Goal: Transaction & Acquisition: Book appointment/travel/reservation

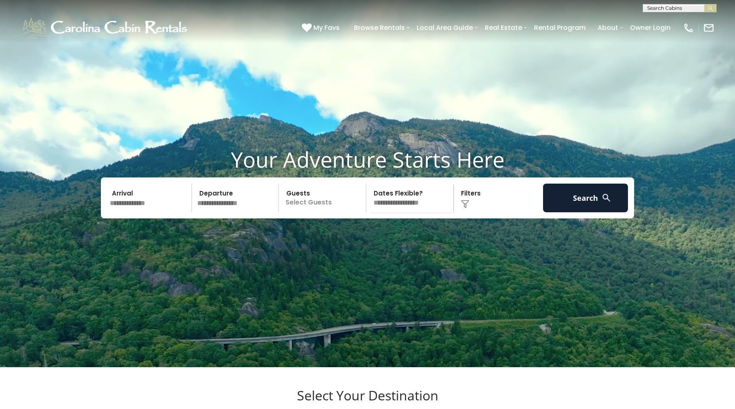
click at [140, 212] on input "text" at bounding box center [149, 198] width 85 height 29
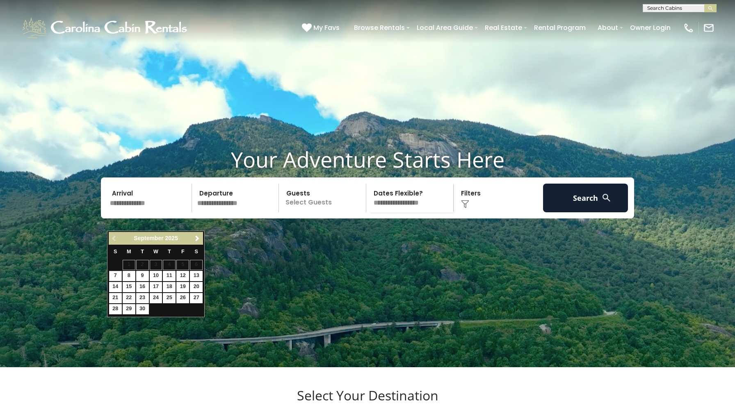
click at [191, 243] on div "Previous Next September 2025" at bounding box center [156, 238] width 94 height 13
click at [200, 239] on link "Next" at bounding box center [197, 238] width 10 height 10
click at [138, 308] on link "25" at bounding box center [142, 309] width 13 height 10
type input "********"
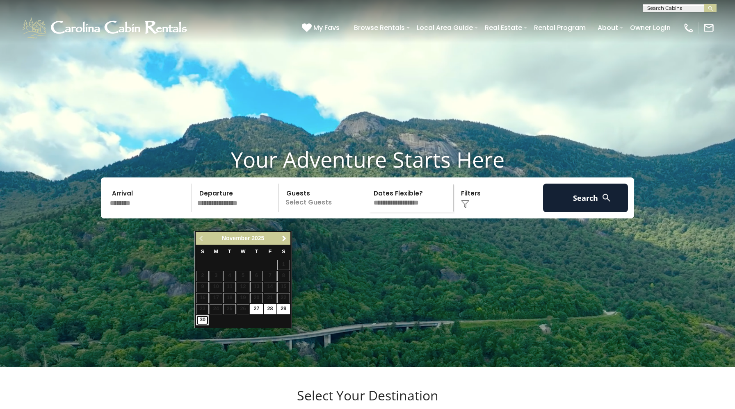
click at [206, 317] on link "30" at bounding box center [202, 320] width 13 height 10
type input "********"
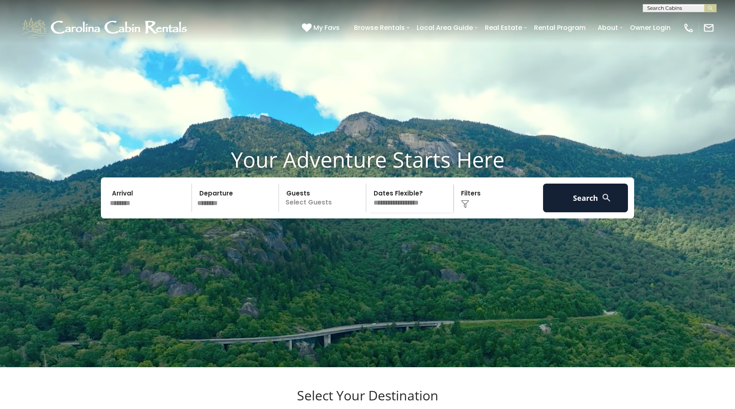
click at [306, 209] on p "Select Guests" at bounding box center [323, 198] width 84 height 29
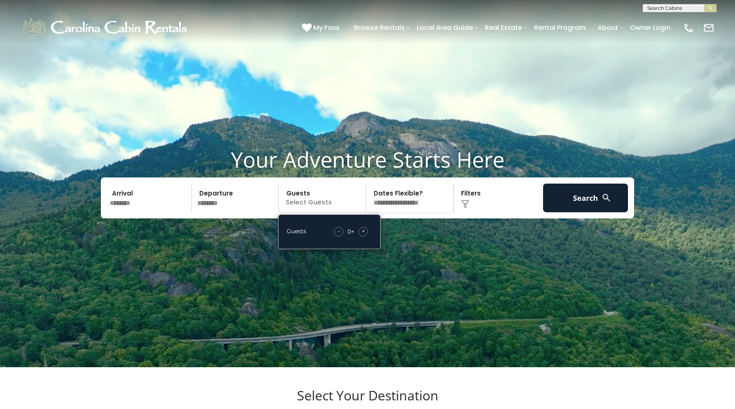
click at [363, 235] on span "+" at bounding box center [363, 231] width 3 height 8
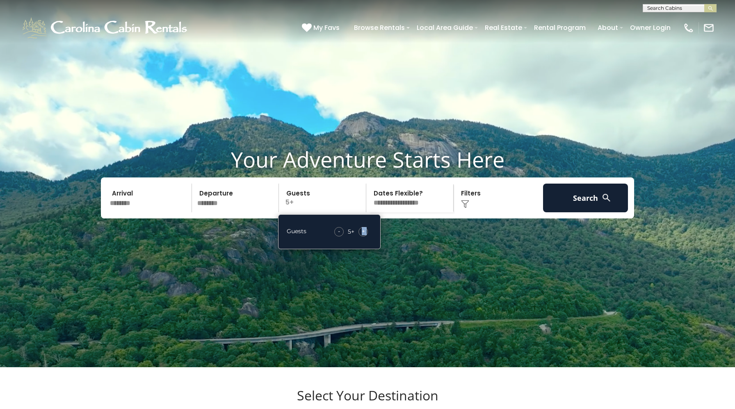
click at [363, 235] on span "+" at bounding box center [363, 231] width 3 height 8
click at [401, 212] on select "**********" at bounding box center [411, 198] width 84 height 29
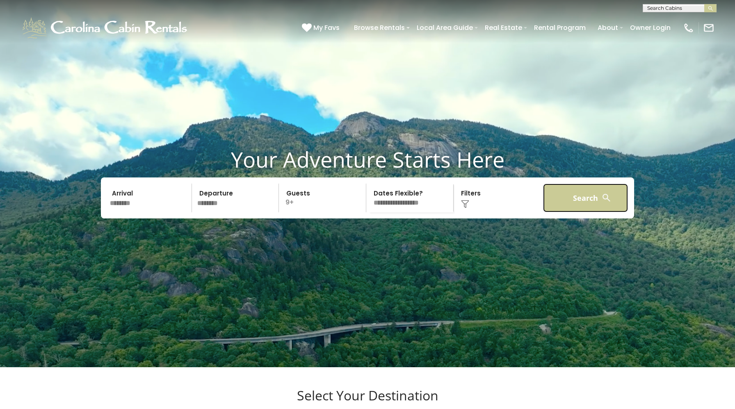
click at [571, 212] on button "Search" at bounding box center [585, 198] width 85 height 29
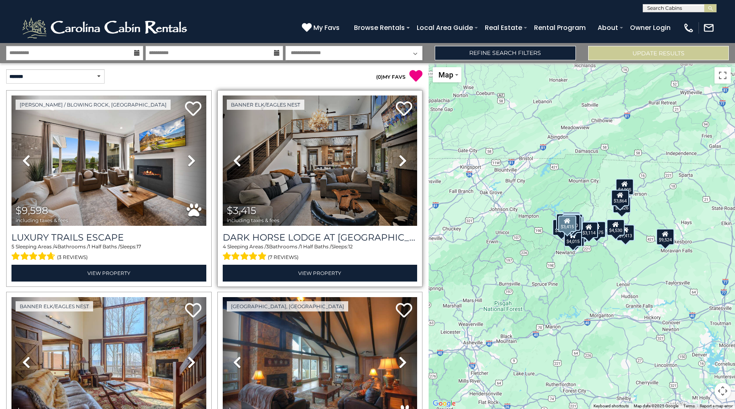
click at [400, 161] on icon at bounding box center [402, 160] width 8 height 13
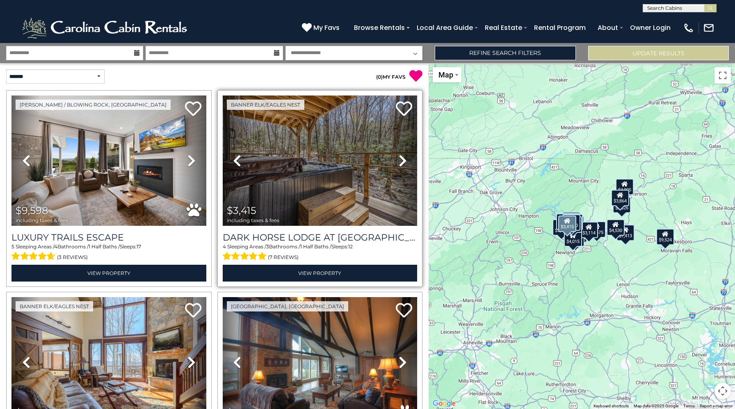
click at [400, 161] on icon at bounding box center [402, 160] width 8 height 13
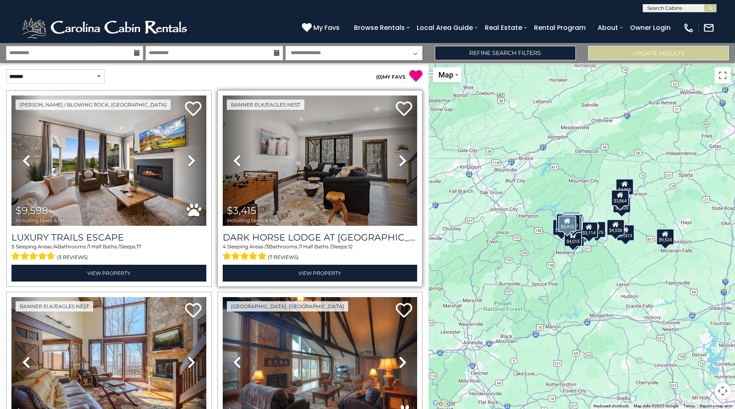
click at [400, 161] on icon at bounding box center [402, 160] width 8 height 13
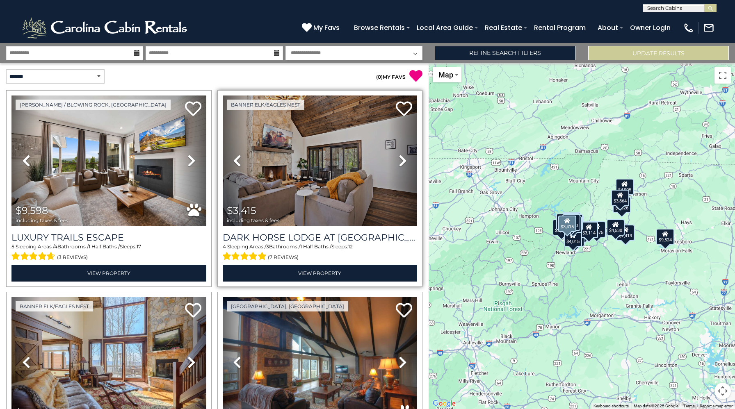
click at [400, 161] on icon at bounding box center [402, 160] width 8 height 13
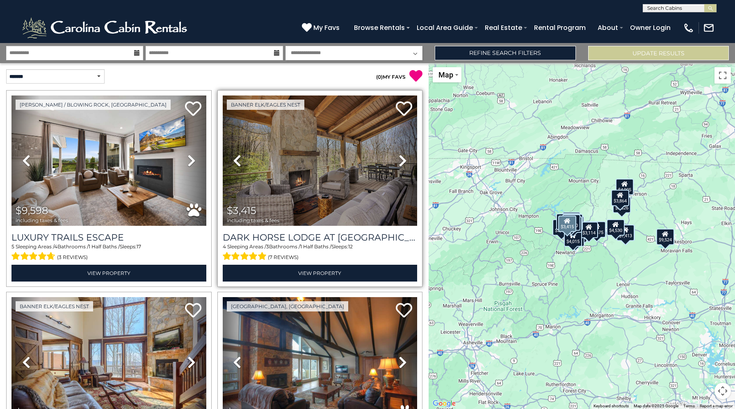
click at [400, 161] on icon at bounding box center [402, 160] width 8 height 13
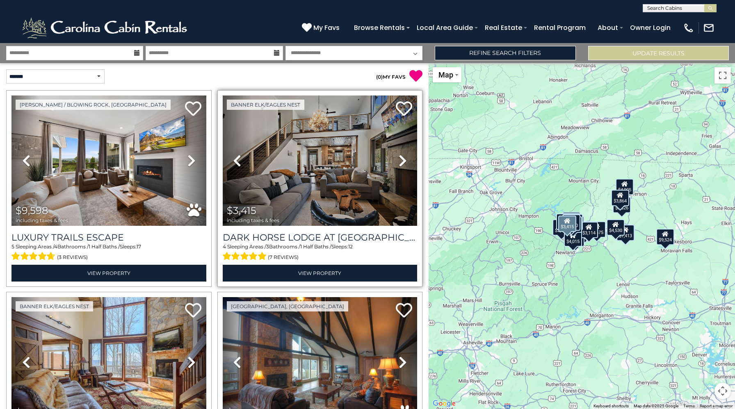
click at [400, 161] on icon at bounding box center [402, 160] width 8 height 13
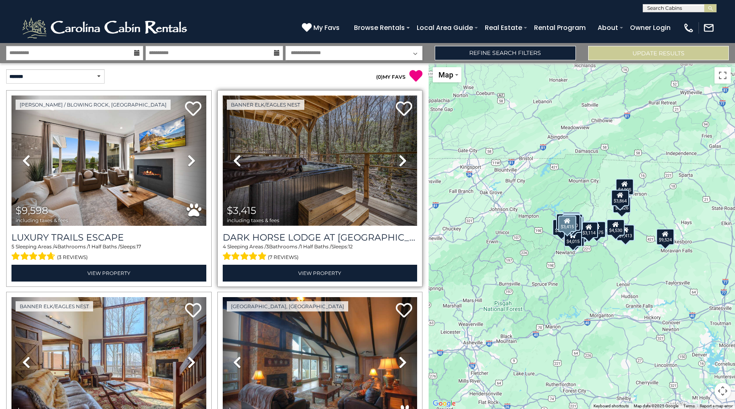
click at [366, 148] on img at bounding box center [320, 161] width 195 height 130
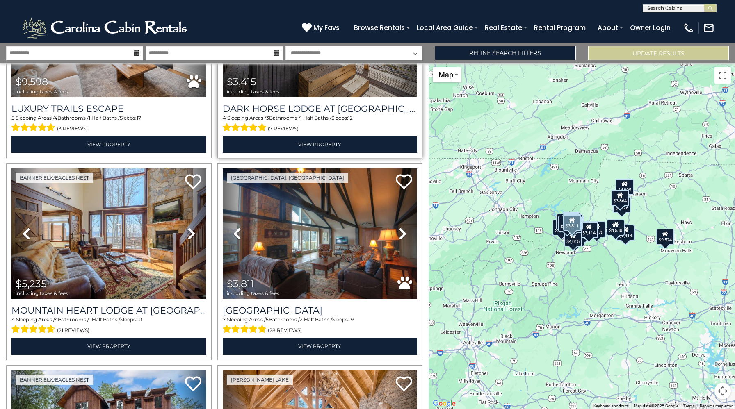
scroll to position [137, 0]
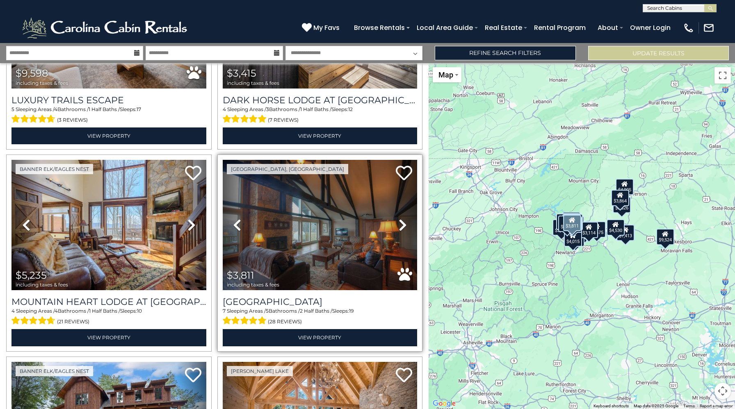
click at [404, 230] on icon at bounding box center [402, 224] width 8 height 13
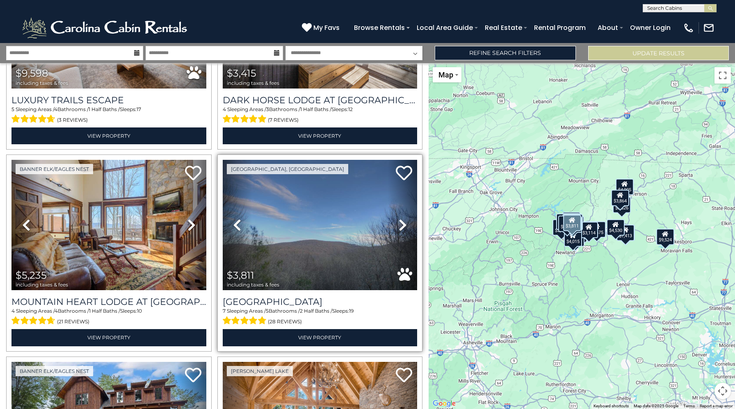
click at [404, 230] on icon at bounding box center [402, 224] width 8 height 13
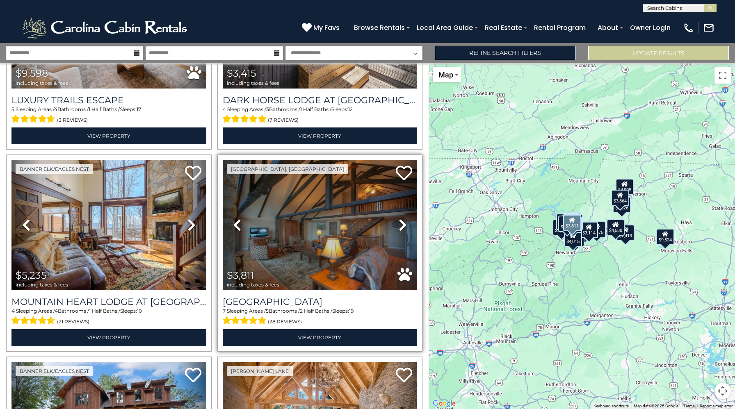
click at [404, 230] on icon at bounding box center [402, 224] width 8 height 13
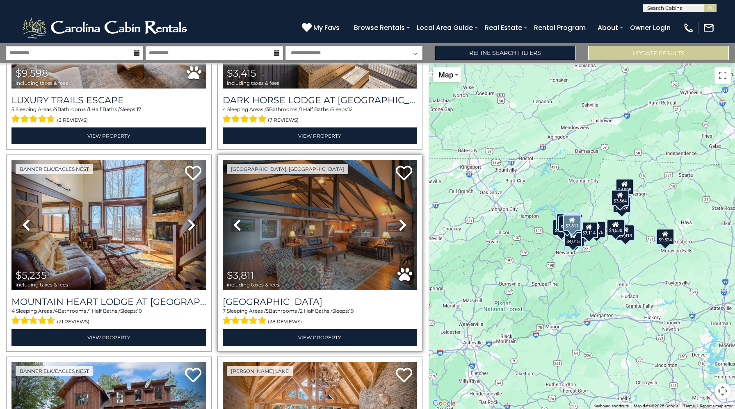
click at [404, 230] on icon at bounding box center [402, 224] width 8 height 13
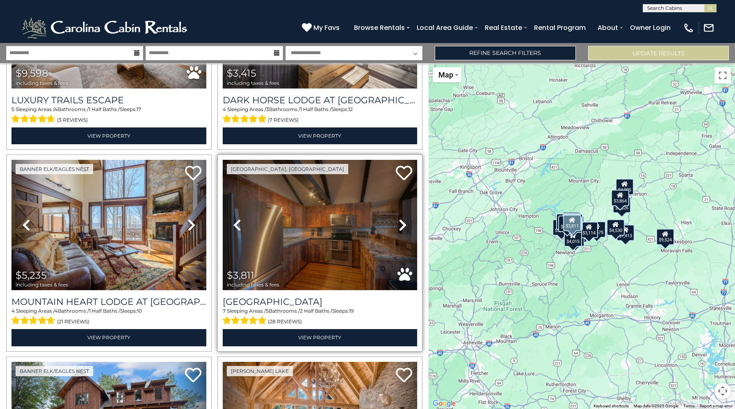
click at [404, 230] on icon at bounding box center [402, 224] width 8 height 13
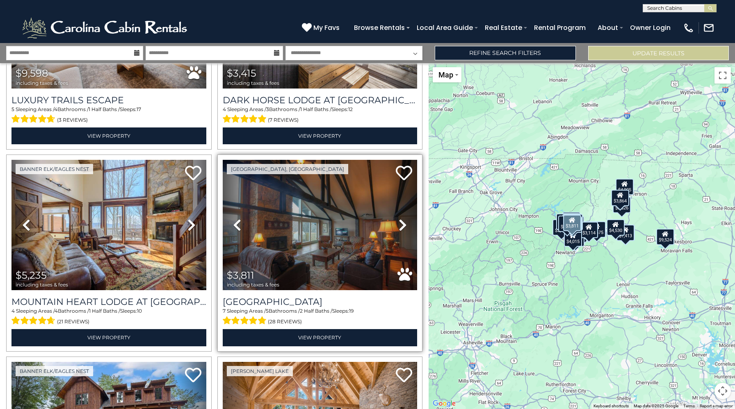
click at [404, 230] on icon at bounding box center [402, 224] width 8 height 13
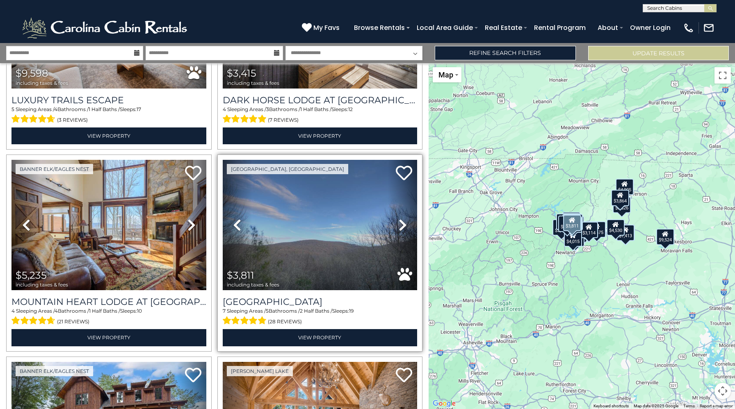
click at [404, 230] on icon at bounding box center [402, 224] width 8 height 13
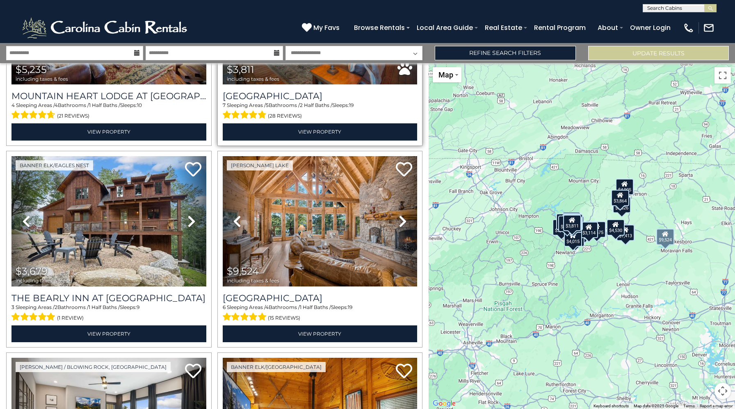
scroll to position [345, 0]
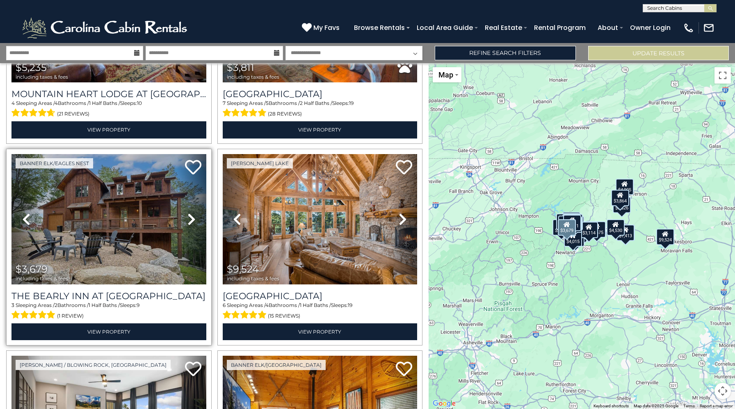
click at [191, 218] on icon at bounding box center [191, 219] width 8 height 13
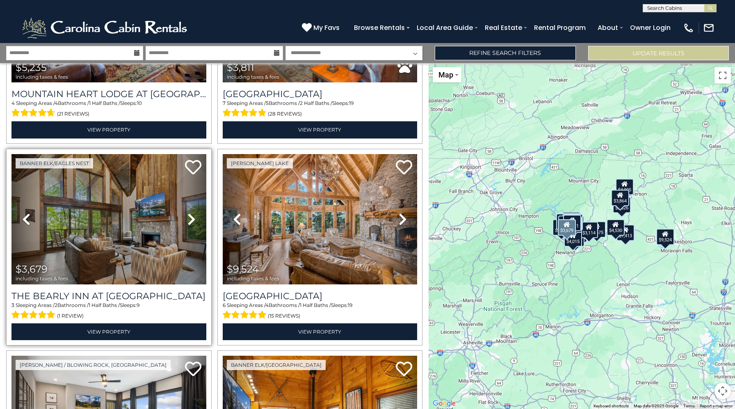
click at [191, 218] on icon at bounding box center [191, 219] width 8 height 13
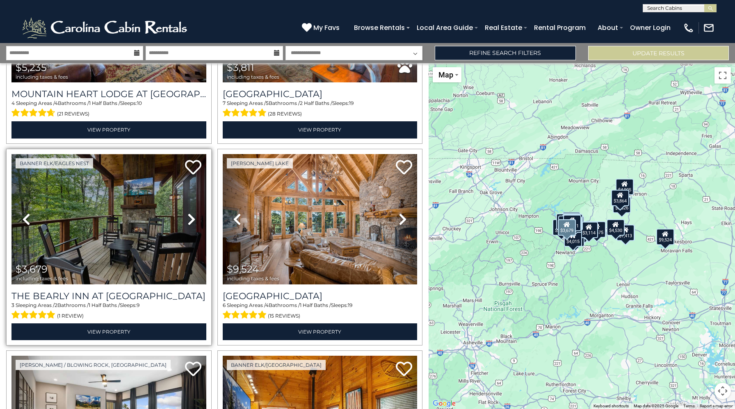
click at [132, 197] on img at bounding box center [108, 219] width 195 height 130
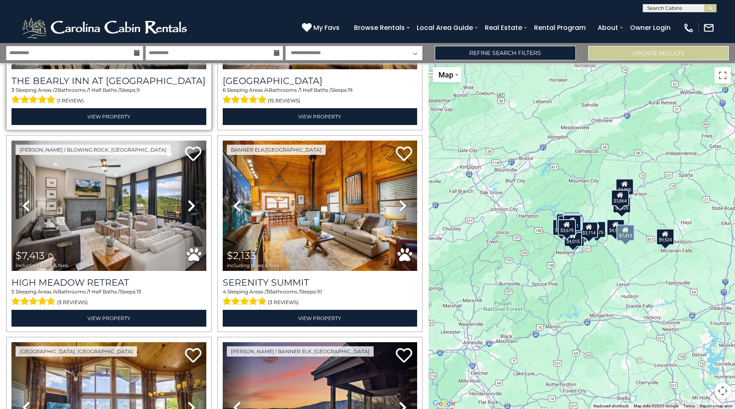
scroll to position [562, 0]
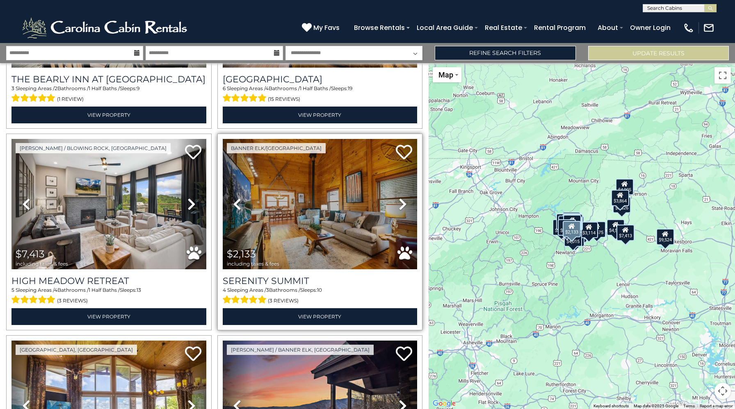
click at [406, 202] on icon at bounding box center [402, 204] width 8 height 13
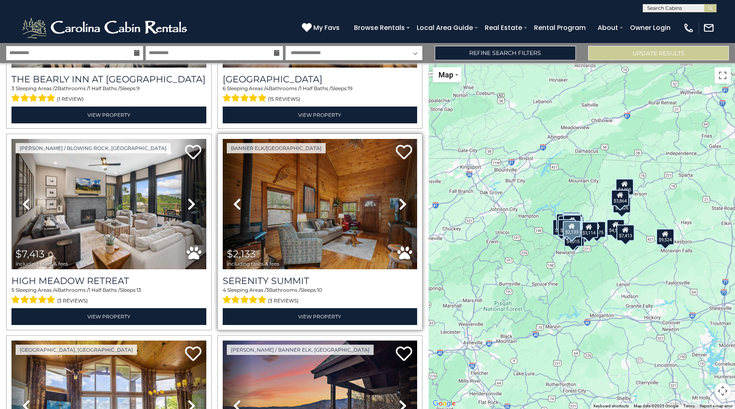
click at [406, 202] on icon at bounding box center [402, 204] width 8 height 13
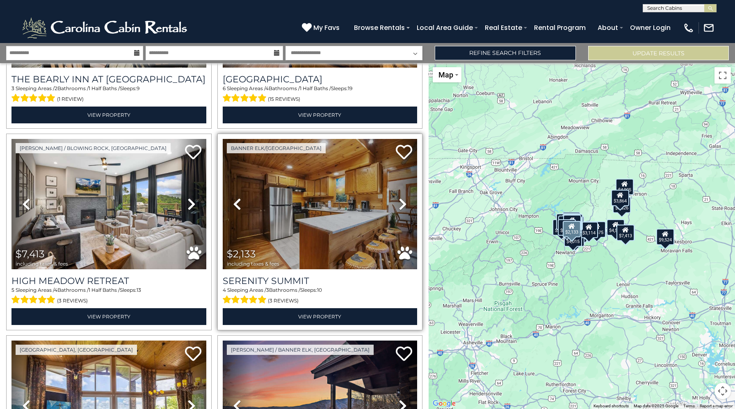
click at [406, 202] on icon at bounding box center [402, 204] width 8 height 13
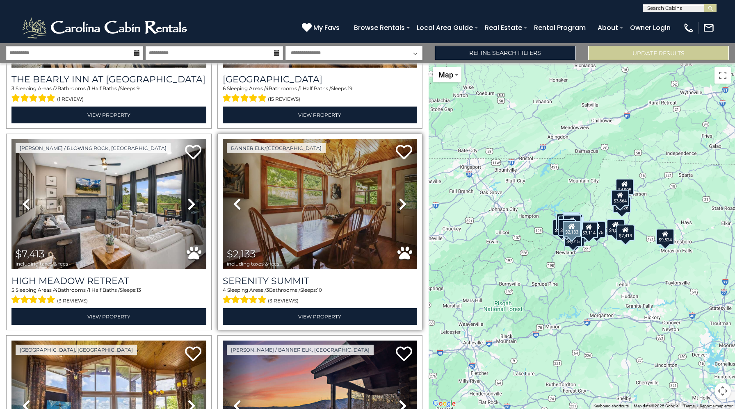
click at [406, 202] on icon at bounding box center [402, 204] width 8 height 13
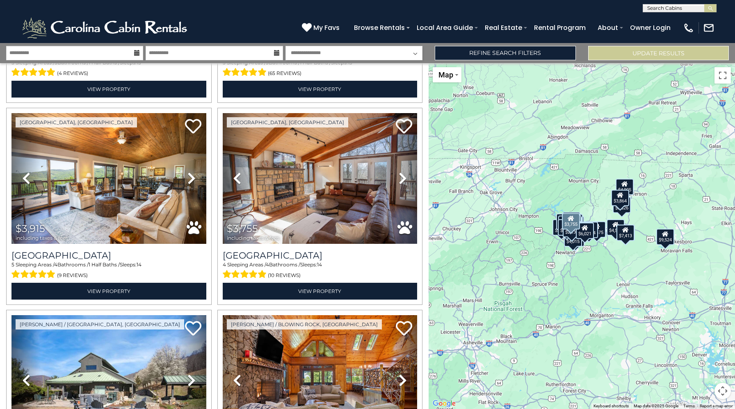
scroll to position [996, 0]
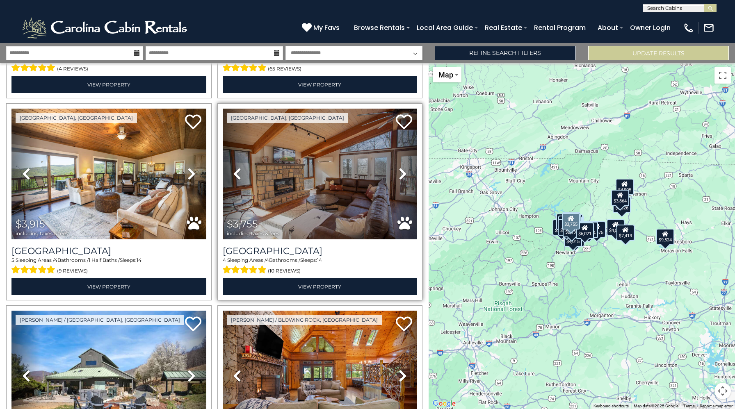
click at [401, 175] on icon at bounding box center [402, 173] width 8 height 13
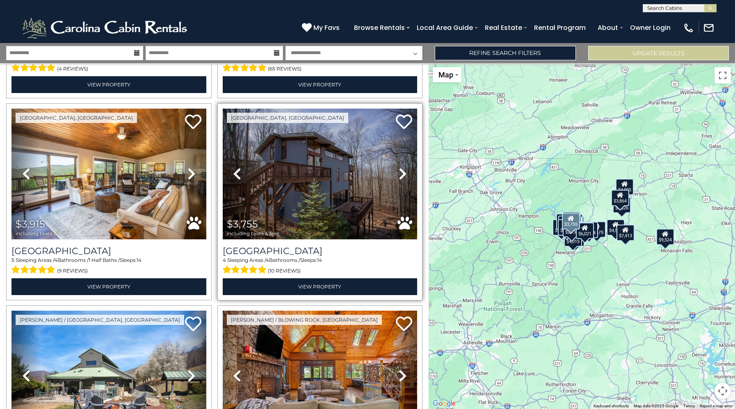
click at [401, 175] on icon at bounding box center [402, 173] width 8 height 13
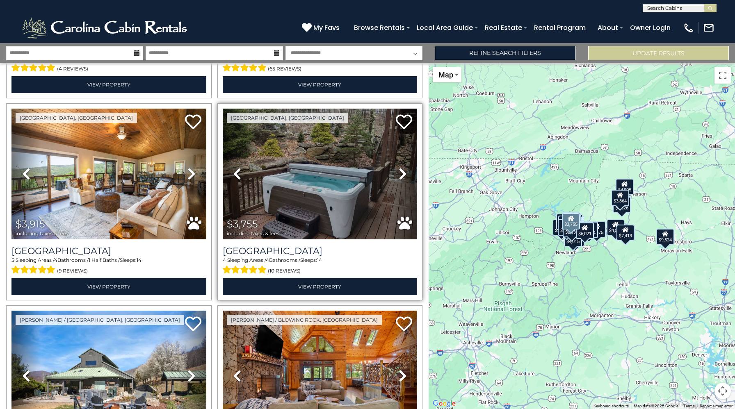
click at [401, 175] on icon at bounding box center [402, 173] width 8 height 13
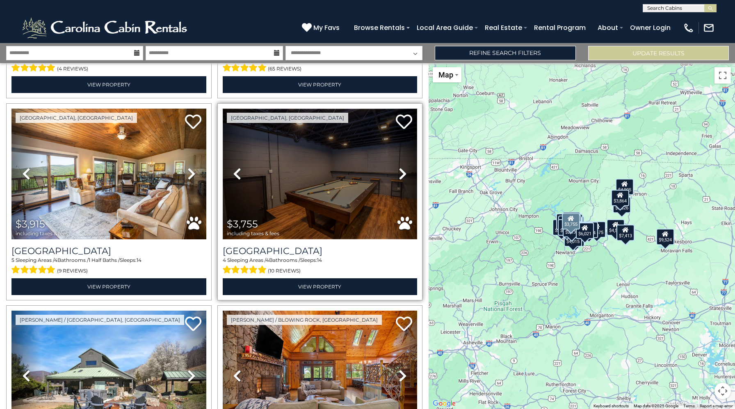
click at [333, 162] on img at bounding box center [320, 174] width 195 height 130
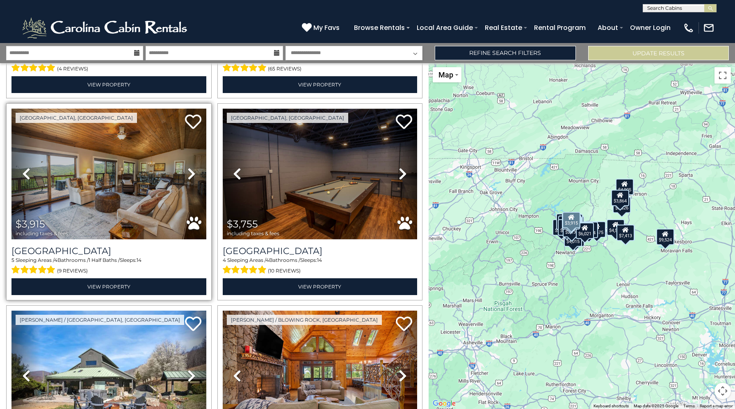
click at [191, 178] on icon at bounding box center [191, 173] width 8 height 13
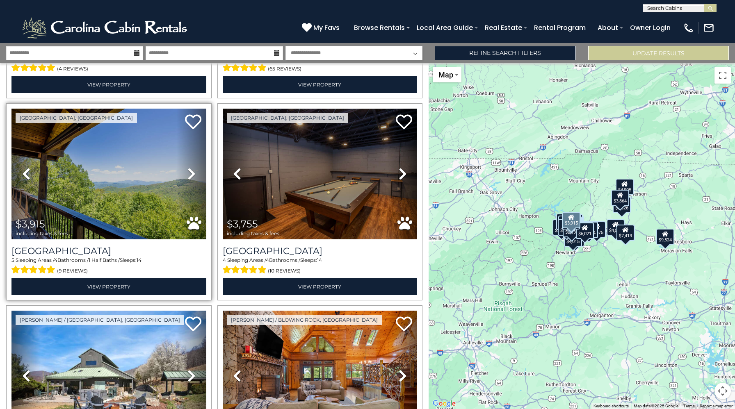
click at [191, 178] on icon at bounding box center [191, 173] width 8 height 13
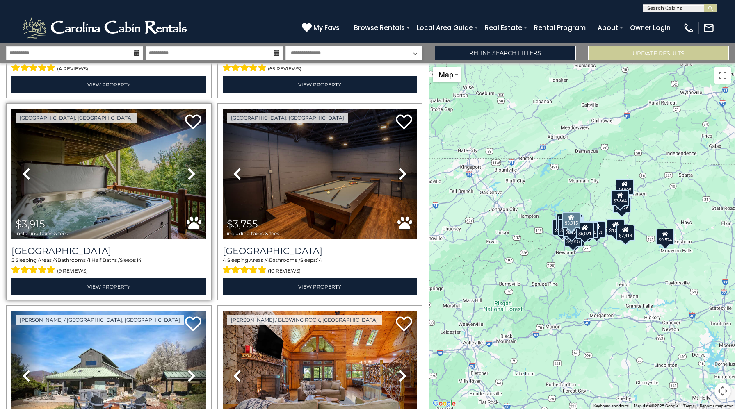
click at [191, 178] on icon at bounding box center [191, 173] width 8 height 13
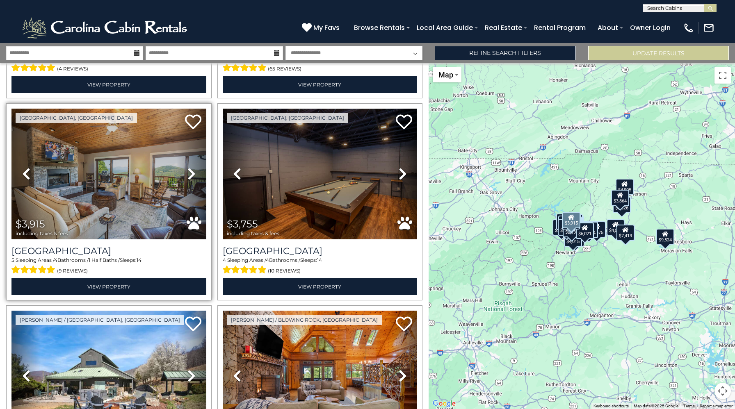
click at [191, 178] on icon at bounding box center [191, 173] width 8 height 13
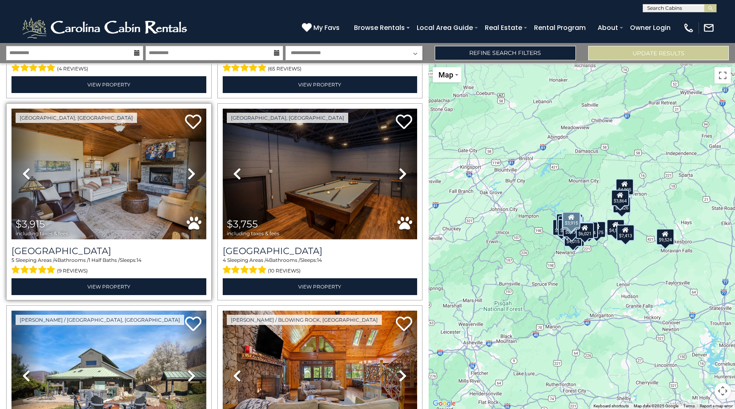
click at [191, 178] on icon at bounding box center [191, 173] width 8 height 13
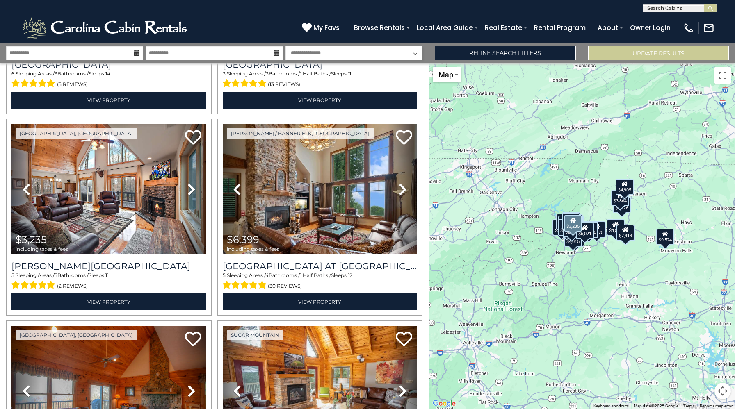
scroll to position [1385, 0]
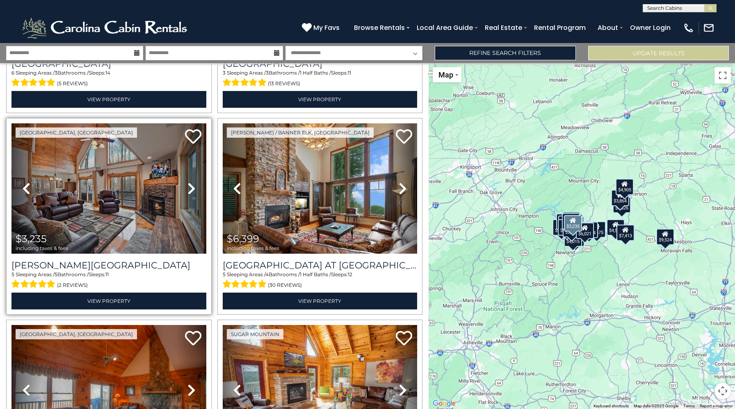
click at [191, 189] on icon at bounding box center [191, 188] width 8 height 13
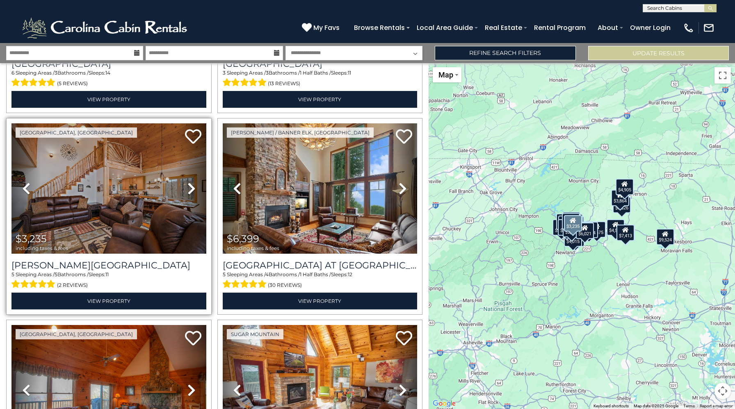
click at [191, 189] on icon at bounding box center [191, 188] width 8 height 13
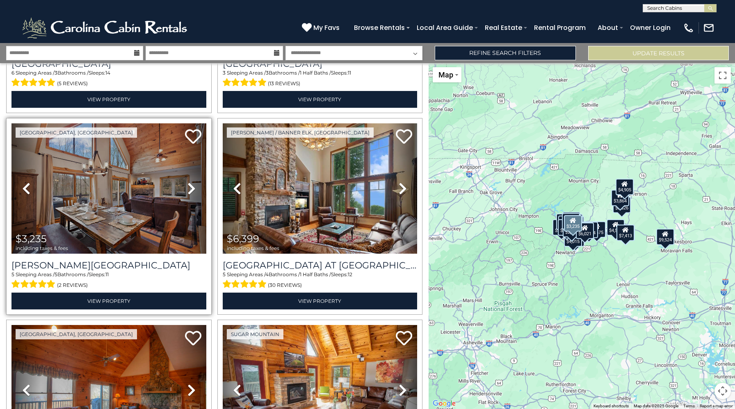
click at [191, 189] on icon at bounding box center [191, 188] width 8 height 13
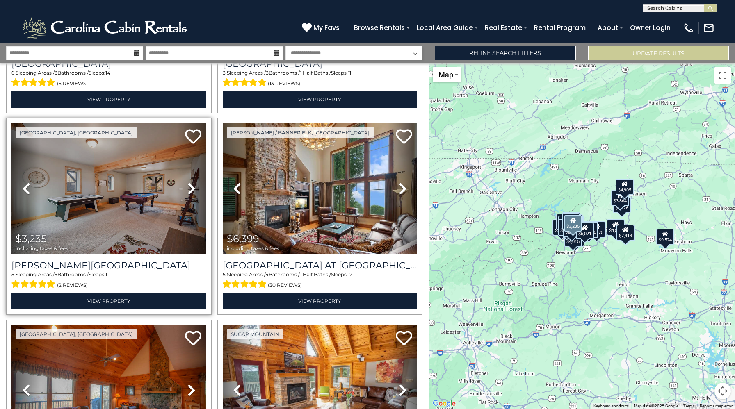
click at [191, 189] on icon at bounding box center [191, 188] width 8 height 13
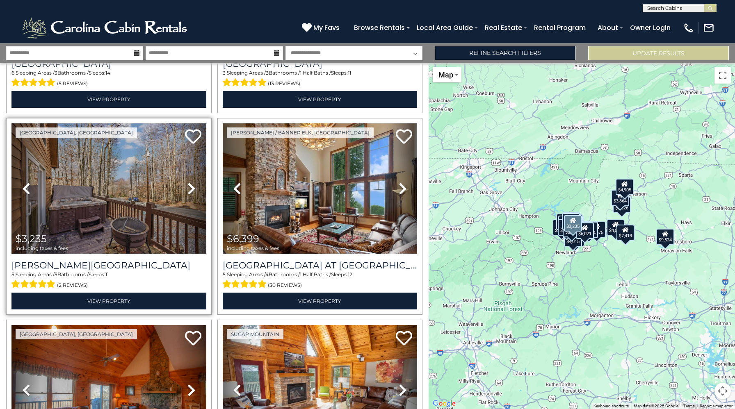
click at [191, 189] on icon at bounding box center [191, 188] width 8 height 13
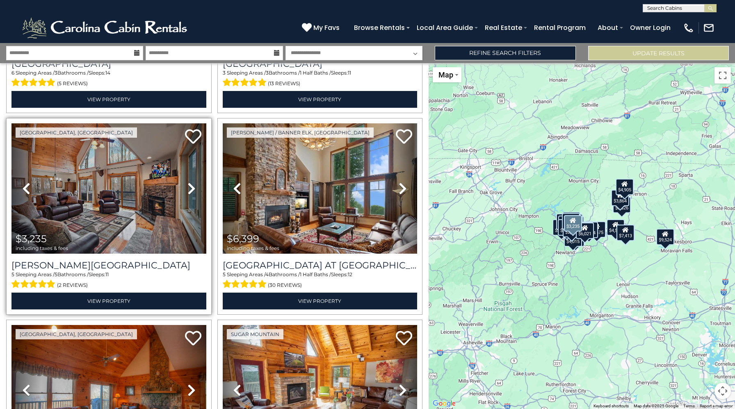
click at [191, 189] on icon at bounding box center [191, 188] width 8 height 13
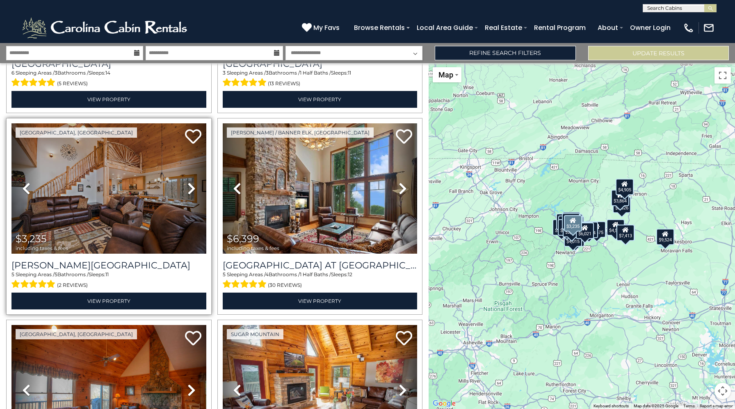
click at [191, 189] on icon at bounding box center [191, 188] width 8 height 13
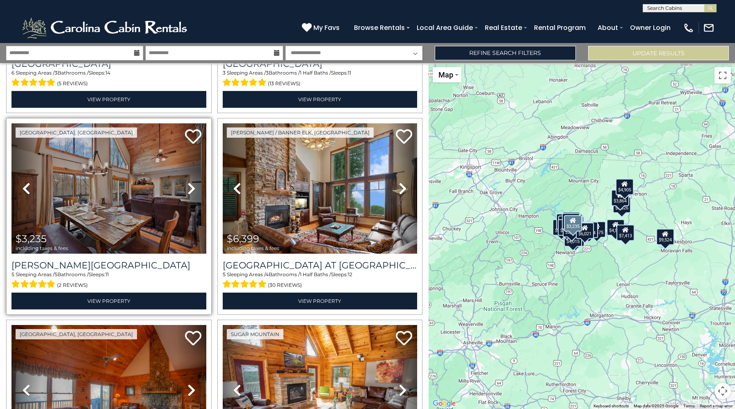
click at [191, 189] on icon at bounding box center [191, 188] width 8 height 13
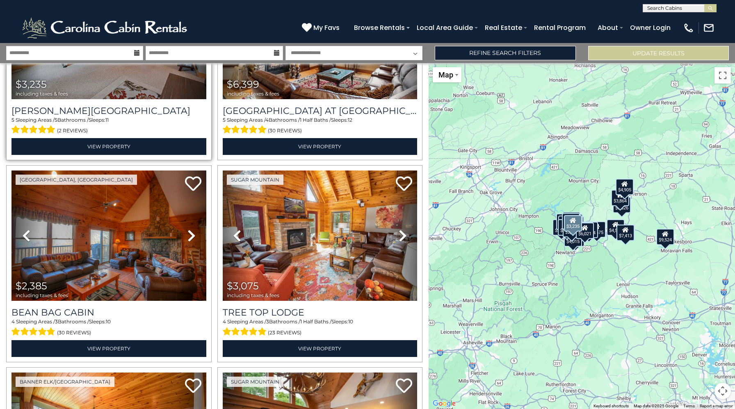
scroll to position [1540, 0]
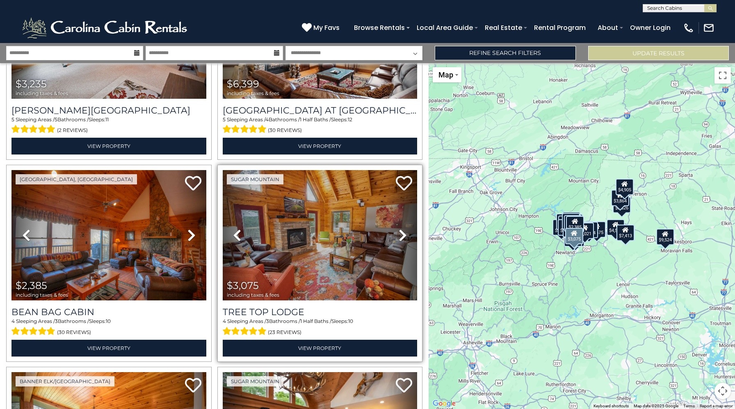
click at [401, 240] on icon at bounding box center [402, 235] width 8 height 13
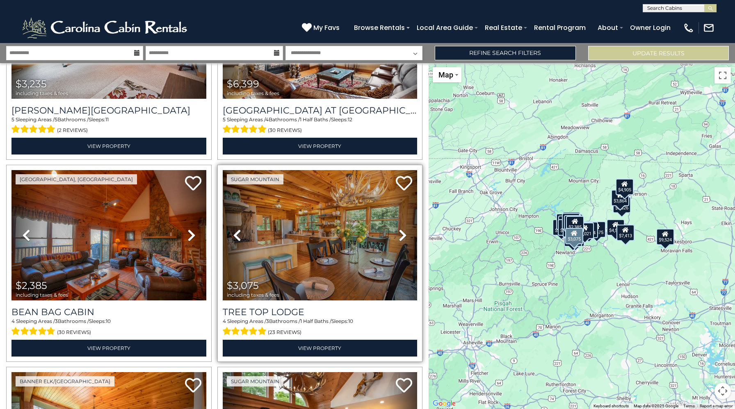
click at [401, 240] on icon at bounding box center [402, 235] width 8 height 13
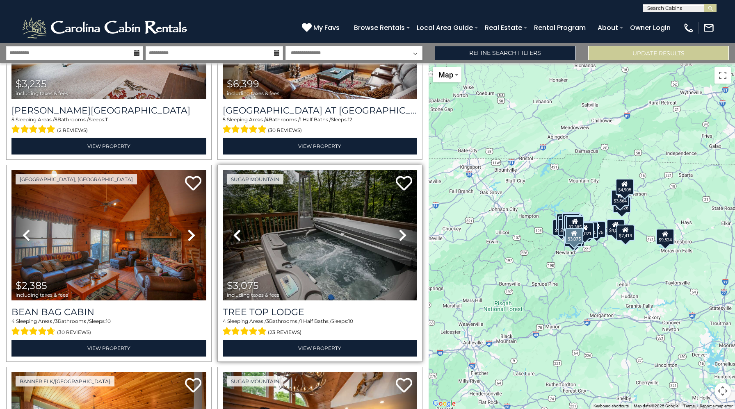
click at [401, 240] on icon at bounding box center [402, 235] width 8 height 13
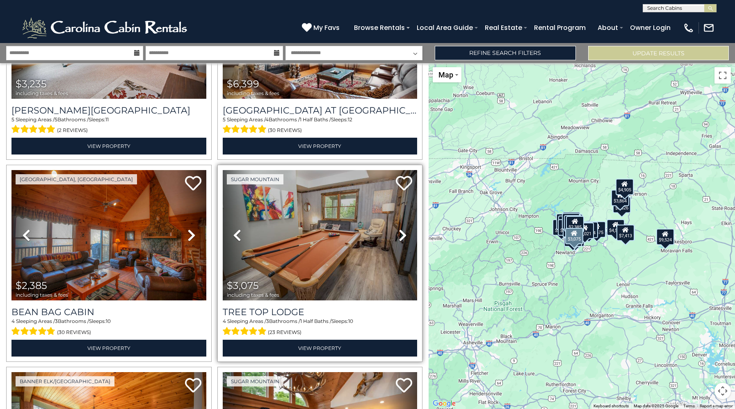
click at [401, 240] on icon at bounding box center [402, 235] width 8 height 13
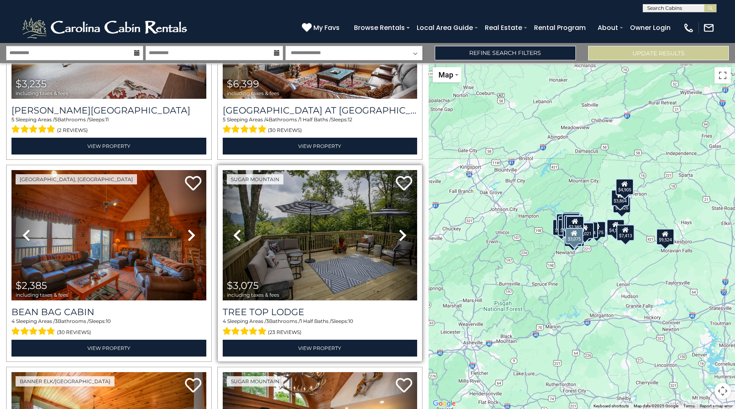
click at [401, 240] on icon at bounding box center [402, 235] width 8 height 13
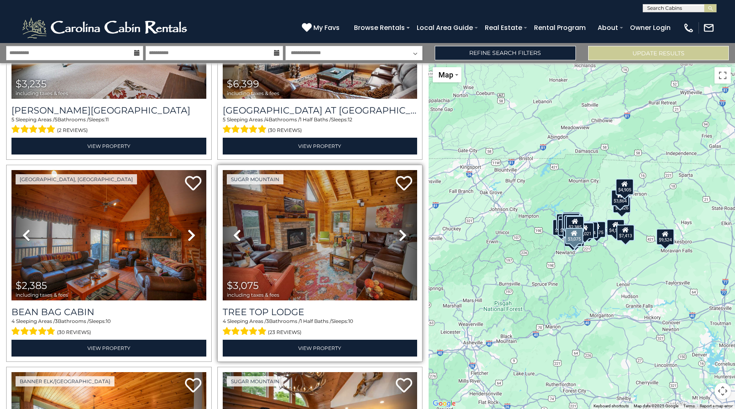
click at [401, 240] on icon at bounding box center [402, 235] width 8 height 13
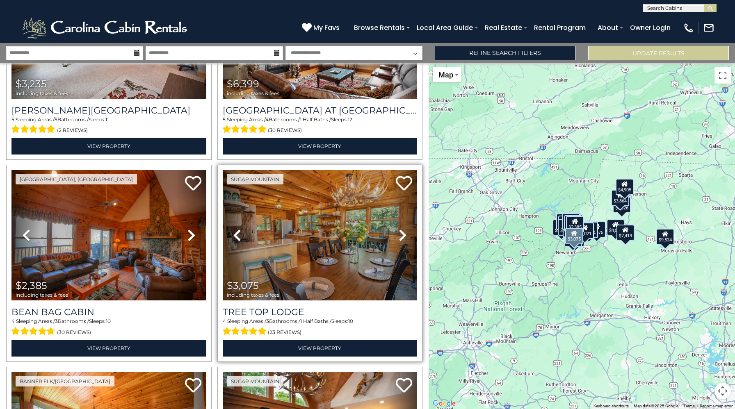
click at [401, 240] on icon at bounding box center [402, 235] width 8 height 13
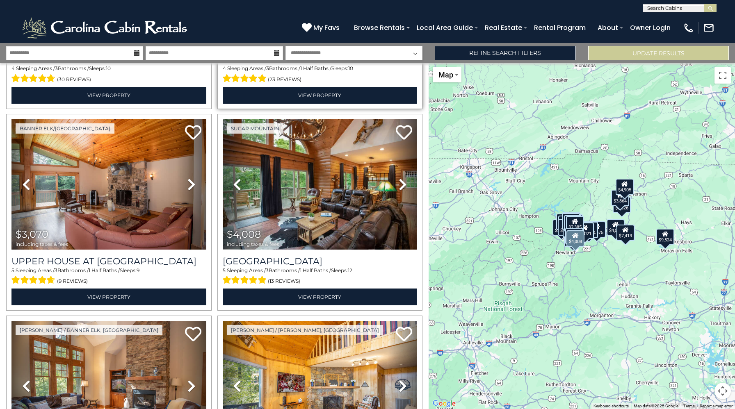
scroll to position [1793, 0]
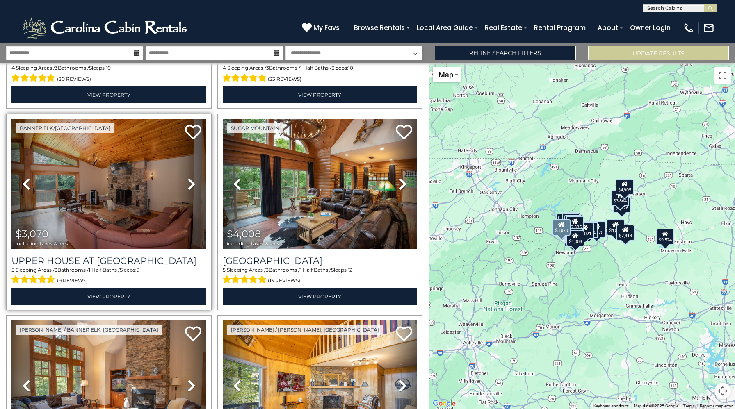
click at [192, 184] on icon at bounding box center [191, 184] width 8 height 13
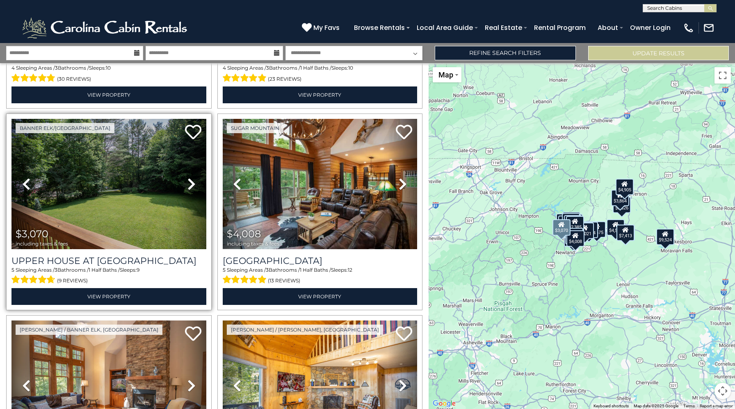
click at [192, 184] on icon at bounding box center [191, 184] width 8 height 13
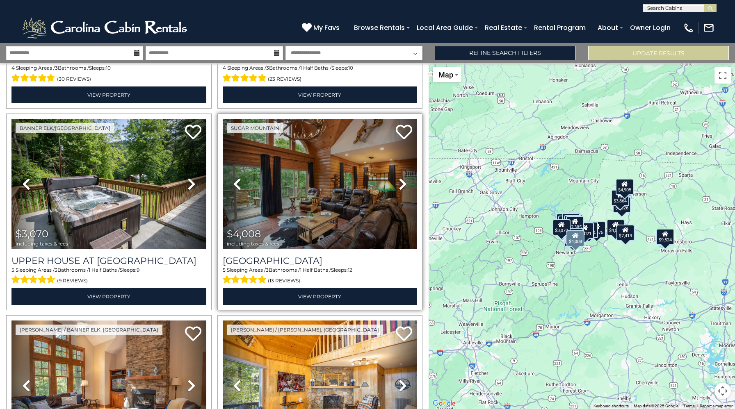
click at [404, 188] on icon at bounding box center [402, 184] width 8 height 13
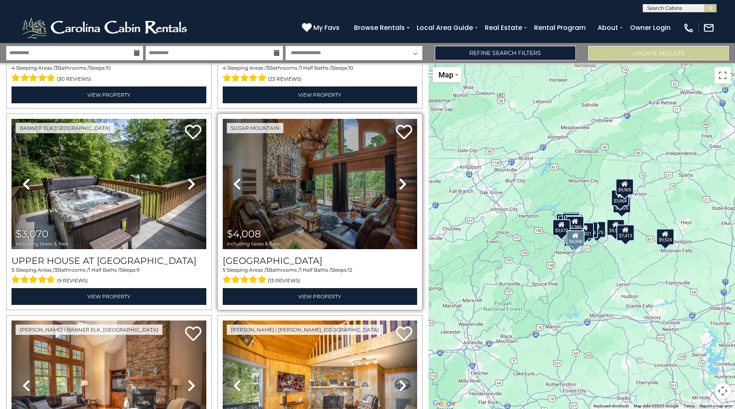
click at [404, 188] on icon at bounding box center [402, 184] width 8 height 13
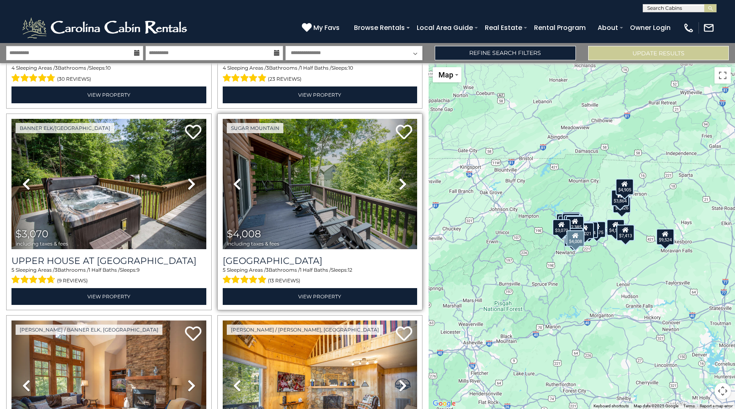
click at [404, 188] on icon at bounding box center [402, 184] width 8 height 13
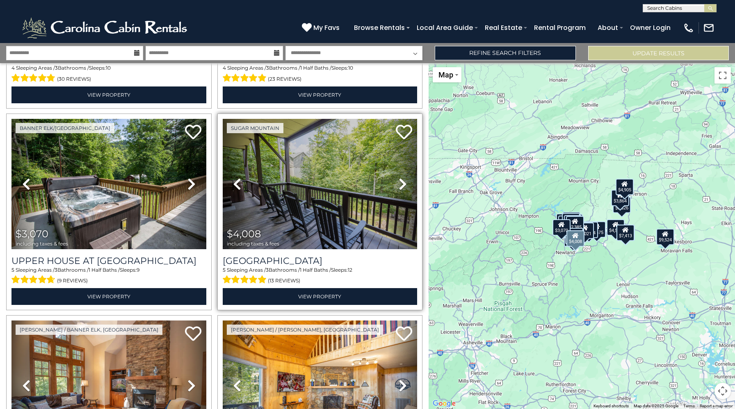
click at [404, 188] on icon at bounding box center [402, 184] width 8 height 13
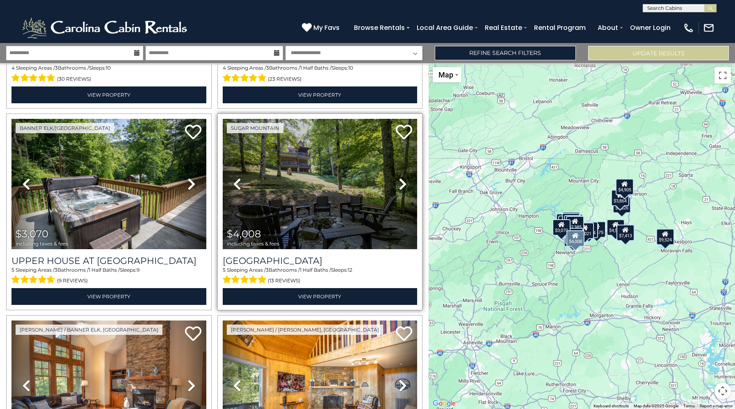
click at [404, 188] on icon at bounding box center [402, 184] width 8 height 13
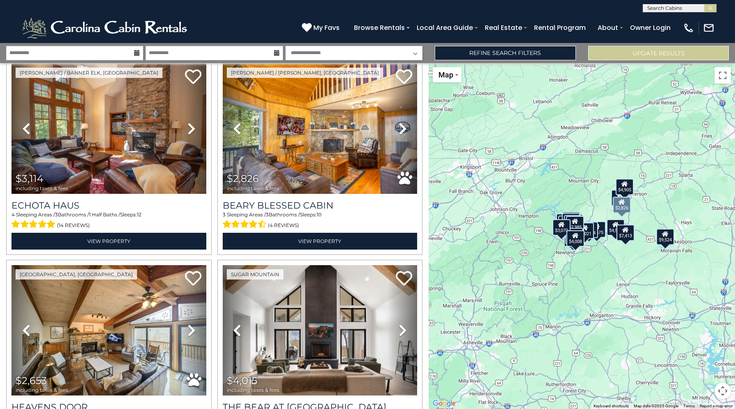
scroll to position [2053, 0]
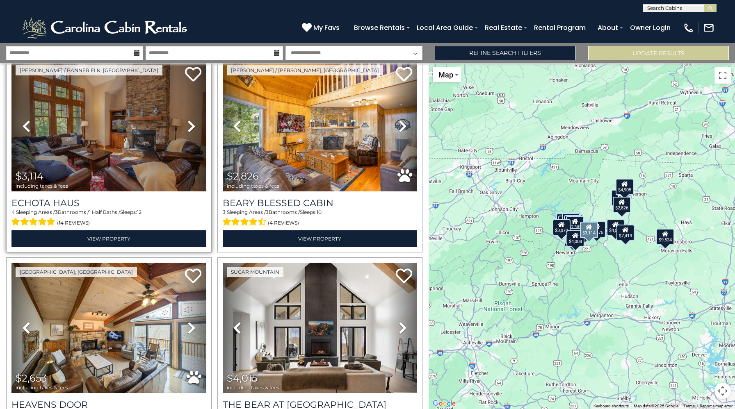
click at [189, 126] on icon at bounding box center [191, 126] width 8 height 13
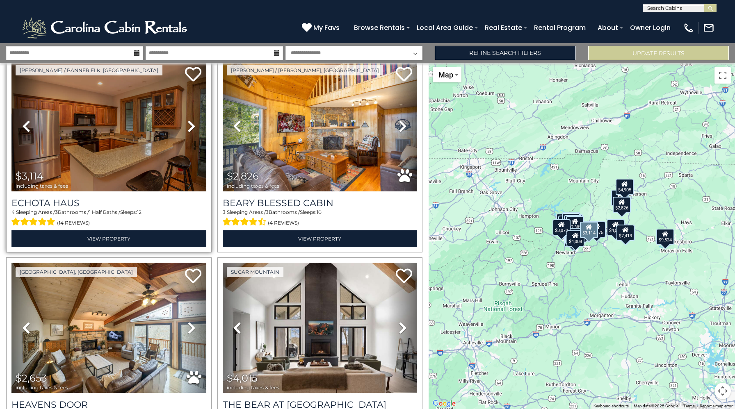
click at [189, 126] on icon at bounding box center [191, 126] width 8 height 13
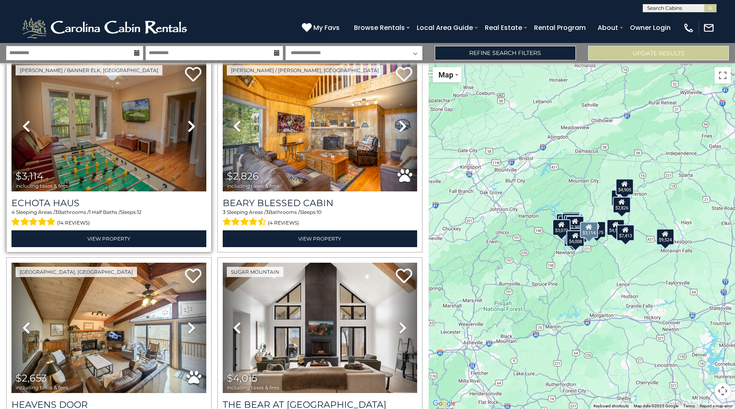
click at [189, 126] on icon at bounding box center [191, 126] width 8 height 13
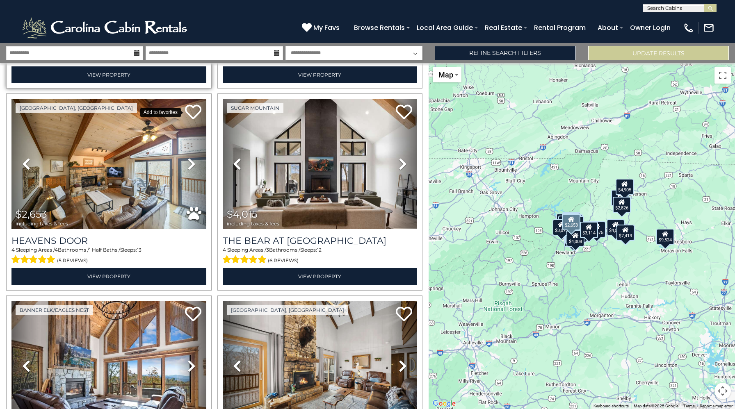
scroll to position [2239, 0]
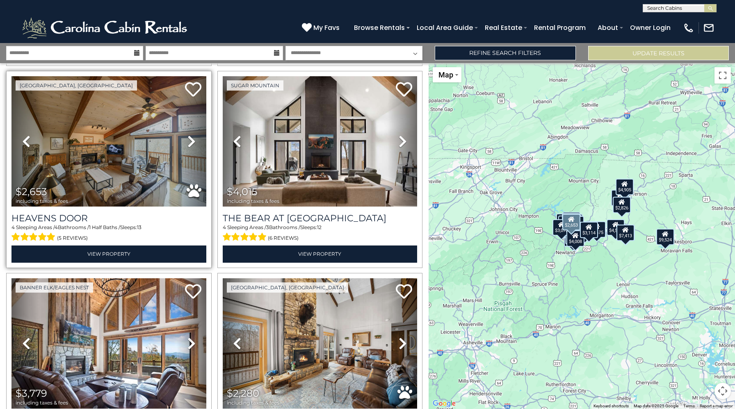
click at [188, 144] on icon at bounding box center [191, 141] width 8 height 13
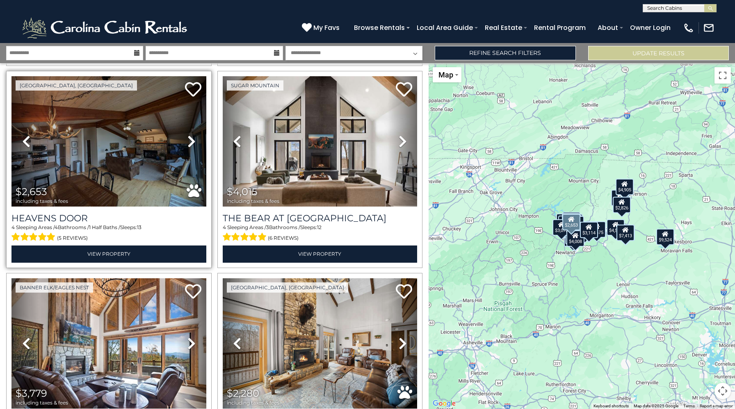
click at [188, 144] on icon at bounding box center [191, 141] width 8 height 13
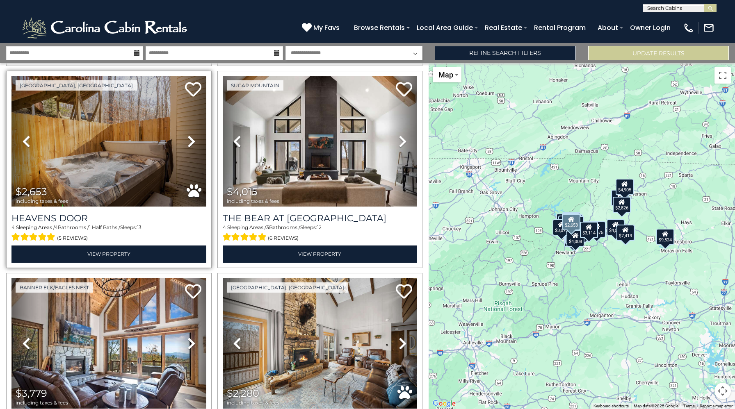
click at [188, 144] on icon at bounding box center [191, 141] width 8 height 13
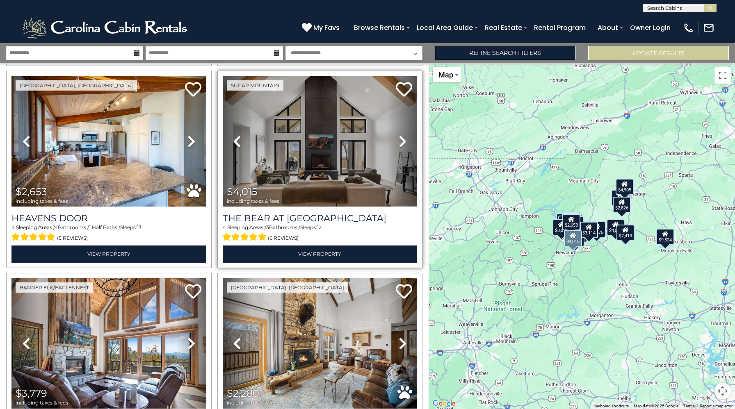
click at [394, 150] on link "Next" at bounding box center [402, 141] width 29 height 130
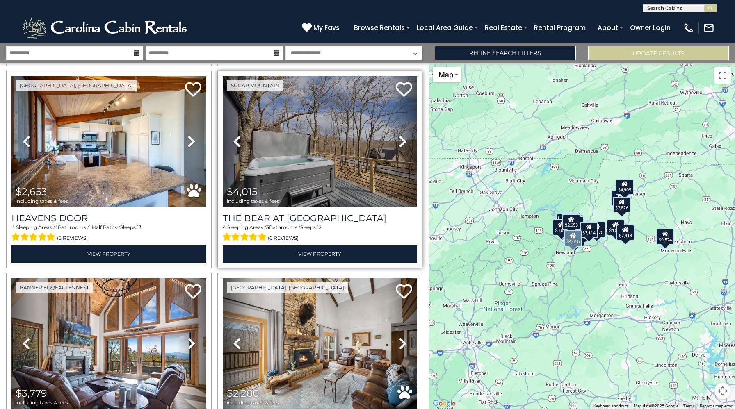
click at [398, 144] on icon at bounding box center [402, 141] width 8 height 13
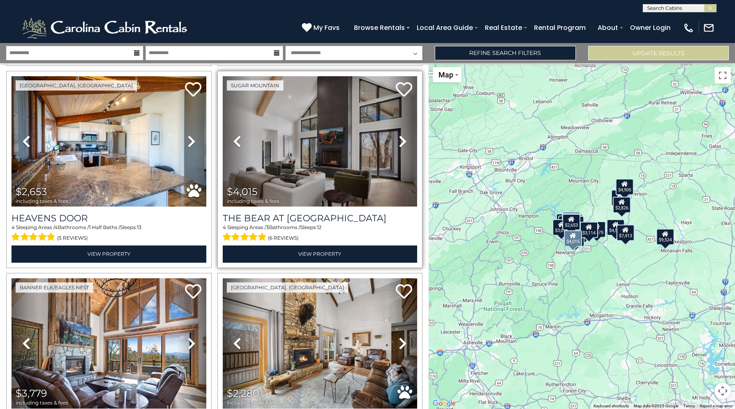
click at [398, 144] on icon at bounding box center [402, 141] width 8 height 13
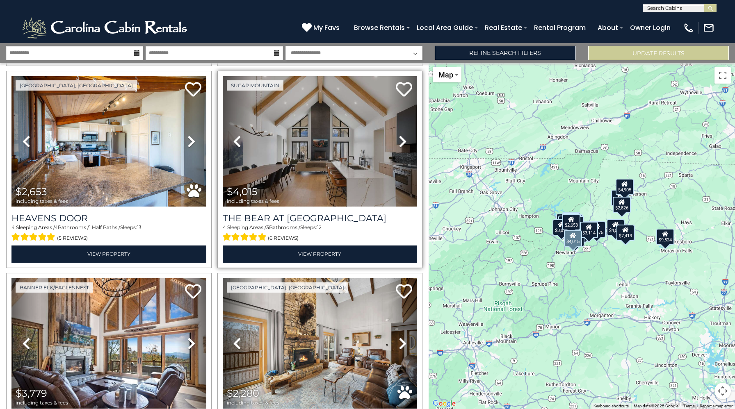
click at [398, 144] on icon at bounding box center [402, 141] width 8 height 13
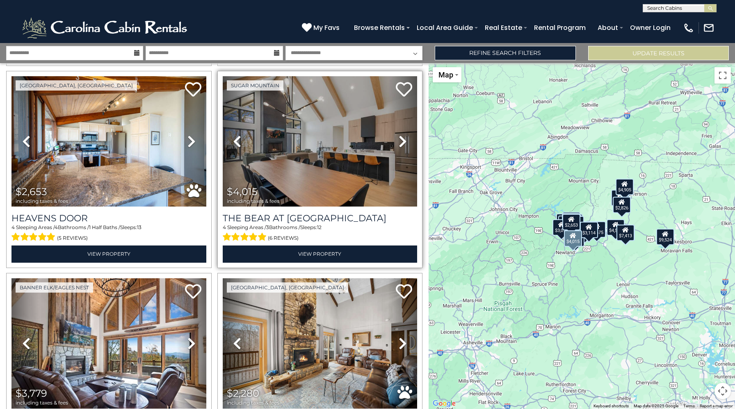
click at [398, 144] on icon at bounding box center [402, 141] width 8 height 13
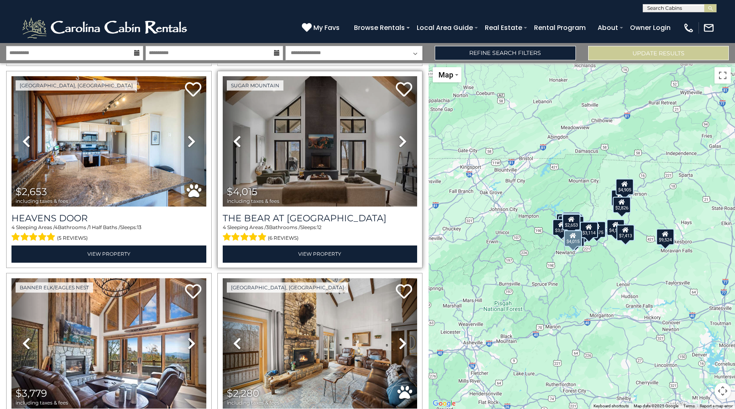
click at [398, 144] on icon at bounding box center [402, 141] width 8 height 13
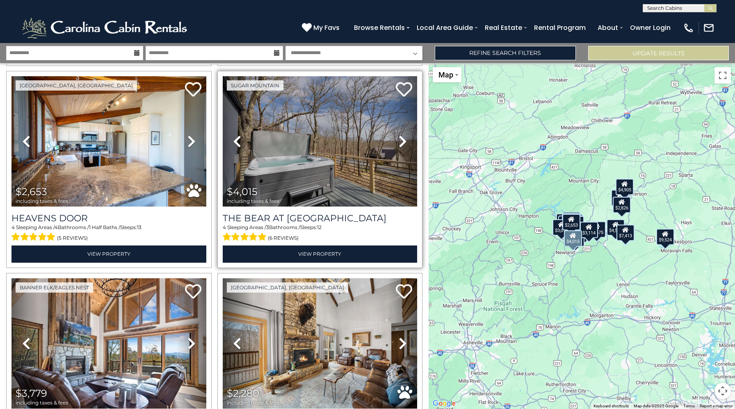
click at [398, 144] on icon at bounding box center [402, 141] width 8 height 13
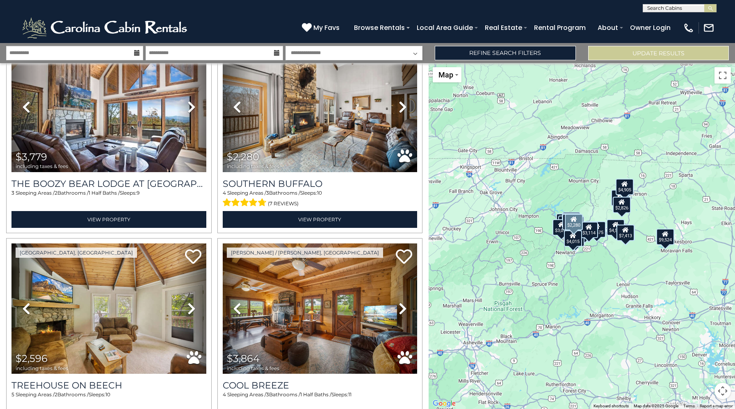
scroll to position [2476, 0]
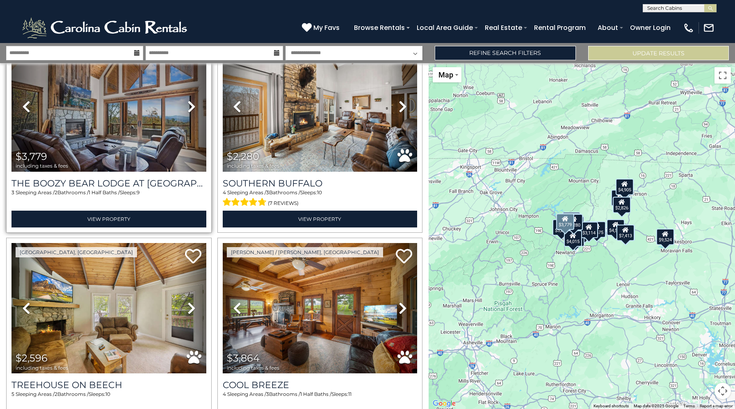
click at [186, 106] on link "Next" at bounding box center [191, 106] width 29 height 130
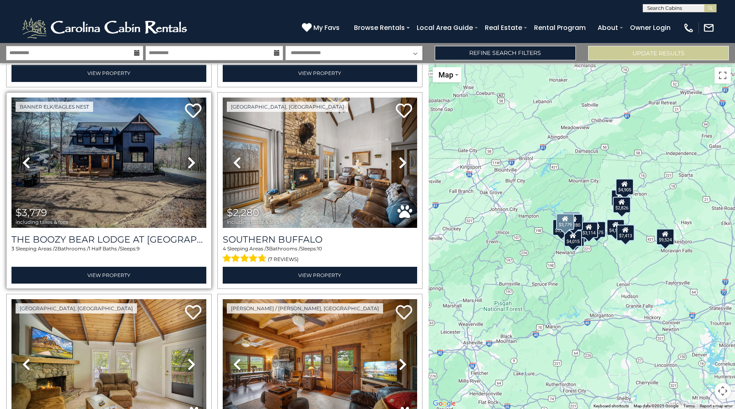
scroll to position [2419, 0]
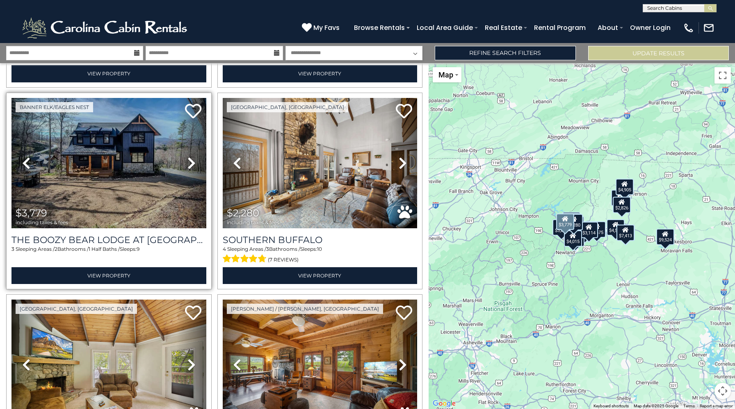
click at [191, 152] on link "Next" at bounding box center [191, 163] width 29 height 130
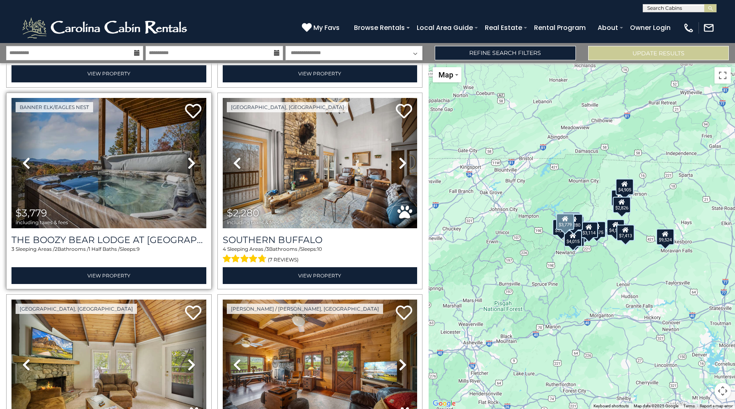
click at [191, 164] on icon at bounding box center [191, 163] width 8 height 13
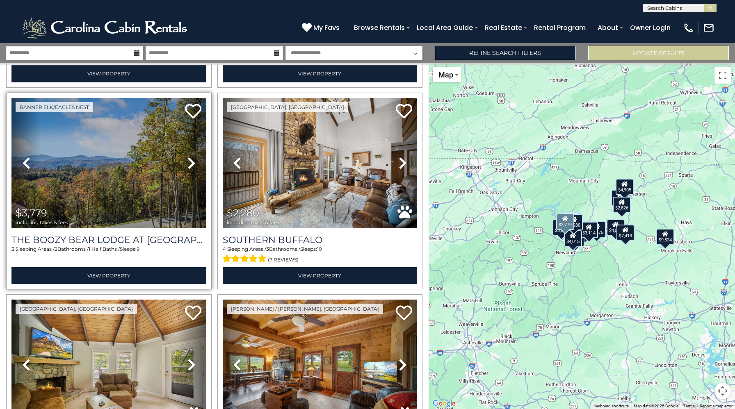
click at [191, 164] on icon at bounding box center [191, 163] width 8 height 13
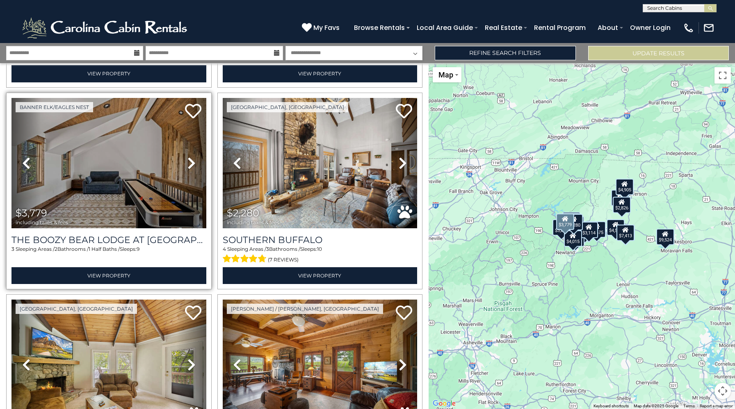
click at [191, 164] on icon at bounding box center [191, 163] width 8 height 13
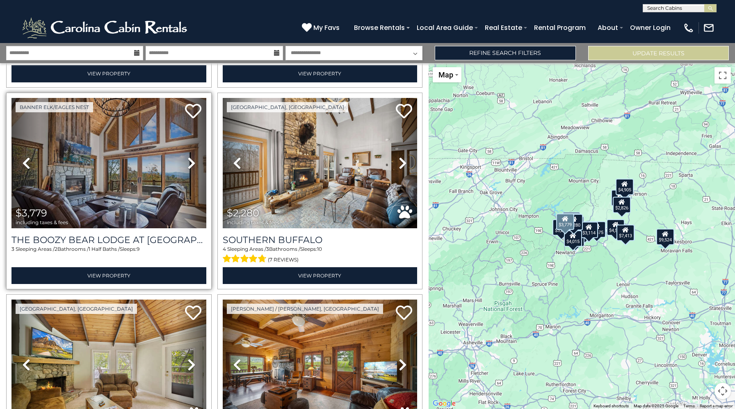
click at [191, 164] on icon at bounding box center [191, 163] width 8 height 13
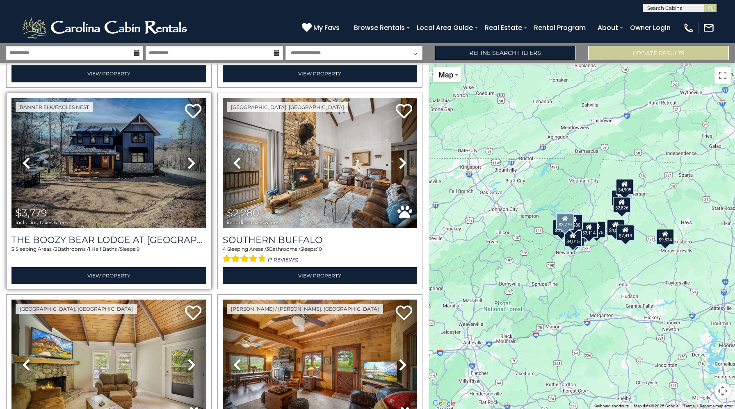
click at [191, 164] on icon at bounding box center [191, 163] width 8 height 13
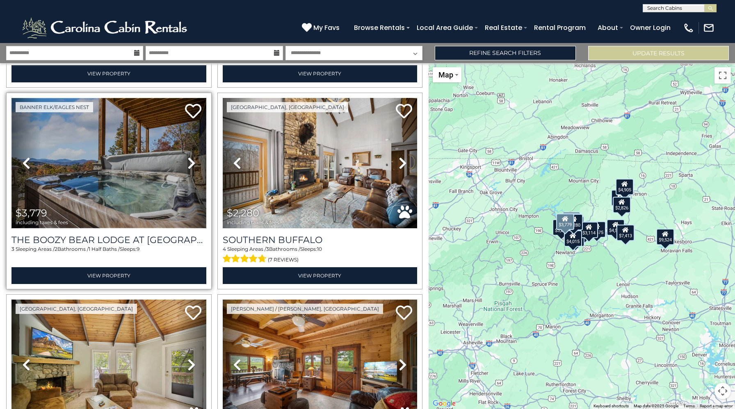
click at [144, 145] on img at bounding box center [108, 163] width 195 height 130
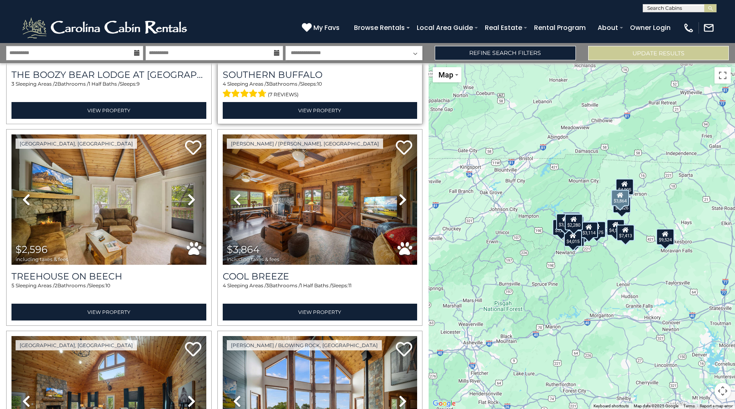
scroll to position [2586, 0]
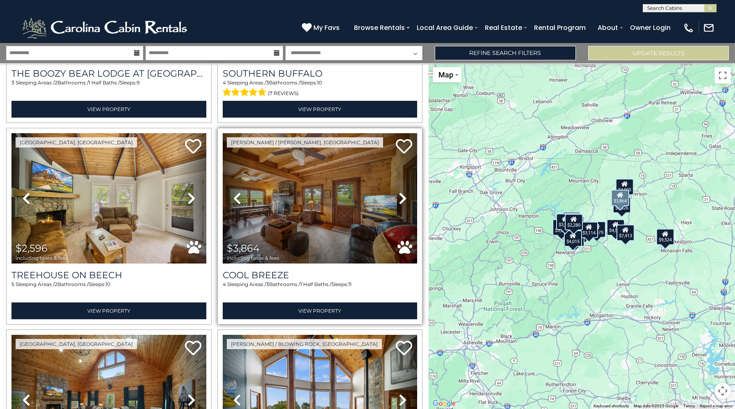
click at [401, 201] on icon at bounding box center [402, 198] width 8 height 13
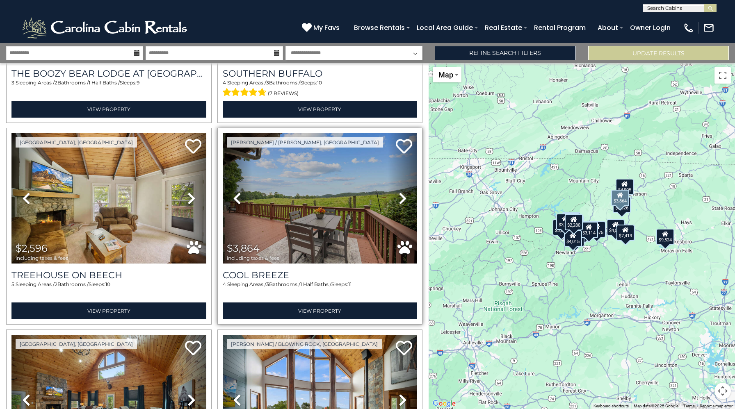
click at [401, 201] on icon at bounding box center [402, 198] width 8 height 13
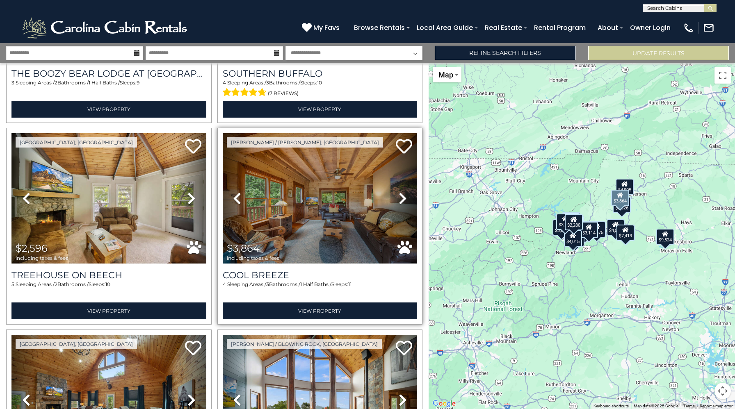
click at [401, 201] on icon at bounding box center [402, 198] width 8 height 13
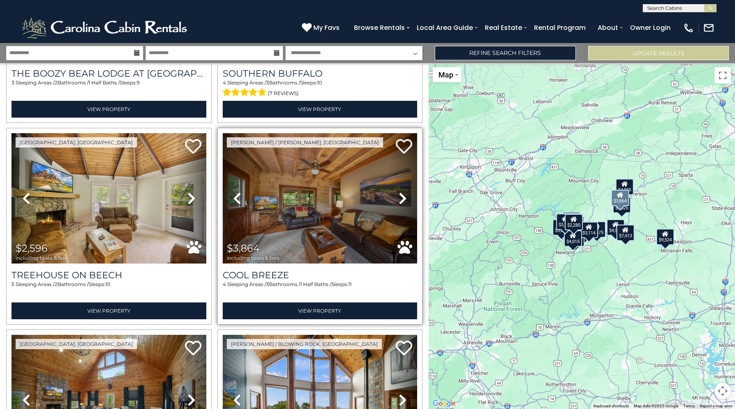
click at [401, 201] on icon at bounding box center [402, 198] width 8 height 13
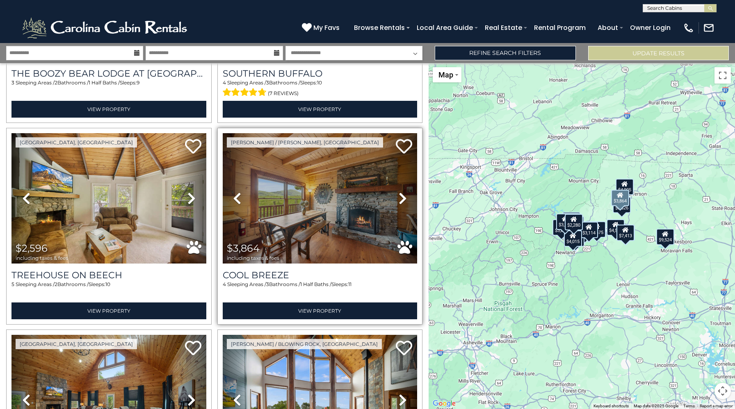
click at [401, 201] on icon at bounding box center [402, 198] width 8 height 13
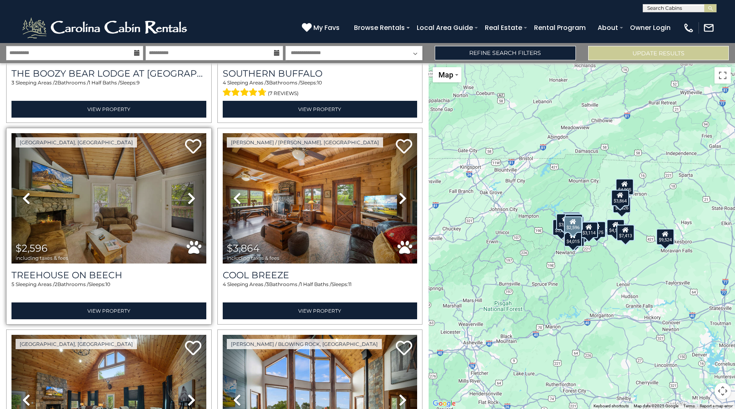
click at [189, 200] on icon at bounding box center [191, 198] width 8 height 13
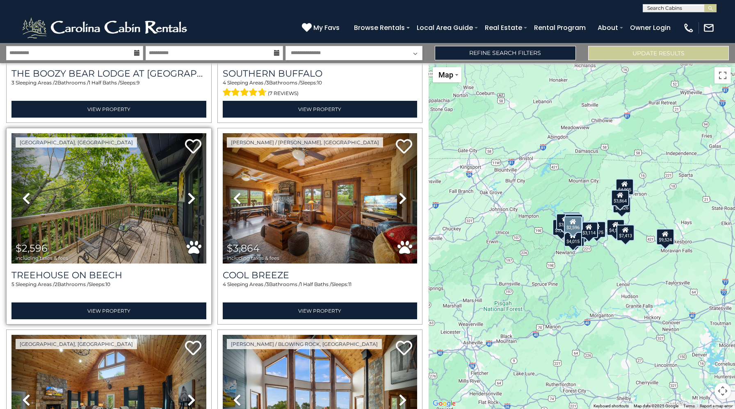
click at [189, 200] on icon at bounding box center [191, 198] width 8 height 13
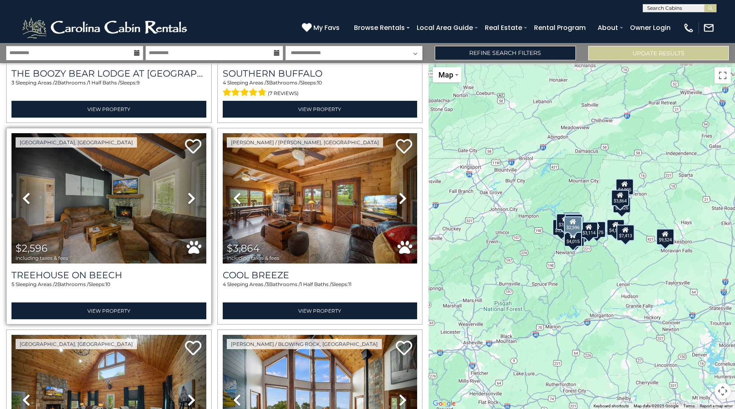
click at [189, 200] on icon at bounding box center [191, 198] width 8 height 13
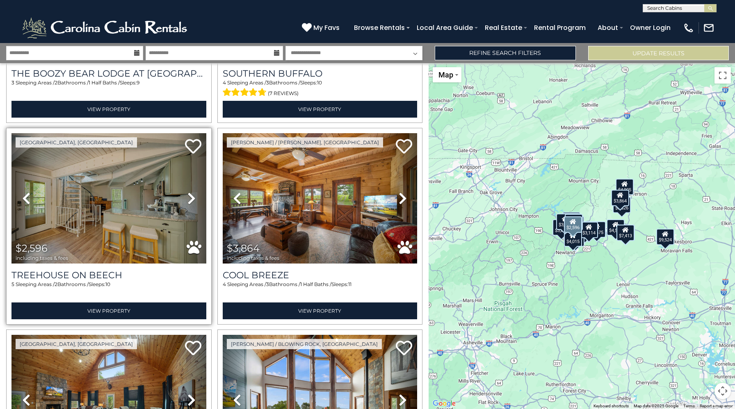
click at [189, 200] on icon at bounding box center [191, 198] width 8 height 13
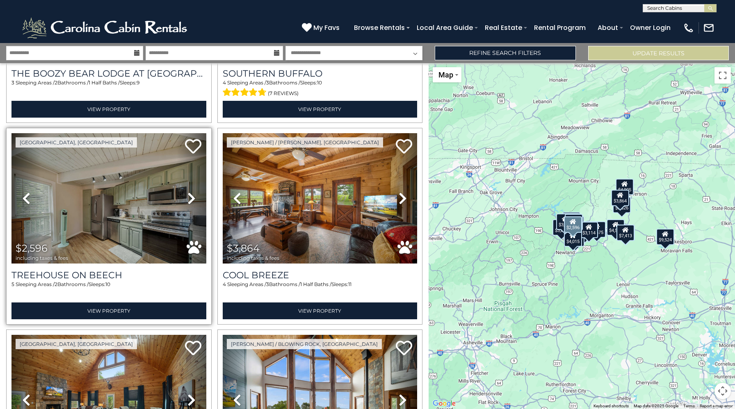
click at [189, 200] on icon at bounding box center [191, 198] width 8 height 13
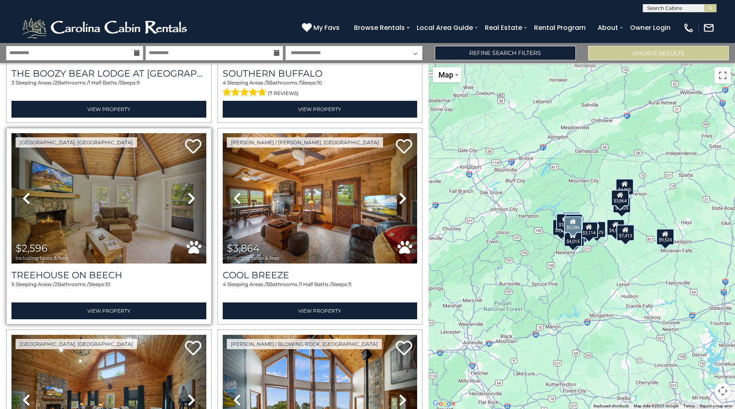
click at [189, 200] on icon at bounding box center [191, 198] width 8 height 13
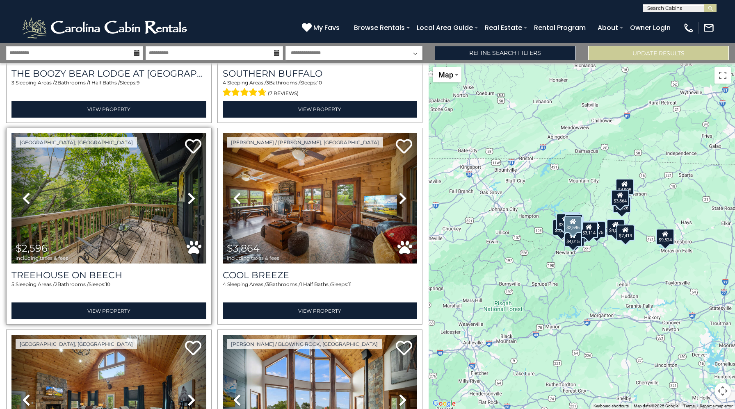
click at [189, 200] on icon at bounding box center [191, 198] width 8 height 13
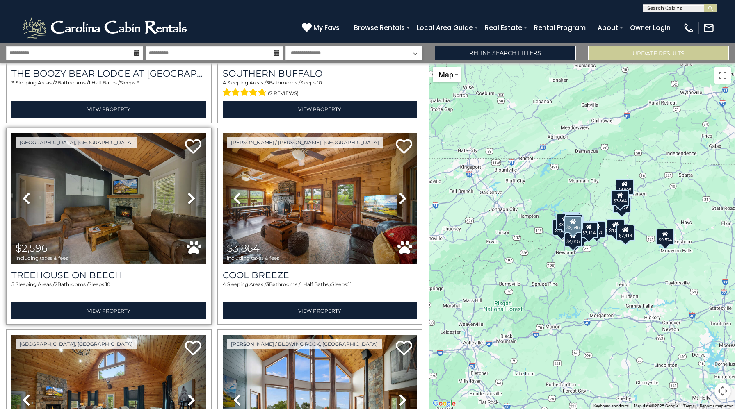
click at [189, 200] on icon at bounding box center [191, 198] width 8 height 13
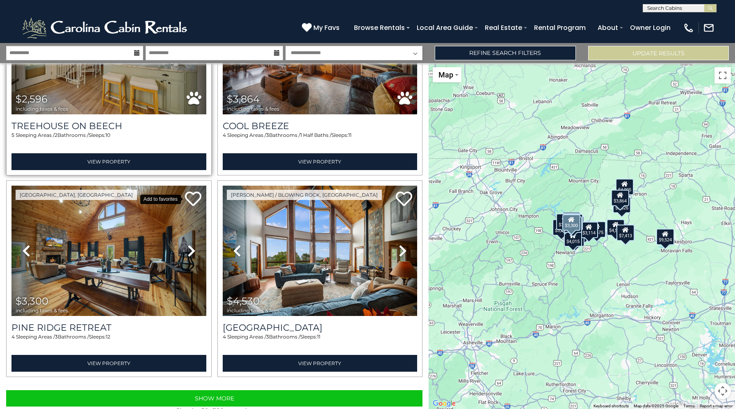
scroll to position [2753, 0]
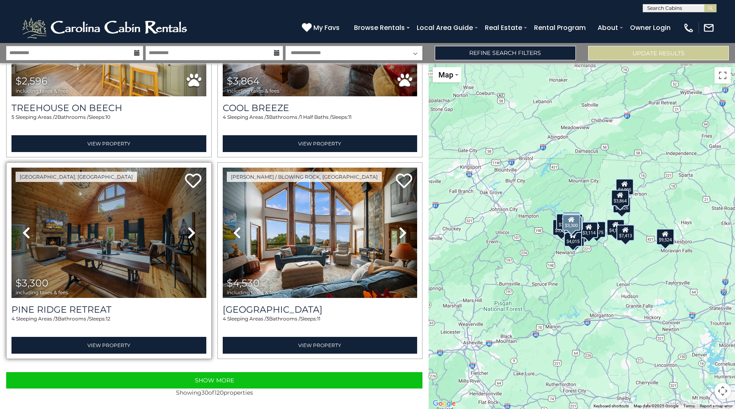
click at [190, 236] on icon at bounding box center [191, 232] width 8 height 13
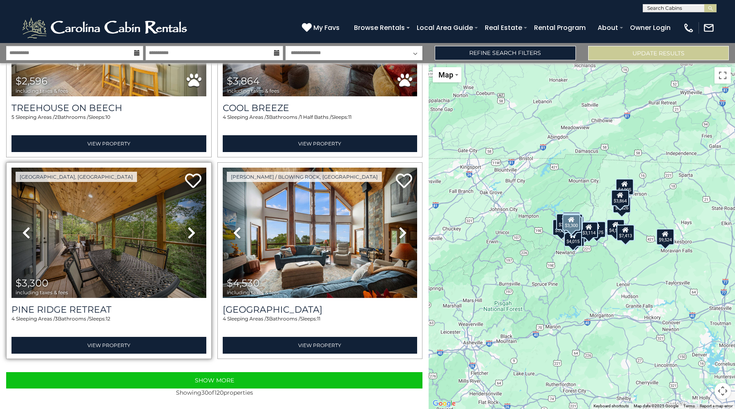
click at [190, 236] on icon at bounding box center [191, 232] width 8 height 13
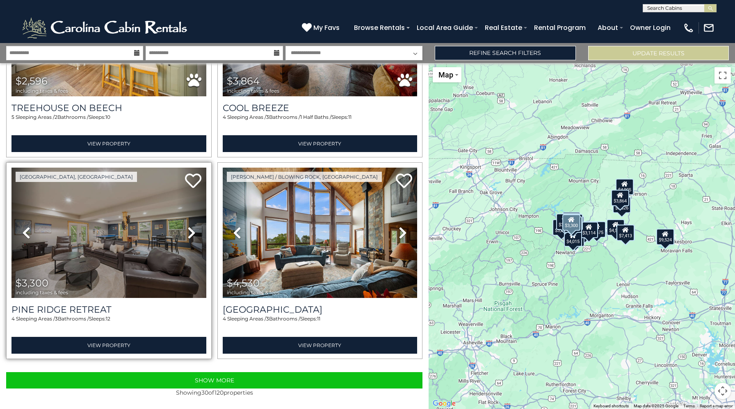
click at [190, 236] on icon at bounding box center [191, 232] width 8 height 13
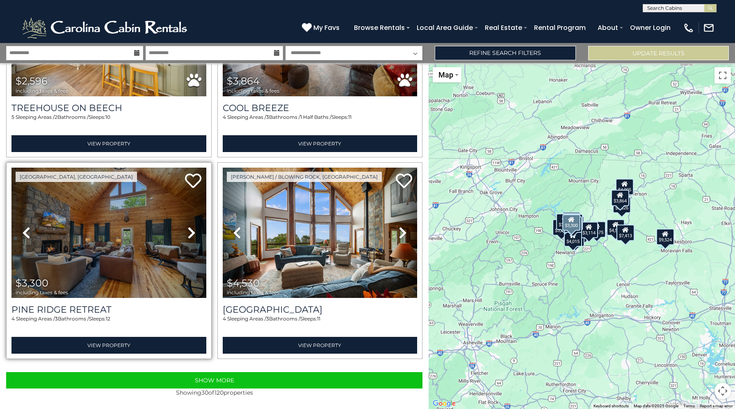
click at [190, 236] on icon at bounding box center [191, 232] width 8 height 13
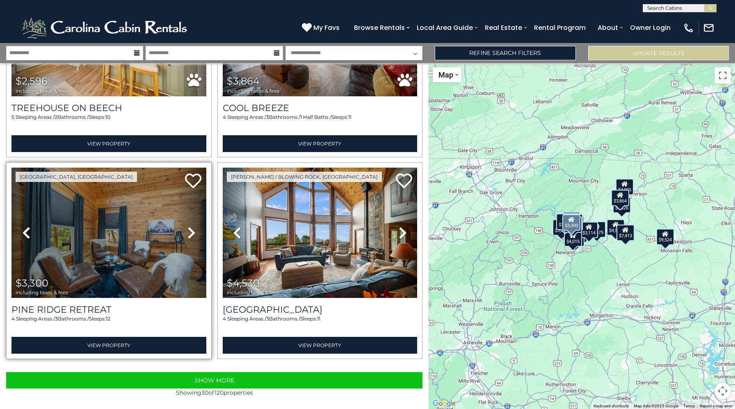
click at [190, 236] on icon at bounding box center [191, 232] width 8 height 13
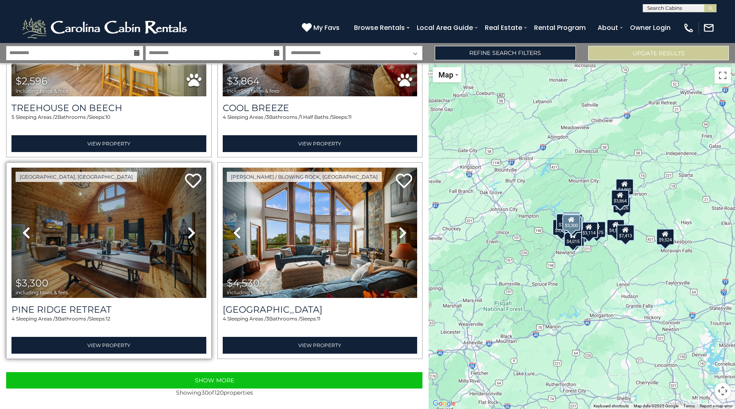
click at [190, 236] on icon at bounding box center [191, 232] width 8 height 13
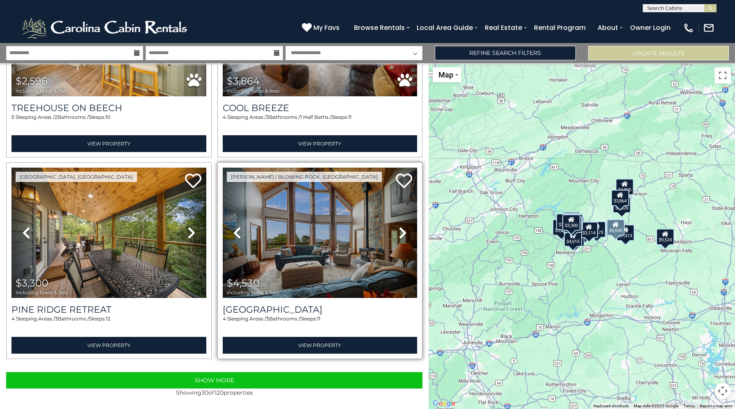
click at [406, 232] on icon at bounding box center [402, 232] width 8 height 13
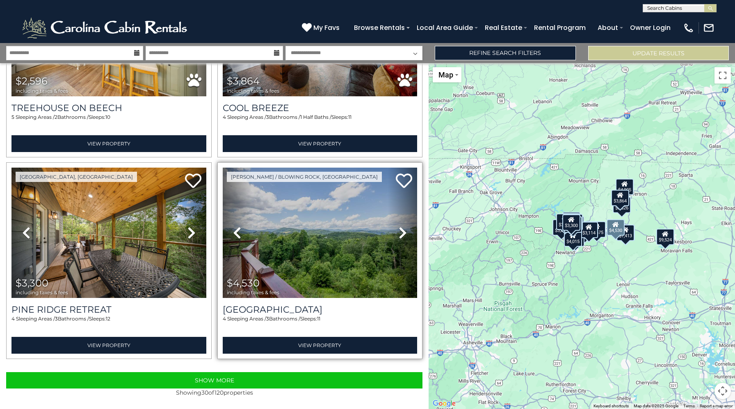
click at [406, 232] on icon at bounding box center [402, 232] width 8 height 13
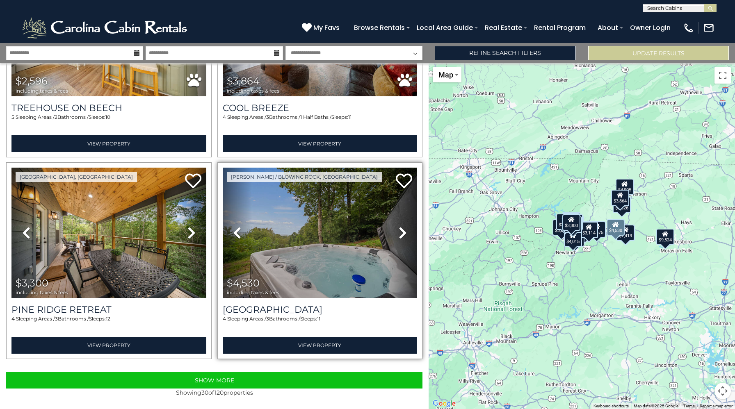
click at [406, 232] on icon at bounding box center [402, 232] width 8 height 13
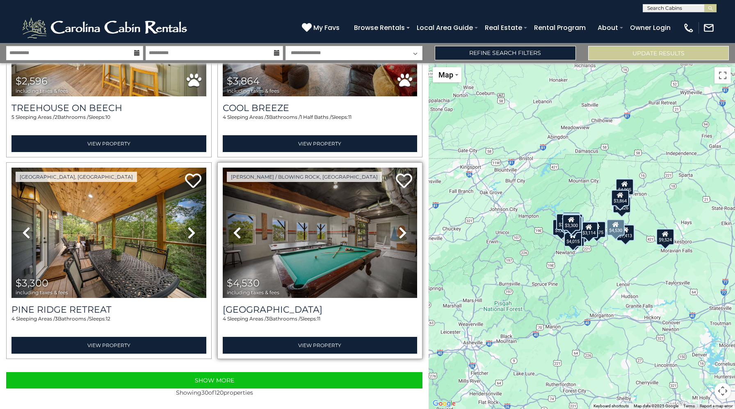
click at [406, 232] on icon at bounding box center [402, 232] width 8 height 13
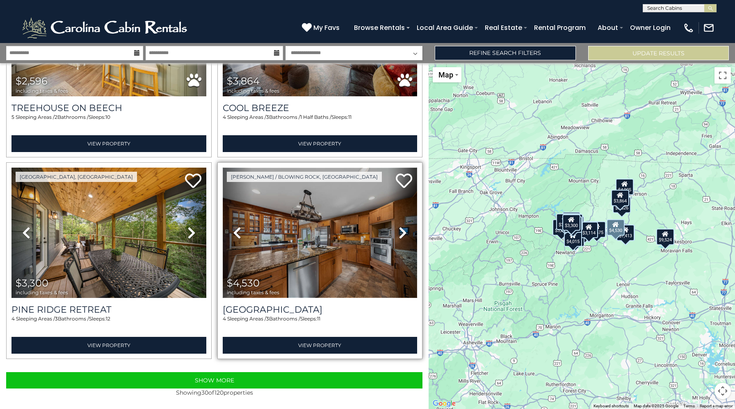
click at [373, 225] on img at bounding box center [320, 233] width 195 height 130
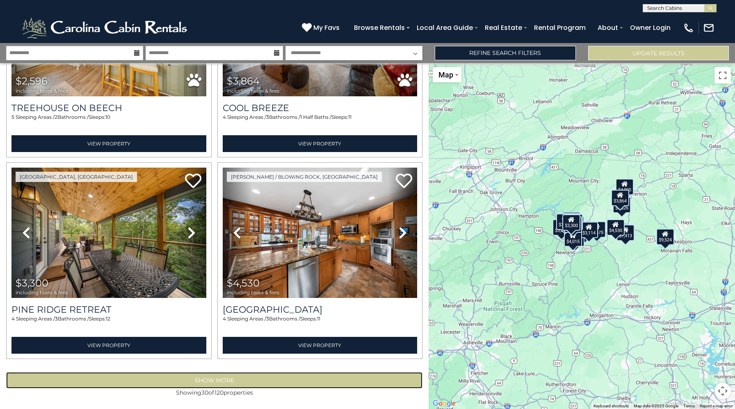
click at [222, 387] on button "Show More" at bounding box center [214, 380] width 416 height 16
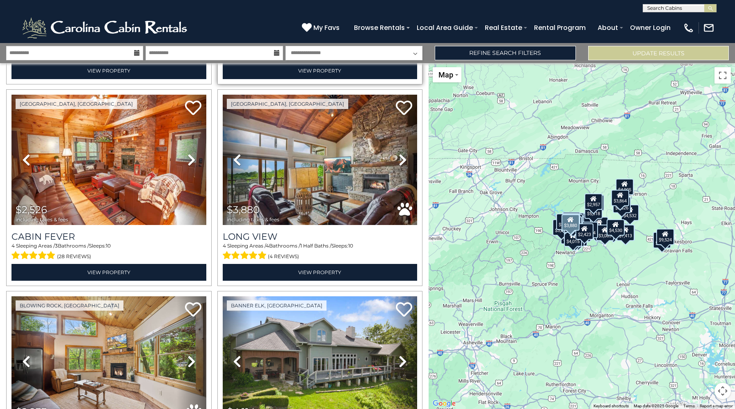
scroll to position [3438, 0]
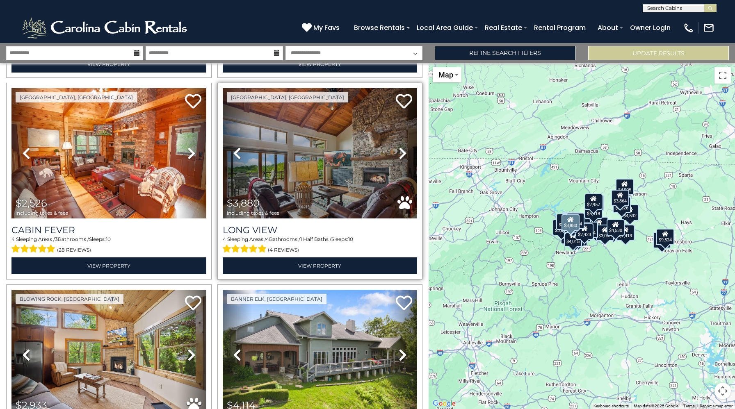
click at [404, 155] on icon at bounding box center [402, 153] width 8 height 13
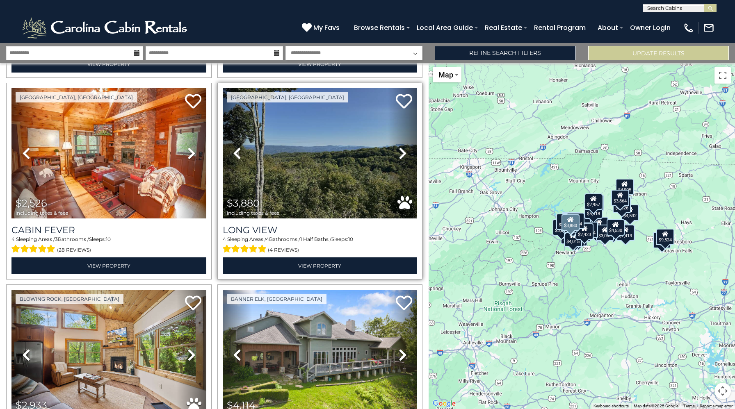
click at [404, 155] on icon at bounding box center [402, 153] width 8 height 13
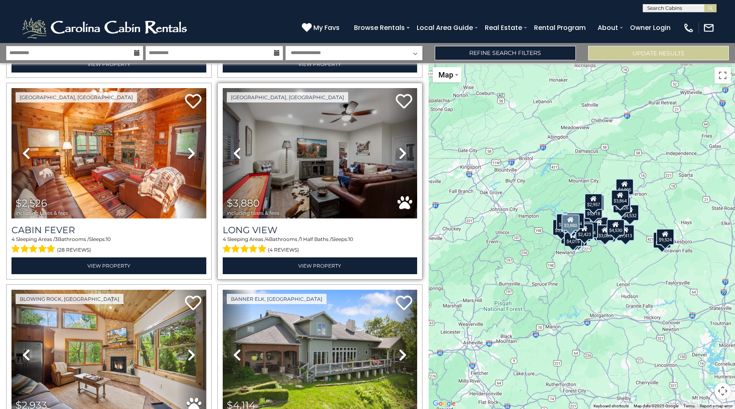
click at [404, 155] on icon at bounding box center [402, 153] width 8 height 13
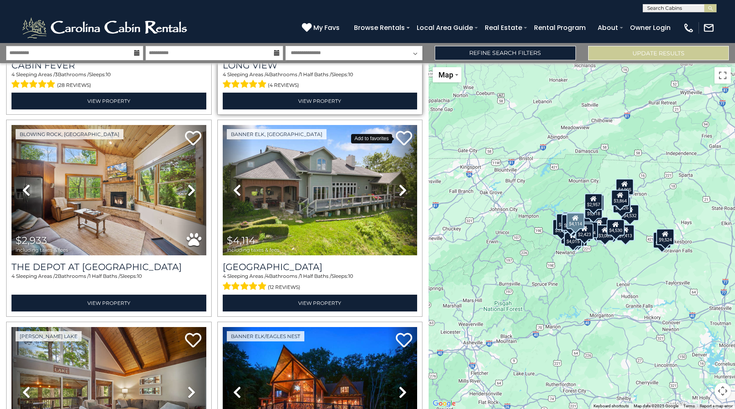
scroll to position [3604, 0]
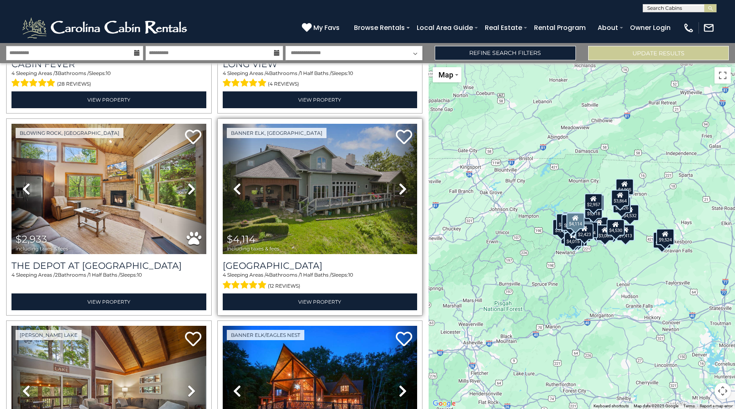
click at [399, 187] on icon at bounding box center [402, 188] width 8 height 13
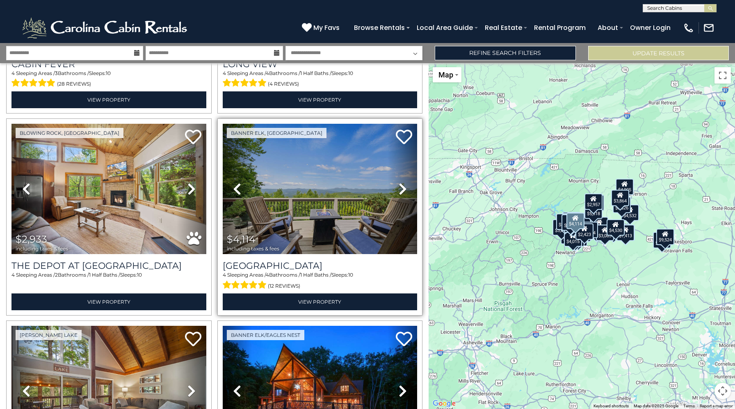
click at [404, 189] on icon at bounding box center [402, 188] width 8 height 13
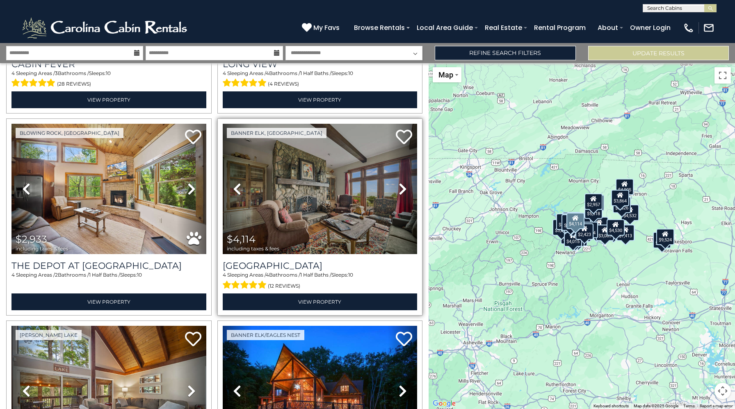
click at [404, 189] on icon at bounding box center [402, 188] width 8 height 13
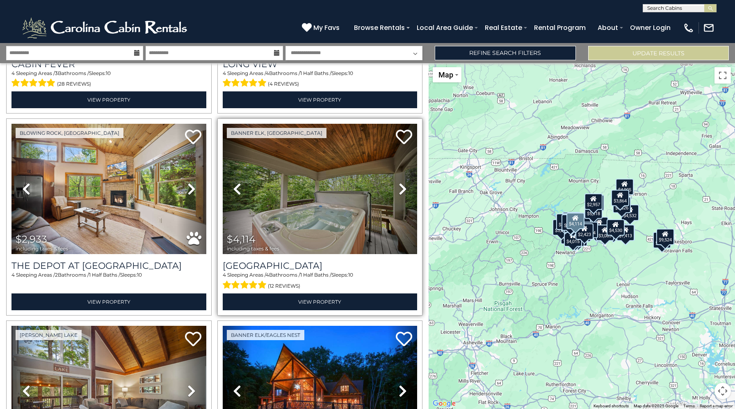
click at [404, 189] on icon at bounding box center [402, 188] width 8 height 13
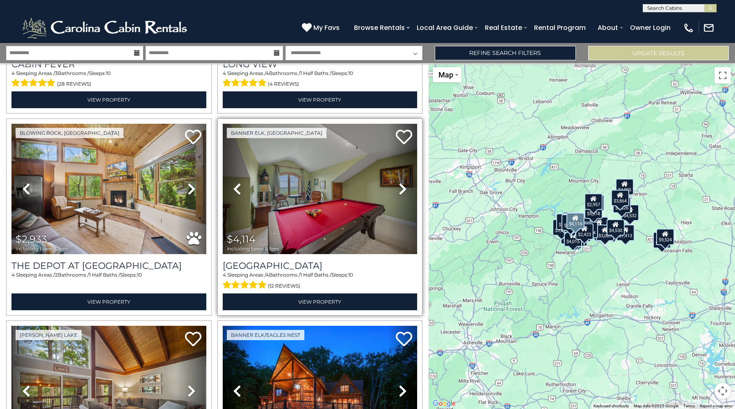
click at [404, 189] on icon at bounding box center [402, 188] width 8 height 13
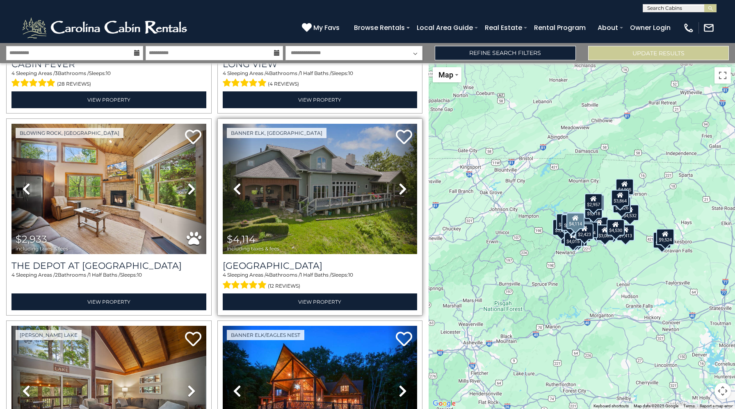
click at [404, 189] on icon at bounding box center [402, 188] width 8 height 13
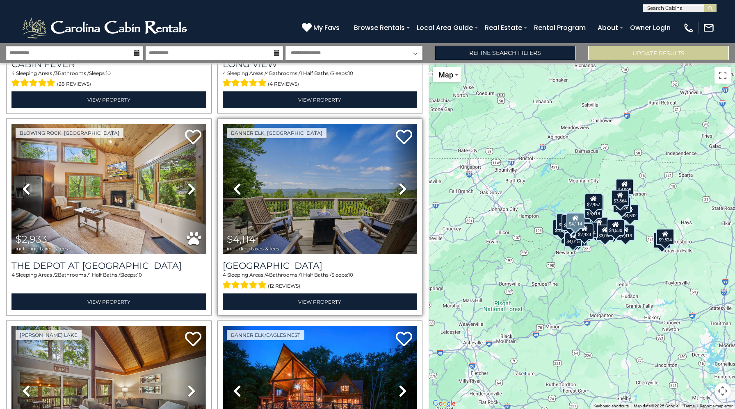
click at [404, 189] on icon at bounding box center [402, 188] width 8 height 13
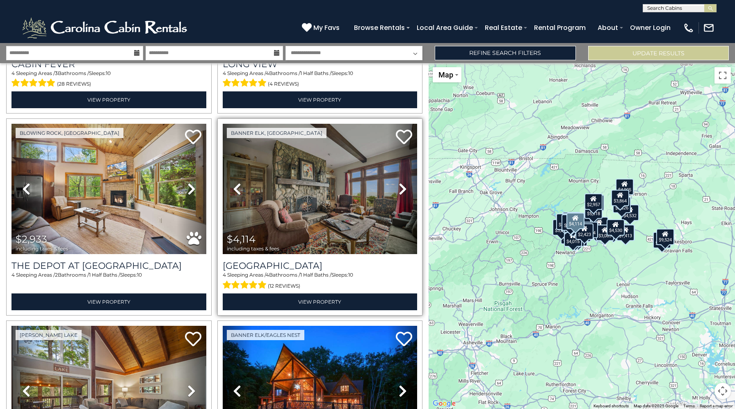
click at [404, 189] on icon at bounding box center [402, 188] width 8 height 13
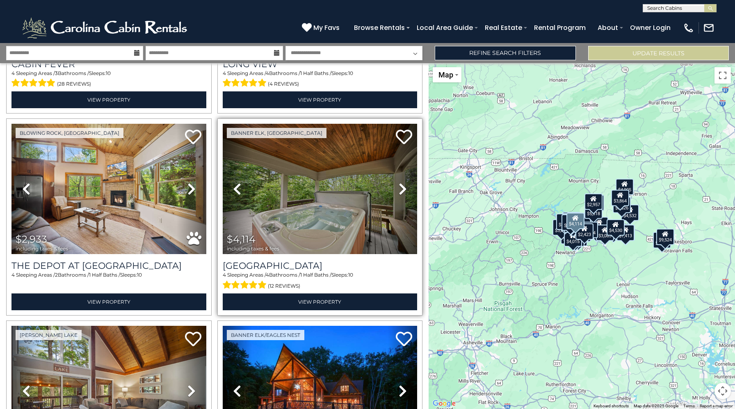
click at [404, 189] on icon at bounding box center [402, 188] width 8 height 13
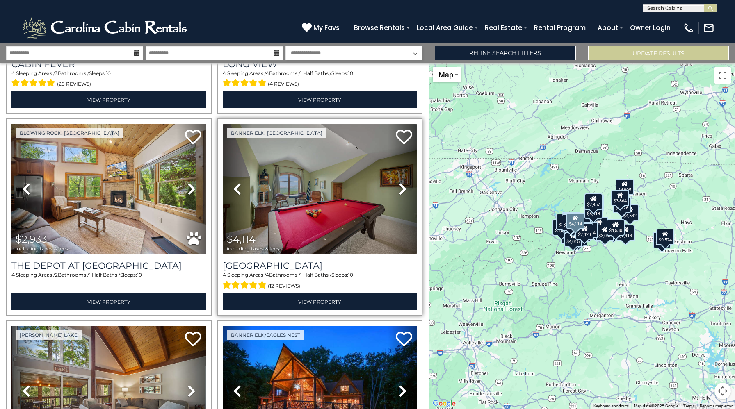
click at [344, 168] on img at bounding box center [320, 189] width 195 height 130
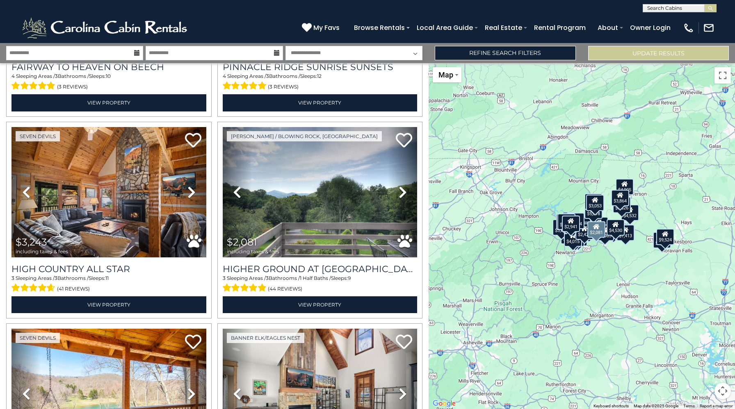
scroll to position [4410, 0]
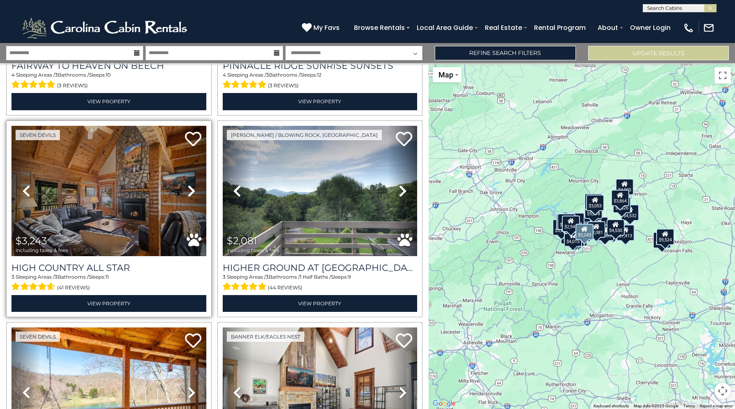
click at [193, 187] on icon at bounding box center [191, 190] width 8 height 13
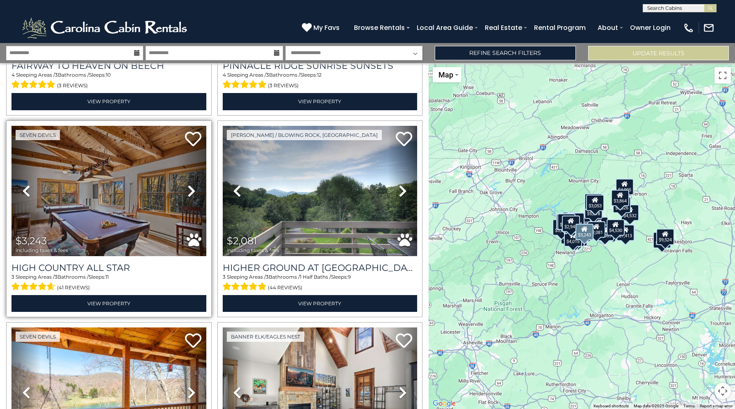
click at [193, 187] on icon at bounding box center [191, 190] width 8 height 13
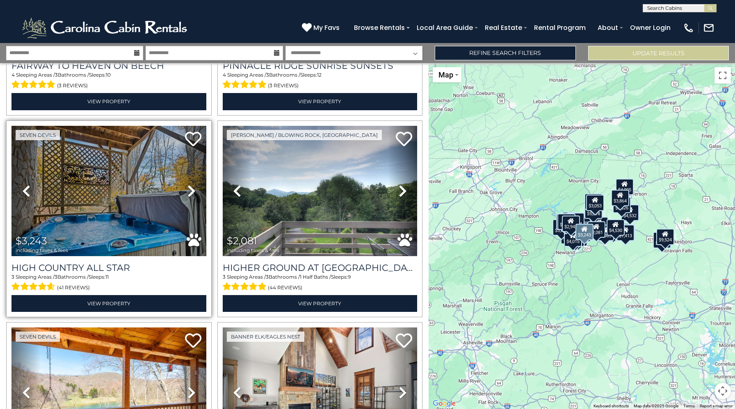
click at [193, 187] on icon at bounding box center [191, 190] width 8 height 13
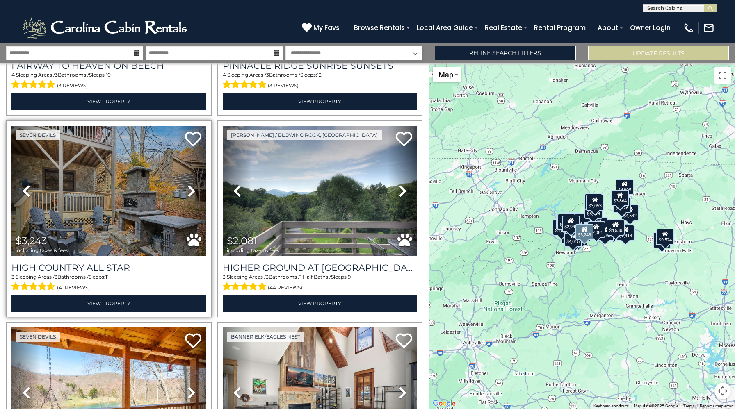
click at [193, 187] on icon at bounding box center [191, 190] width 8 height 13
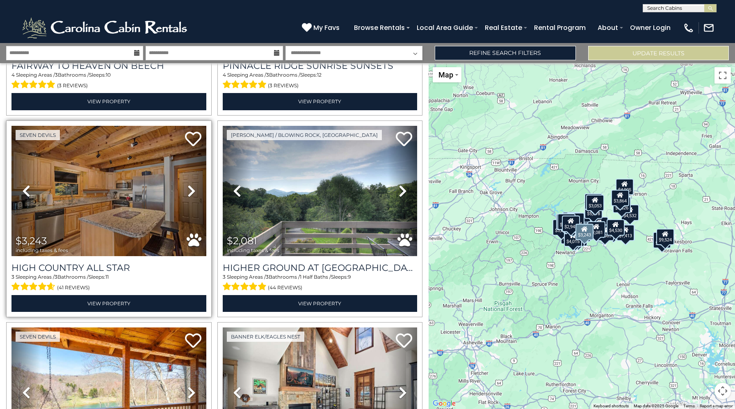
click at [193, 187] on icon at bounding box center [191, 190] width 8 height 13
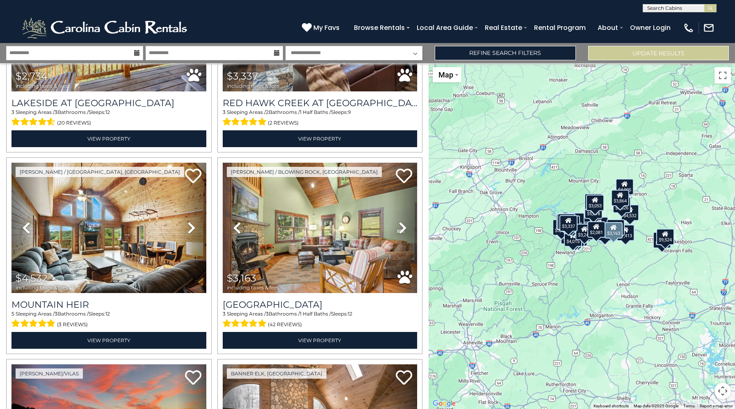
scroll to position [4777, 0]
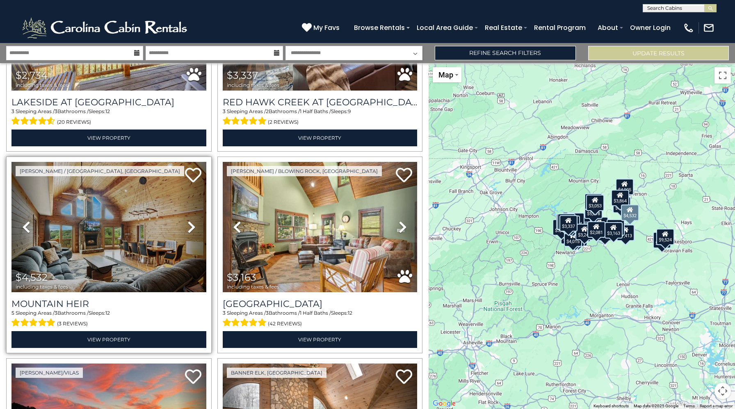
click at [187, 226] on icon at bounding box center [191, 227] width 8 height 13
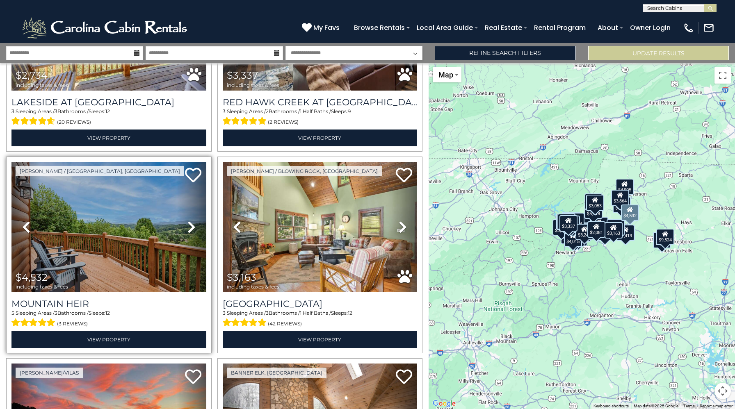
click at [187, 226] on icon at bounding box center [191, 227] width 8 height 13
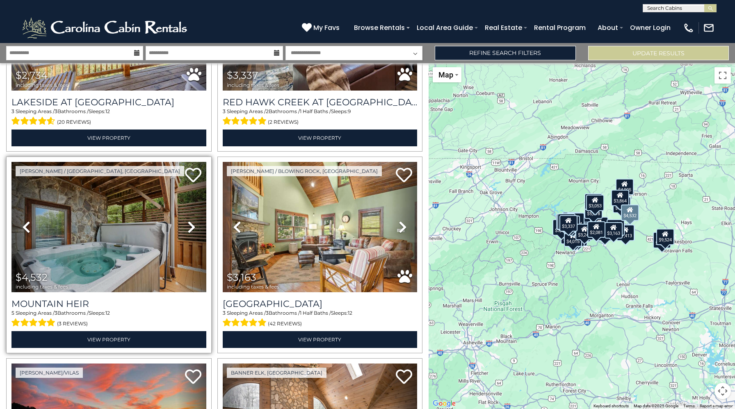
click at [193, 225] on icon at bounding box center [191, 227] width 8 height 13
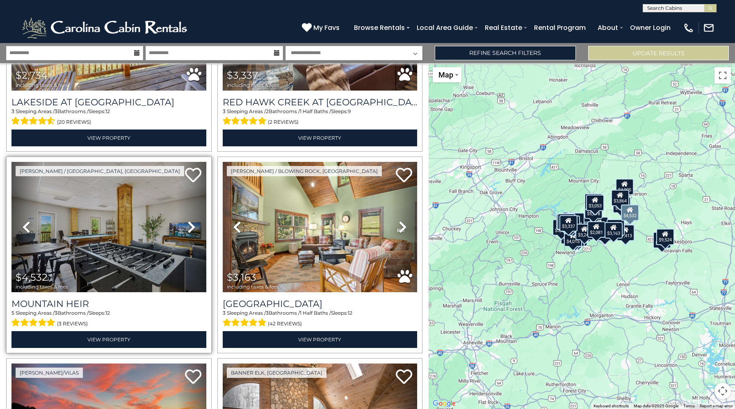
click at [193, 225] on icon at bounding box center [191, 227] width 8 height 13
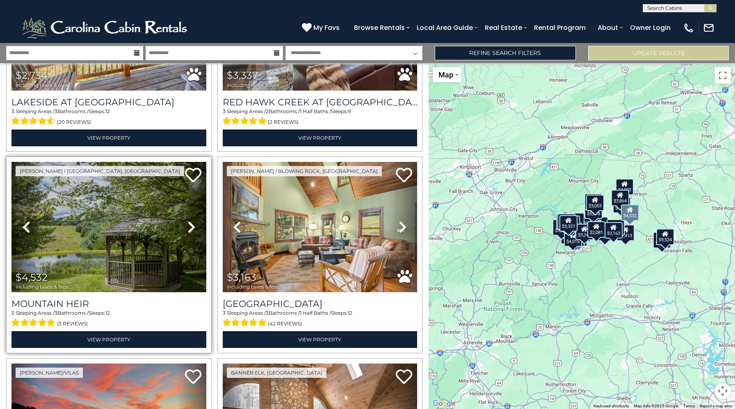
click at [193, 225] on icon at bounding box center [191, 227] width 8 height 13
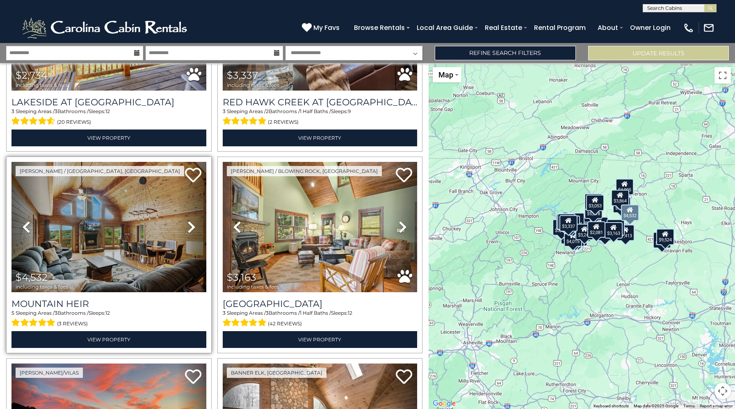
click at [193, 225] on icon at bounding box center [191, 227] width 8 height 13
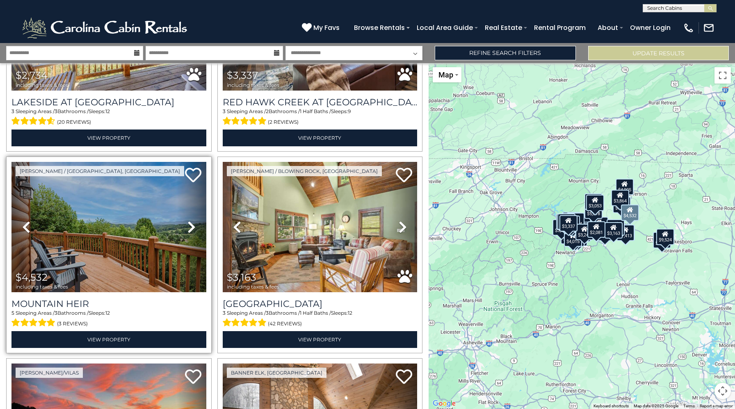
click at [193, 225] on icon at bounding box center [191, 227] width 8 height 13
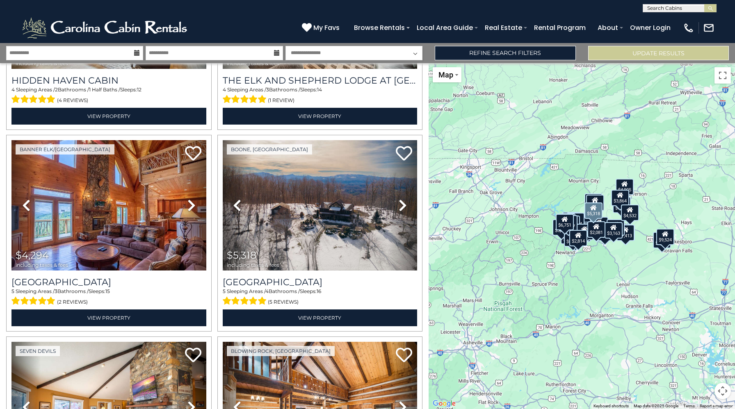
scroll to position [5404, 0]
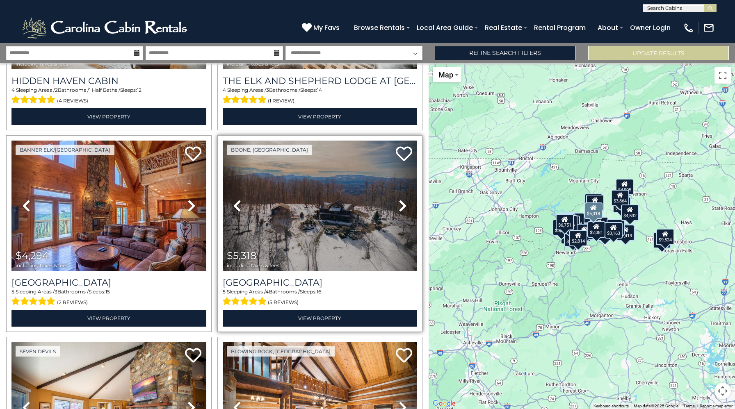
click at [403, 213] on link "Next" at bounding box center [402, 206] width 29 height 130
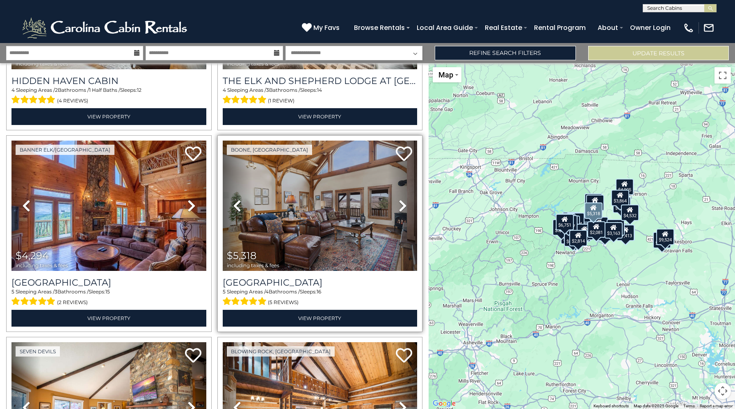
click at [403, 213] on link "Next" at bounding box center [402, 206] width 29 height 130
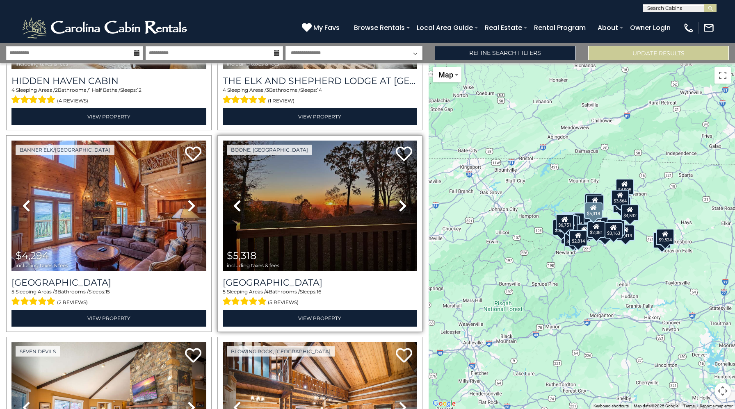
click at [403, 213] on link "Next" at bounding box center [402, 206] width 29 height 130
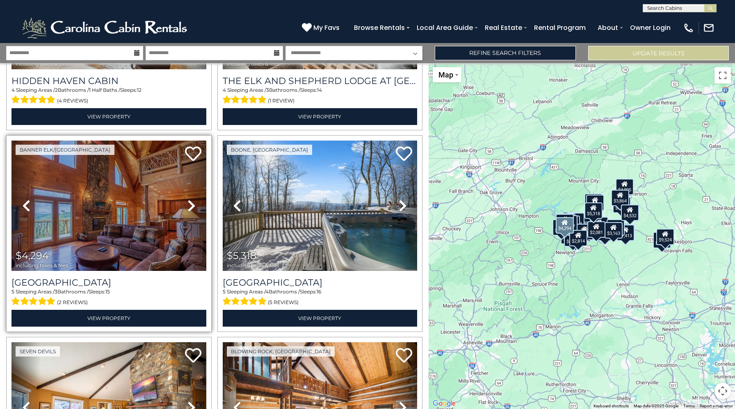
click at [189, 209] on icon at bounding box center [191, 205] width 8 height 13
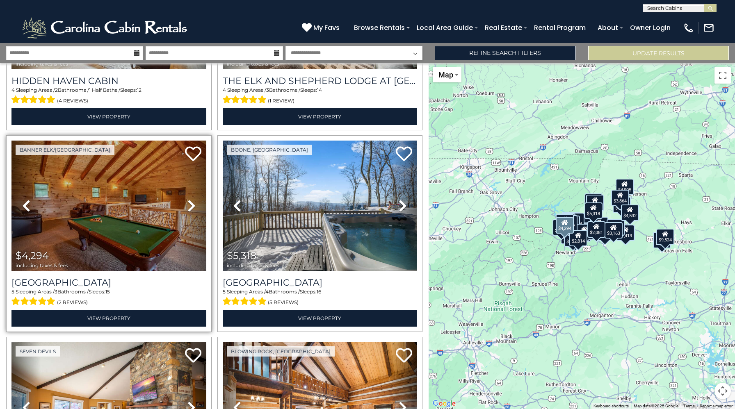
click at [189, 209] on icon at bounding box center [191, 205] width 8 height 13
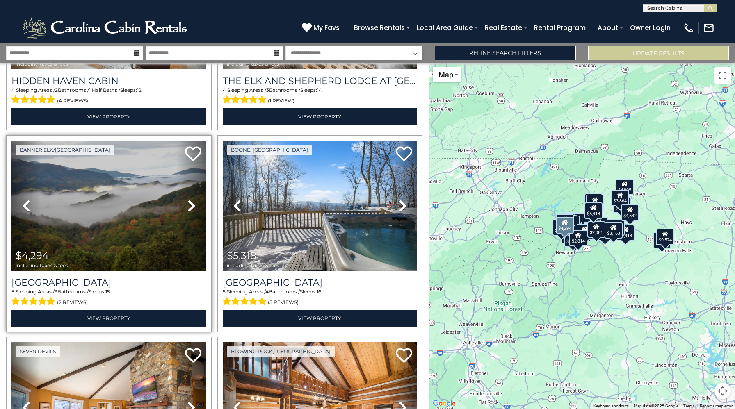
click at [189, 209] on icon at bounding box center [191, 205] width 8 height 13
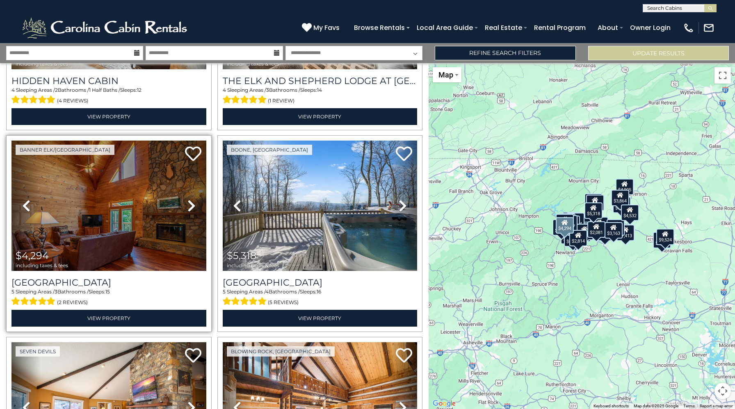
click at [189, 209] on icon at bounding box center [191, 205] width 8 height 13
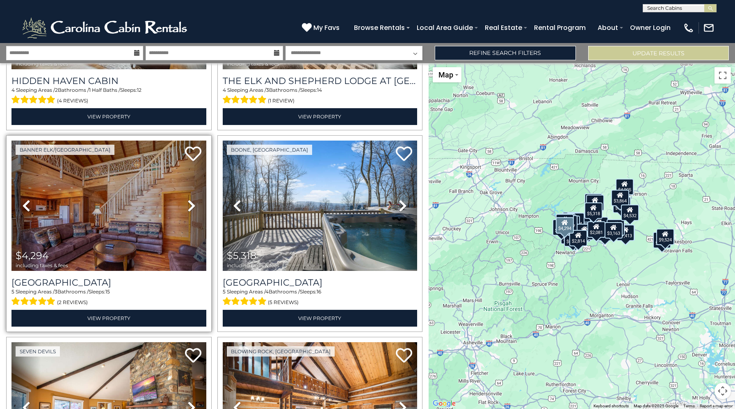
click at [189, 209] on icon at bounding box center [191, 205] width 8 height 13
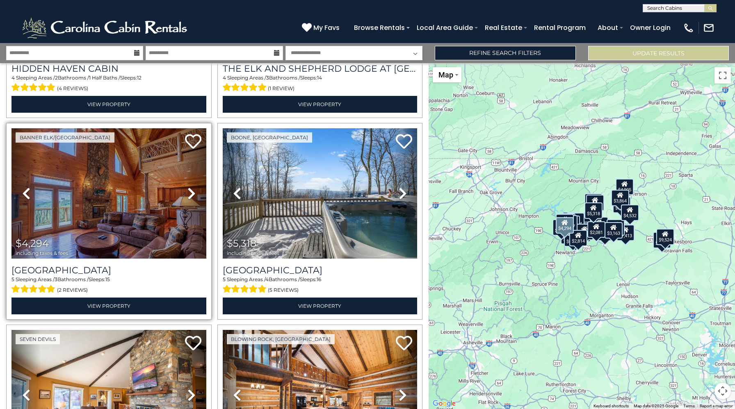
scroll to position [5432, 0]
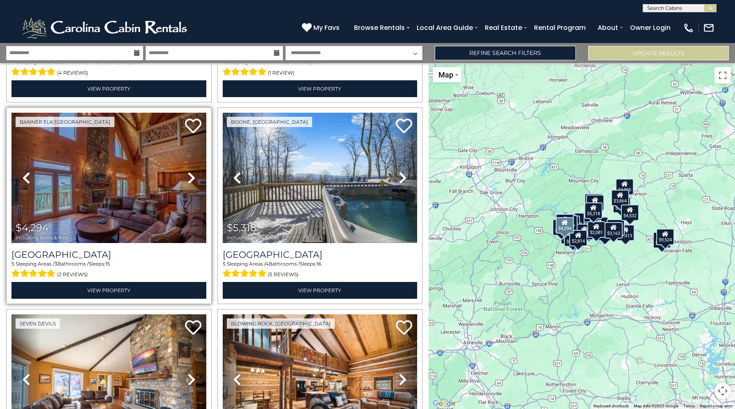
click at [189, 177] on icon at bounding box center [191, 177] width 8 height 13
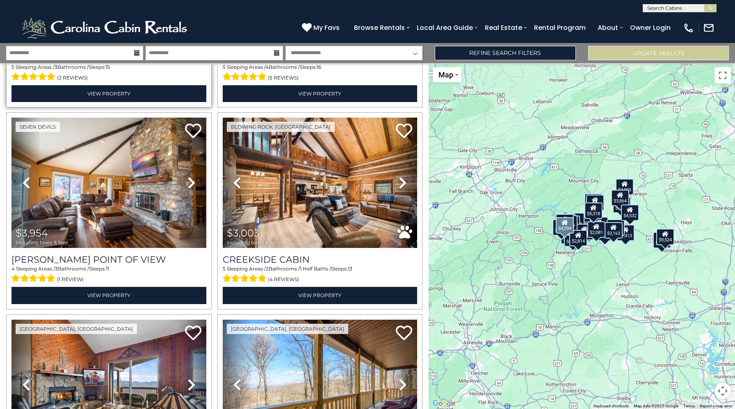
scroll to position [5674, 0]
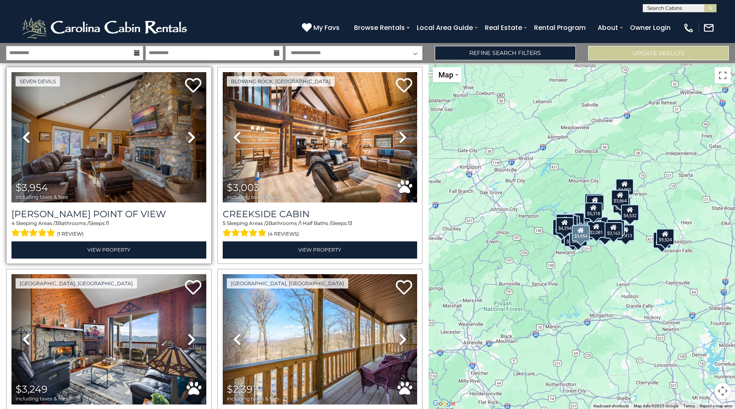
click at [192, 145] on link "Next" at bounding box center [191, 137] width 29 height 130
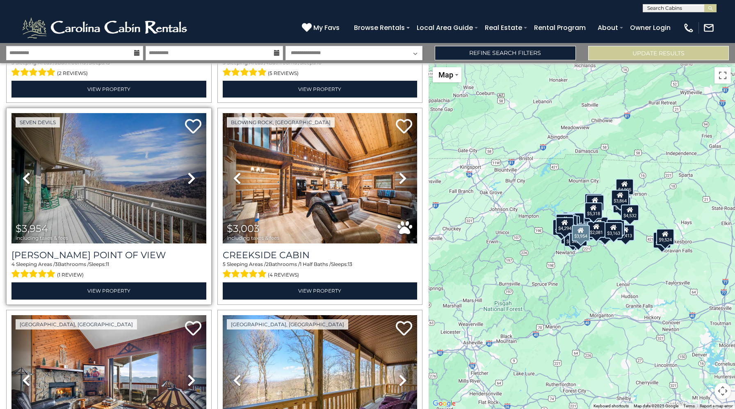
scroll to position [5632, 0]
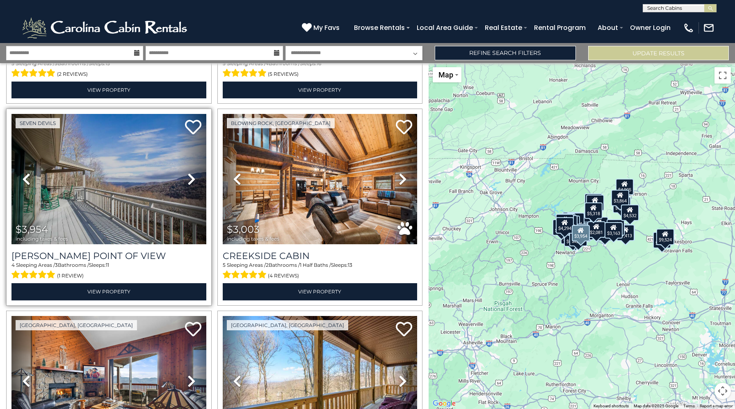
click at [188, 180] on icon at bounding box center [191, 179] width 8 height 13
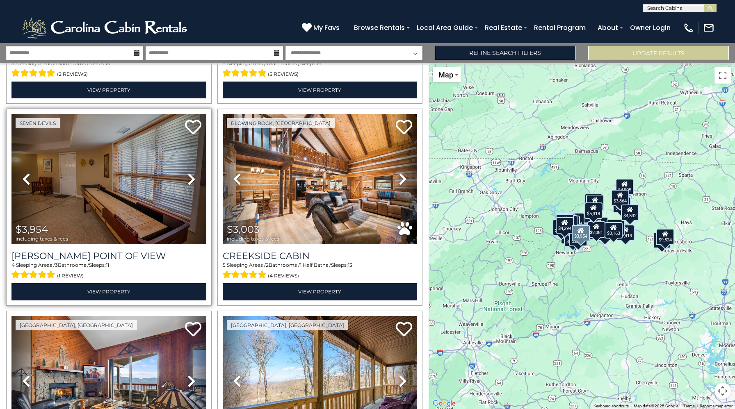
click at [188, 180] on icon at bounding box center [191, 179] width 8 height 13
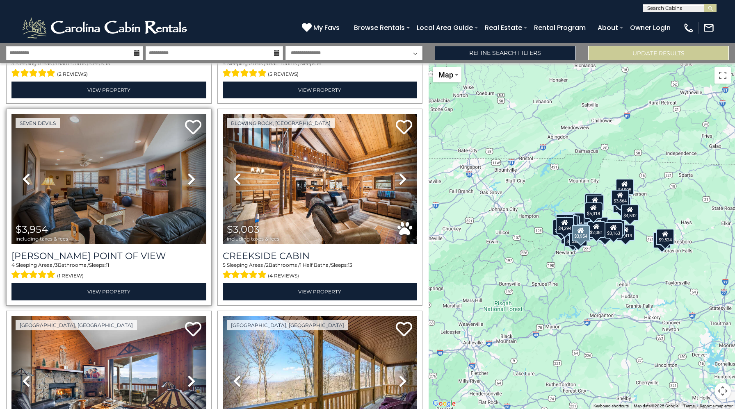
click at [188, 180] on icon at bounding box center [191, 179] width 8 height 13
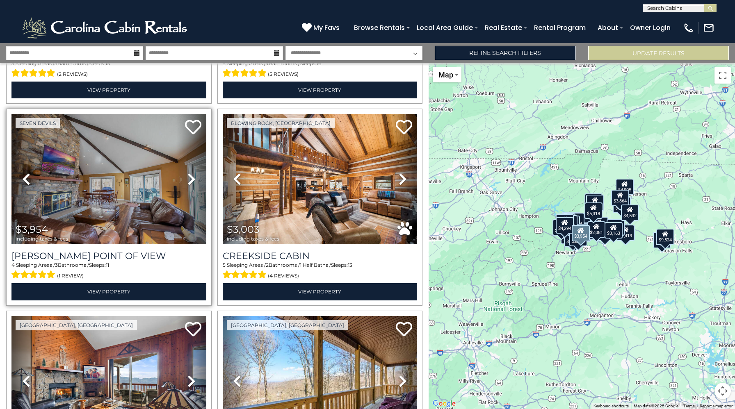
click at [188, 180] on icon at bounding box center [191, 179] width 8 height 13
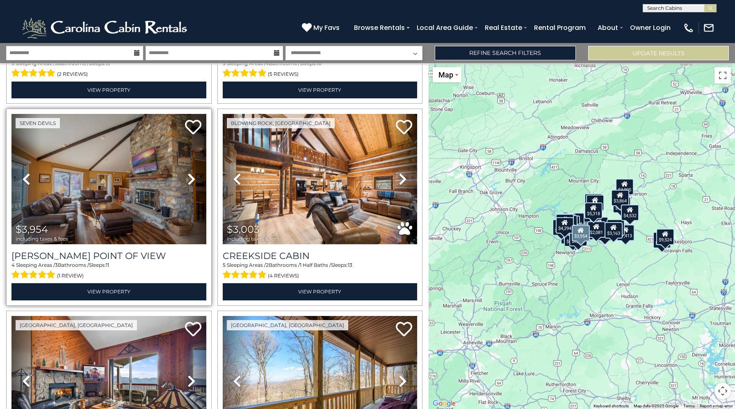
click at [188, 180] on icon at bounding box center [191, 179] width 8 height 13
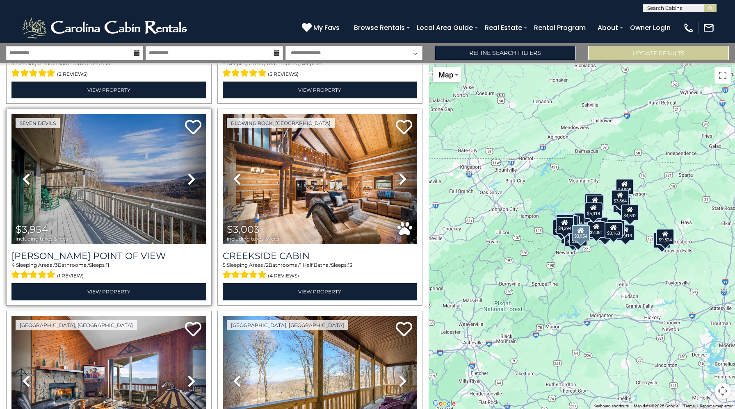
click at [188, 180] on icon at bounding box center [191, 179] width 8 height 13
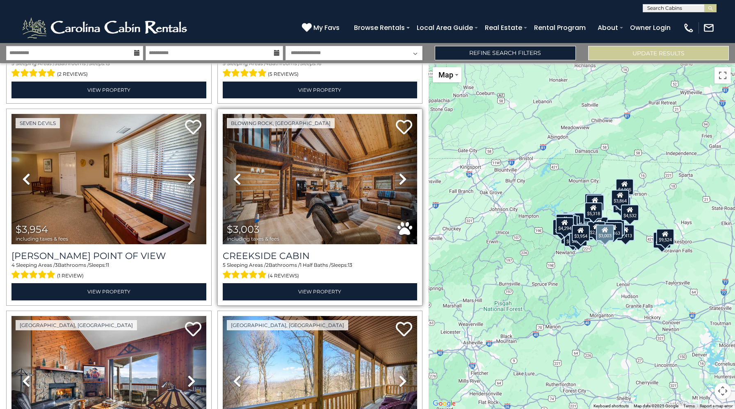
click at [401, 182] on icon at bounding box center [402, 179] width 8 height 13
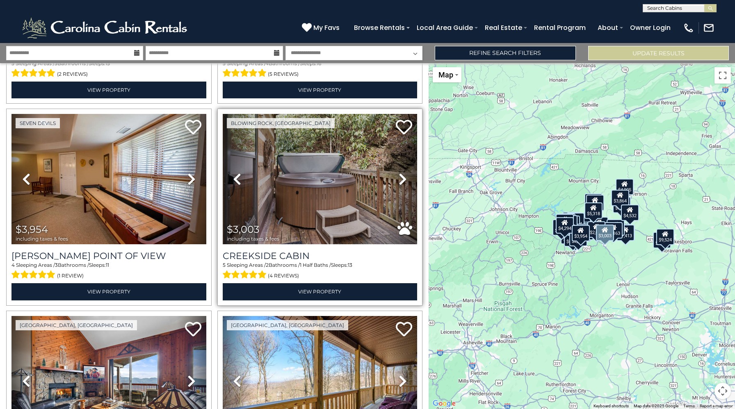
click at [401, 182] on icon at bounding box center [402, 179] width 8 height 13
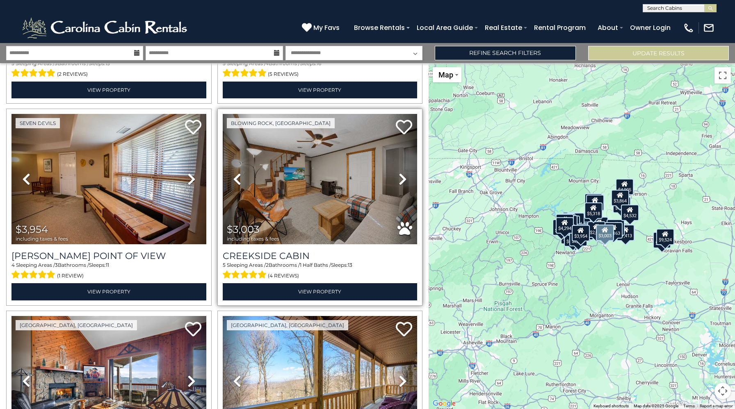
click at [401, 182] on icon at bounding box center [402, 179] width 8 height 13
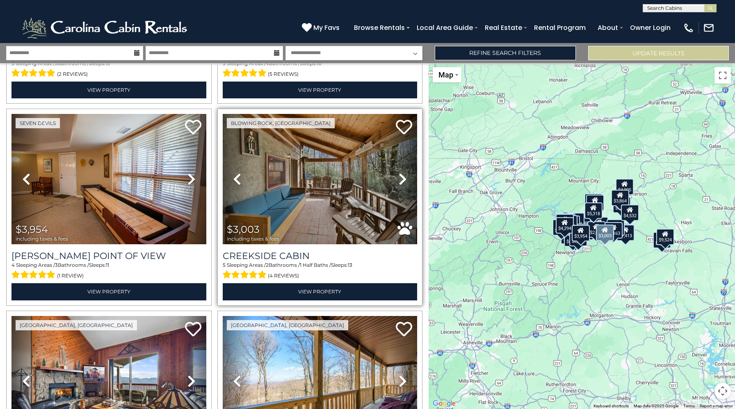
click at [401, 182] on icon at bounding box center [402, 179] width 8 height 13
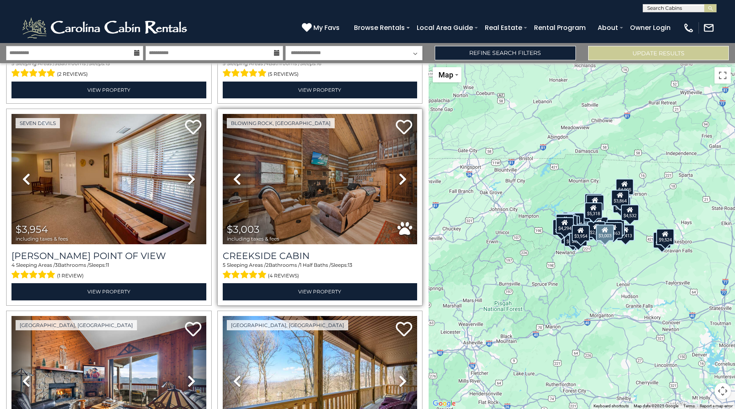
click at [401, 182] on icon at bounding box center [402, 179] width 8 height 13
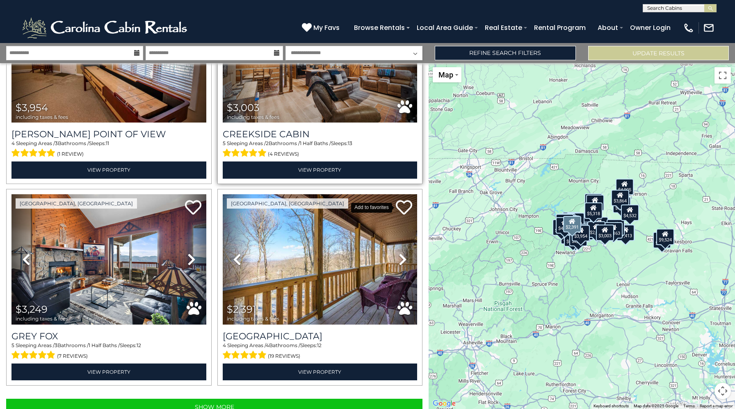
scroll to position [5781, 0]
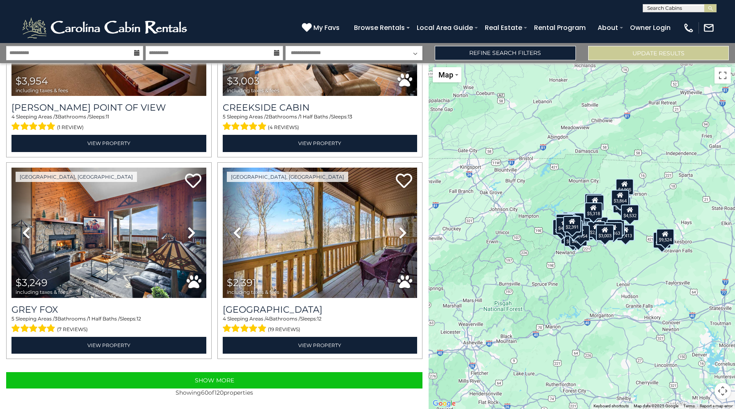
click at [210, 371] on div "Show More Showing 60 of 120 properties" at bounding box center [214, 386] width 428 height 45
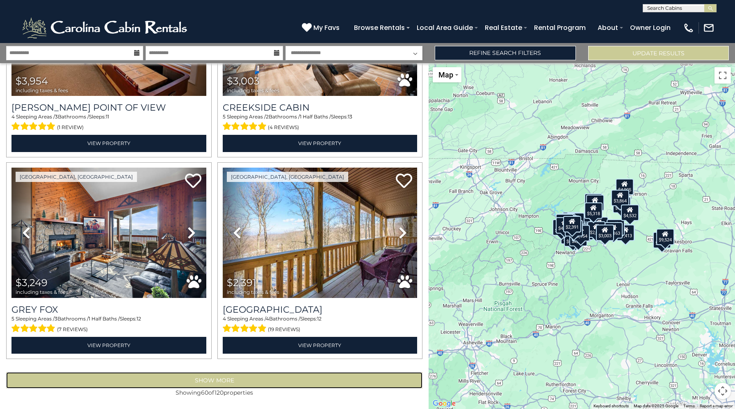
click at [209, 378] on button "Show More" at bounding box center [214, 380] width 416 height 16
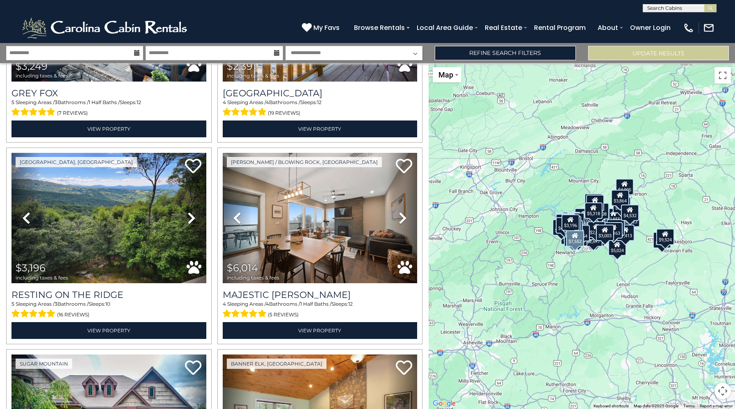
scroll to position [5999, 0]
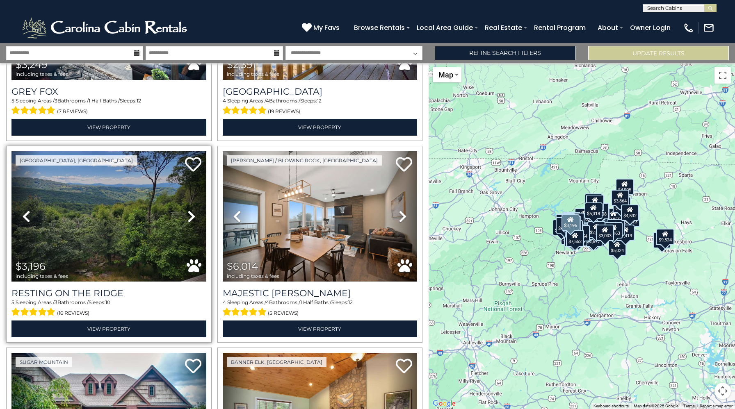
click at [191, 211] on icon at bounding box center [191, 216] width 8 height 13
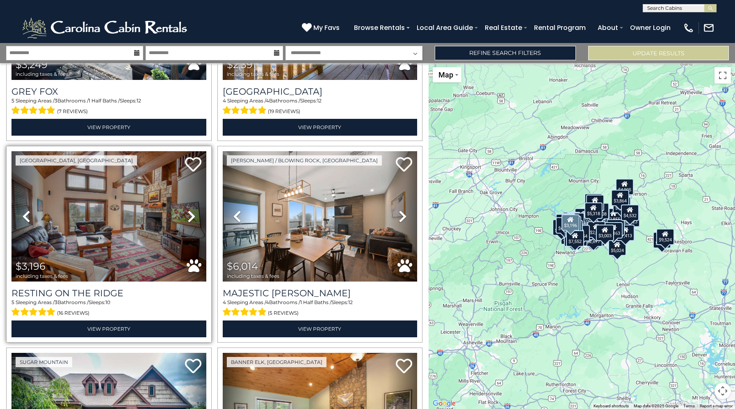
click at [191, 214] on icon at bounding box center [191, 216] width 8 height 13
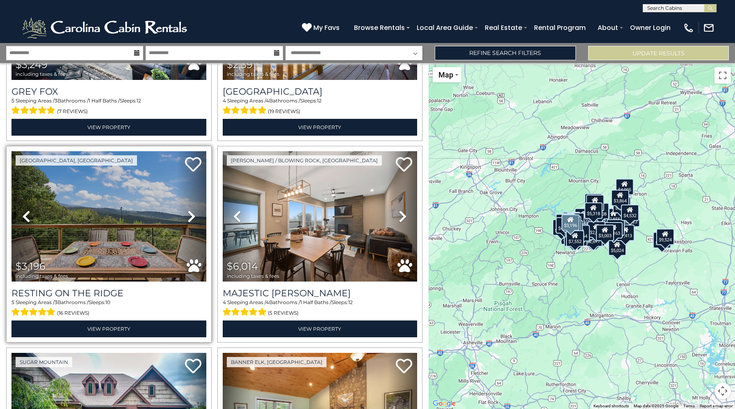
click at [191, 214] on icon at bounding box center [191, 216] width 8 height 13
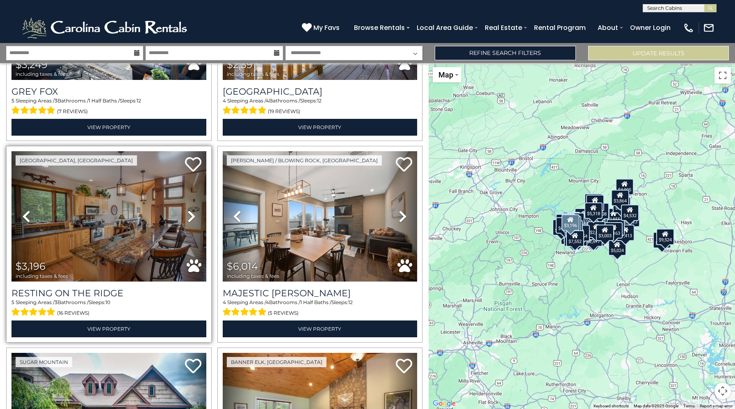
click at [191, 214] on icon at bounding box center [191, 216] width 8 height 13
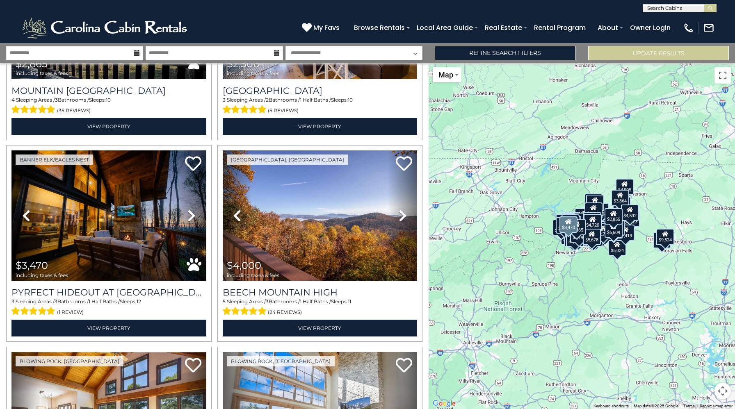
scroll to position [8030, 0]
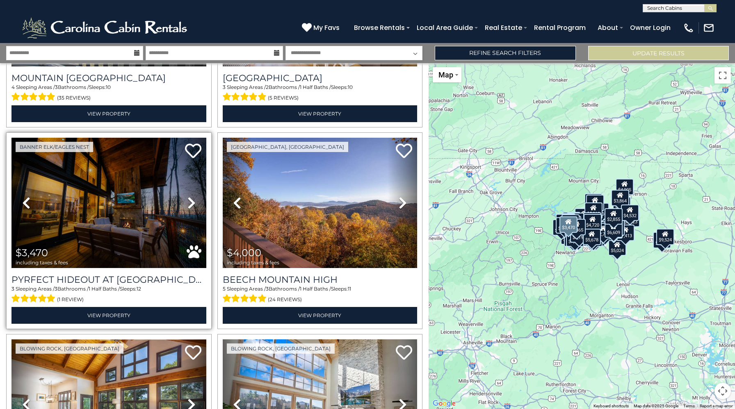
click at [190, 205] on icon at bounding box center [191, 202] width 8 height 13
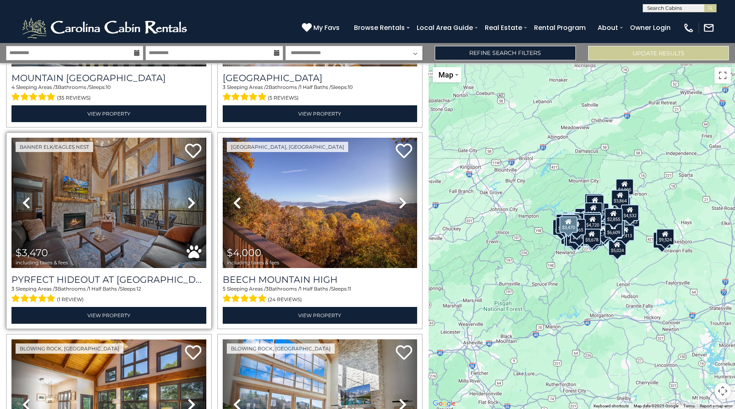
click at [190, 205] on icon at bounding box center [191, 202] width 8 height 13
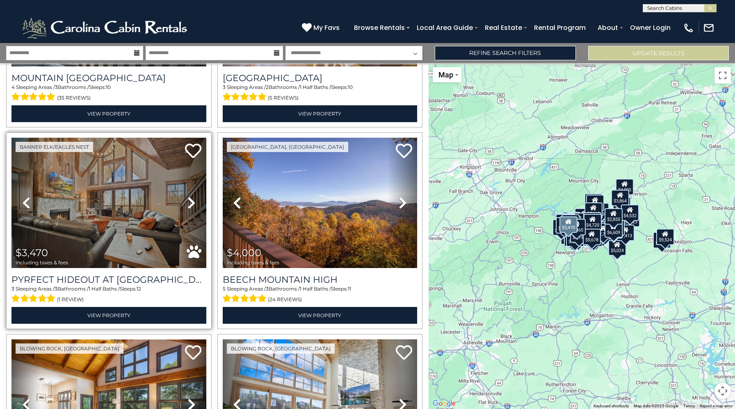
click at [190, 205] on icon at bounding box center [191, 202] width 8 height 13
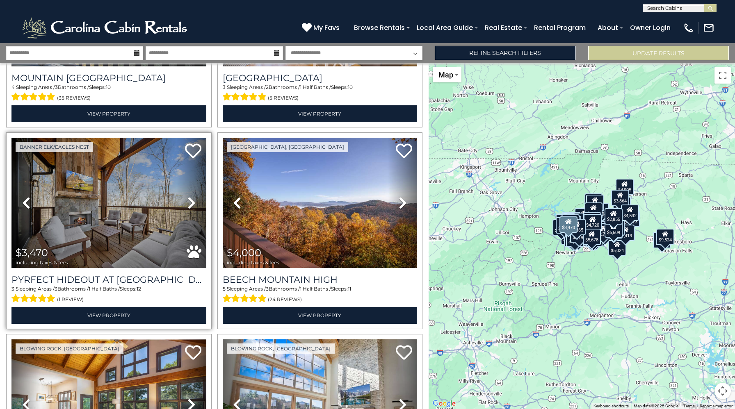
click at [190, 205] on icon at bounding box center [191, 202] width 8 height 13
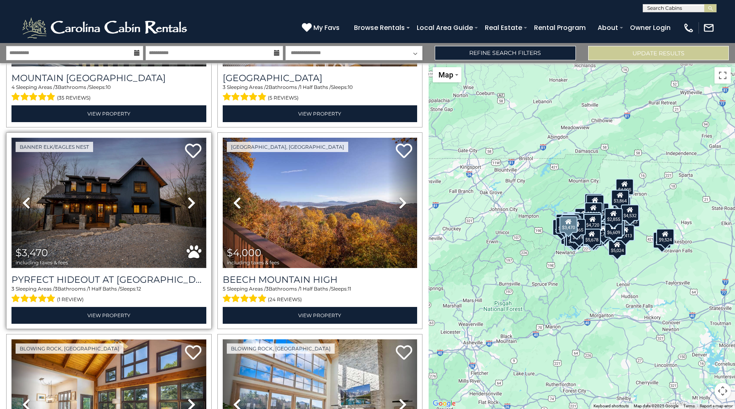
click at [166, 169] on img at bounding box center [108, 203] width 195 height 130
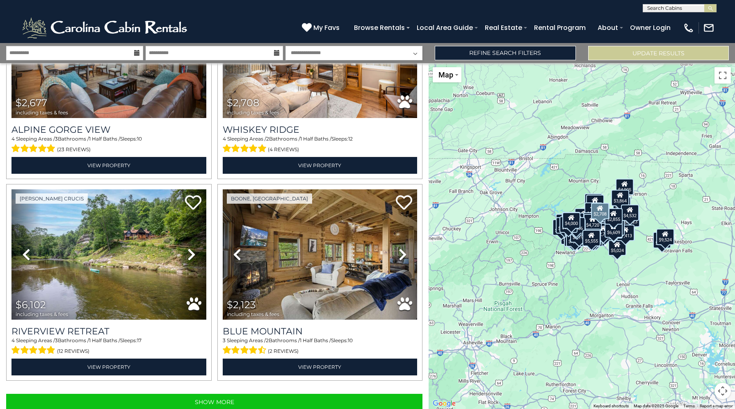
scroll to position [8807, 0]
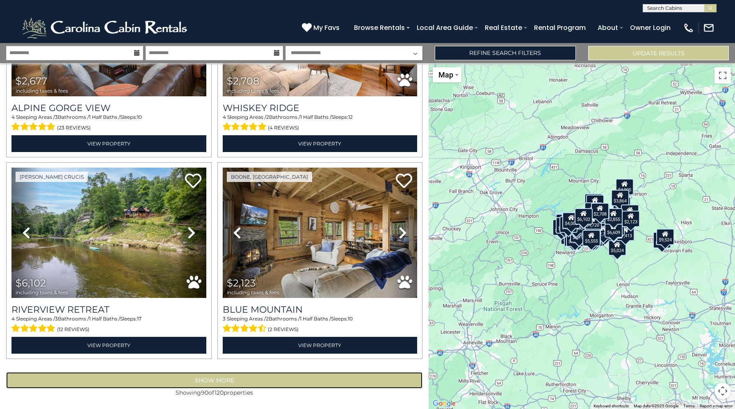
click at [208, 384] on button "Show More" at bounding box center [214, 380] width 416 height 16
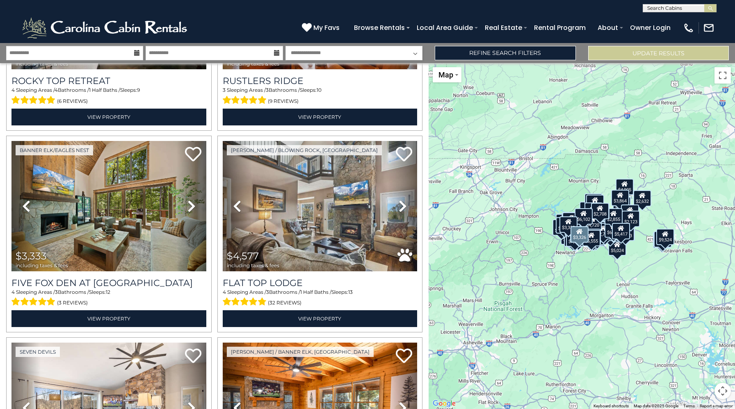
scroll to position [9240, 0]
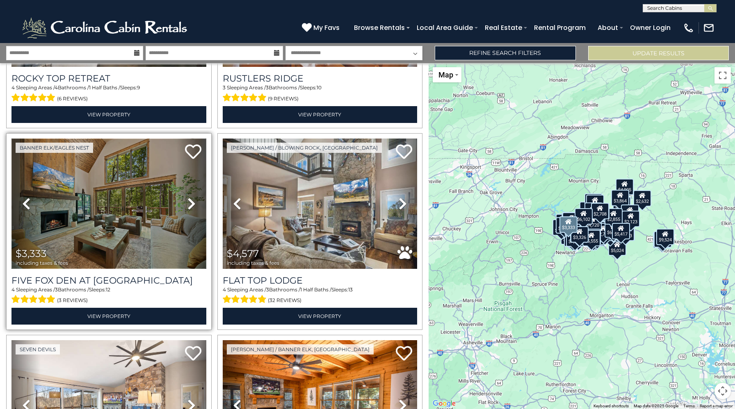
click at [133, 178] on img at bounding box center [108, 204] width 195 height 130
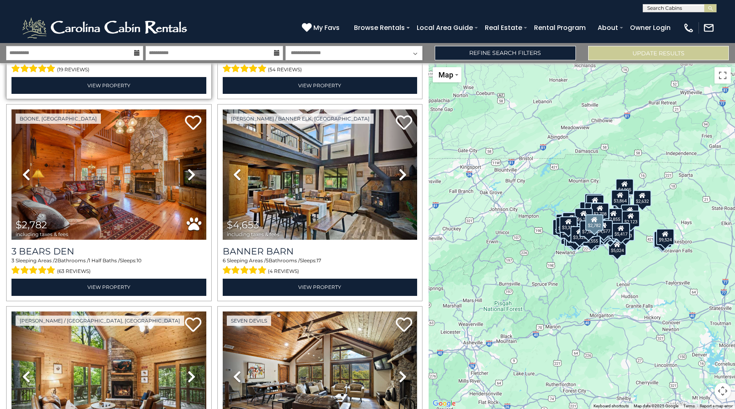
scroll to position [9674, 0]
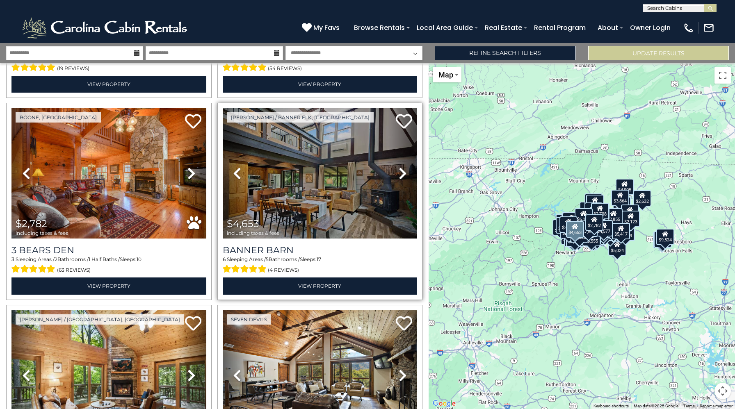
click at [398, 173] on icon at bounding box center [402, 173] width 8 height 13
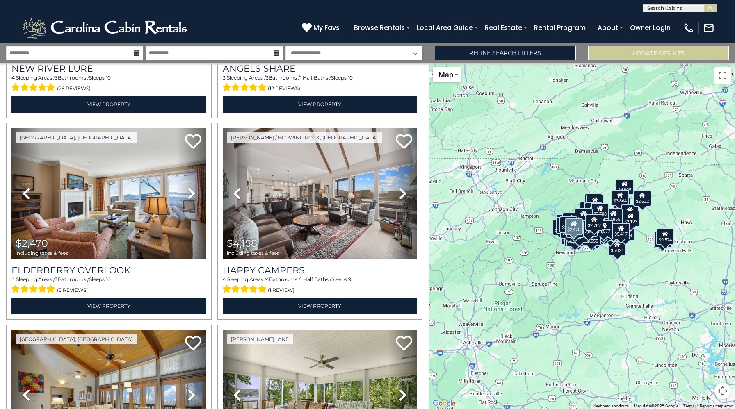
scroll to position [10063, 0]
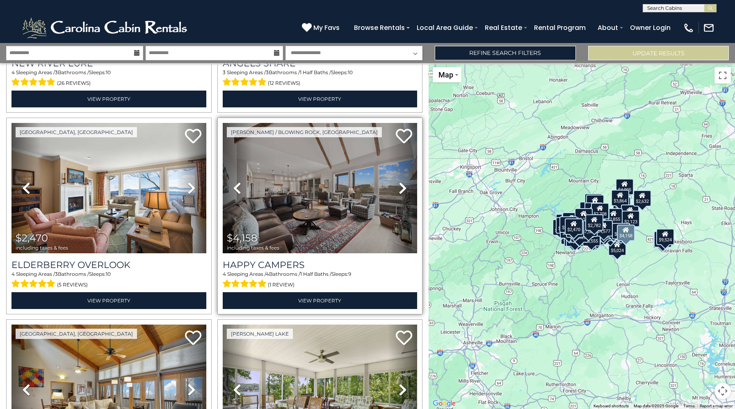
click at [402, 193] on icon at bounding box center [402, 188] width 8 height 13
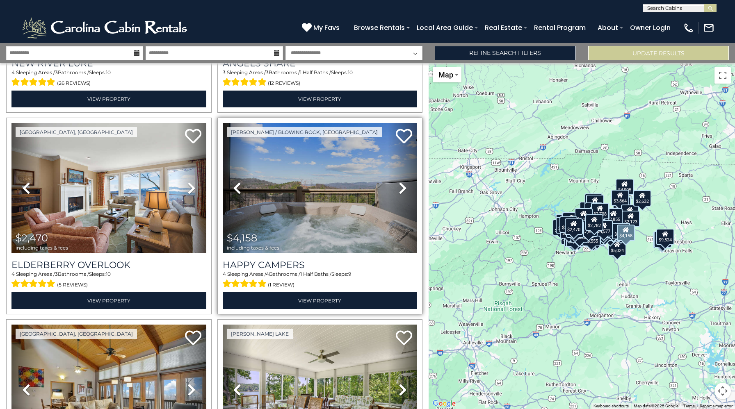
click at [402, 193] on icon at bounding box center [402, 188] width 8 height 13
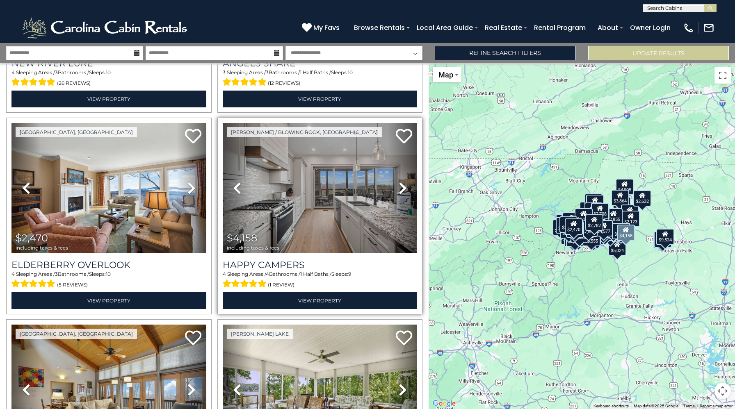
click at [402, 193] on icon at bounding box center [402, 188] width 8 height 13
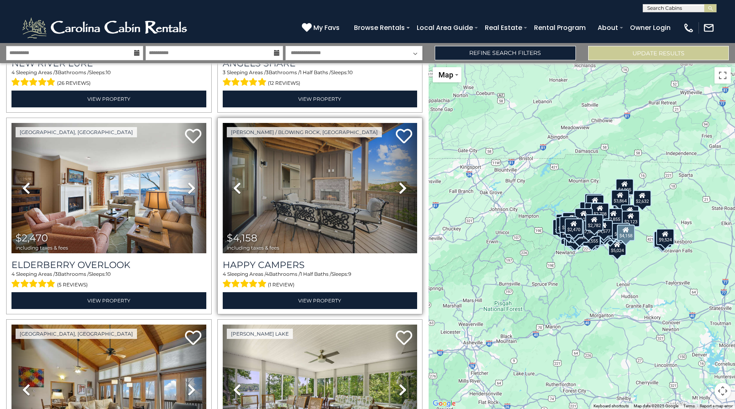
click at [402, 193] on icon at bounding box center [402, 188] width 8 height 13
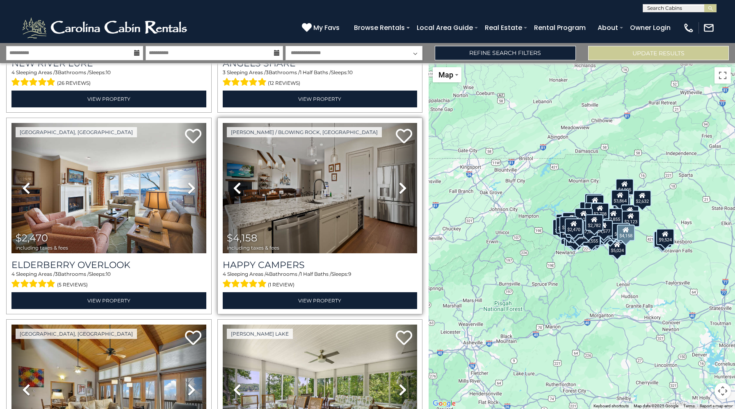
click at [240, 190] on icon at bounding box center [237, 188] width 8 height 13
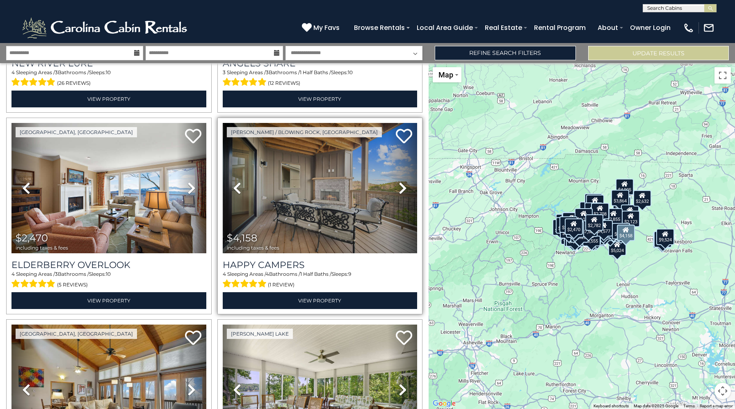
click at [401, 191] on icon at bounding box center [402, 188] width 8 height 13
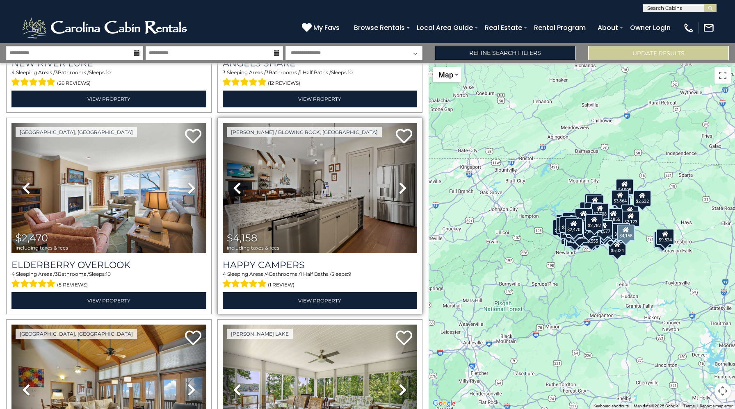
click at [401, 191] on icon at bounding box center [402, 188] width 8 height 13
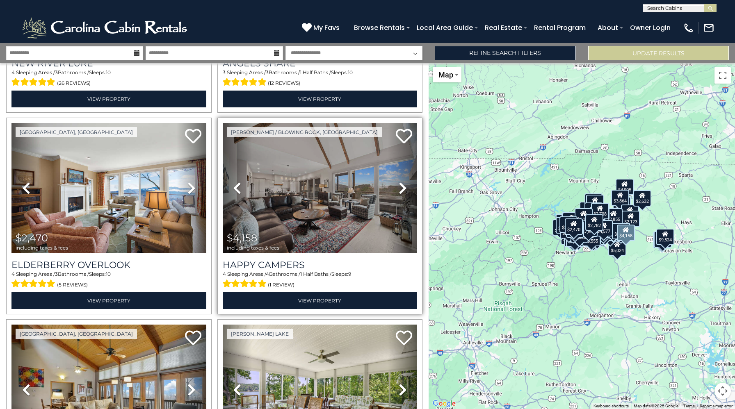
click at [401, 191] on icon at bounding box center [402, 188] width 8 height 13
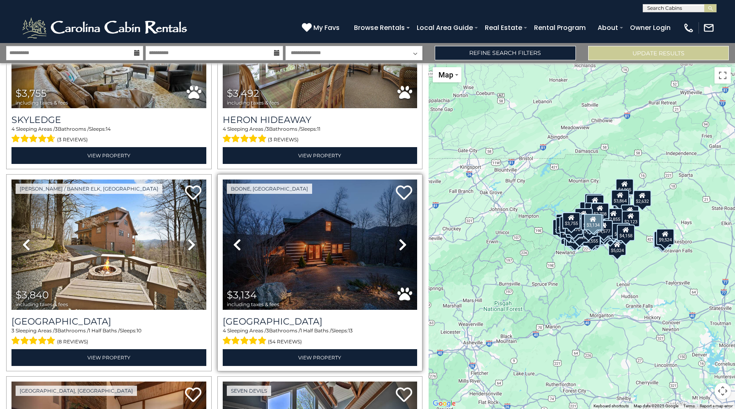
scroll to position [10418, 0]
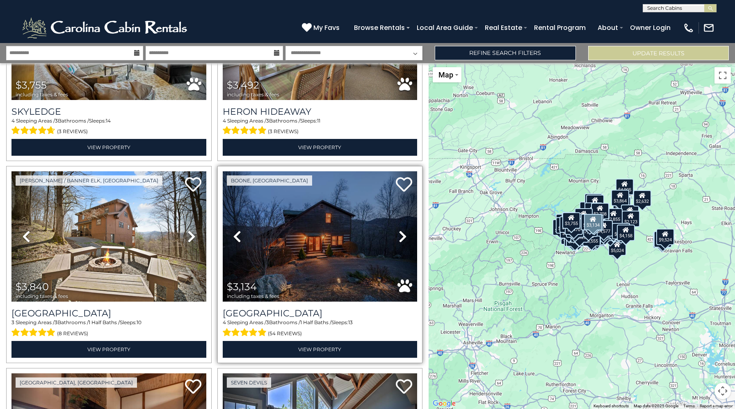
click at [398, 238] on icon at bounding box center [402, 236] width 8 height 13
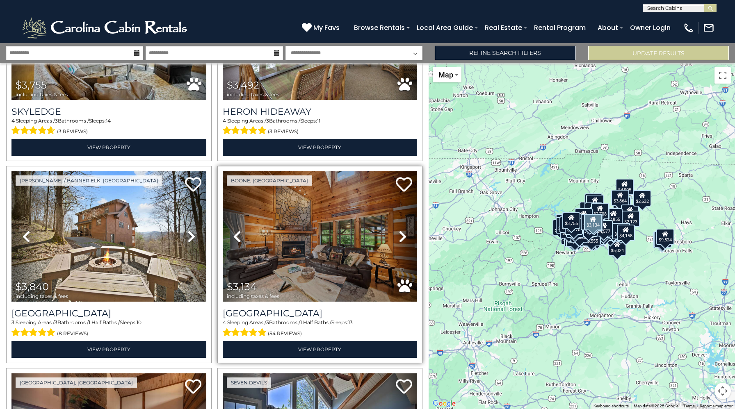
click at [398, 238] on icon at bounding box center [402, 236] width 8 height 13
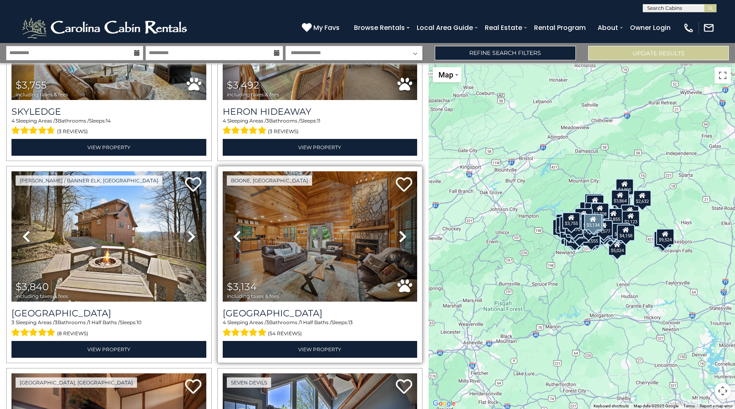
click at [398, 238] on icon at bounding box center [402, 236] width 8 height 13
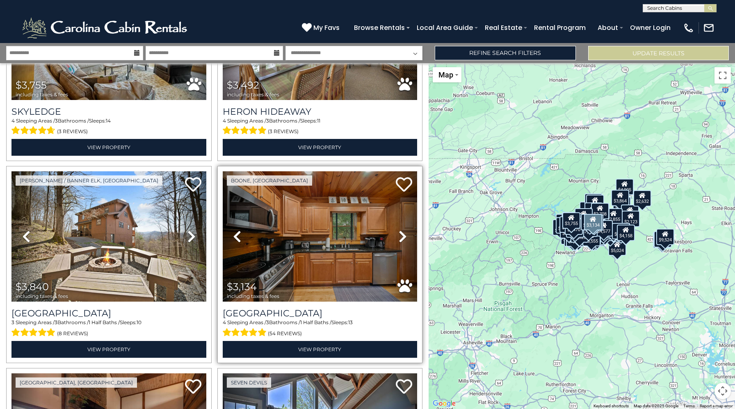
click at [398, 238] on icon at bounding box center [402, 236] width 8 height 13
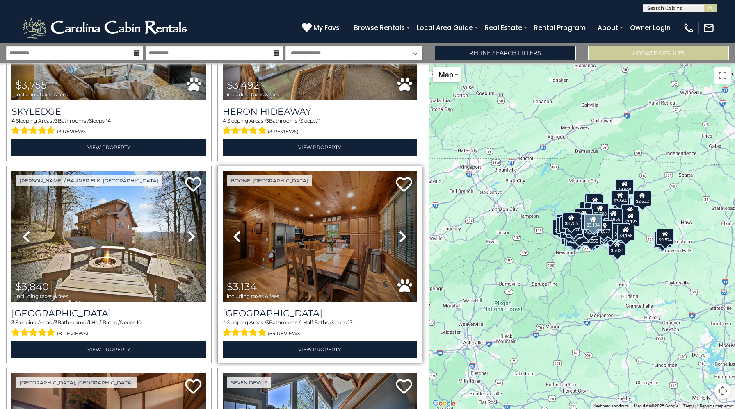
click at [398, 238] on icon at bounding box center [402, 236] width 8 height 13
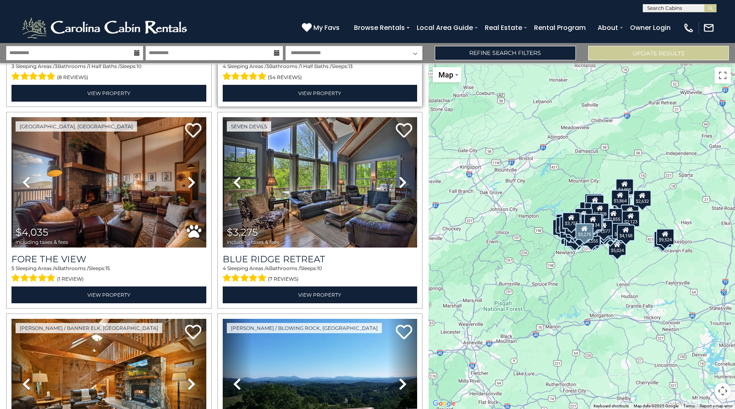
scroll to position [10675, 0]
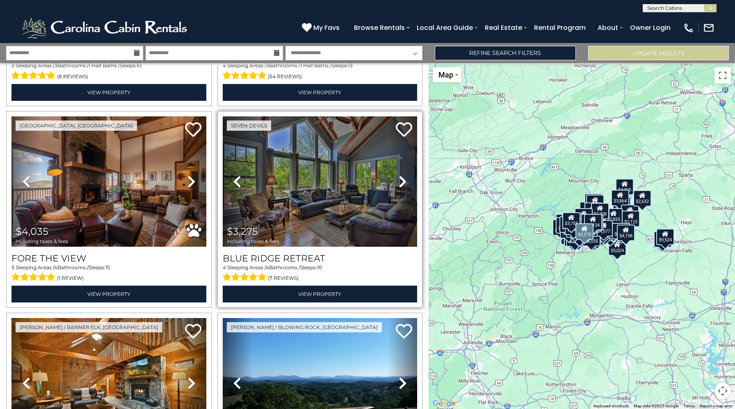
click at [403, 181] on icon at bounding box center [402, 181] width 8 height 13
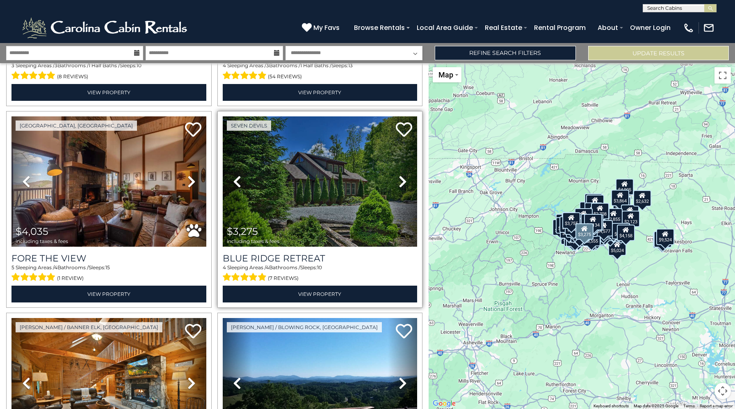
click at [403, 181] on icon at bounding box center [402, 181] width 8 height 13
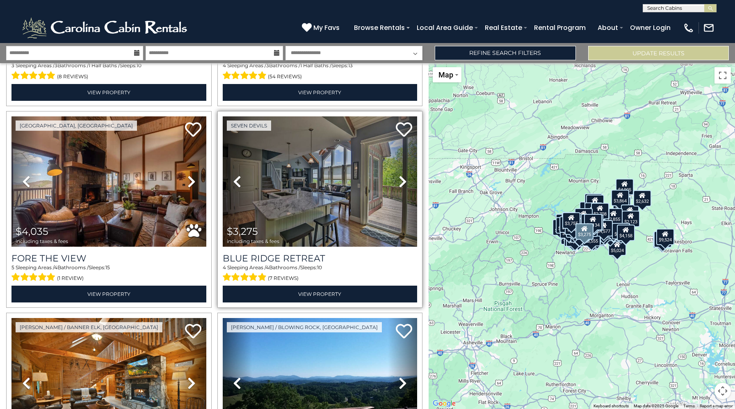
click at [403, 181] on icon at bounding box center [402, 181] width 8 height 13
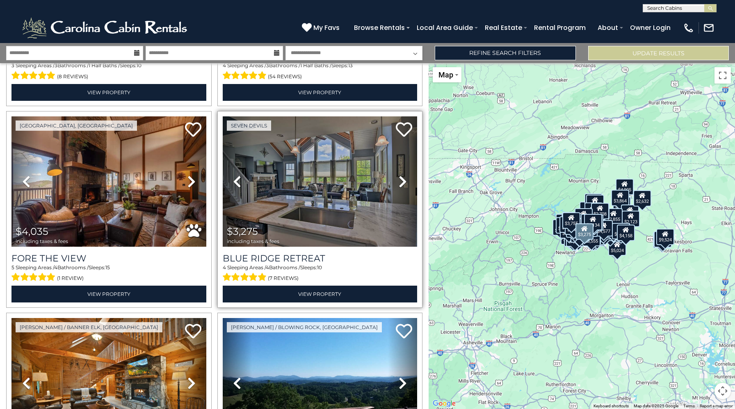
click at [403, 181] on icon at bounding box center [402, 181] width 8 height 13
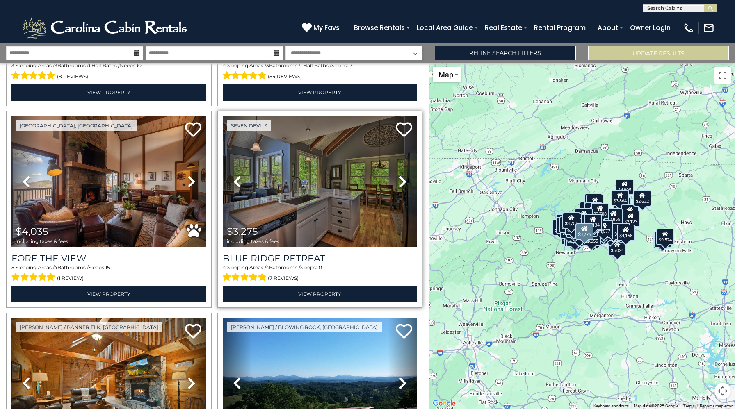
click at [403, 181] on icon at bounding box center [402, 181] width 8 height 13
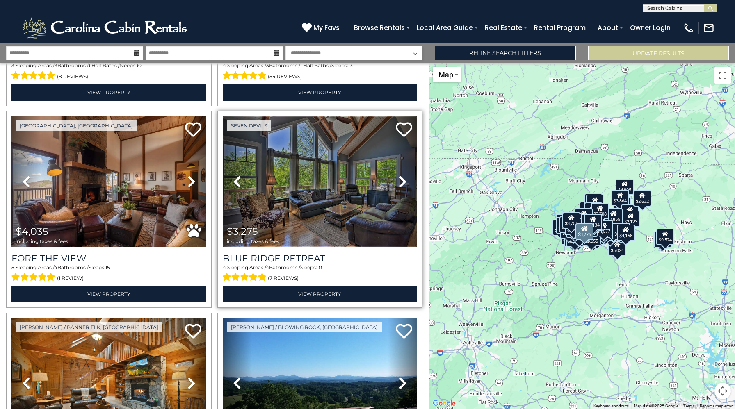
click at [313, 175] on img at bounding box center [320, 181] width 195 height 130
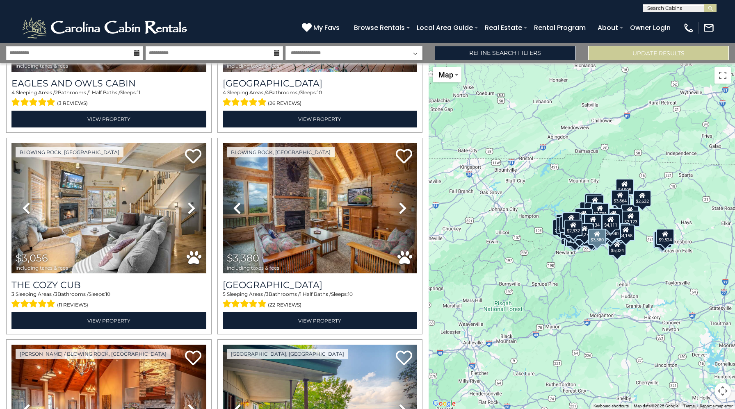
scroll to position [11455, 0]
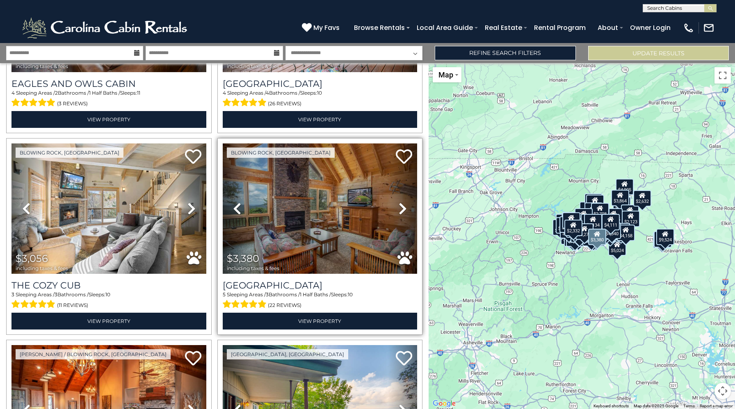
click at [405, 212] on icon at bounding box center [402, 208] width 8 height 13
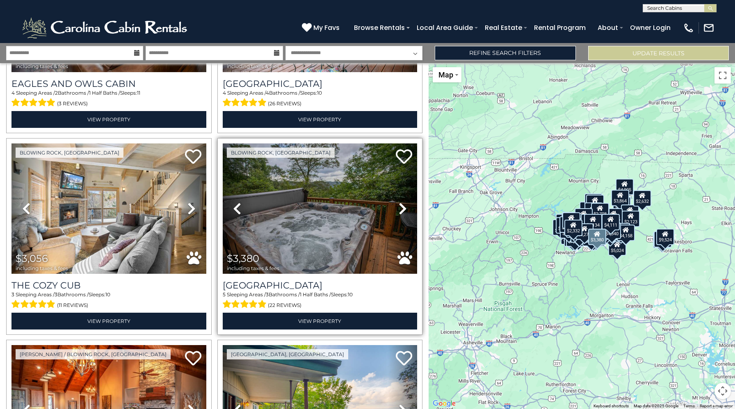
click at [405, 212] on icon at bounding box center [402, 208] width 8 height 13
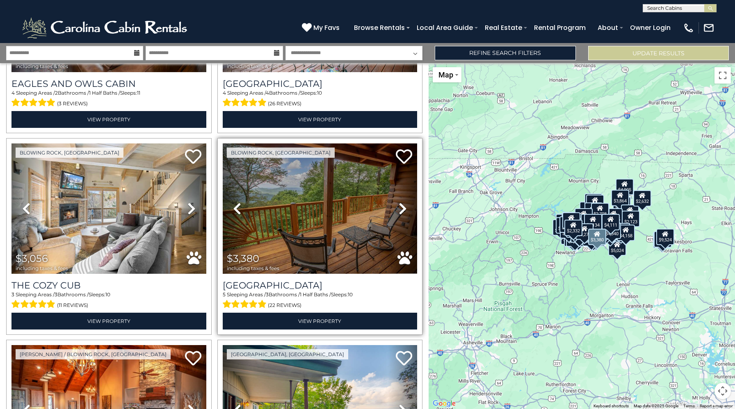
click at [405, 212] on icon at bounding box center [402, 208] width 8 height 13
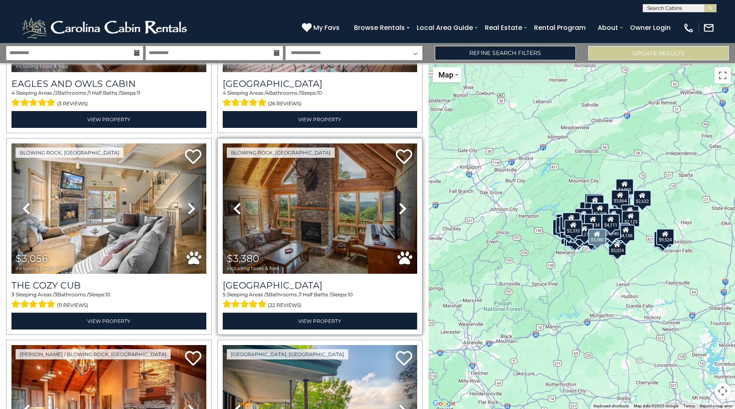
click at [405, 212] on icon at bounding box center [402, 208] width 8 height 13
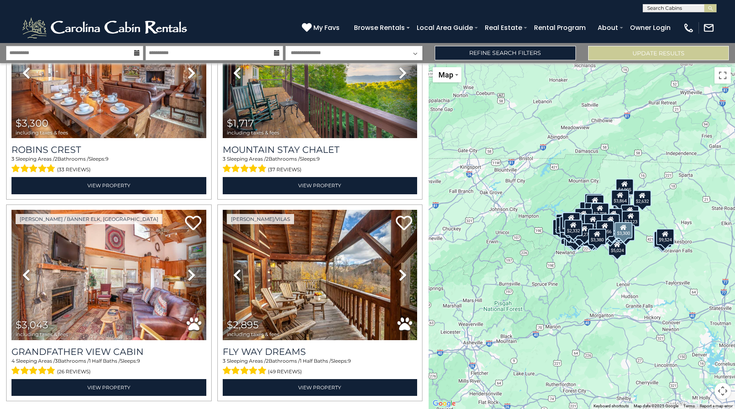
scroll to position [11818, 0]
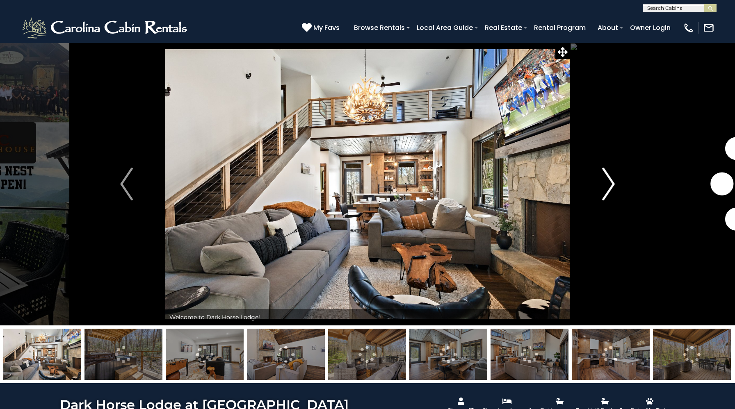
click at [609, 180] on img "Next" at bounding box center [608, 184] width 12 height 33
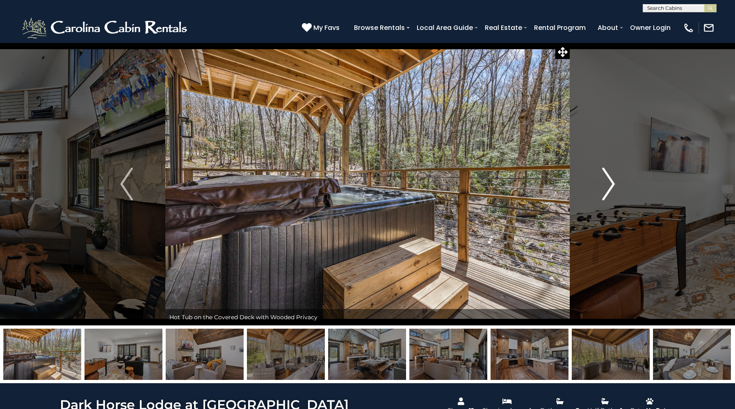
click at [609, 180] on img "Next" at bounding box center [608, 184] width 12 height 33
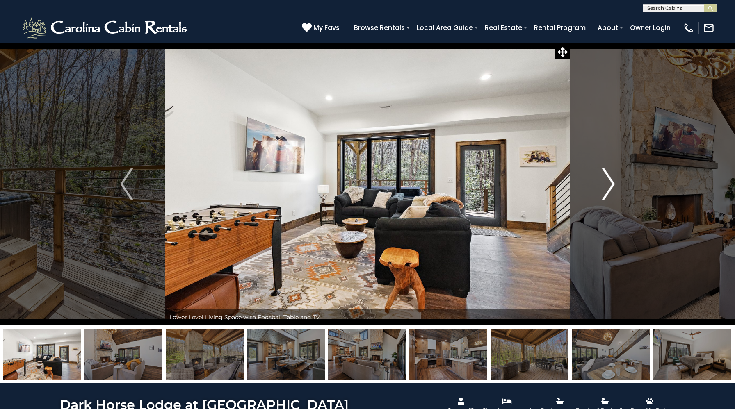
click at [609, 180] on img "Next" at bounding box center [608, 184] width 12 height 33
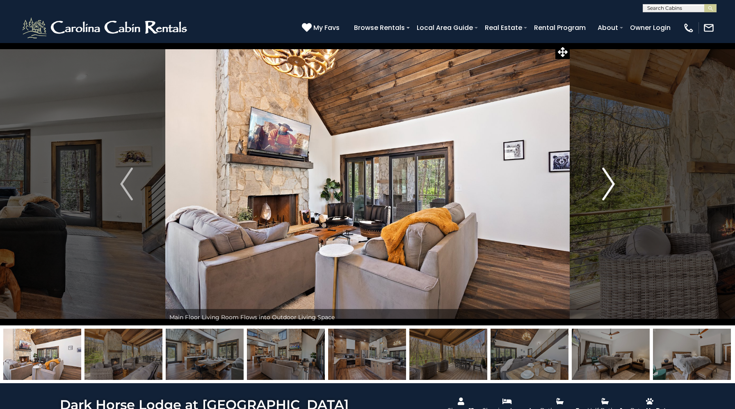
click at [609, 180] on img "Next" at bounding box center [608, 184] width 12 height 33
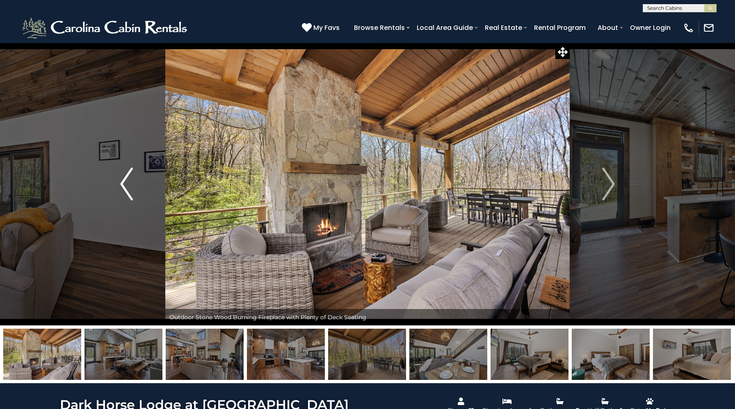
click at [126, 183] on img "Previous" at bounding box center [126, 184] width 12 height 33
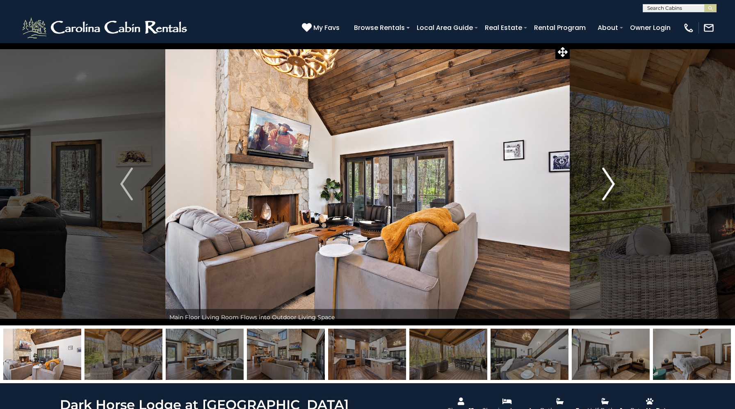
click at [607, 180] on img "Next" at bounding box center [608, 184] width 12 height 33
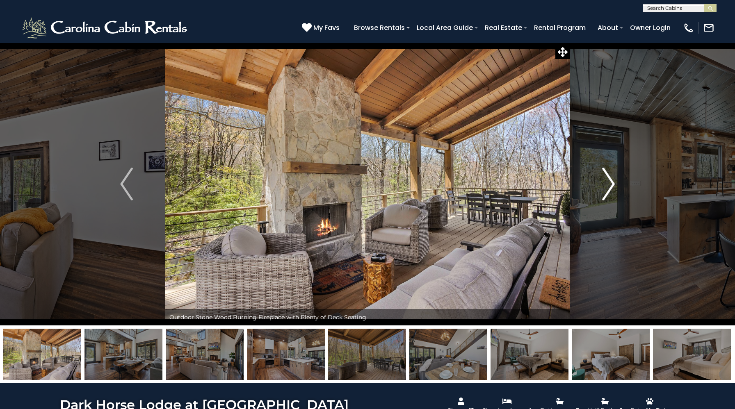
click at [607, 180] on img "Next" at bounding box center [608, 184] width 12 height 33
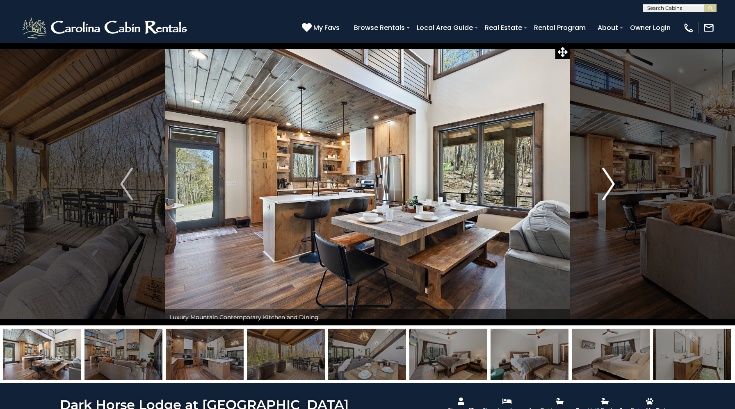
click at [607, 180] on img "Next" at bounding box center [608, 184] width 12 height 33
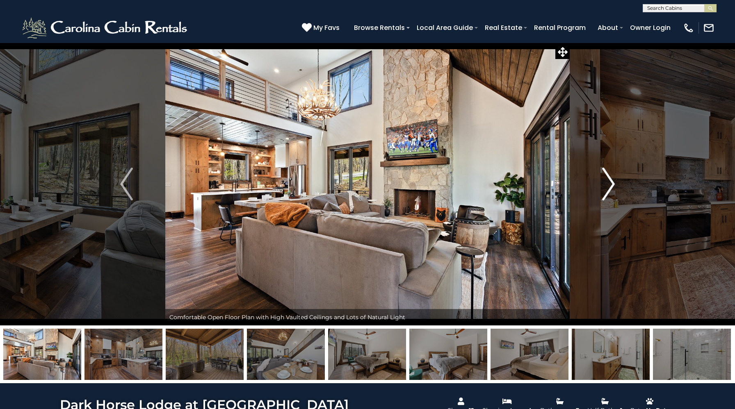
click at [607, 180] on img "Next" at bounding box center [608, 184] width 12 height 33
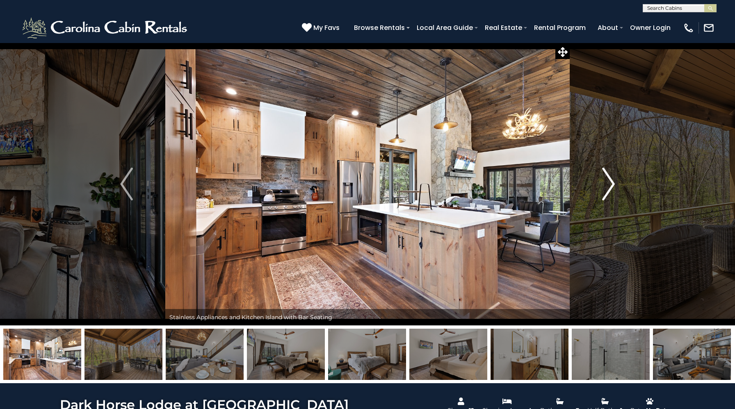
click at [607, 180] on img "Next" at bounding box center [608, 184] width 12 height 33
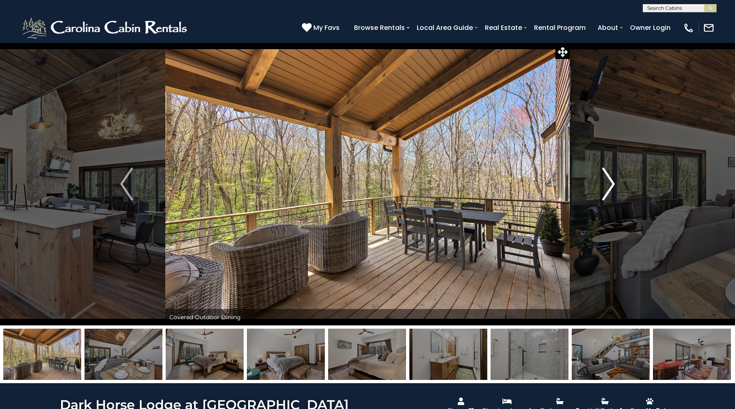
click at [607, 180] on img "Next" at bounding box center [608, 184] width 12 height 33
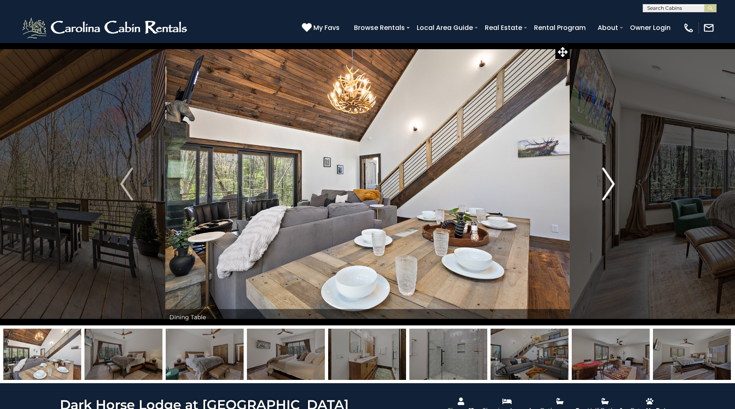
click at [607, 180] on img "Next" at bounding box center [608, 184] width 12 height 33
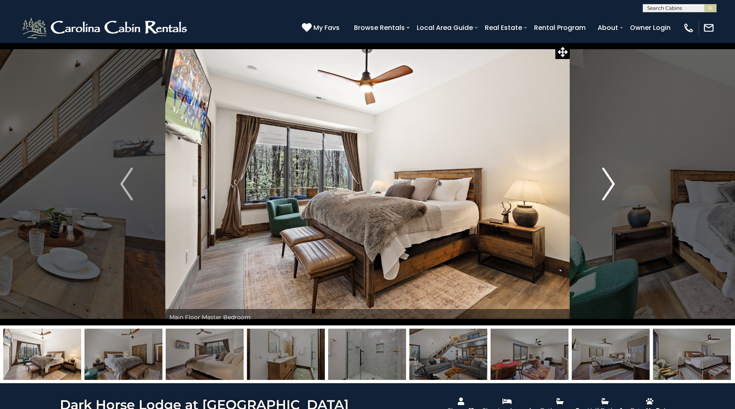
click at [607, 180] on img "Next" at bounding box center [608, 184] width 12 height 33
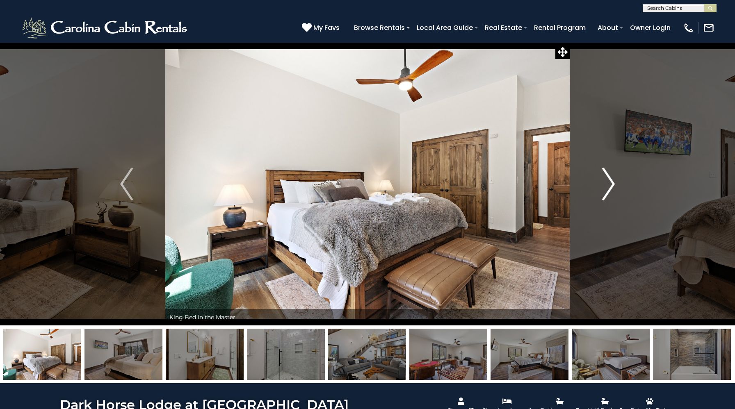
click at [607, 180] on img "Next" at bounding box center [608, 184] width 12 height 33
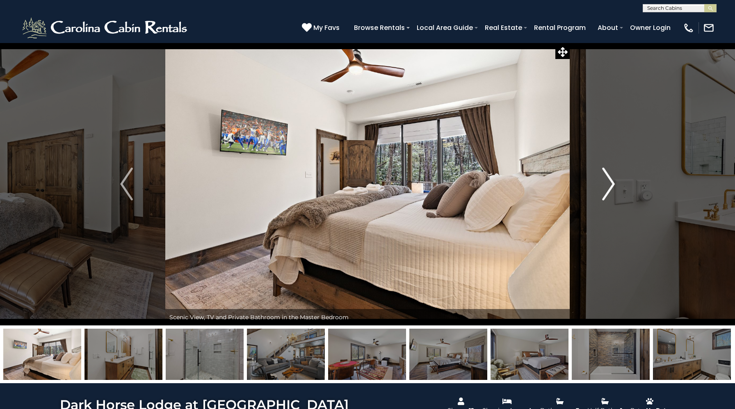
click at [607, 180] on img "Next" at bounding box center [608, 184] width 12 height 33
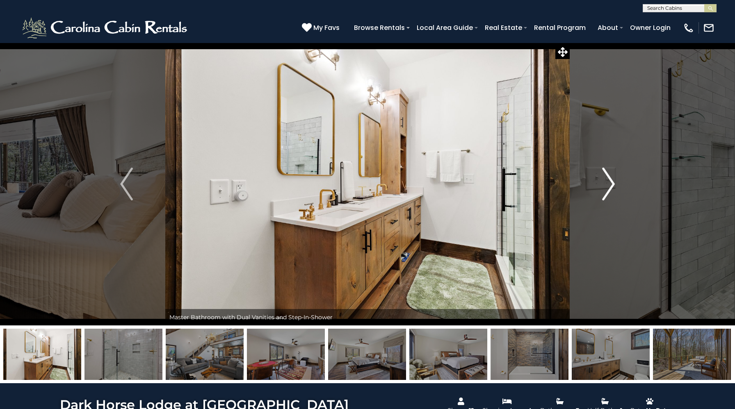
click at [607, 180] on img "Next" at bounding box center [608, 184] width 12 height 33
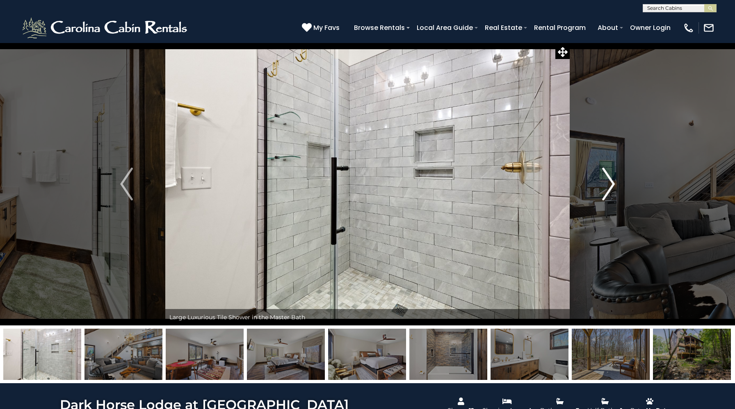
click at [607, 180] on img "Next" at bounding box center [608, 184] width 12 height 33
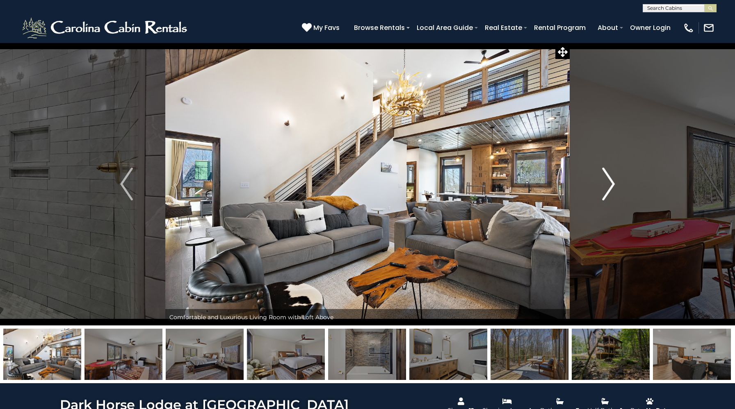
click at [607, 180] on img "Next" at bounding box center [608, 184] width 12 height 33
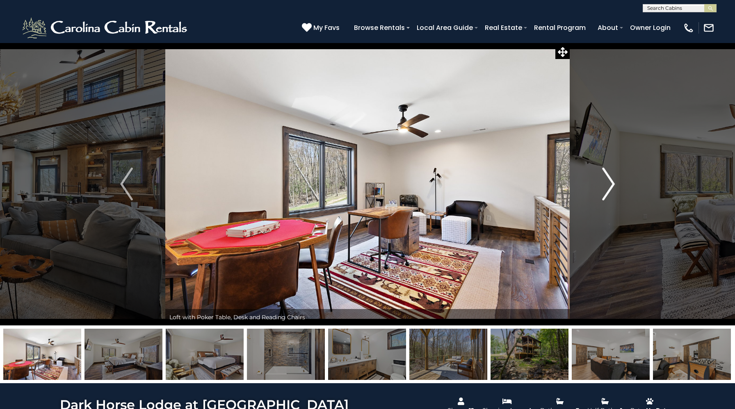
click at [607, 180] on img "Next" at bounding box center [608, 184] width 12 height 33
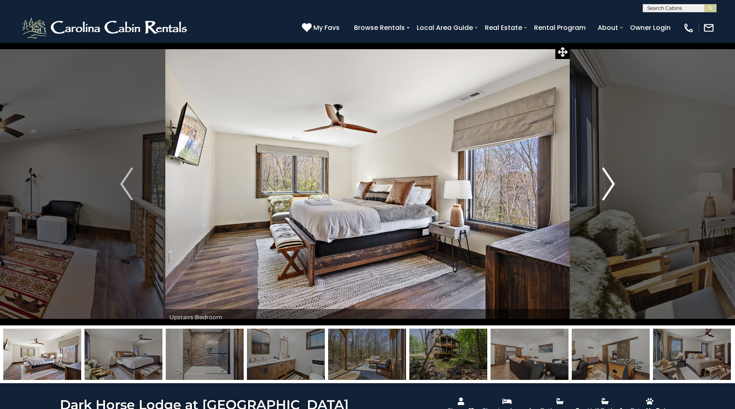
click at [607, 180] on img "Next" at bounding box center [608, 184] width 12 height 33
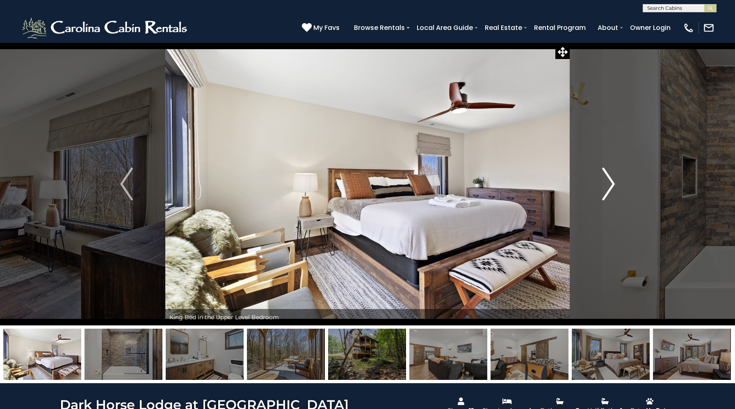
click at [607, 180] on img "Next" at bounding box center [608, 184] width 12 height 33
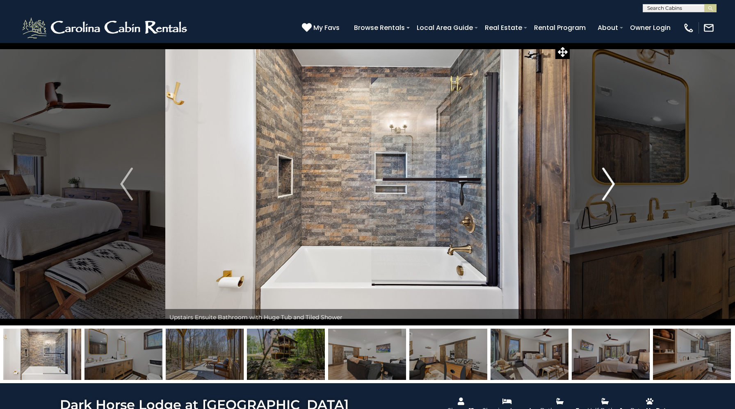
click at [607, 180] on img "Next" at bounding box center [608, 184] width 12 height 33
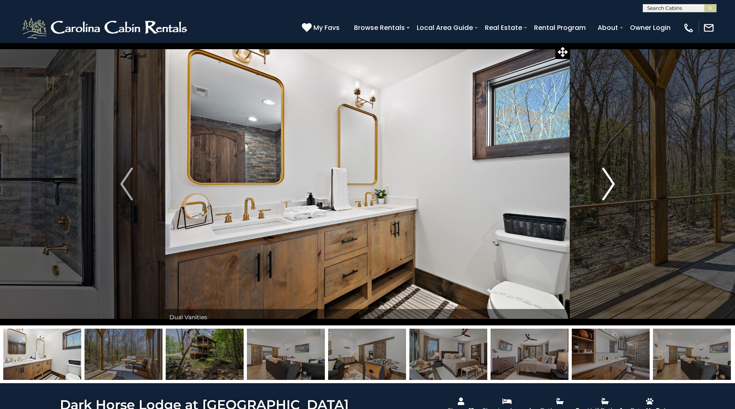
click at [607, 180] on img "Next" at bounding box center [608, 184] width 12 height 33
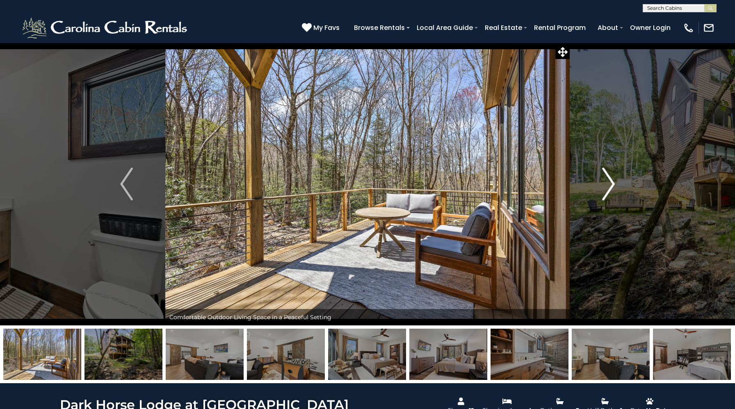
click at [607, 180] on img "Next" at bounding box center [608, 184] width 12 height 33
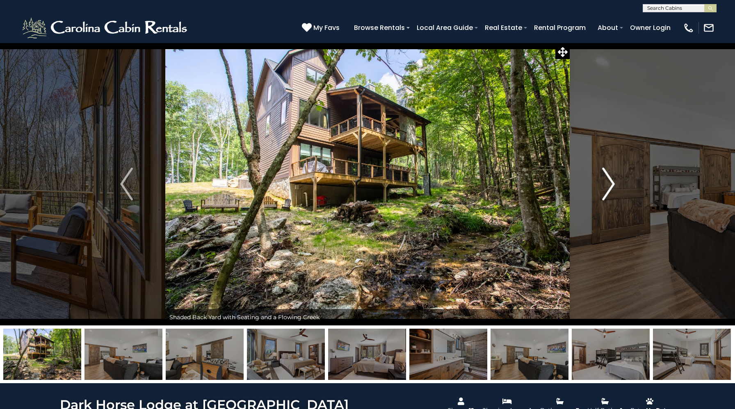
click at [607, 180] on img "Next" at bounding box center [608, 184] width 12 height 33
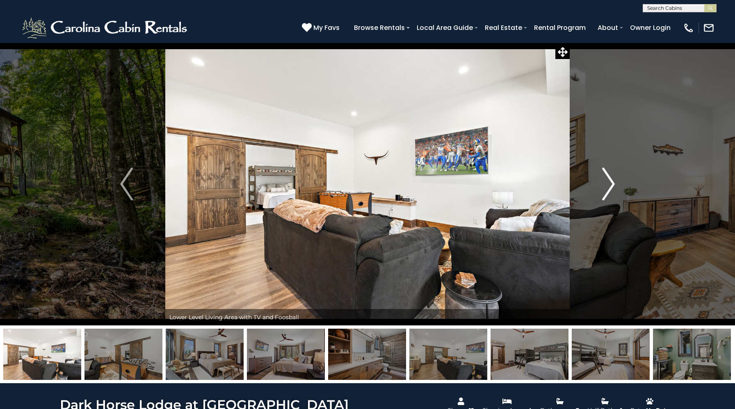
click at [607, 180] on img "Next" at bounding box center [608, 184] width 12 height 33
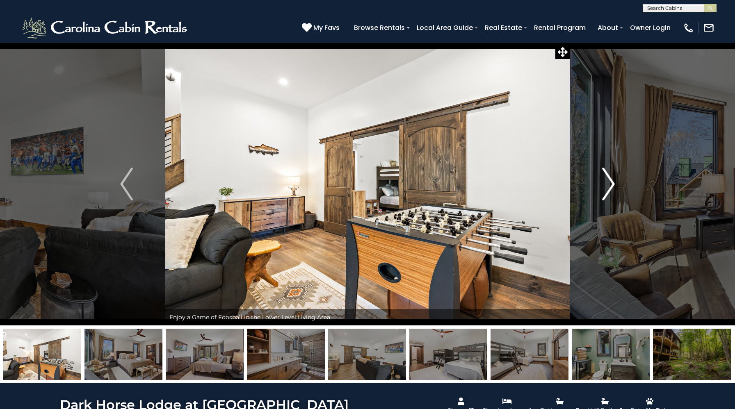
click at [607, 180] on img "Next" at bounding box center [608, 184] width 12 height 33
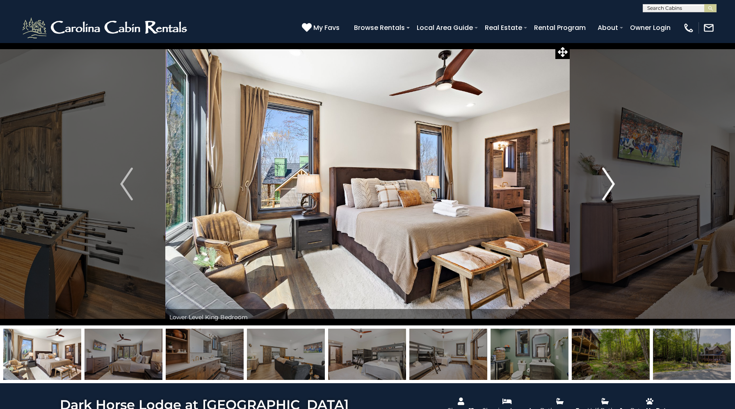
click at [607, 180] on img "Next" at bounding box center [608, 184] width 12 height 33
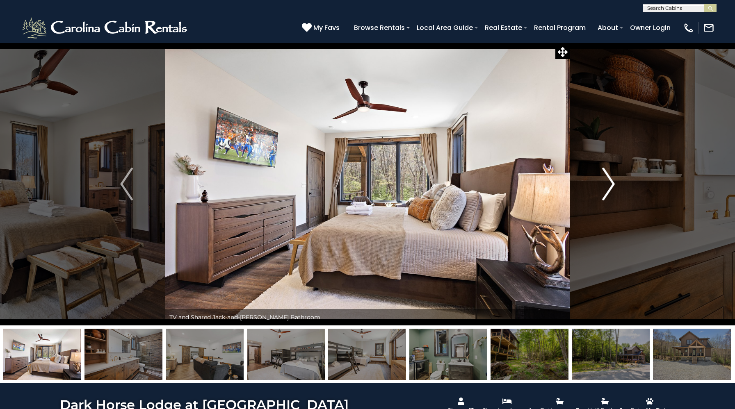
click at [607, 180] on img "Next" at bounding box center [608, 184] width 12 height 33
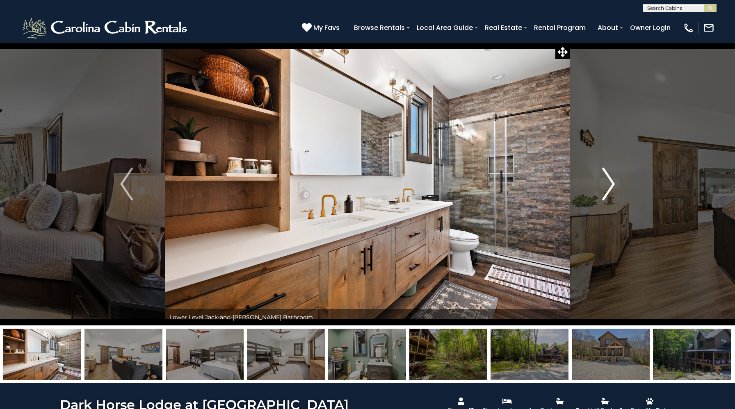
click at [607, 180] on img "Next" at bounding box center [608, 184] width 12 height 33
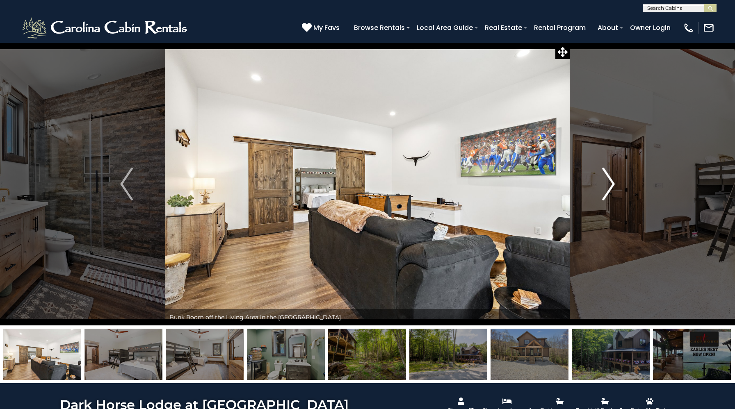
click at [607, 180] on img "Next" at bounding box center [608, 184] width 12 height 33
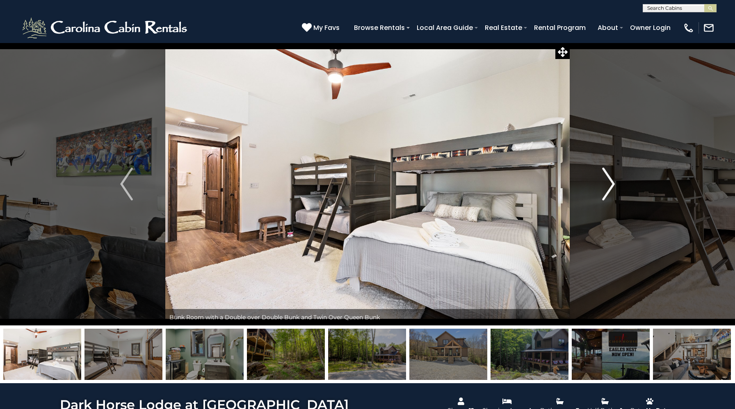
click at [607, 180] on img "Next" at bounding box center [608, 184] width 12 height 33
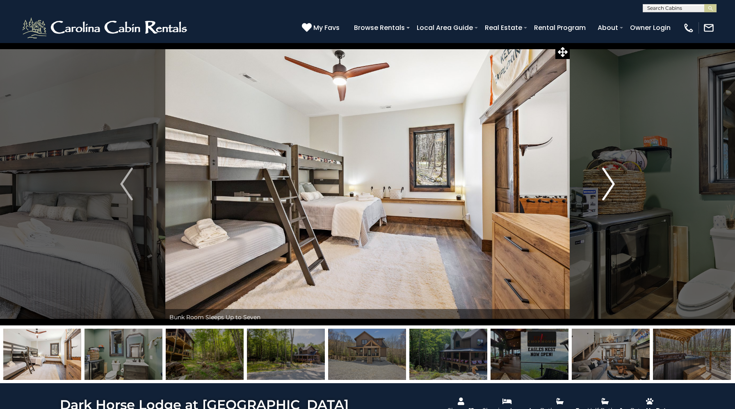
click at [607, 180] on img "Next" at bounding box center [608, 184] width 12 height 33
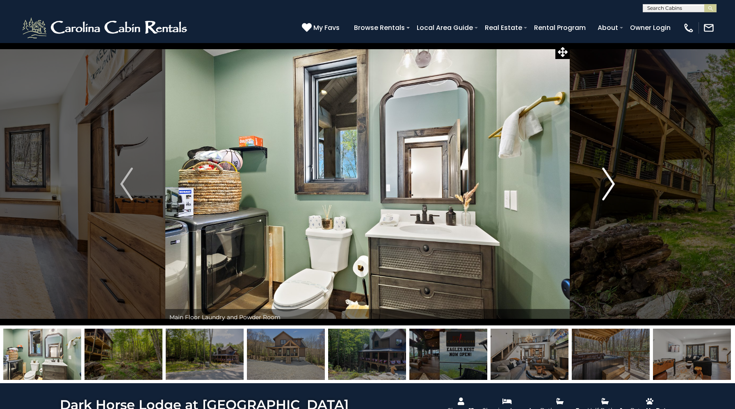
click at [607, 180] on img "Next" at bounding box center [608, 184] width 12 height 33
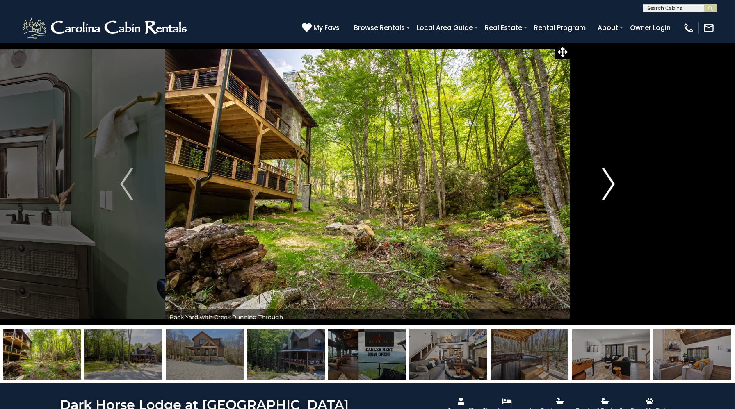
click at [607, 180] on img "Next" at bounding box center [608, 184] width 12 height 33
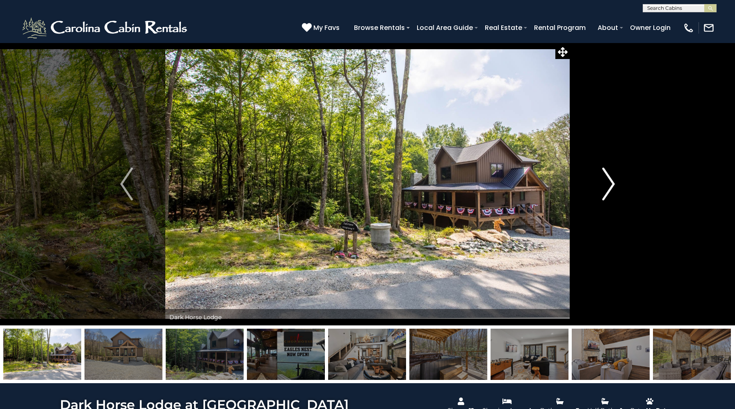
click at [607, 180] on img "Next" at bounding box center [608, 184] width 12 height 33
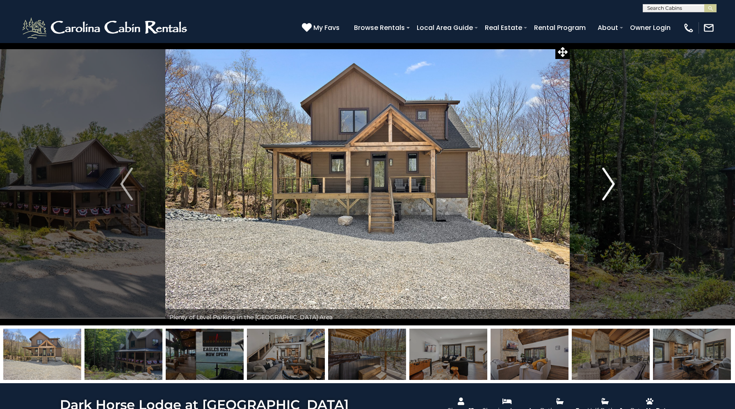
click at [607, 180] on img "Next" at bounding box center [608, 184] width 12 height 33
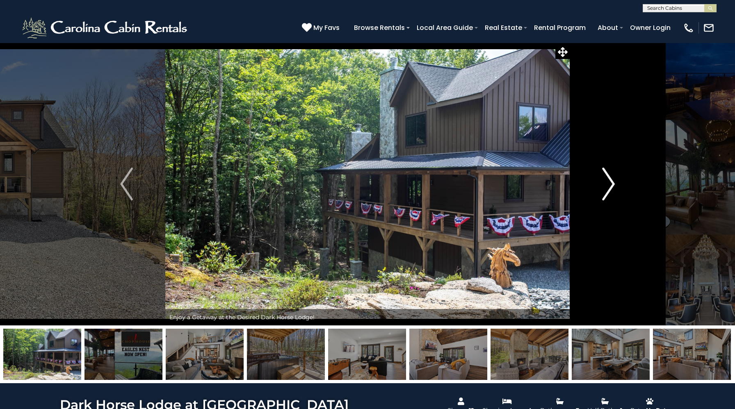
click at [607, 180] on img "Next" at bounding box center [608, 184] width 12 height 33
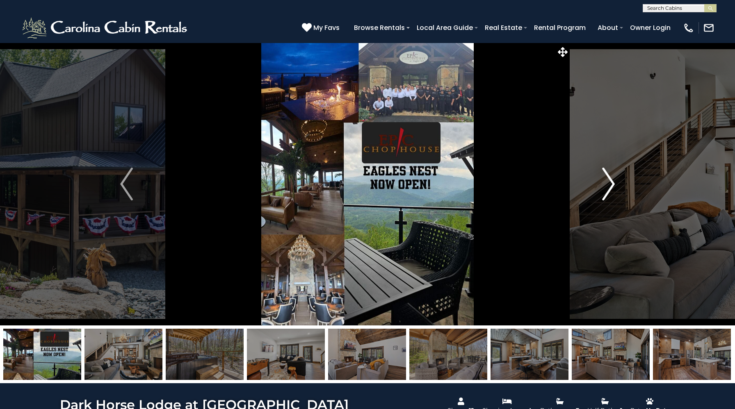
click at [607, 180] on img "Next" at bounding box center [608, 184] width 12 height 33
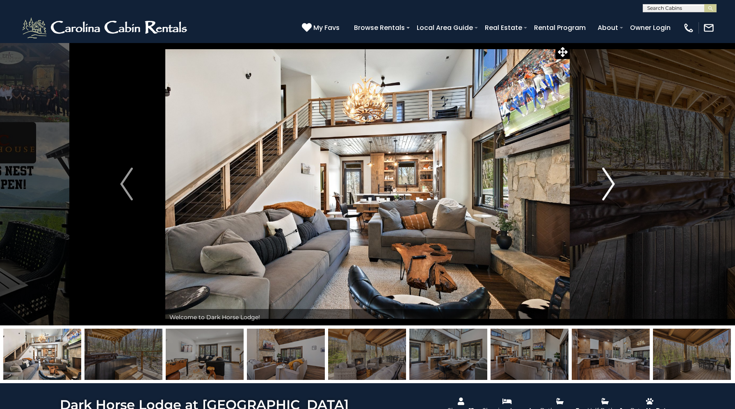
click at [607, 180] on img "Next" at bounding box center [608, 184] width 12 height 33
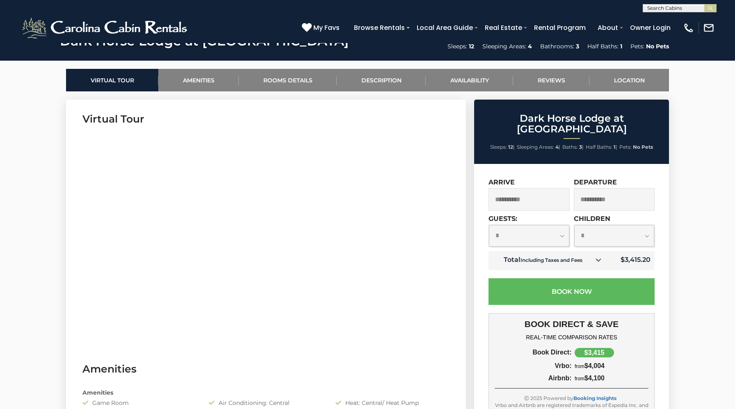
scroll to position [365, 0]
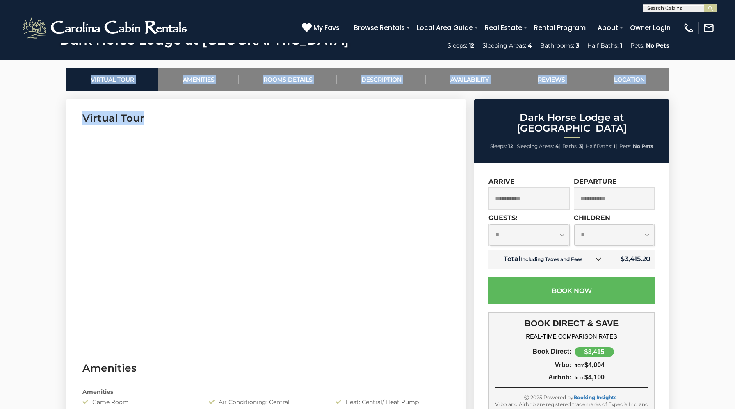
drag, startPoint x: 59, startPoint y: 259, endPoint x: 86, endPoint y: 250, distance: 28.1
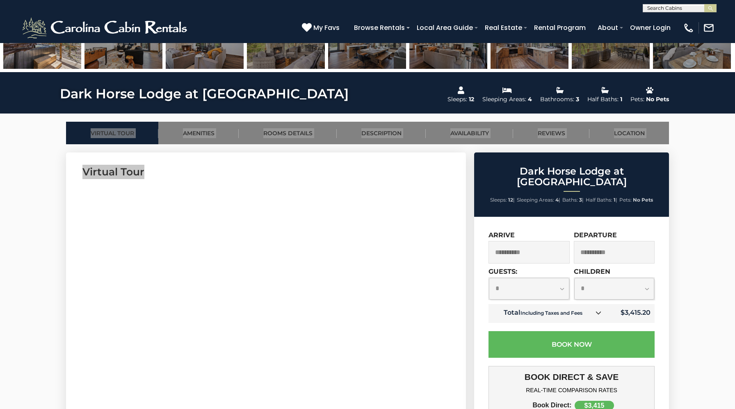
scroll to position [319, 0]
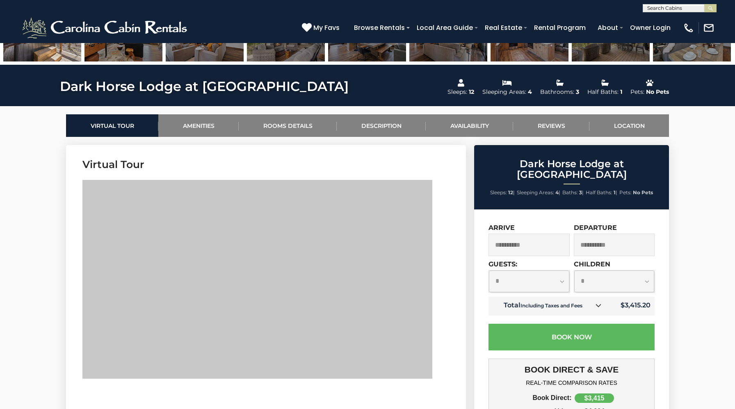
drag, startPoint x: 466, startPoint y: 296, endPoint x: 82, endPoint y: 335, distance: 385.6
click at [462, 199] on section "Virtual Tour" at bounding box center [266, 270] width 400 height 250
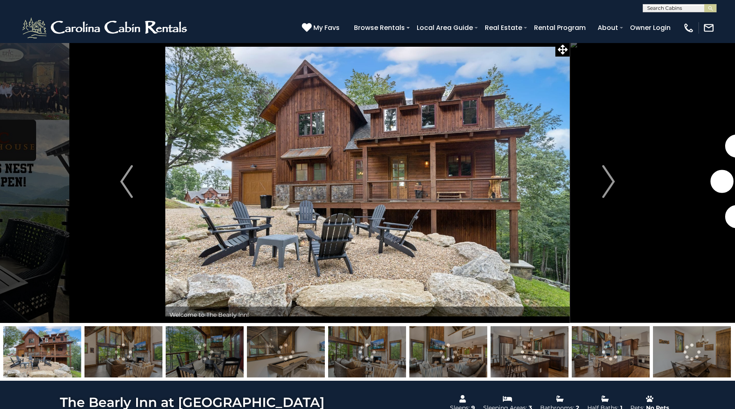
scroll to position [3, 0]
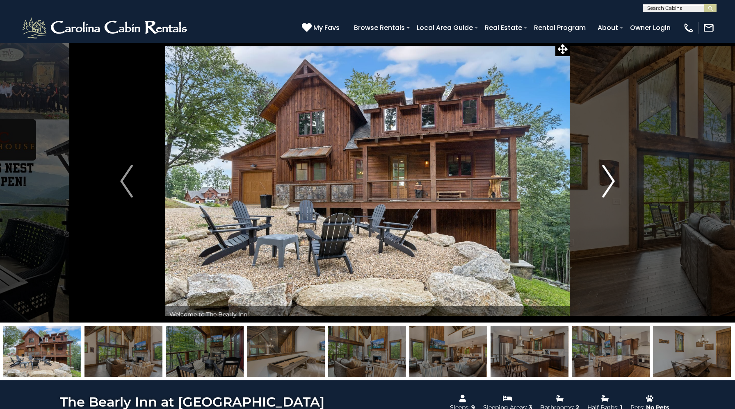
click at [609, 182] on img "Next" at bounding box center [608, 181] width 12 height 33
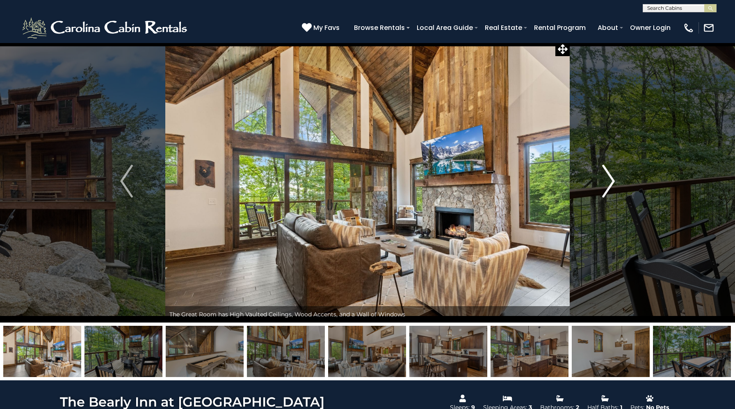
click at [609, 182] on img "Next" at bounding box center [608, 181] width 12 height 33
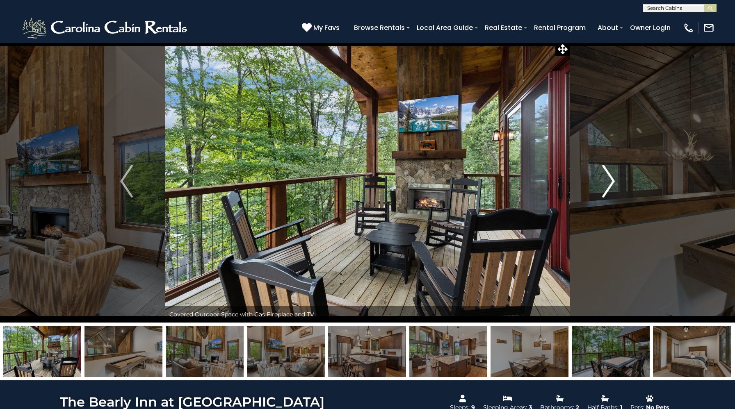
click at [609, 182] on img "Next" at bounding box center [608, 181] width 12 height 33
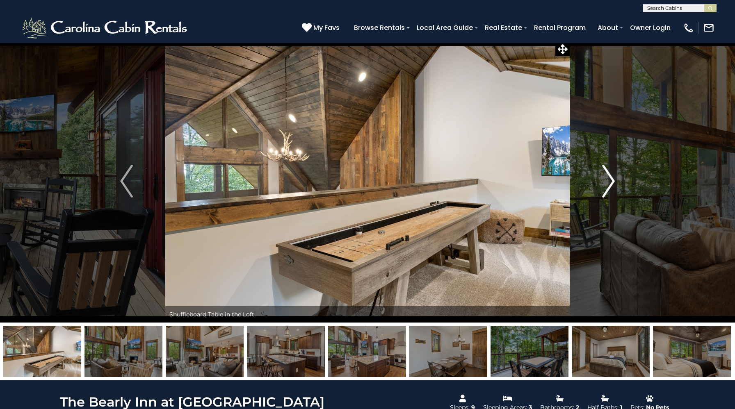
click at [609, 182] on img "Next" at bounding box center [608, 181] width 12 height 33
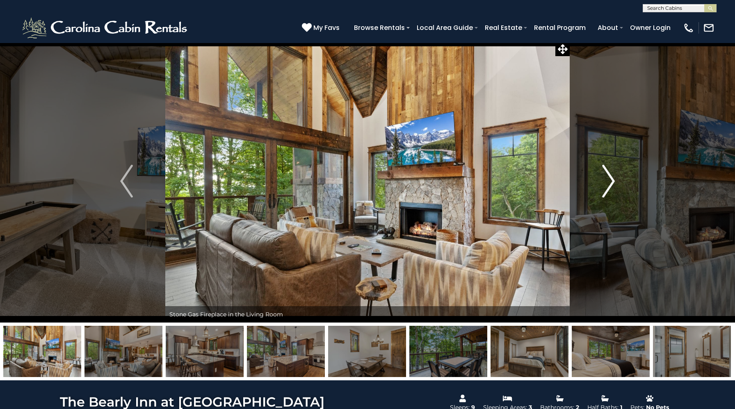
click at [609, 182] on img "Next" at bounding box center [608, 181] width 12 height 33
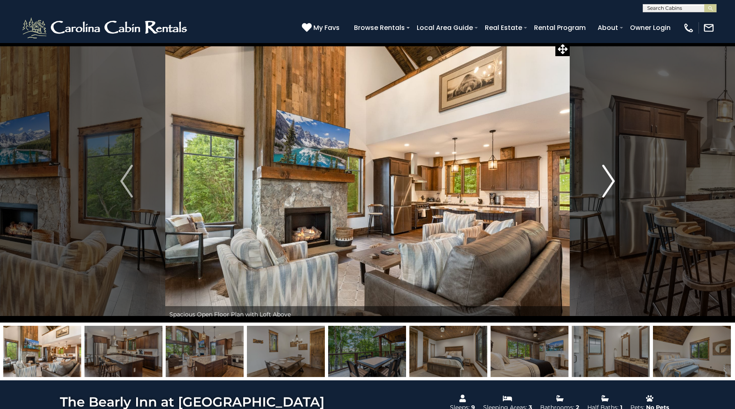
click at [609, 182] on img "Next" at bounding box center [608, 181] width 12 height 33
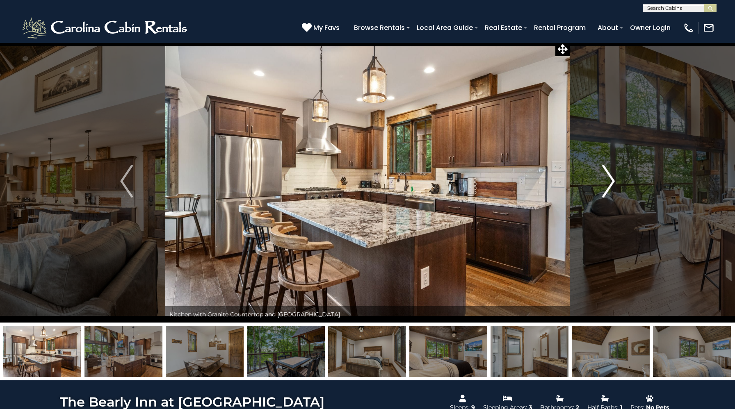
click at [609, 182] on img "Next" at bounding box center [608, 181] width 12 height 33
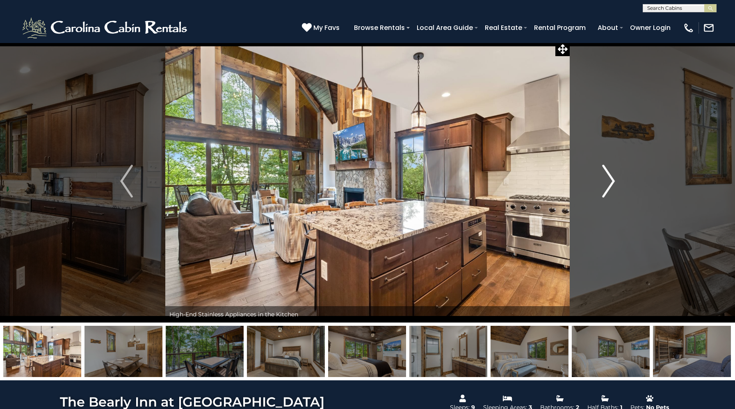
click at [609, 182] on img "Next" at bounding box center [608, 181] width 12 height 33
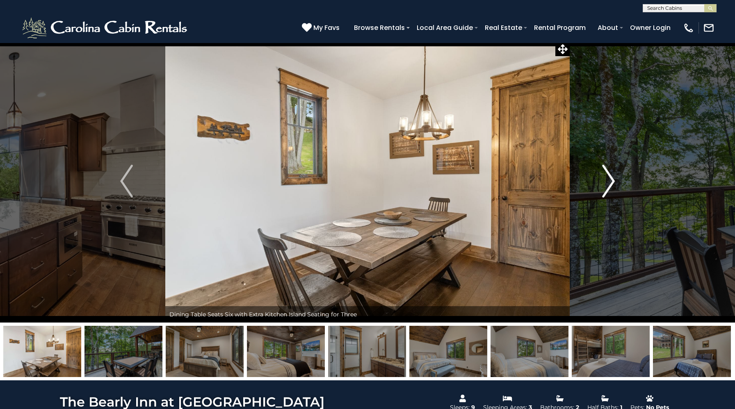
click at [609, 182] on img "Next" at bounding box center [608, 181] width 12 height 33
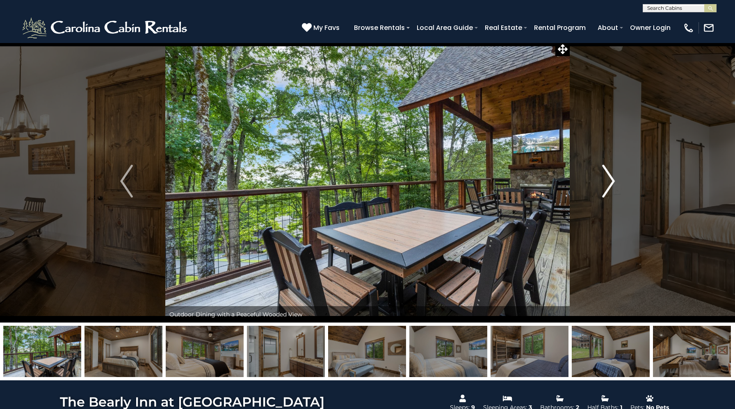
click at [609, 182] on img "Next" at bounding box center [608, 181] width 12 height 33
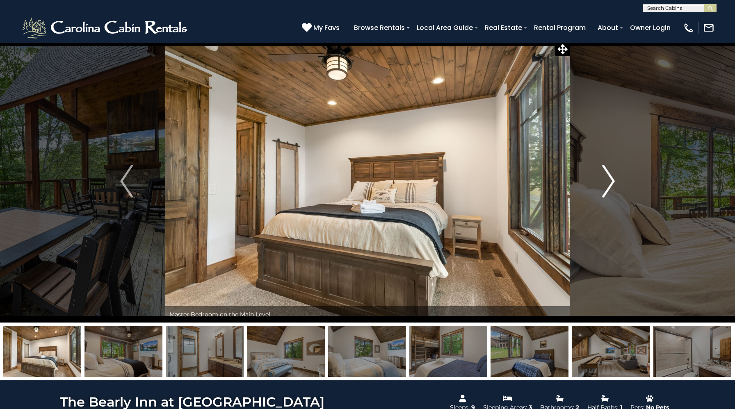
click at [609, 182] on img "Next" at bounding box center [608, 181] width 12 height 33
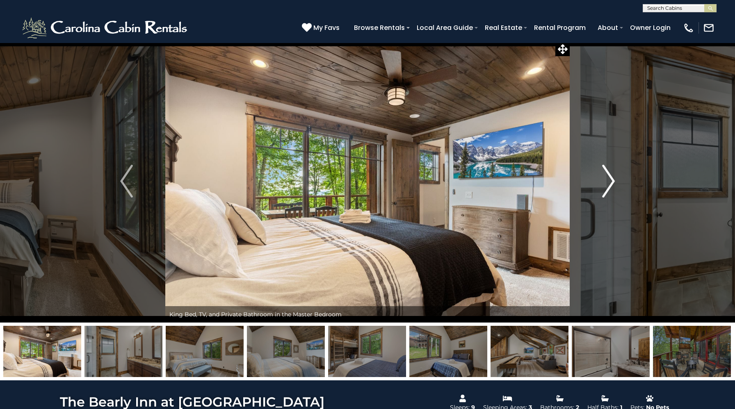
click at [609, 182] on img "Next" at bounding box center [608, 181] width 12 height 33
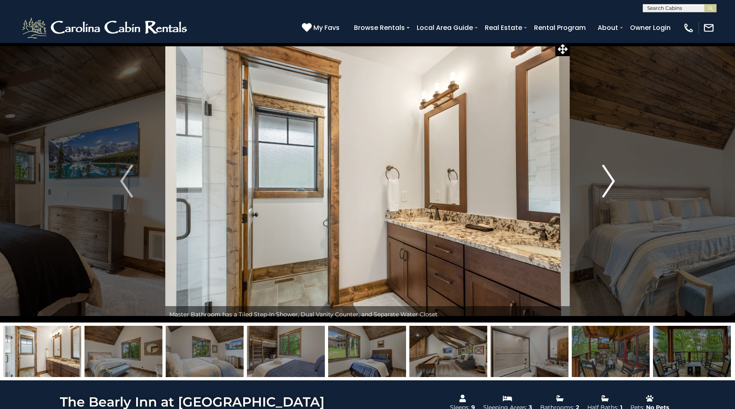
click at [609, 182] on img "Next" at bounding box center [608, 181] width 12 height 33
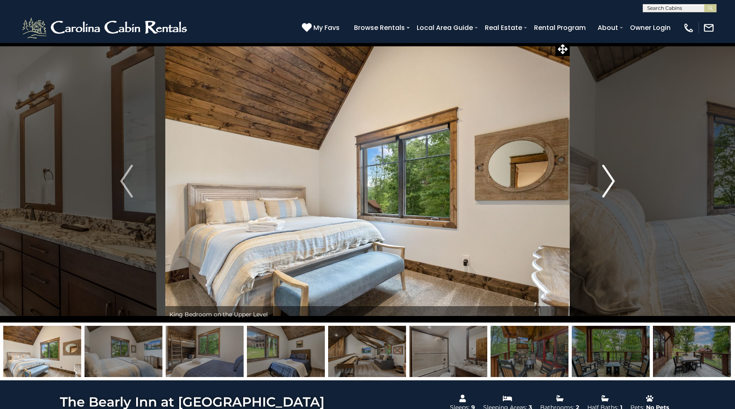
click at [609, 182] on img "Next" at bounding box center [608, 181] width 12 height 33
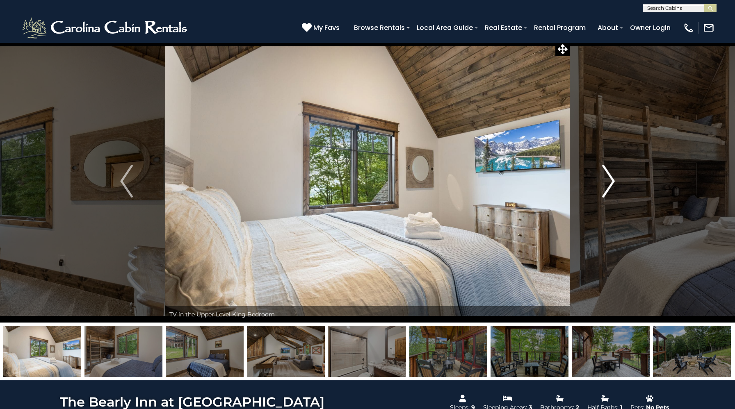
click at [609, 182] on img "Next" at bounding box center [608, 181] width 12 height 33
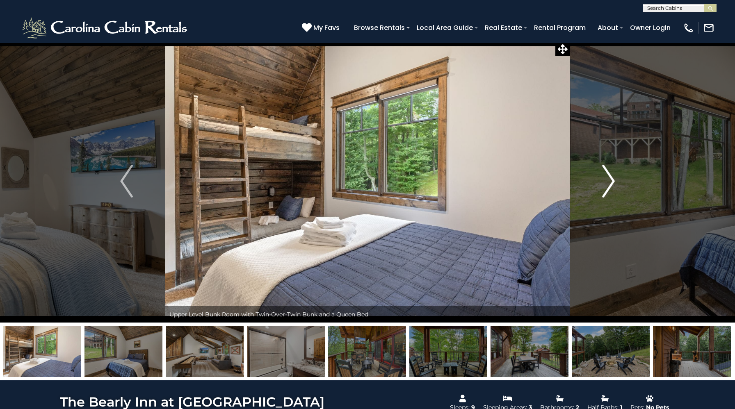
click at [609, 182] on img "Next" at bounding box center [608, 181] width 12 height 33
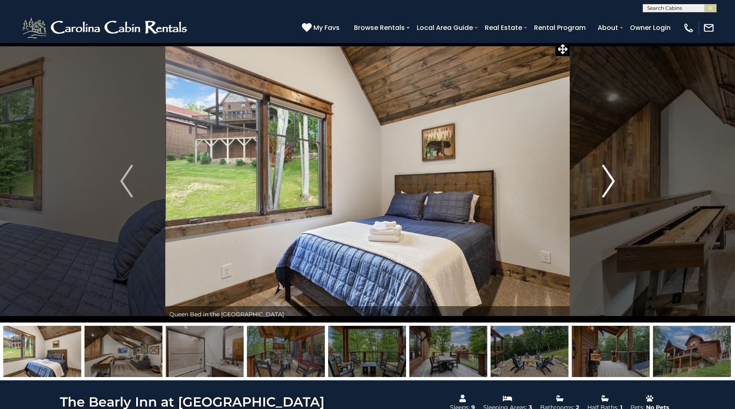
click at [609, 182] on img "Next" at bounding box center [608, 181] width 12 height 33
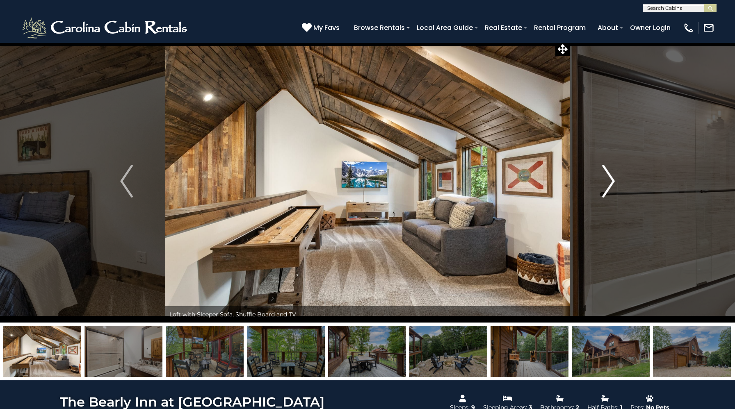
click at [609, 182] on img "Next" at bounding box center [608, 181] width 12 height 33
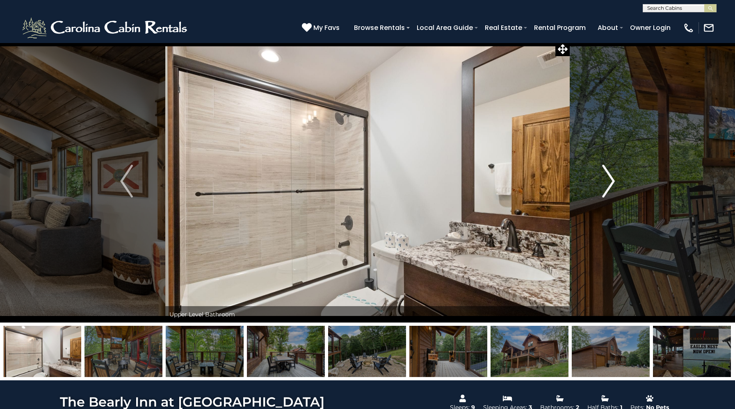
click at [609, 182] on img "Next" at bounding box center [608, 181] width 12 height 33
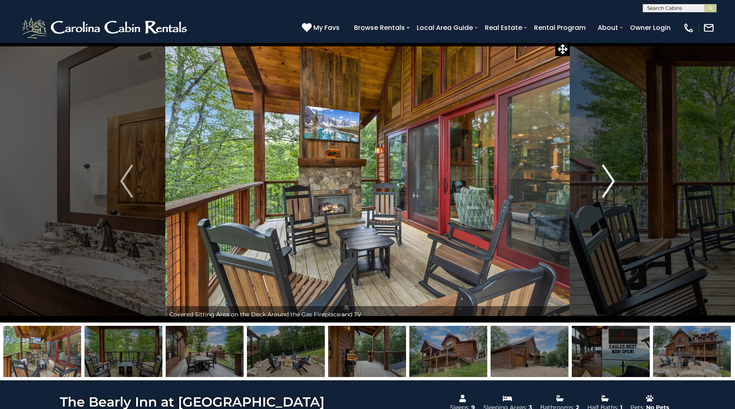
click at [609, 182] on img "Next" at bounding box center [608, 181] width 12 height 33
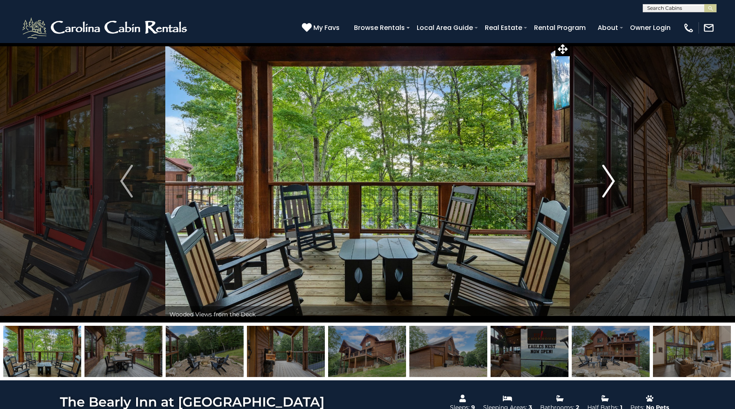
click at [609, 182] on img "Next" at bounding box center [608, 181] width 12 height 33
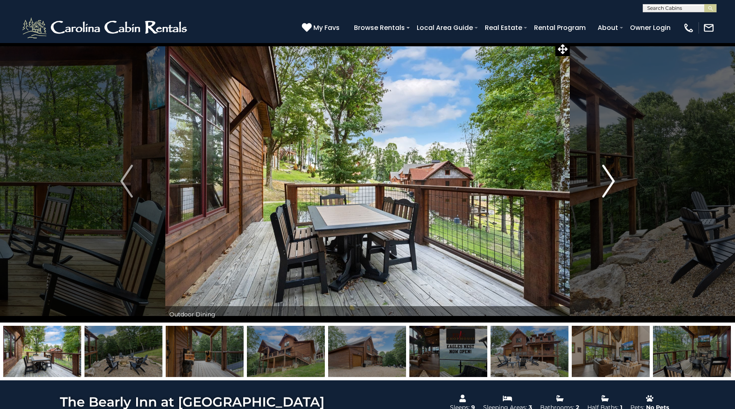
click at [609, 182] on img "Next" at bounding box center [608, 181] width 12 height 33
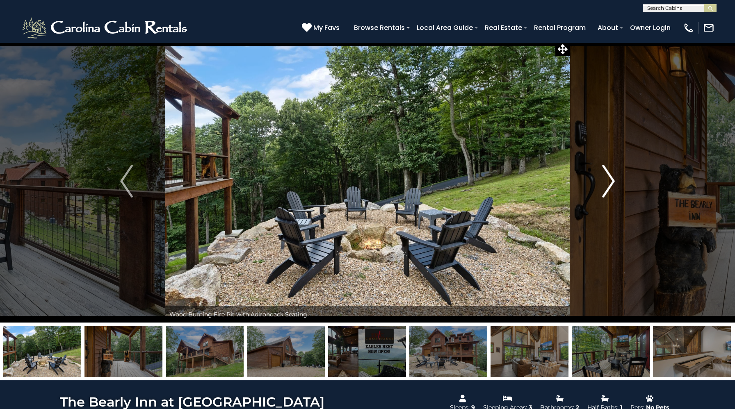
click at [609, 182] on img "Next" at bounding box center [608, 181] width 12 height 33
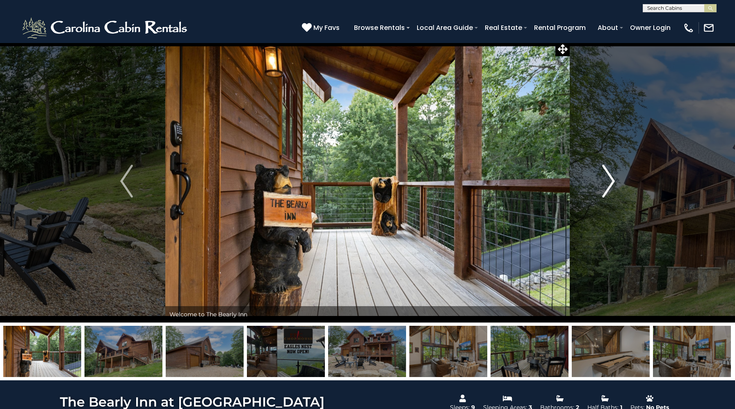
click at [609, 182] on img "Next" at bounding box center [608, 181] width 12 height 33
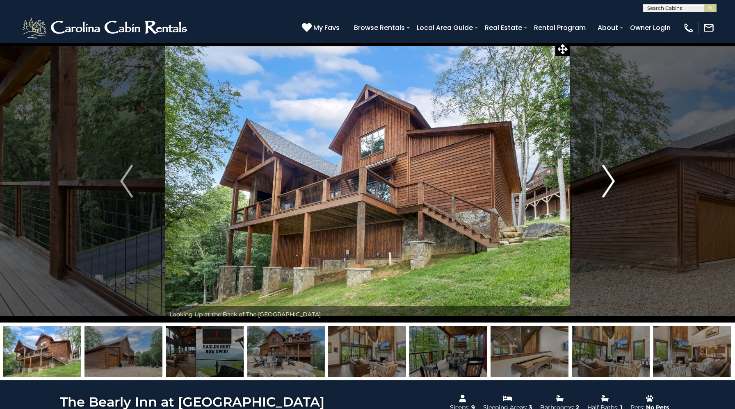
click at [609, 182] on img "Next" at bounding box center [608, 181] width 12 height 33
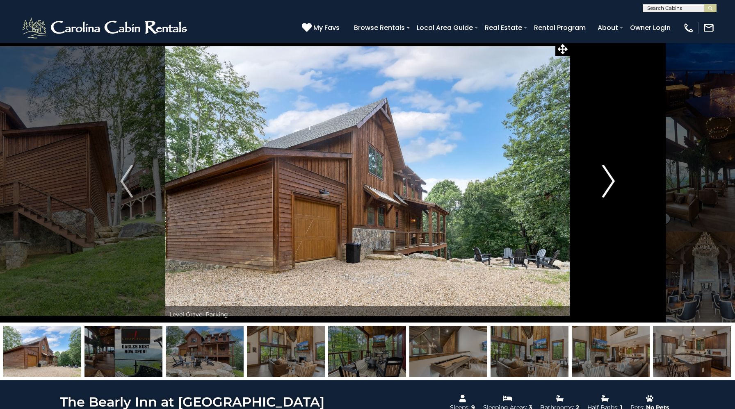
click at [609, 182] on img "Next" at bounding box center [608, 181] width 12 height 33
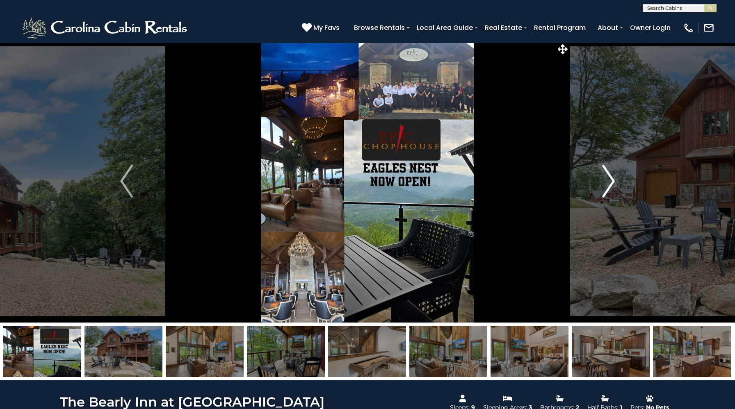
click at [609, 182] on img "Next" at bounding box center [608, 181] width 12 height 33
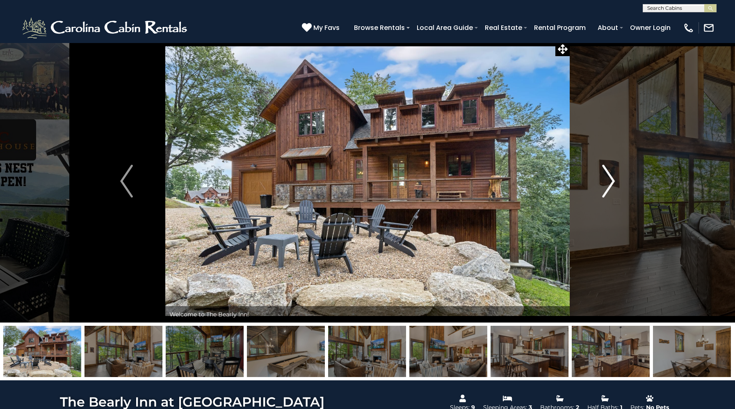
click at [609, 182] on img "Next" at bounding box center [608, 181] width 12 height 33
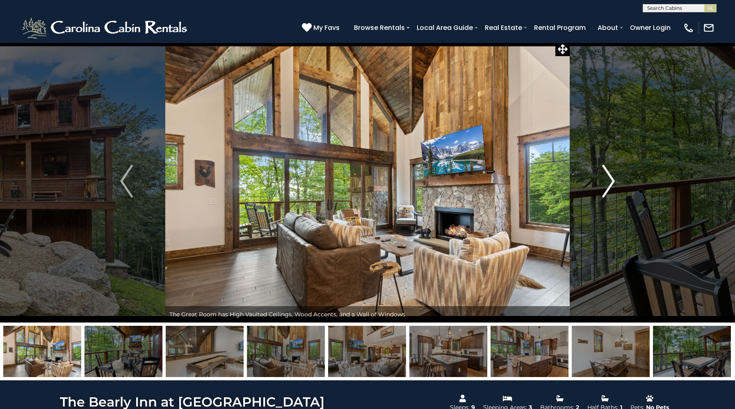
click at [609, 182] on img "Next" at bounding box center [608, 181] width 12 height 33
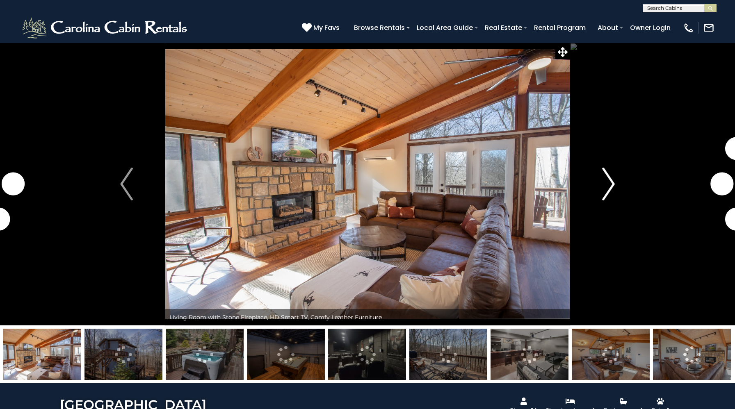
click at [607, 190] on img "Next" at bounding box center [608, 184] width 12 height 33
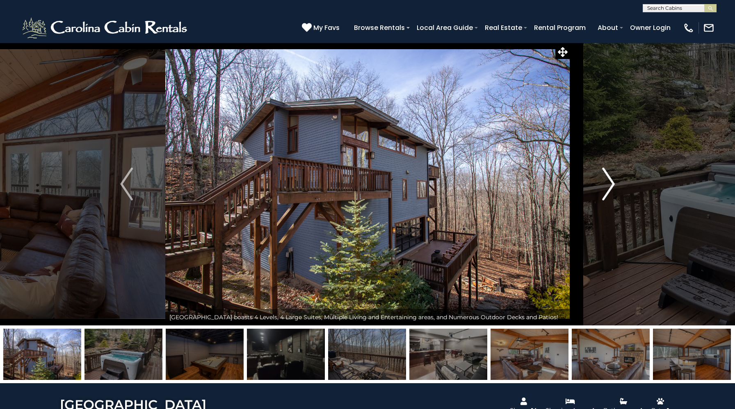
click at [607, 190] on img "Next" at bounding box center [608, 184] width 12 height 33
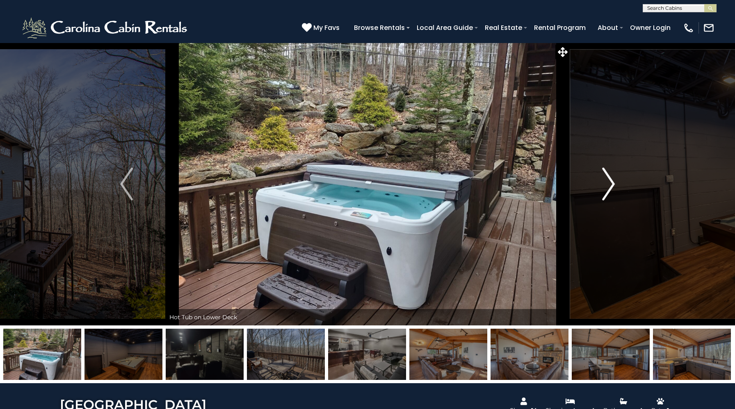
click at [607, 190] on img "Next" at bounding box center [608, 184] width 12 height 33
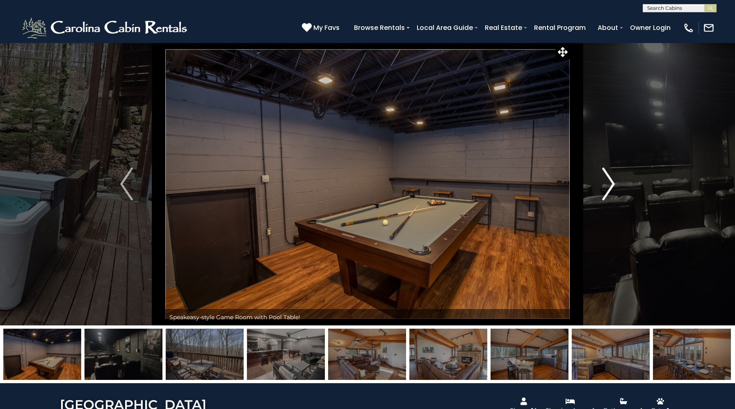
click at [607, 190] on img "Next" at bounding box center [608, 184] width 12 height 33
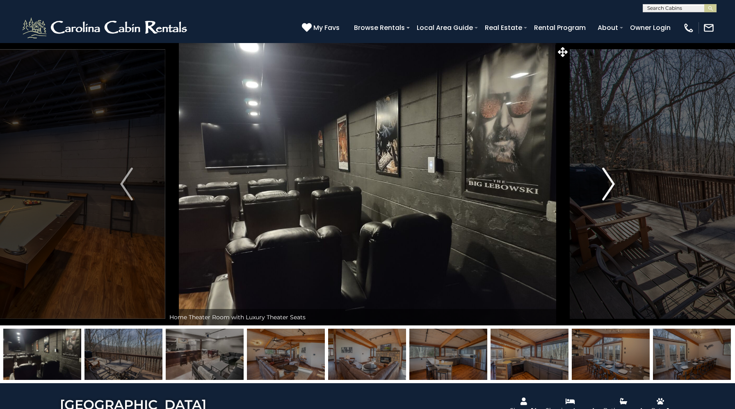
click at [607, 190] on img "Next" at bounding box center [608, 184] width 12 height 33
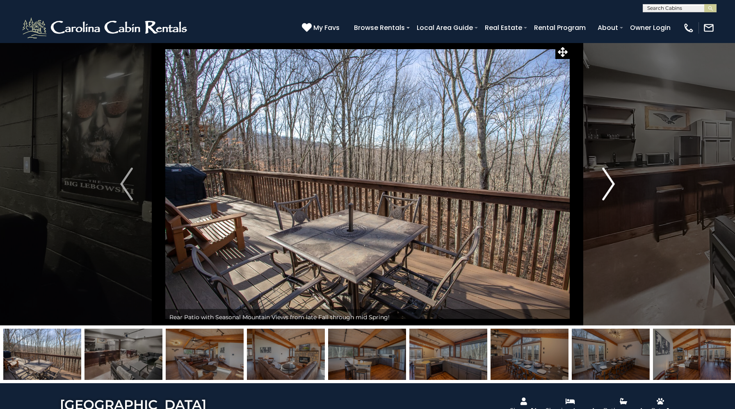
click at [607, 190] on img "Next" at bounding box center [608, 184] width 12 height 33
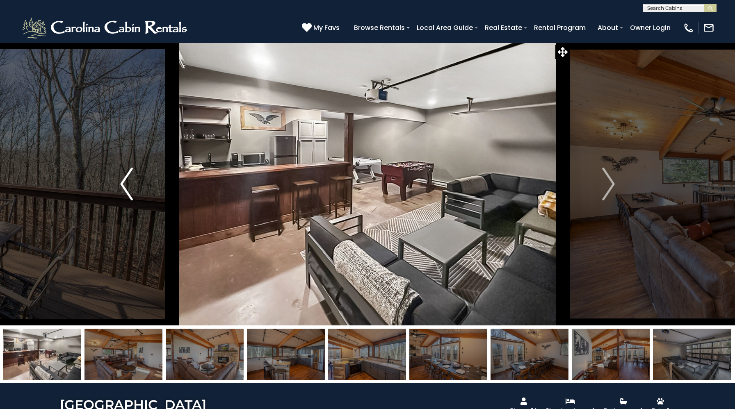
click at [132, 183] on img "Previous" at bounding box center [126, 184] width 12 height 33
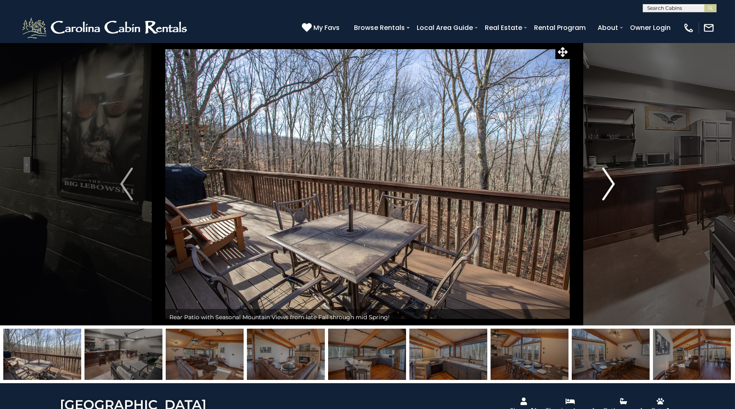
click at [608, 183] on img "Next" at bounding box center [608, 184] width 12 height 33
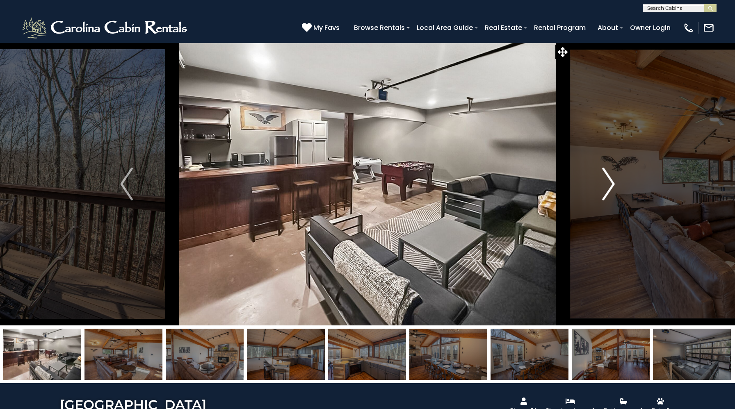
click at [608, 183] on img "Next" at bounding box center [608, 184] width 12 height 33
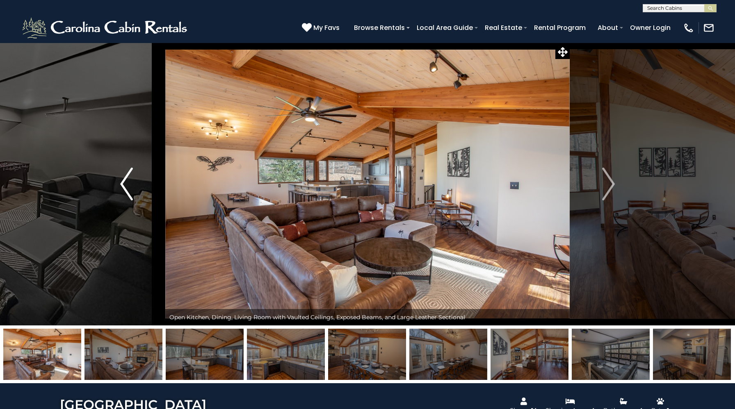
click at [130, 173] on img "Previous" at bounding box center [126, 184] width 12 height 33
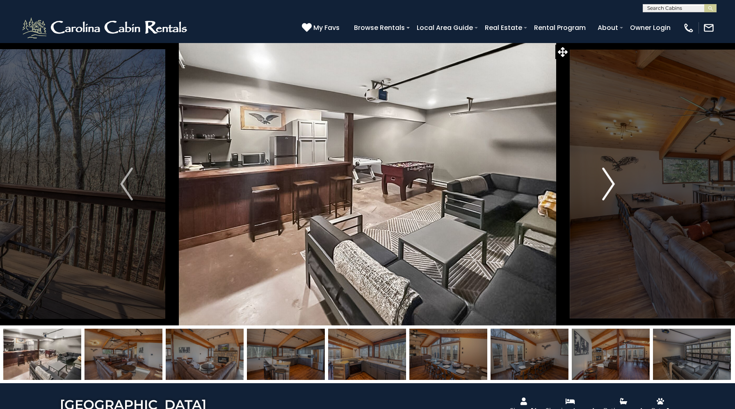
click at [606, 193] on img "Next" at bounding box center [608, 184] width 12 height 33
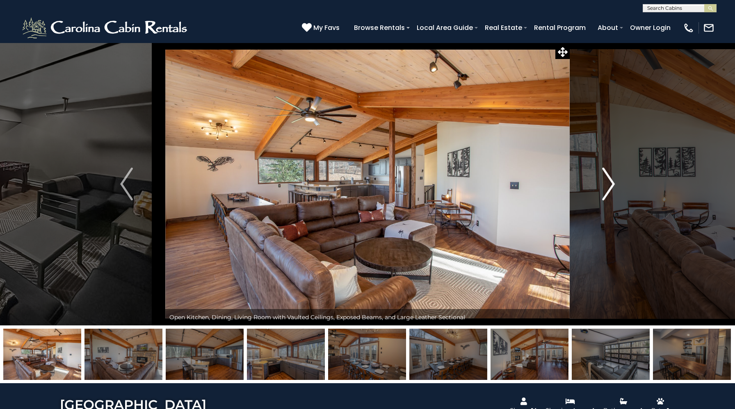
click at [606, 193] on img "Next" at bounding box center [608, 184] width 12 height 33
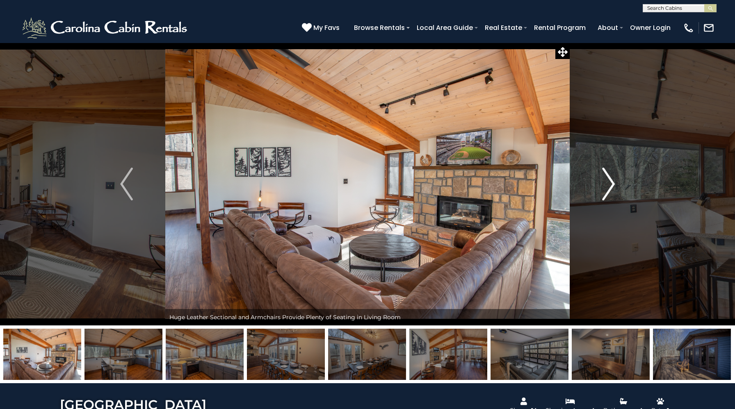
click at [606, 193] on img "Next" at bounding box center [608, 184] width 12 height 33
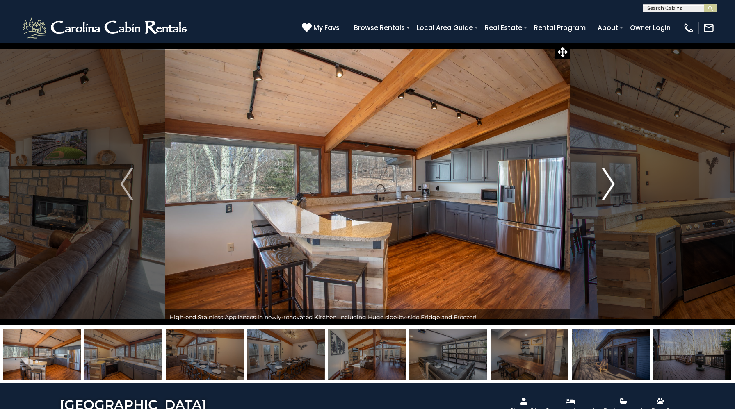
click at [606, 193] on img "Next" at bounding box center [608, 184] width 12 height 33
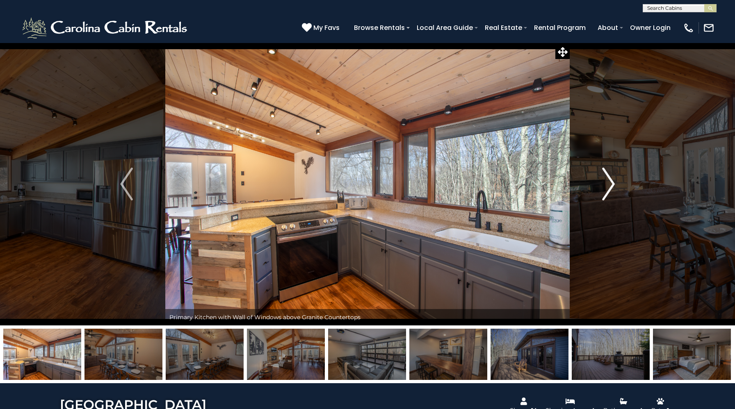
click at [606, 193] on img "Next" at bounding box center [608, 184] width 12 height 33
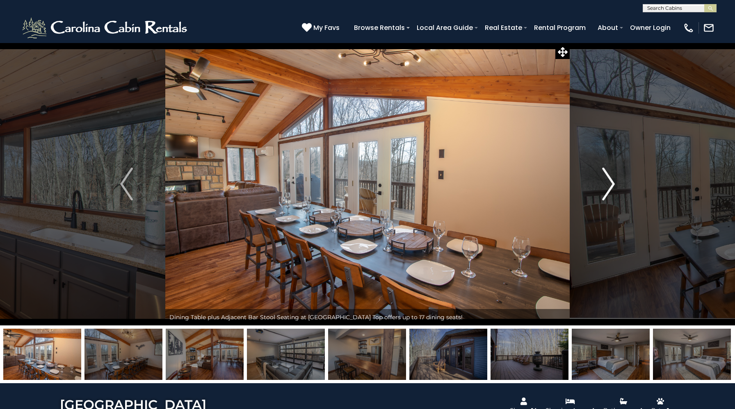
click at [606, 193] on img "Next" at bounding box center [608, 184] width 12 height 33
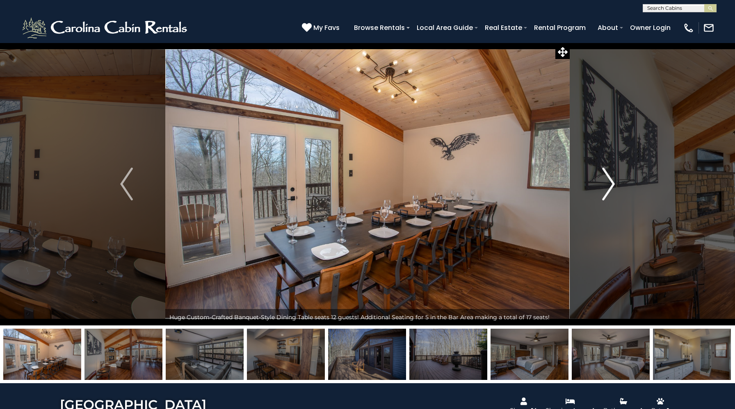
click at [606, 193] on img "Next" at bounding box center [608, 184] width 12 height 33
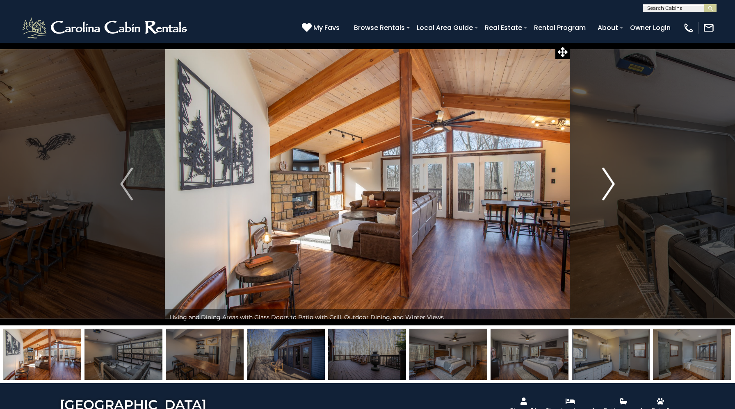
click at [606, 193] on img "Next" at bounding box center [608, 184] width 12 height 33
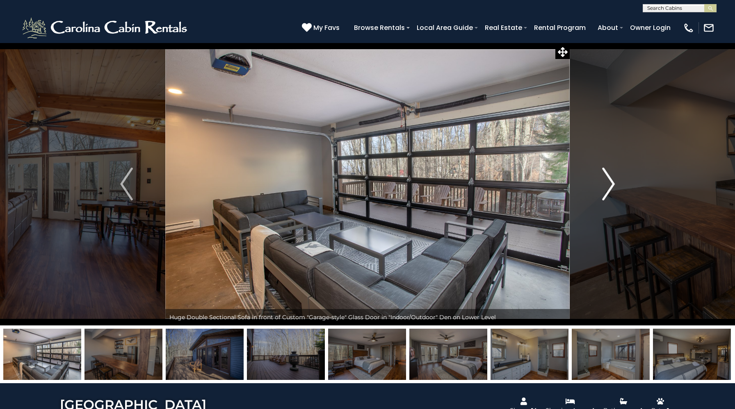
click at [606, 193] on img "Next" at bounding box center [608, 184] width 12 height 33
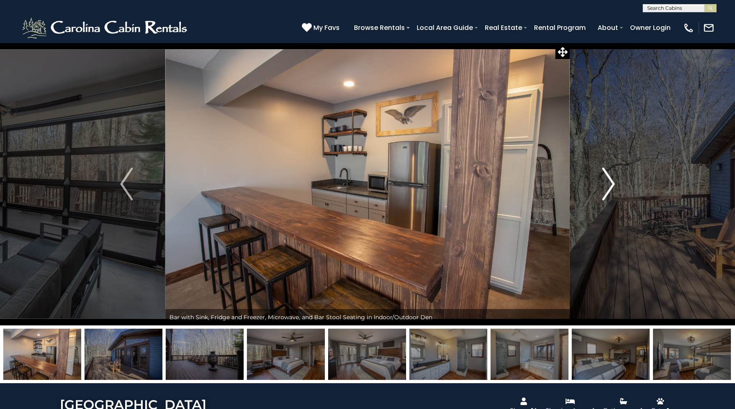
click at [606, 193] on img "Next" at bounding box center [608, 184] width 12 height 33
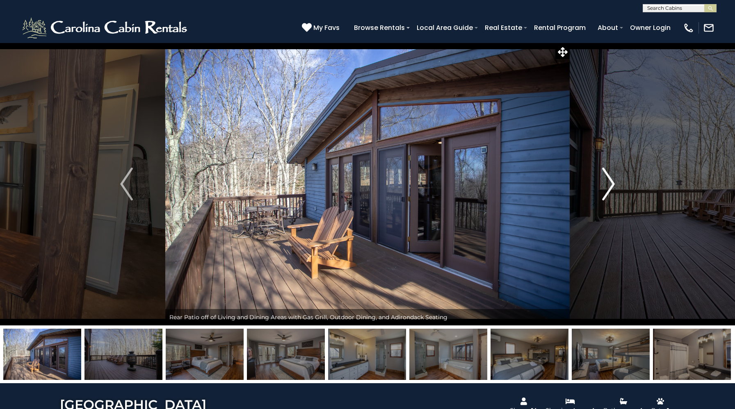
click at [606, 193] on img "Next" at bounding box center [608, 184] width 12 height 33
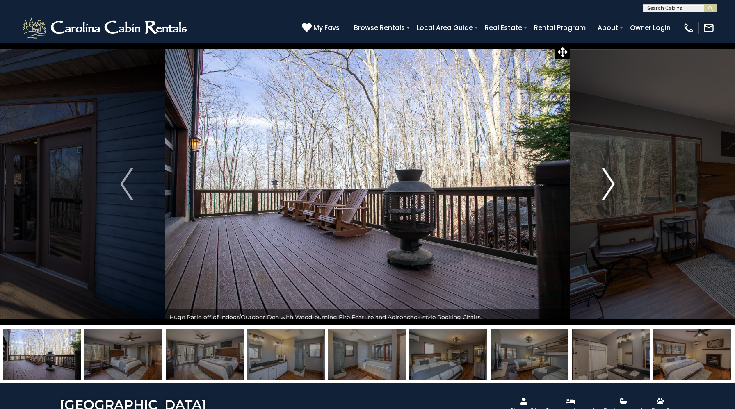
click at [606, 193] on img "Next" at bounding box center [608, 184] width 12 height 33
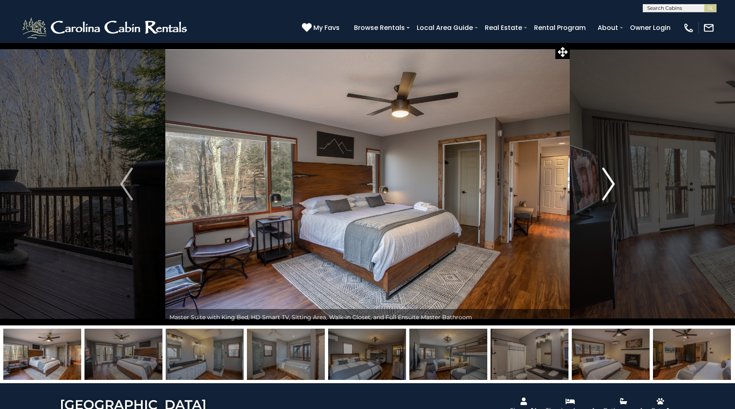
click at [606, 193] on img "Next" at bounding box center [608, 184] width 12 height 33
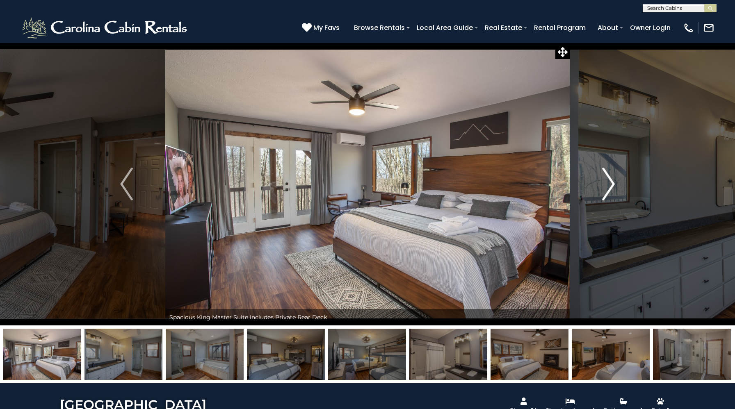
click at [606, 193] on img "Next" at bounding box center [608, 184] width 12 height 33
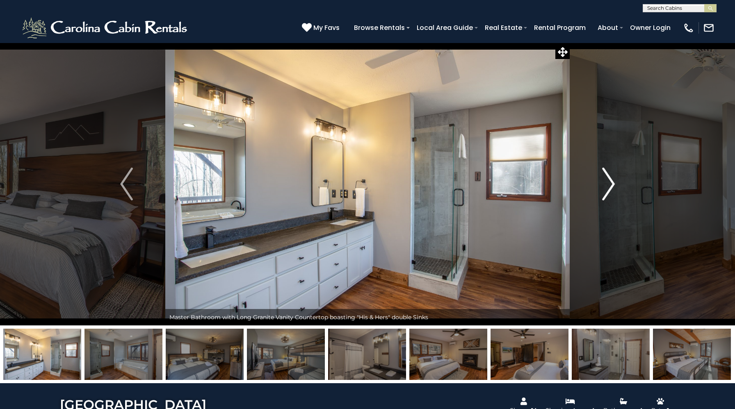
click at [606, 193] on img "Next" at bounding box center [608, 184] width 12 height 33
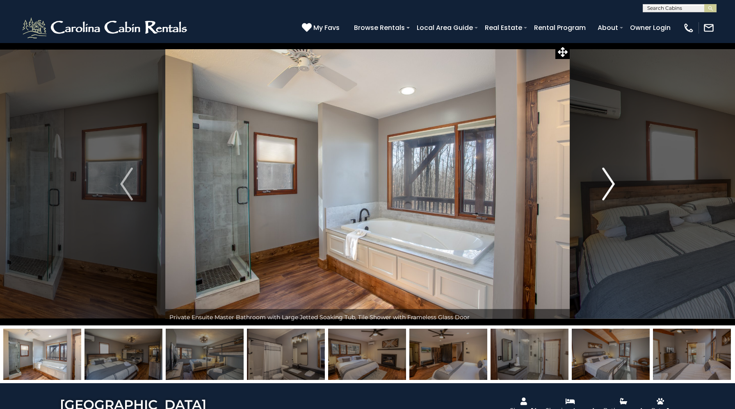
click at [606, 193] on img "Next" at bounding box center [608, 184] width 12 height 33
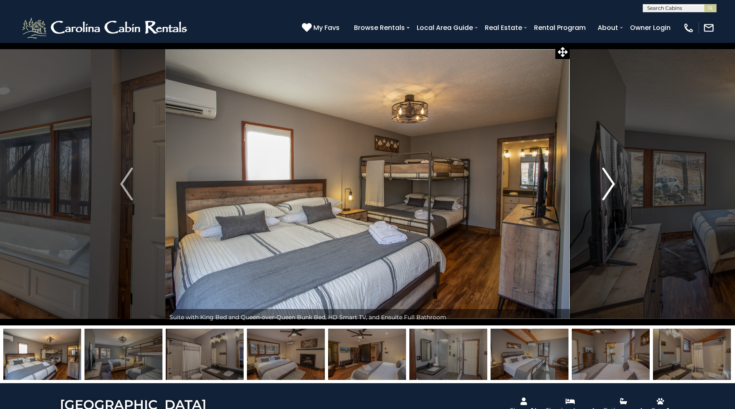
click at [606, 193] on img "Next" at bounding box center [608, 184] width 12 height 33
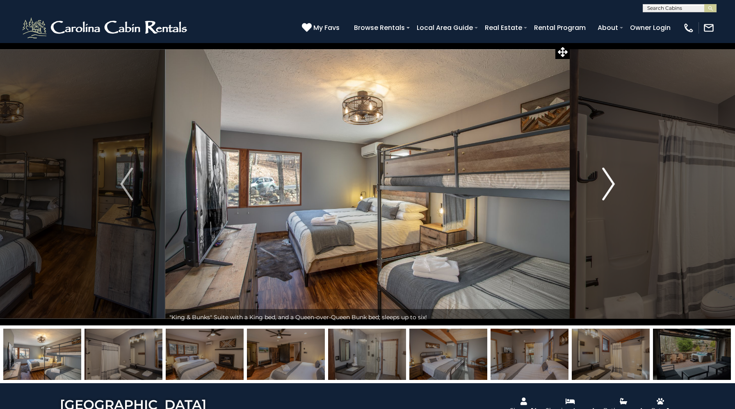
click at [606, 193] on img "Next" at bounding box center [608, 184] width 12 height 33
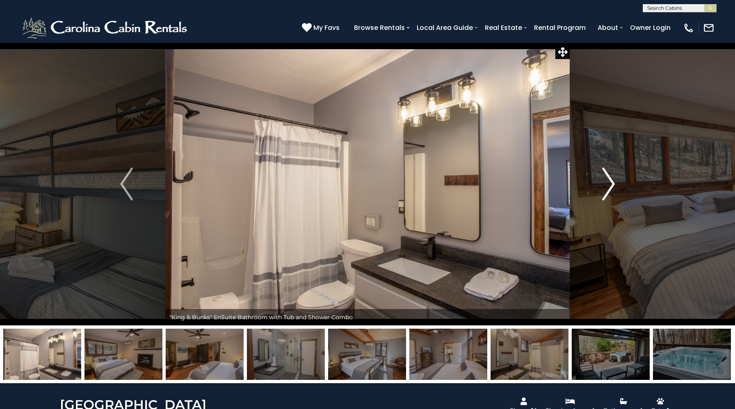
click at [606, 193] on img "Next" at bounding box center [608, 184] width 12 height 33
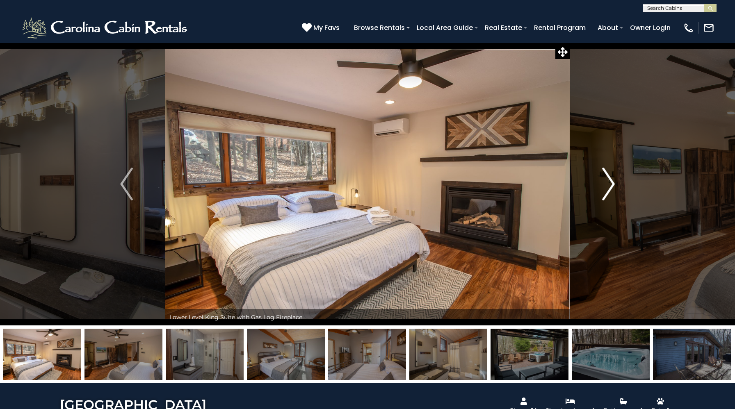
click at [606, 193] on img "Next" at bounding box center [608, 184] width 12 height 33
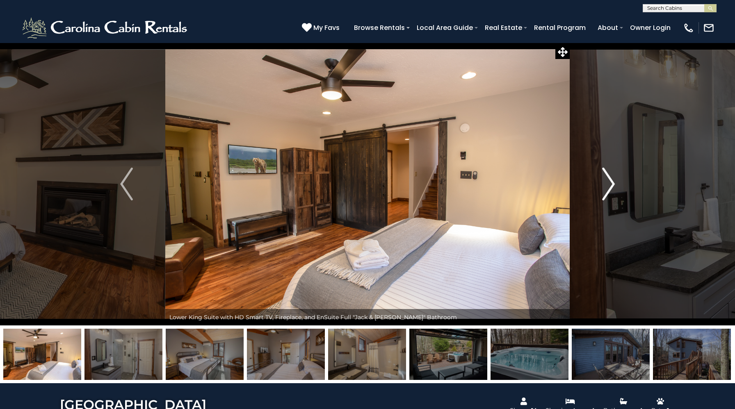
click at [606, 193] on img "Next" at bounding box center [608, 184] width 12 height 33
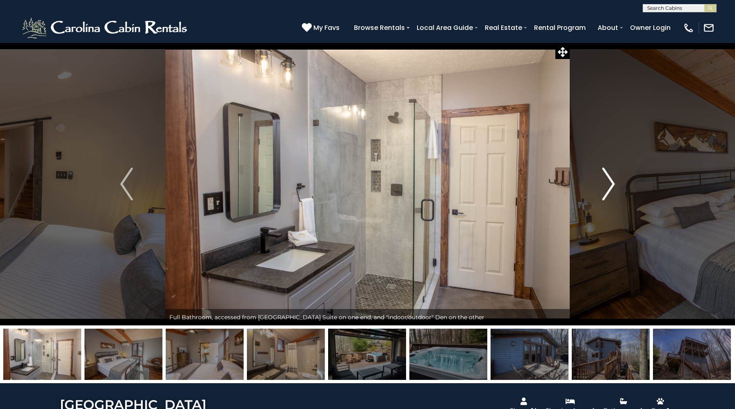
click at [606, 193] on img "Next" at bounding box center [608, 184] width 12 height 33
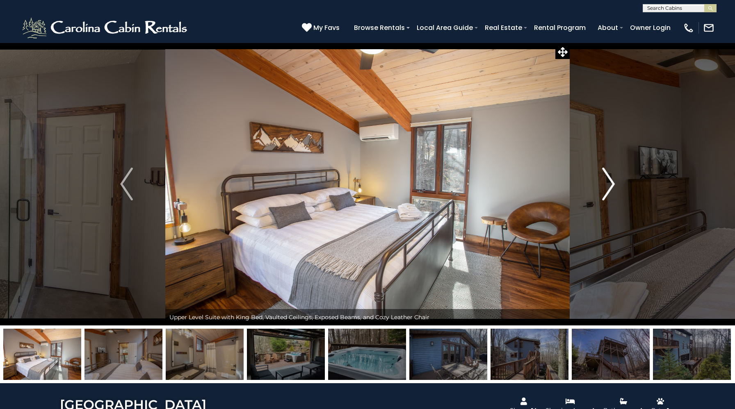
click at [606, 193] on img "Next" at bounding box center [608, 184] width 12 height 33
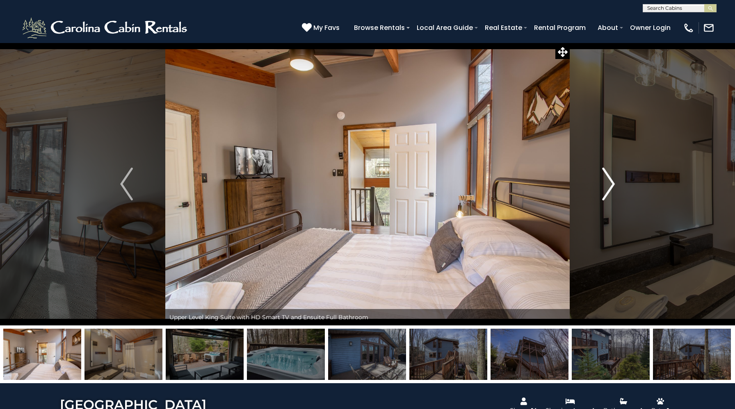
click at [606, 193] on img "Next" at bounding box center [608, 184] width 12 height 33
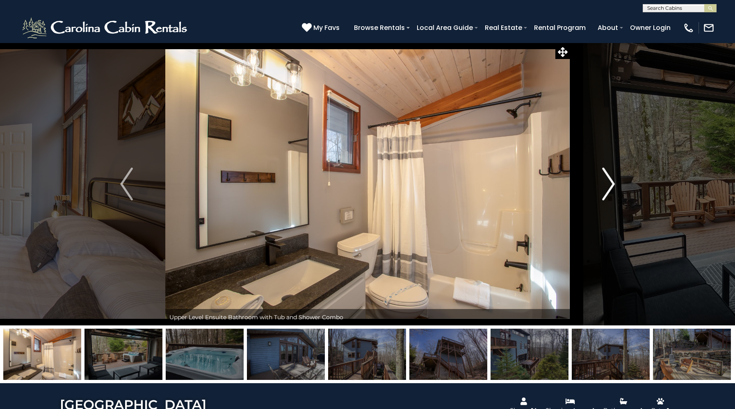
click at [606, 193] on img "Next" at bounding box center [608, 184] width 12 height 33
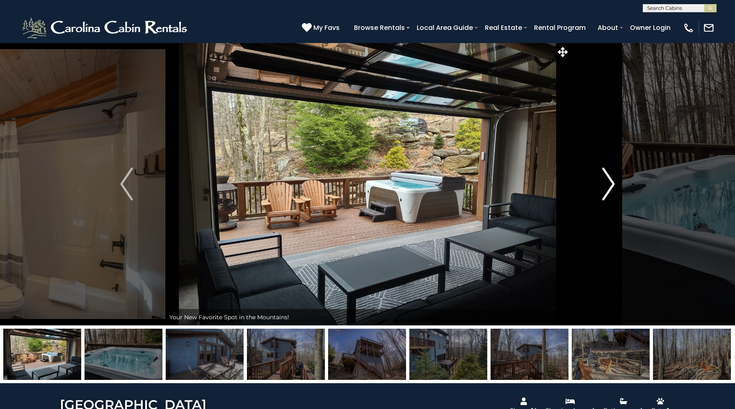
click at [606, 193] on img "Next" at bounding box center [608, 184] width 12 height 33
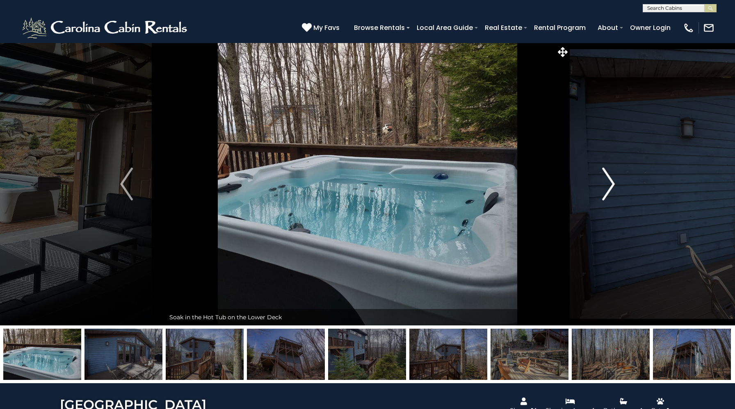
click at [606, 193] on img "Next" at bounding box center [608, 184] width 12 height 33
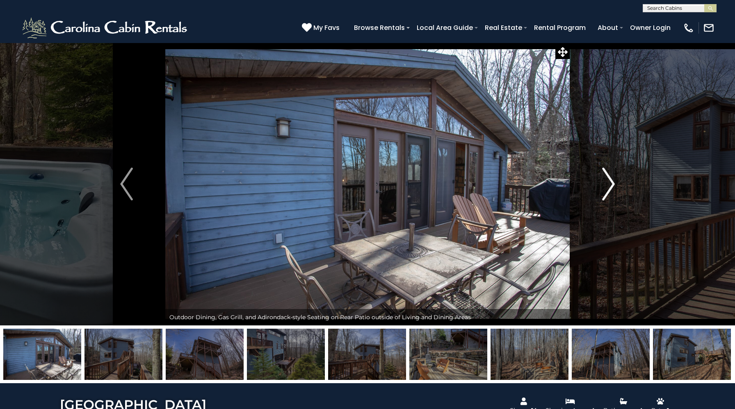
click at [606, 193] on img "Next" at bounding box center [608, 184] width 12 height 33
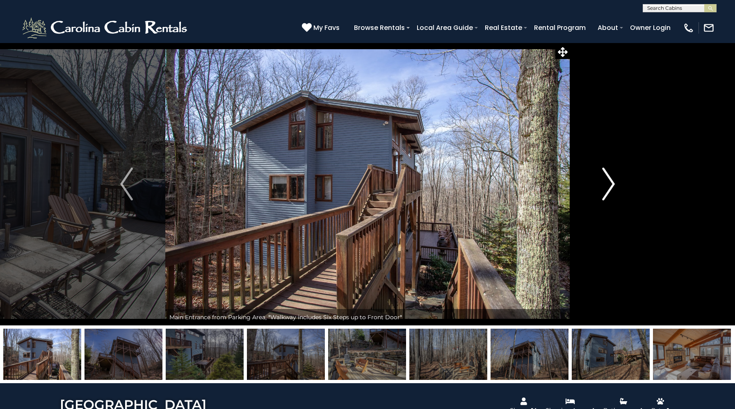
click at [606, 193] on img "Next" at bounding box center [608, 184] width 12 height 33
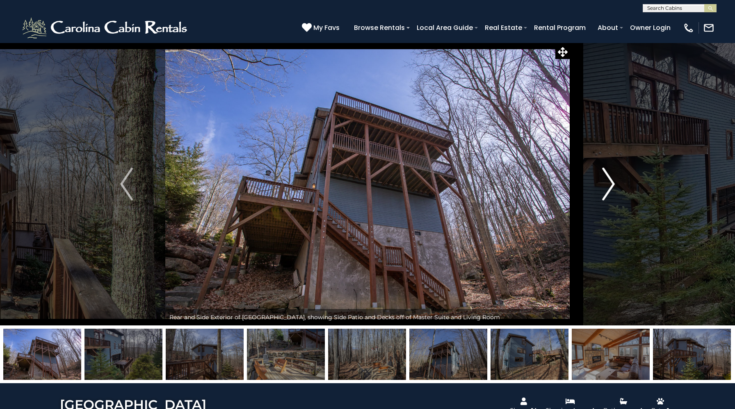
click at [606, 193] on img "Next" at bounding box center [608, 184] width 12 height 33
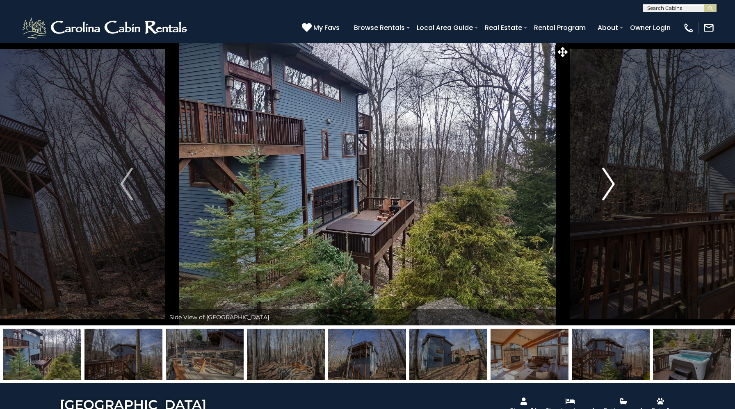
click at [606, 193] on img "Next" at bounding box center [608, 184] width 12 height 33
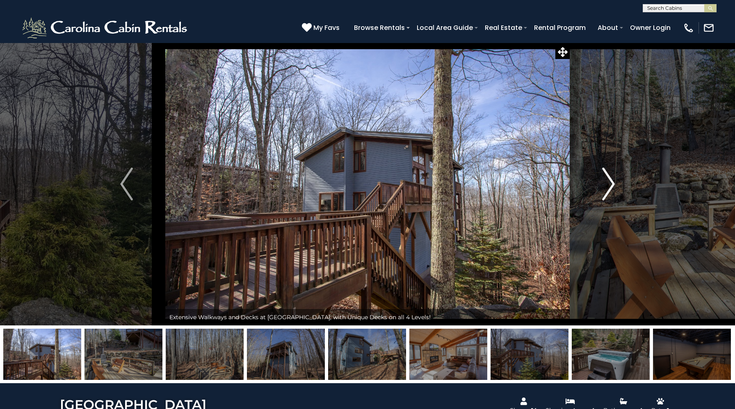
click at [606, 193] on img "Next" at bounding box center [608, 184] width 12 height 33
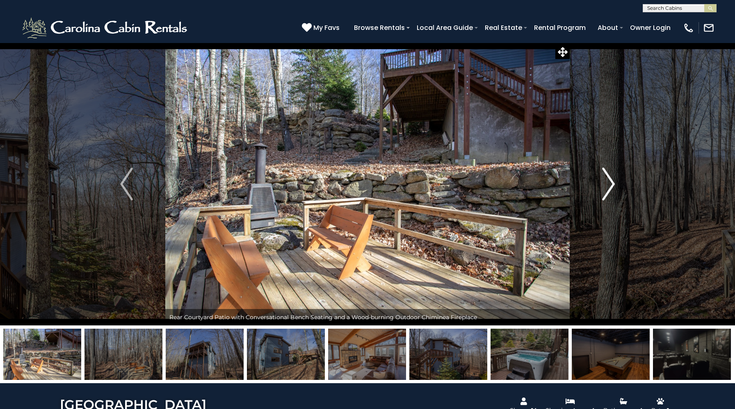
click at [606, 193] on img "Next" at bounding box center [608, 184] width 12 height 33
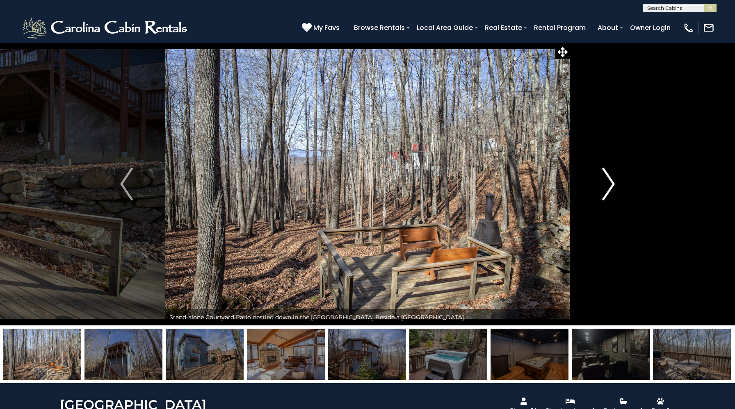
click at [606, 193] on img "Next" at bounding box center [608, 184] width 12 height 33
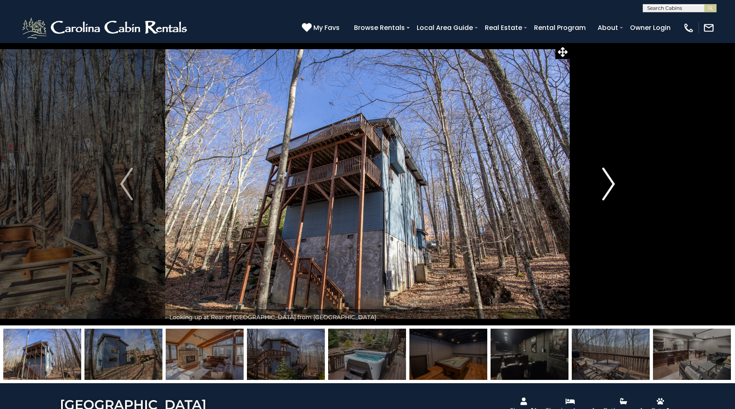
click at [606, 193] on img "Next" at bounding box center [608, 184] width 12 height 33
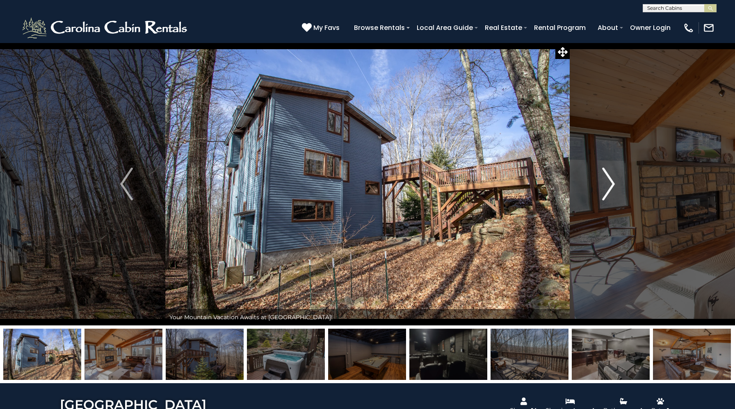
click at [606, 193] on img "Next" at bounding box center [608, 184] width 12 height 33
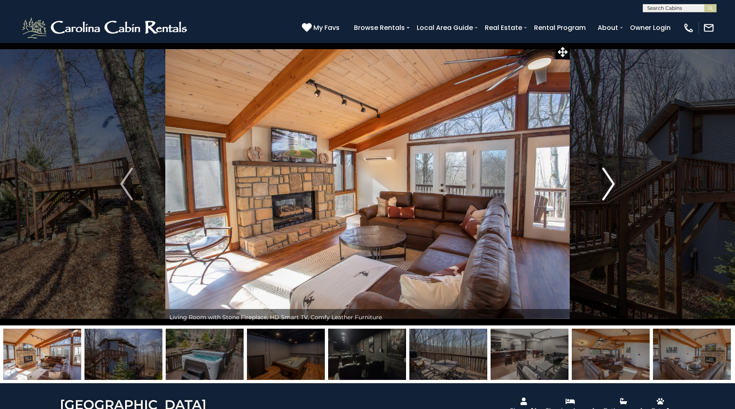
click at [606, 193] on img "Next" at bounding box center [608, 184] width 12 height 33
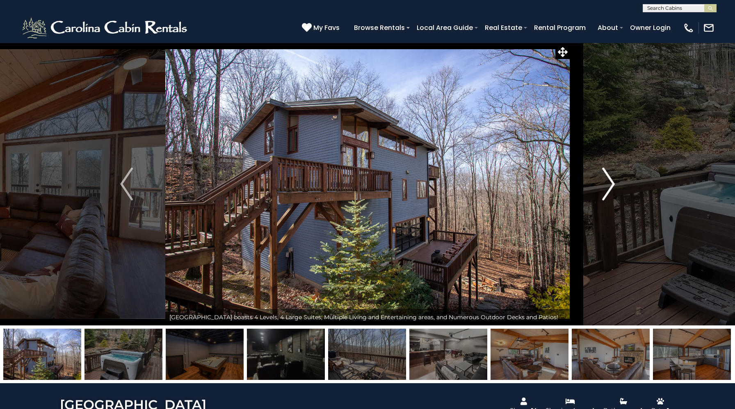
click at [603, 186] on img "Next" at bounding box center [608, 184] width 12 height 33
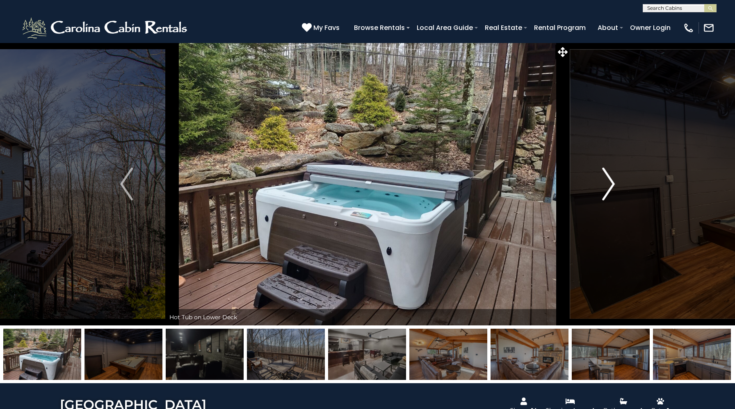
click at [603, 186] on img "Next" at bounding box center [608, 184] width 12 height 33
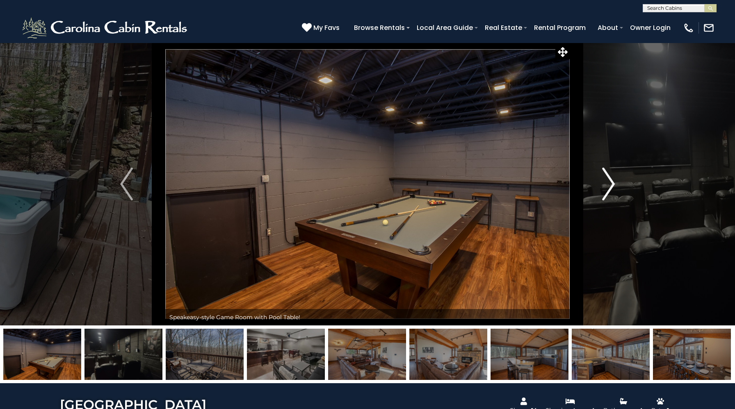
click at [603, 186] on img "Next" at bounding box center [608, 184] width 12 height 33
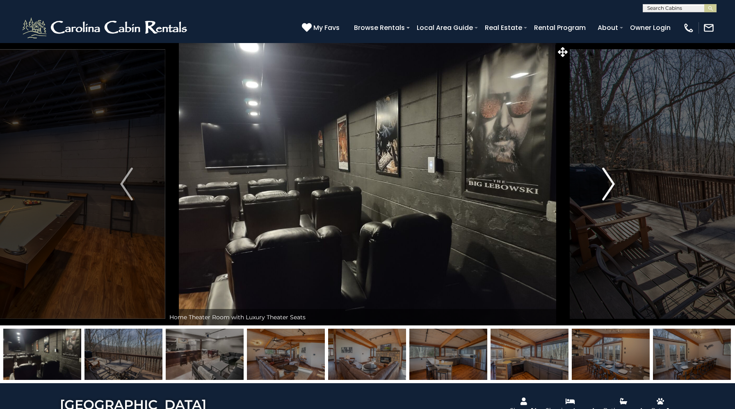
click at [603, 186] on img "Next" at bounding box center [608, 184] width 12 height 33
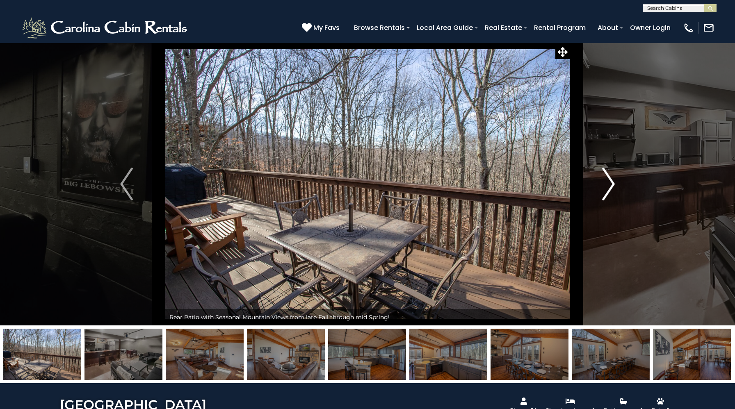
click at [603, 186] on img "Next" at bounding box center [608, 184] width 12 height 33
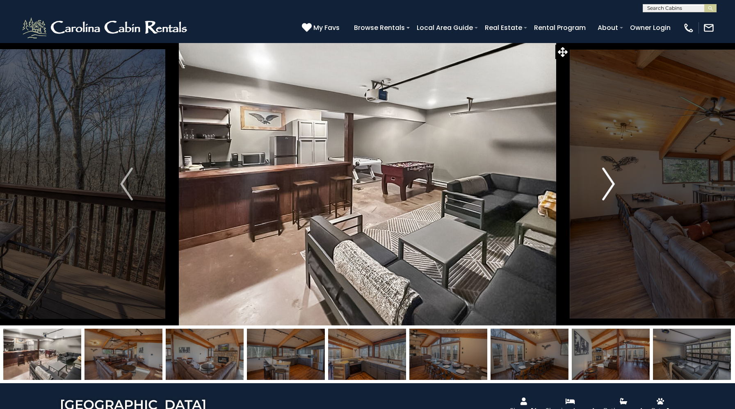
click at [603, 186] on img "Next" at bounding box center [608, 184] width 12 height 33
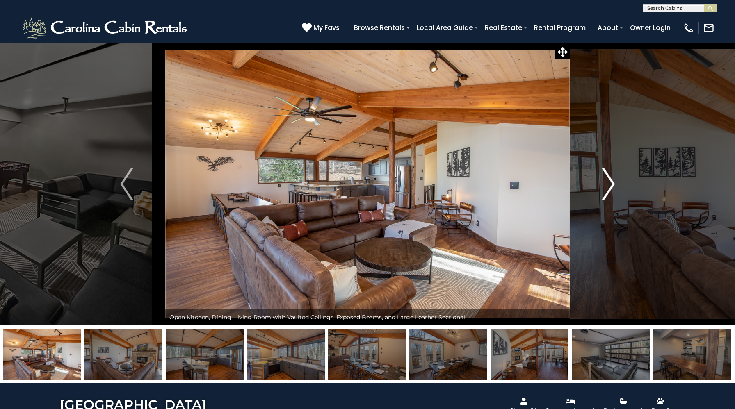
click at [603, 186] on img "Next" at bounding box center [608, 184] width 12 height 33
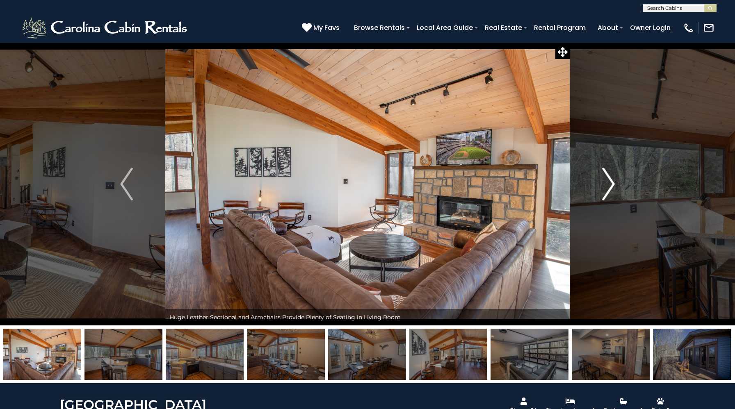
click at [603, 186] on img "Next" at bounding box center [608, 184] width 12 height 33
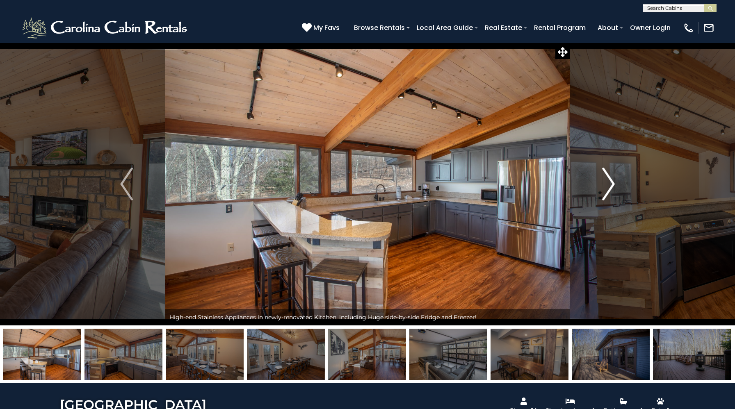
click at [603, 186] on img "Next" at bounding box center [608, 184] width 12 height 33
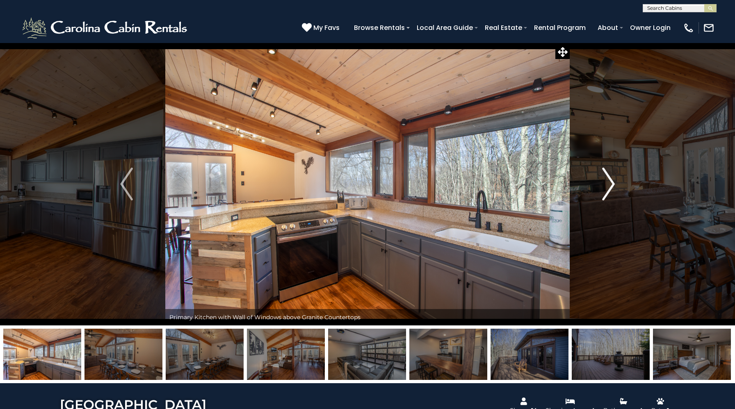
click at [603, 186] on img "Next" at bounding box center [608, 184] width 12 height 33
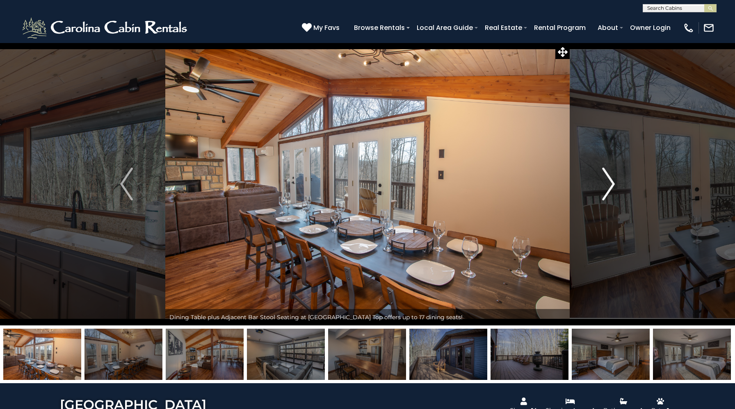
click at [603, 186] on img "Next" at bounding box center [608, 184] width 12 height 33
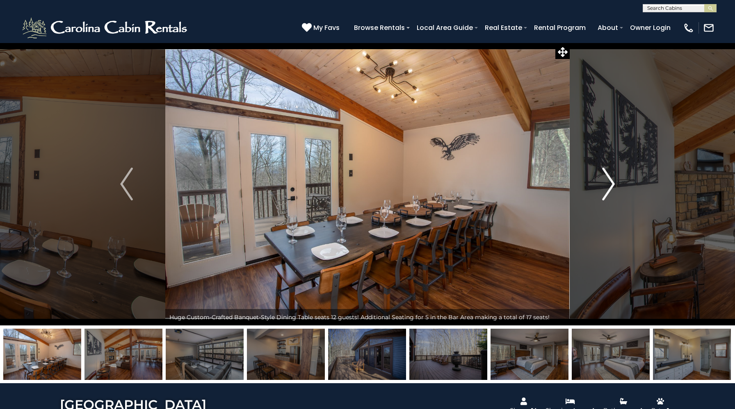
click at [603, 186] on img "Next" at bounding box center [608, 184] width 12 height 33
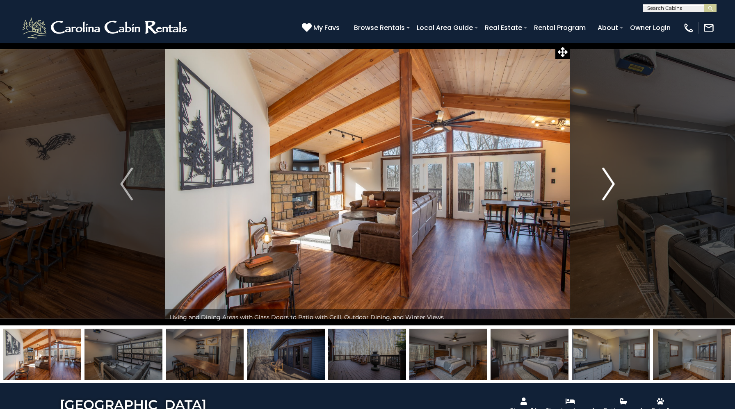
click at [603, 186] on img "Next" at bounding box center [608, 184] width 12 height 33
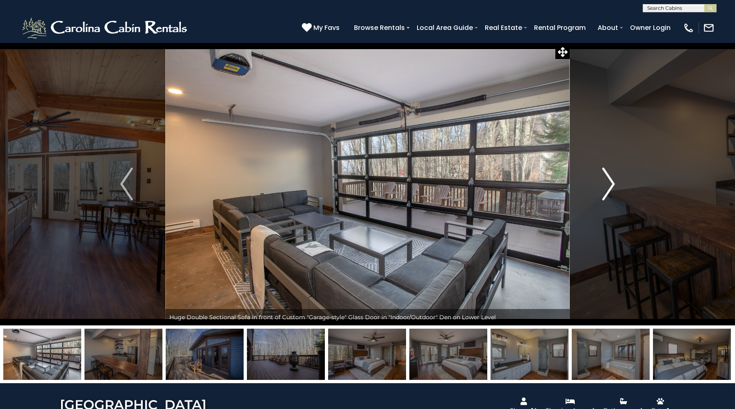
click at [603, 186] on img "Next" at bounding box center [608, 184] width 12 height 33
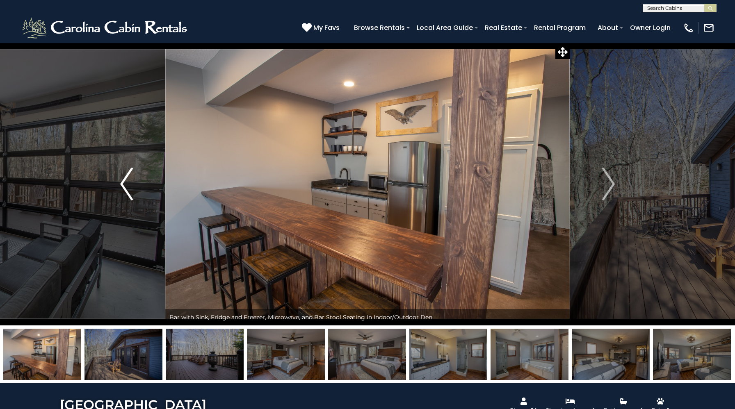
click at [119, 182] on button "Previous" at bounding box center [126, 184] width 77 height 283
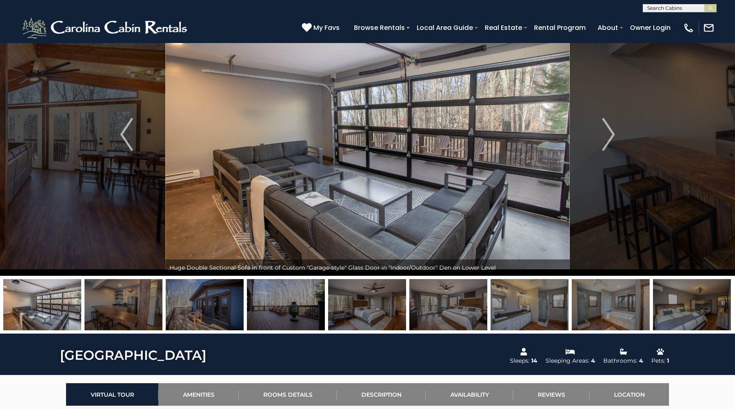
scroll to position [52, 0]
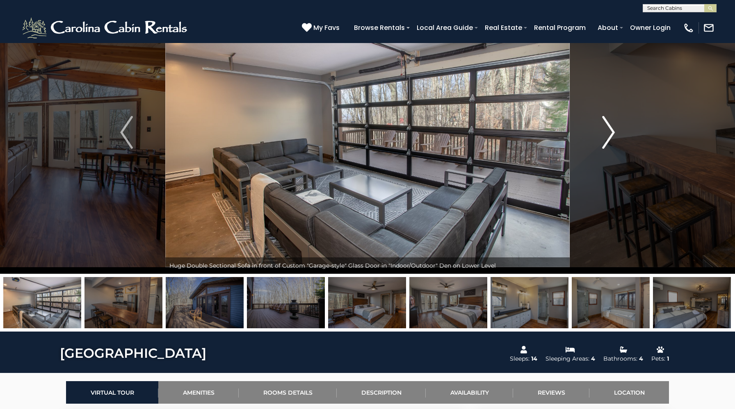
click at [614, 125] on button "Next" at bounding box center [607, 132] width 77 height 283
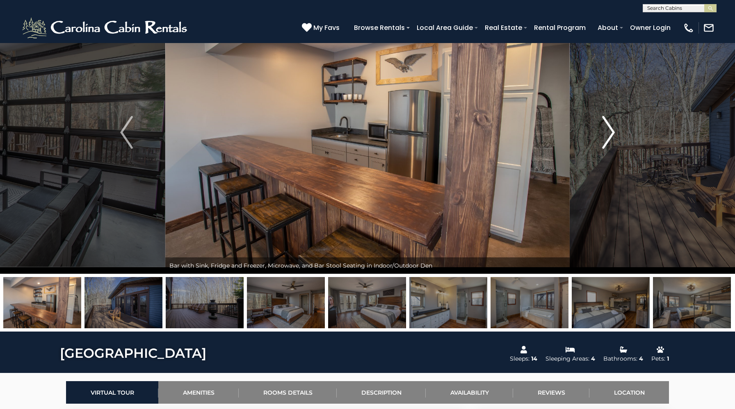
click at [614, 125] on button "Next" at bounding box center [607, 132] width 77 height 283
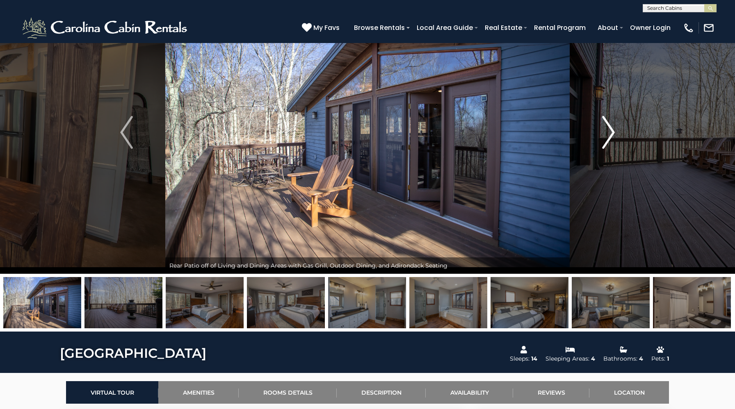
click at [614, 125] on button "Next" at bounding box center [607, 132] width 77 height 283
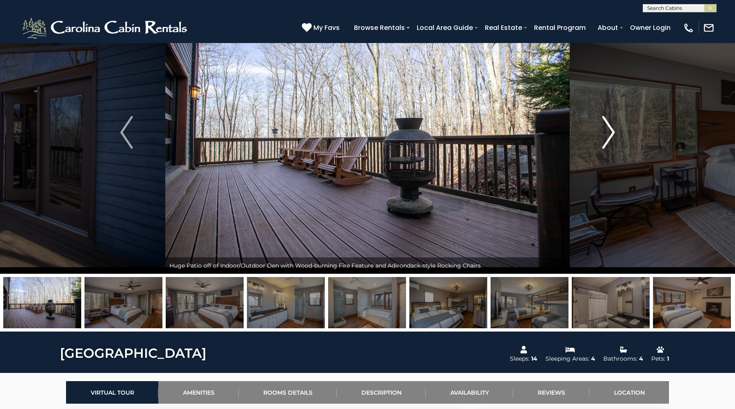
click at [614, 125] on button "Next" at bounding box center [607, 132] width 77 height 283
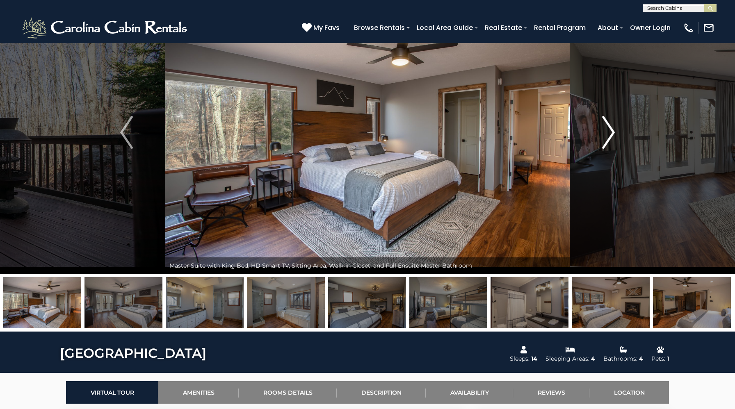
click at [614, 125] on button "Next" at bounding box center [607, 132] width 77 height 283
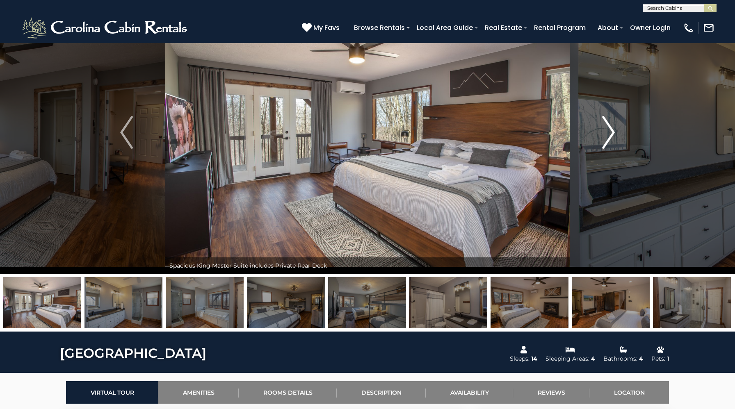
click at [614, 125] on button "Next" at bounding box center [607, 132] width 77 height 283
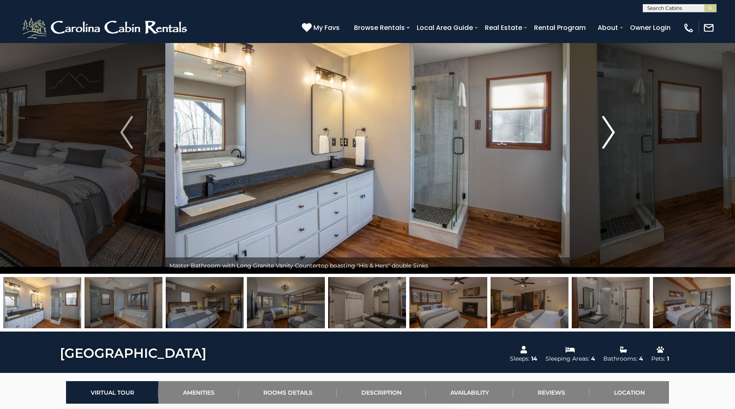
click at [614, 125] on button "Next" at bounding box center [607, 132] width 77 height 283
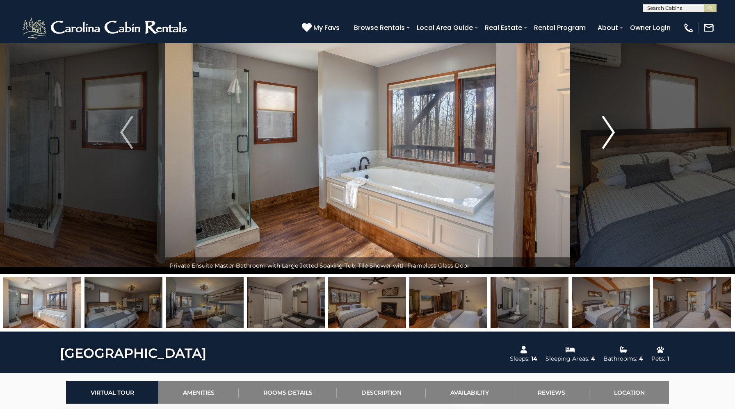
click at [614, 125] on button "Next" at bounding box center [607, 132] width 77 height 283
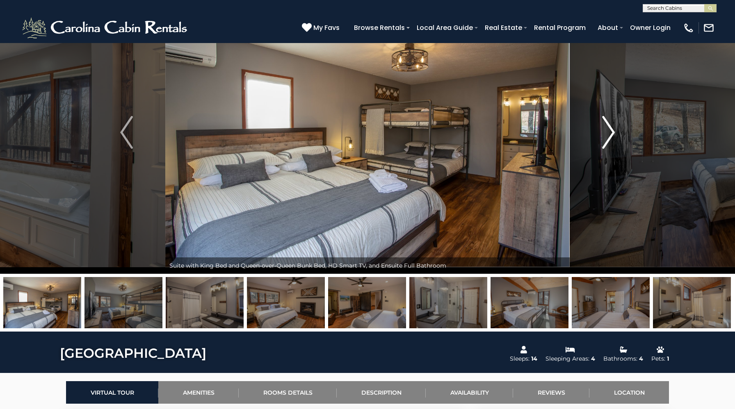
click at [614, 125] on button "Next" at bounding box center [607, 132] width 77 height 283
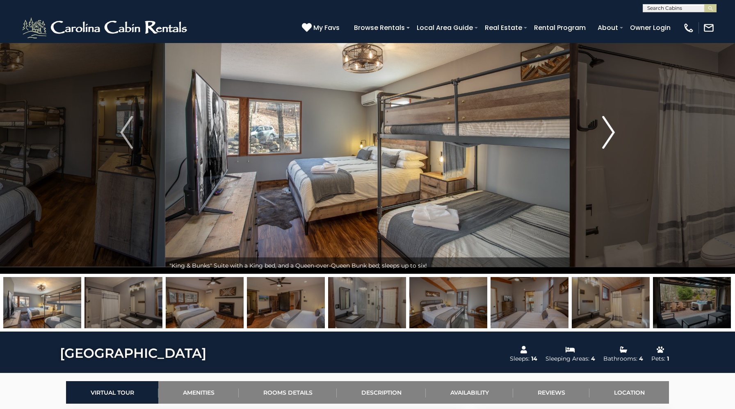
click at [614, 125] on button "Next" at bounding box center [607, 132] width 77 height 283
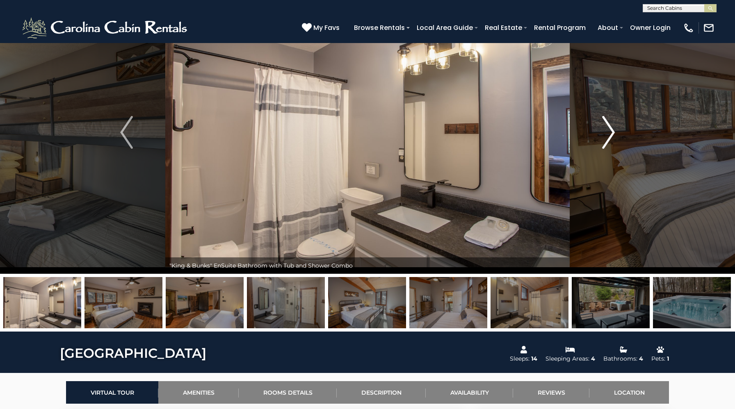
click at [614, 125] on button "Next" at bounding box center [607, 132] width 77 height 283
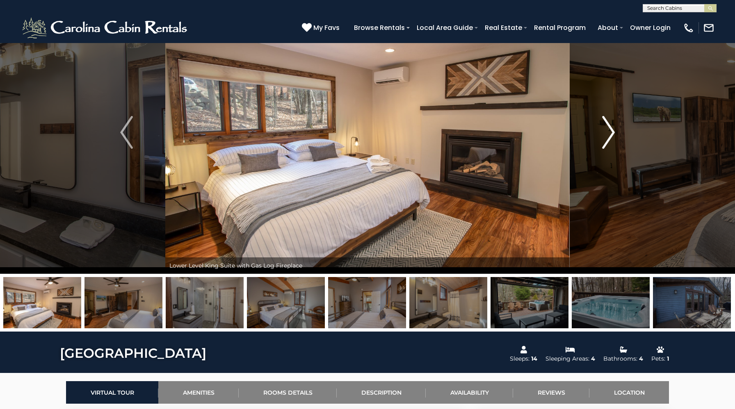
click at [614, 125] on button "Next" at bounding box center [607, 132] width 77 height 283
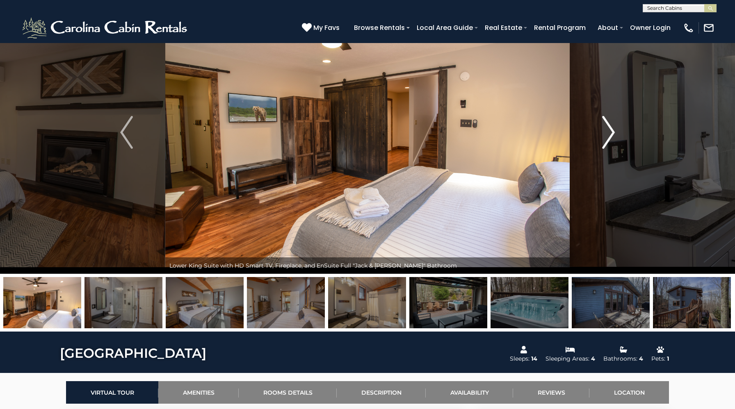
click at [614, 125] on button "Next" at bounding box center [607, 132] width 77 height 283
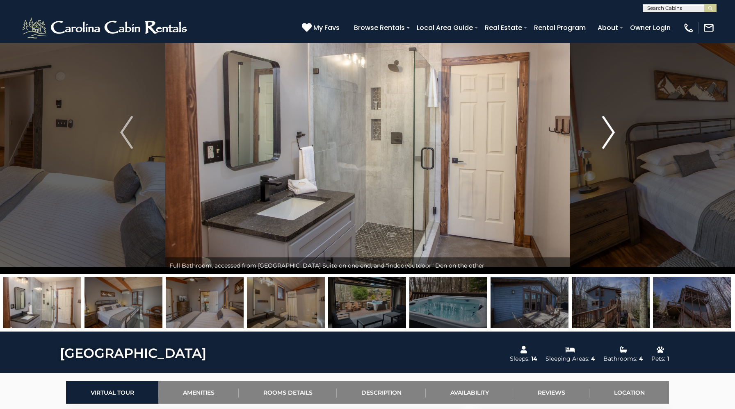
click at [614, 125] on button "Next" at bounding box center [607, 132] width 77 height 283
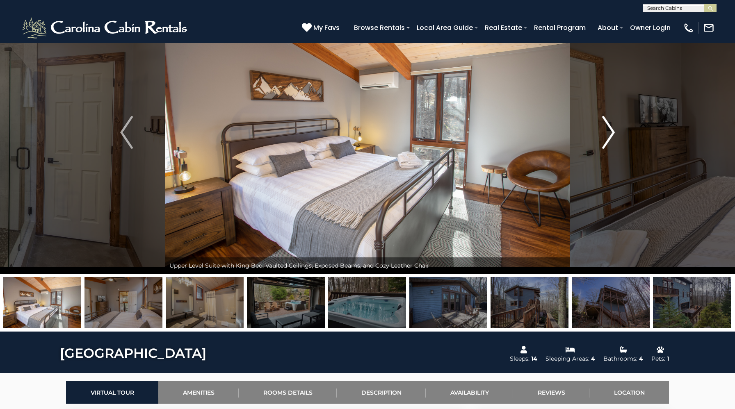
click at [614, 125] on button "Next" at bounding box center [607, 132] width 77 height 283
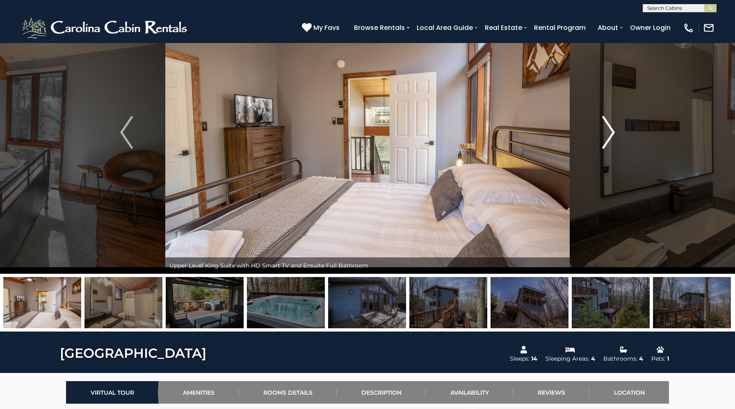
click at [614, 125] on button "Next" at bounding box center [607, 132] width 77 height 283
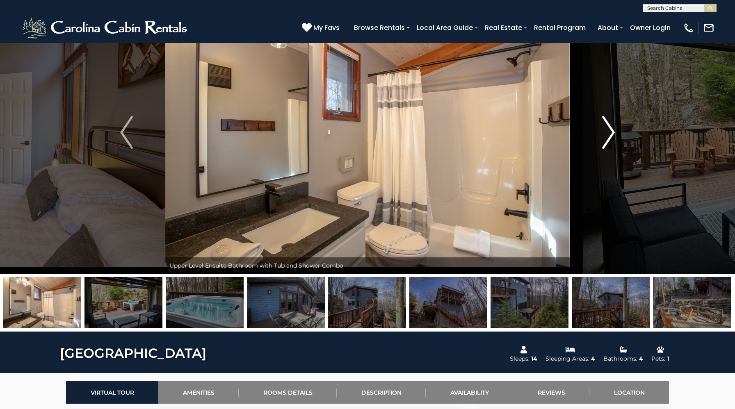
click at [614, 125] on button "Next" at bounding box center [607, 132] width 77 height 283
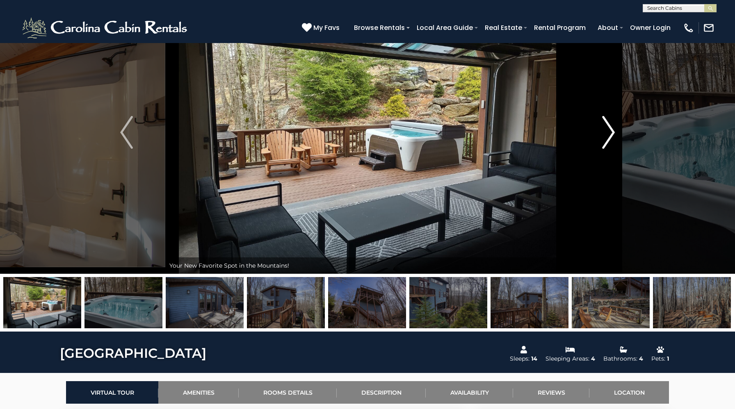
click at [614, 125] on button "Next" at bounding box center [607, 132] width 77 height 283
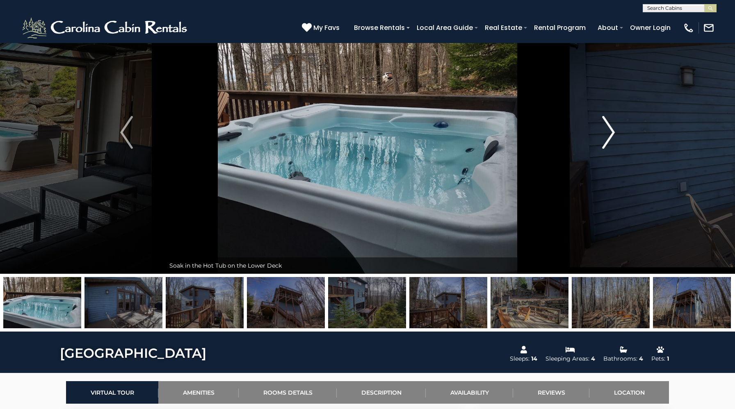
click at [614, 125] on button "Next" at bounding box center [607, 132] width 77 height 283
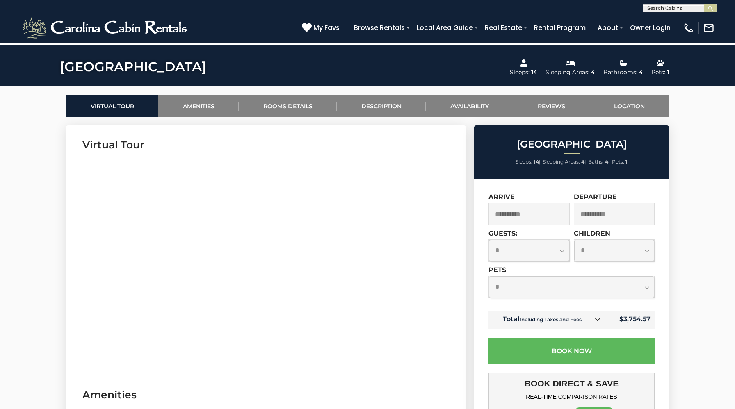
scroll to position [339, 0]
drag, startPoint x: 611, startPoint y: 128, endPoint x: 4, endPoint y: 214, distance: 613.2
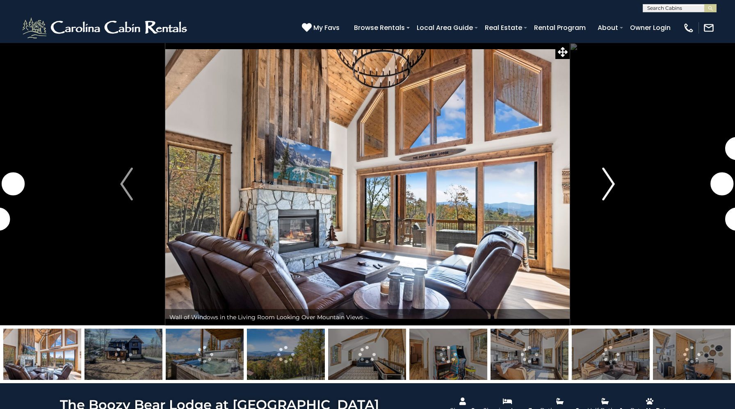
click at [614, 183] on img "Next" at bounding box center [608, 184] width 12 height 33
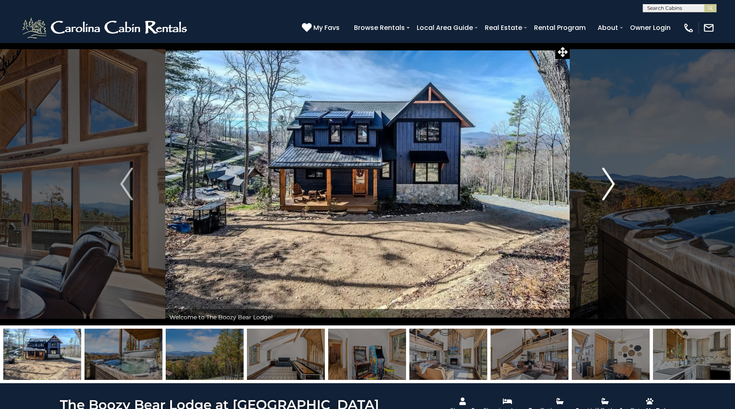
click at [607, 182] on img "Next" at bounding box center [608, 184] width 12 height 33
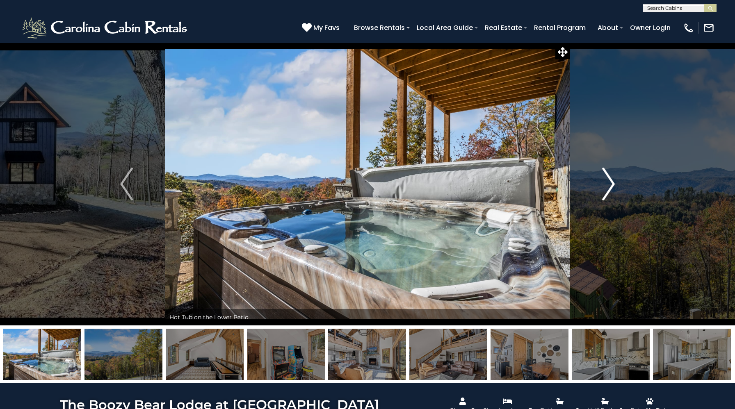
click at [607, 182] on img "Next" at bounding box center [608, 184] width 12 height 33
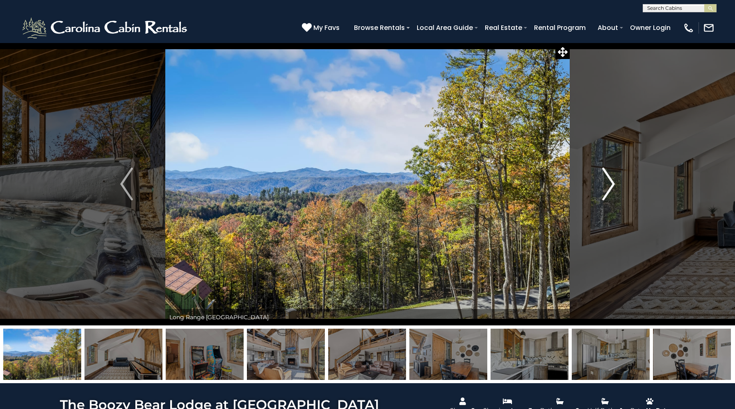
click at [607, 182] on img "Next" at bounding box center [608, 184] width 12 height 33
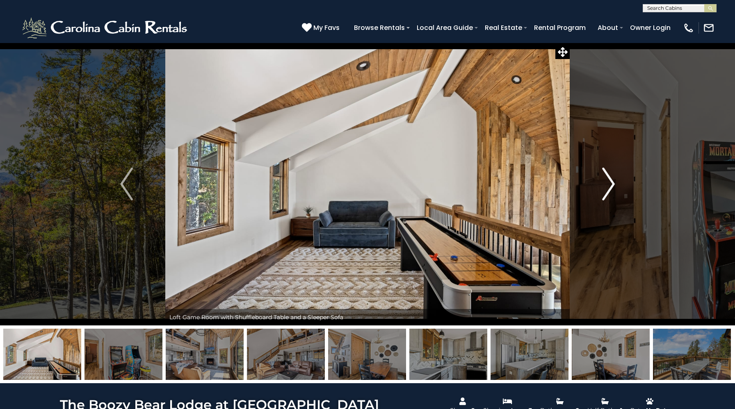
click at [607, 182] on img "Next" at bounding box center [608, 184] width 12 height 33
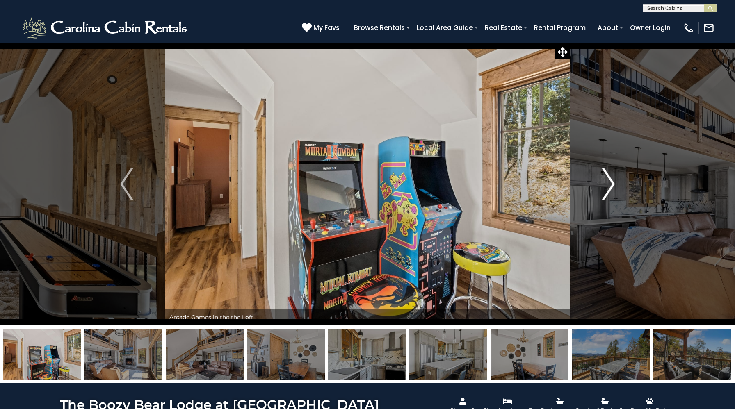
click at [607, 182] on img "Next" at bounding box center [608, 184] width 12 height 33
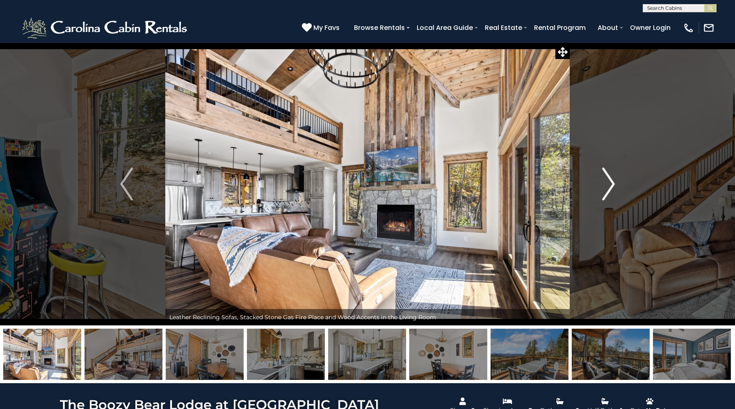
click at [607, 182] on img "Next" at bounding box center [608, 184] width 12 height 33
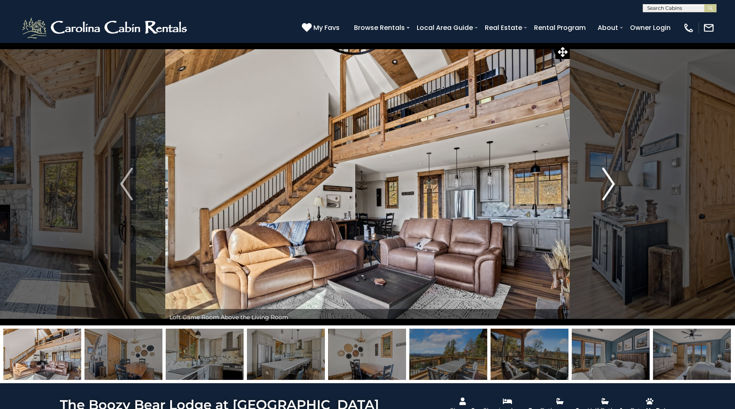
click at [607, 182] on img "Next" at bounding box center [608, 184] width 12 height 33
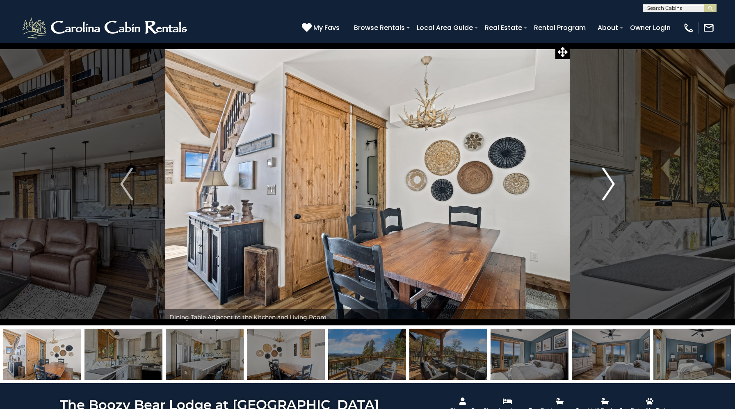
click at [607, 182] on img "Next" at bounding box center [608, 184] width 12 height 33
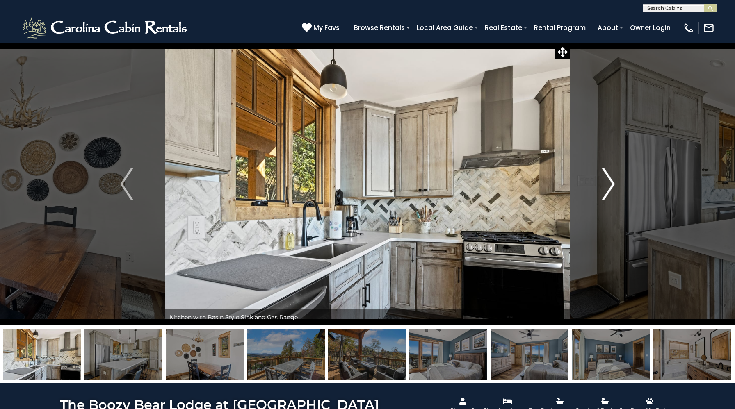
click at [607, 182] on img "Next" at bounding box center [608, 184] width 12 height 33
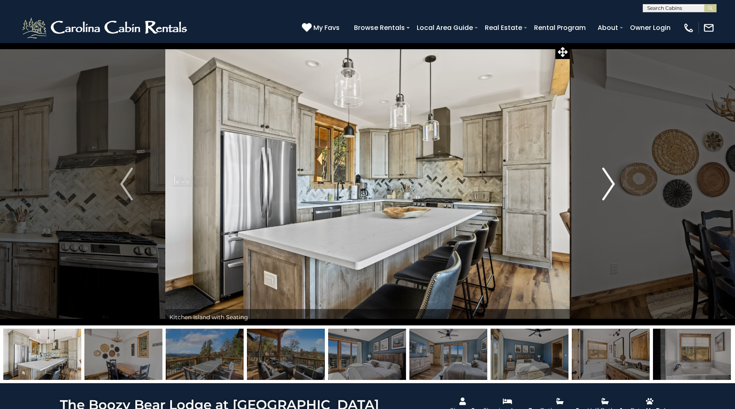
click at [607, 182] on img "Next" at bounding box center [608, 184] width 12 height 33
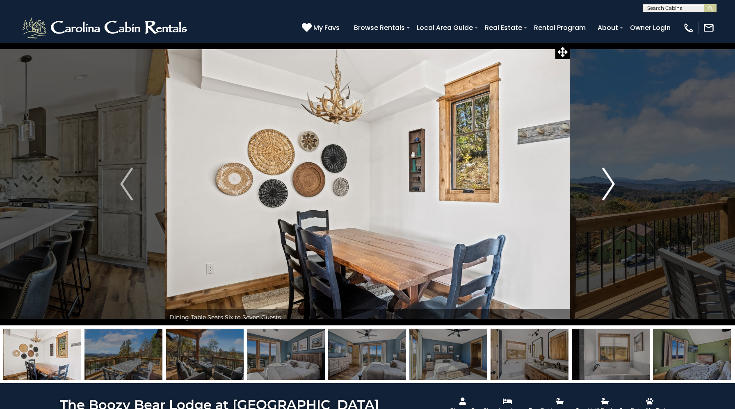
click at [607, 182] on img "Next" at bounding box center [608, 184] width 12 height 33
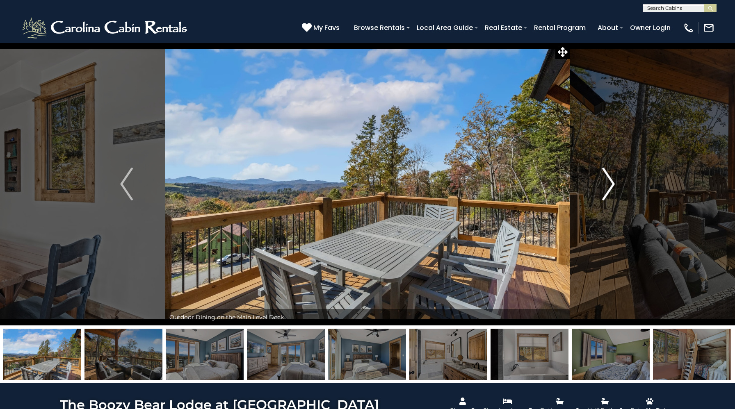
click at [607, 182] on img "Next" at bounding box center [608, 184] width 12 height 33
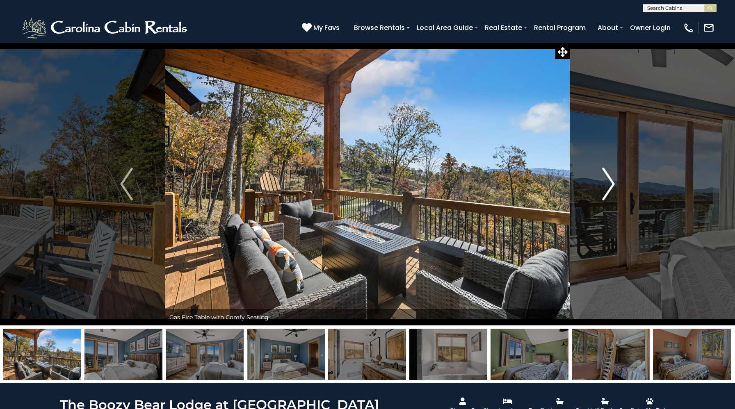
click at [607, 182] on img "Next" at bounding box center [608, 184] width 12 height 33
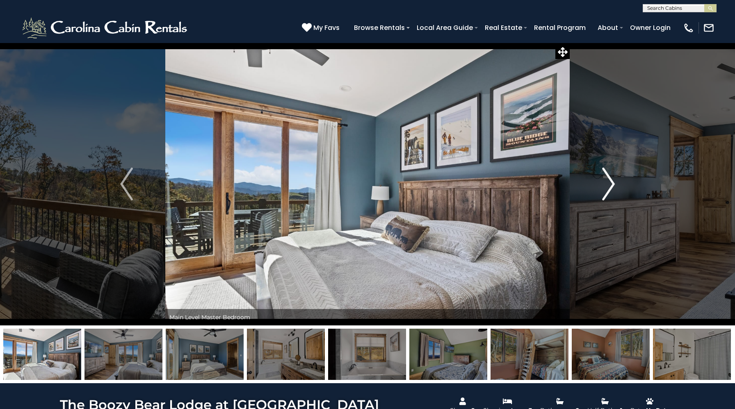
click at [607, 182] on img "Next" at bounding box center [608, 184] width 12 height 33
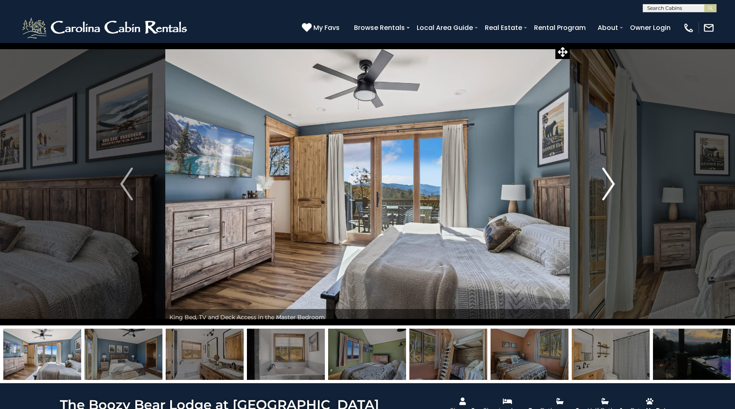
click at [607, 182] on img "Next" at bounding box center [608, 184] width 12 height 33
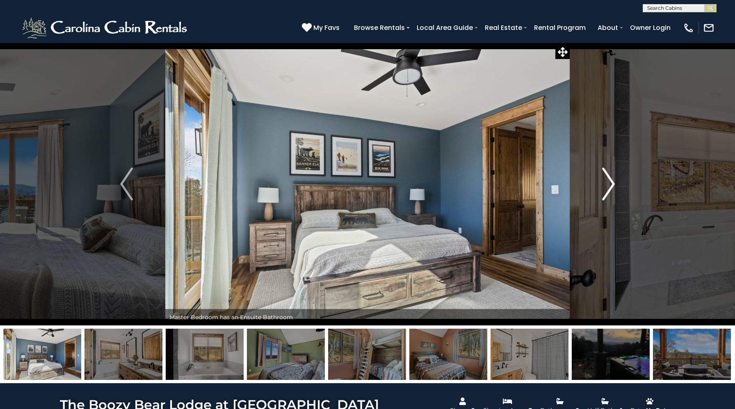
click at [607, 182] on img "Next" at bounding box center [608, 184] width 12 height 33
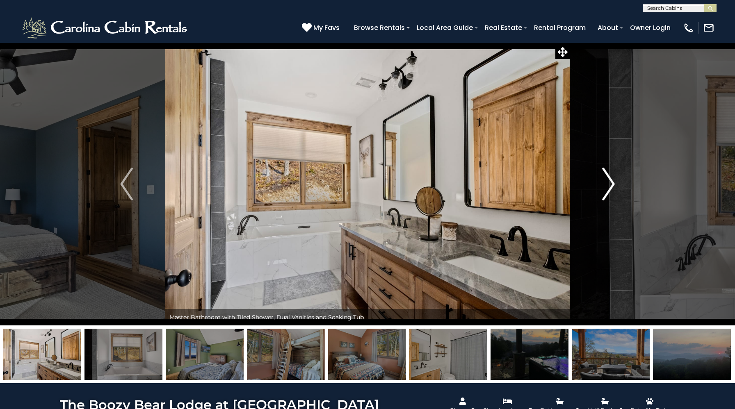
click at [607, 182] on img "Next" at bounding box center [608, 184] width 12 height 33
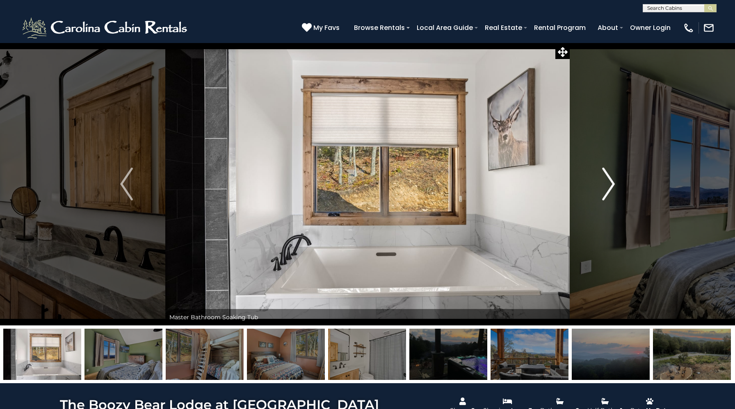
click at [607, 182] on img "Next" at bounding box center [608, 184] width 12 height 33
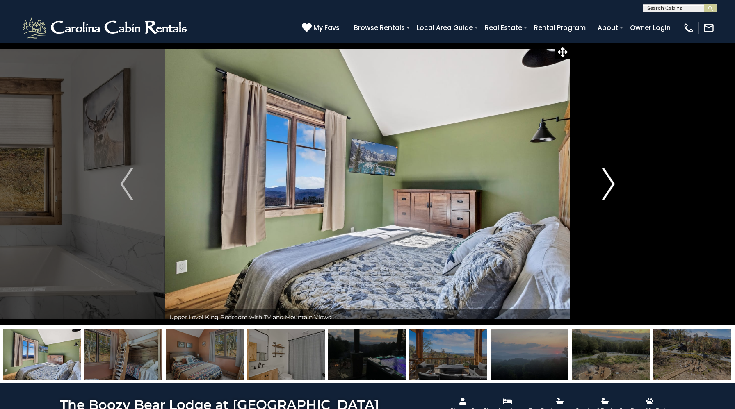
click at [607, 182] on img "Next" at bounding box center [608, 184] width 12 height 33
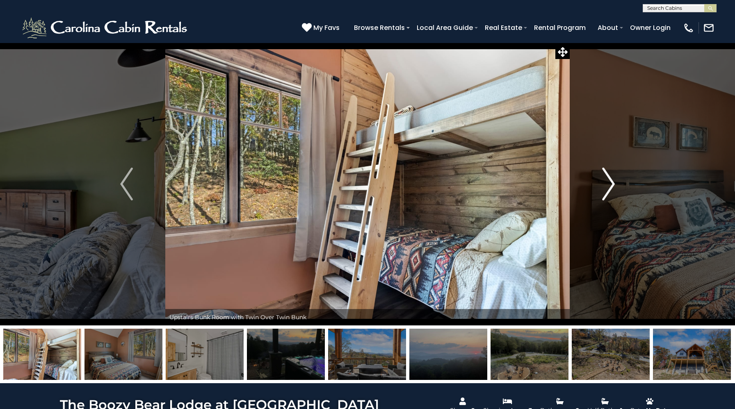
click at [607, 182] on img "Next" at bounding box center [608, 184] width 12 height 33
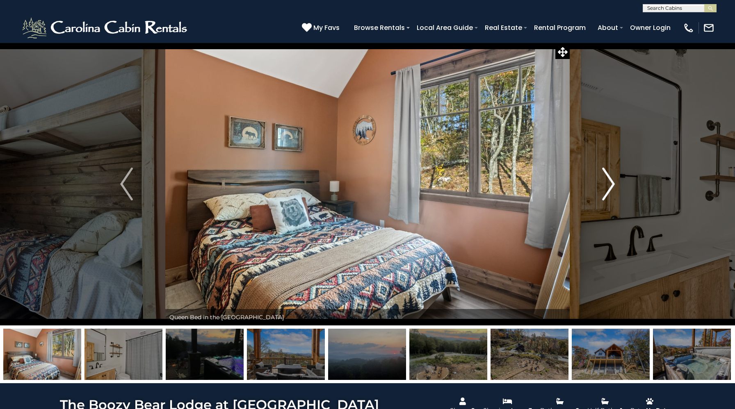
click at [607, 182] on img "Next" at bounding box center [608, 184] width 12 height 33
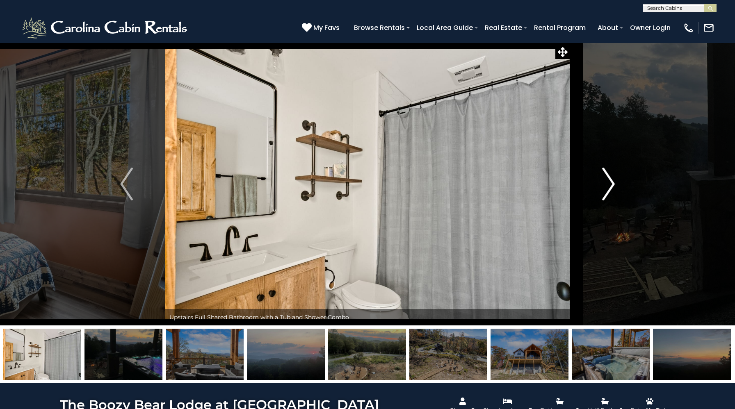
click at [607, 182] on img "Next" at bounding box center [608, 184] width 12 height 33
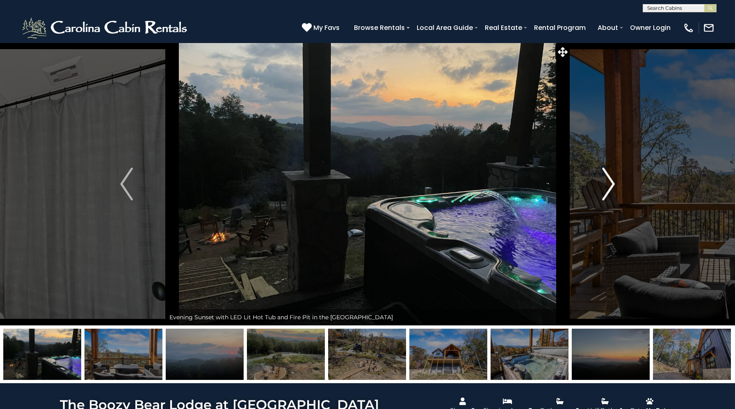
click at [607, 182] on img "Next" at bounding box center [608, 184] width 12 height 33
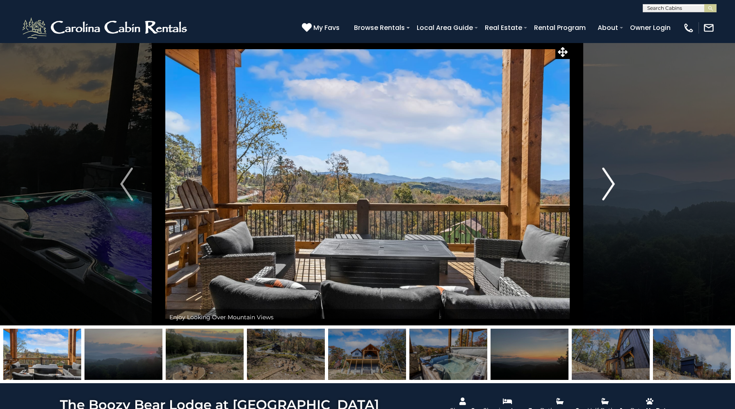
click at [607, 182] on img "Next" at bounding box center [608, 184] width 12 height 33
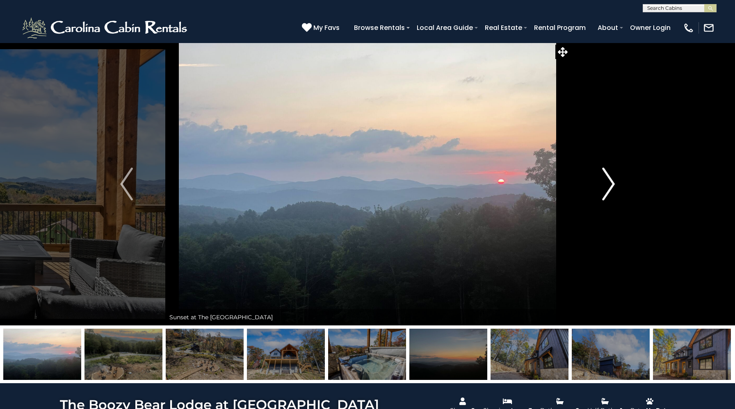
click at [607, 182] on img "Next" at bounding box center [608, 184] width 12 height 33
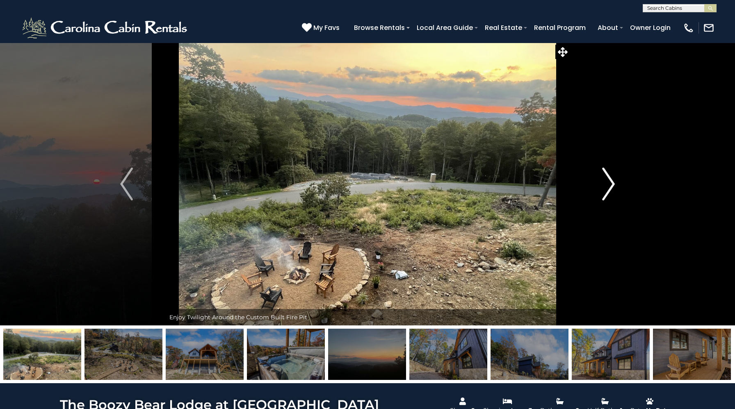
click at [607, 182] on img "Next" at bounding box center [608, 184] width 12 height 33
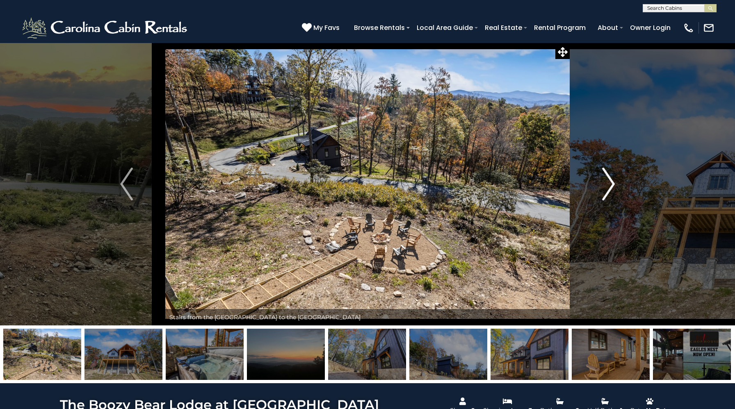
click at [607, 182] on img "Next" at bounding box center [608, 184] width 12 height 33
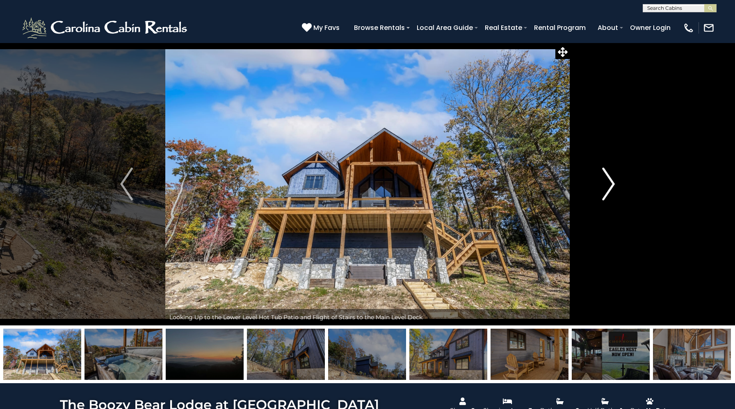
click at [607, 182] on img "Next" at bounding box center [608, 184] width 12 height 33
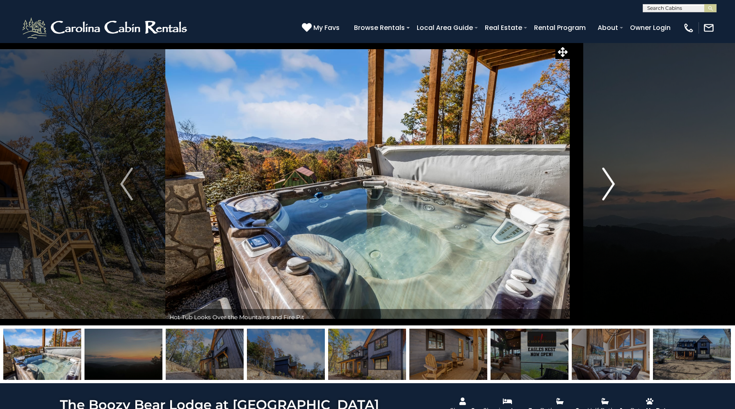
click at [607, 182] on img "Next" at bounding box center [608, 184] width 12 height 33
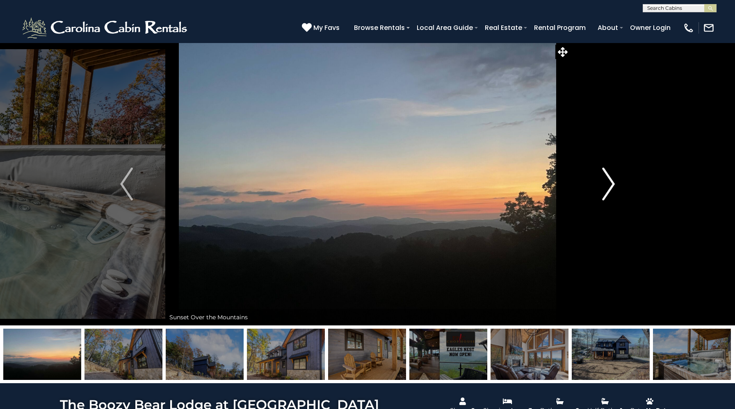
click at [607, 182] on img "Next" at bounding box center [608, 184] width 12 height 33
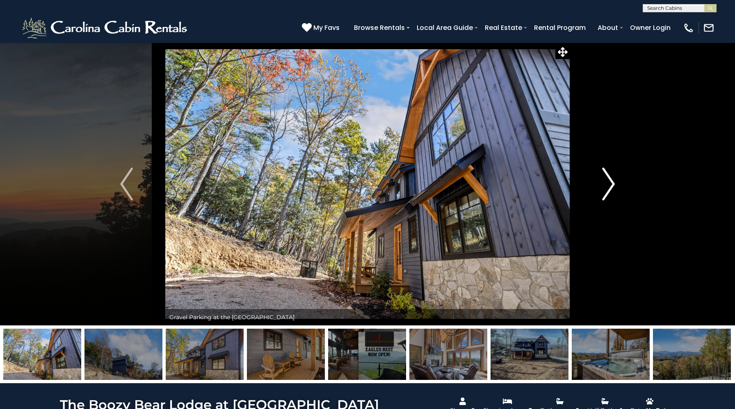
click at [607, 182] on img "Next" at bounding box center [608, 184] width 12 height 33
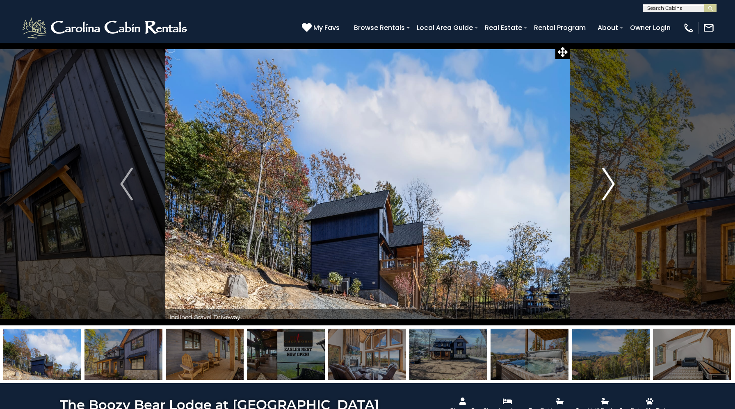
click at [607, 182] on img "Next" at bounding box center [608, 184] width 12 height 33
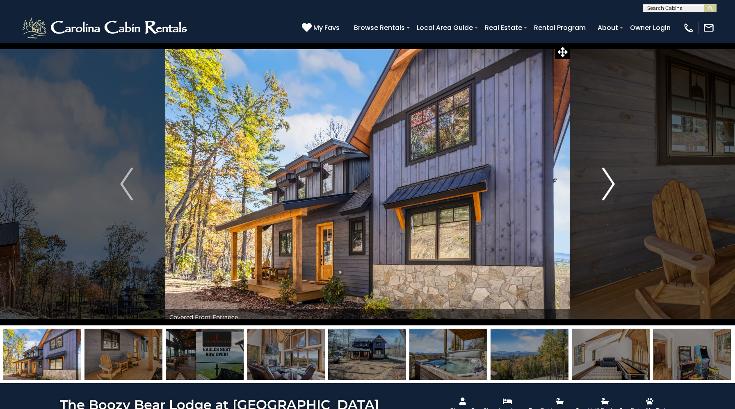
click at [607, 182] on img "Next" at bounding box center [608, 184] width 12 height 33
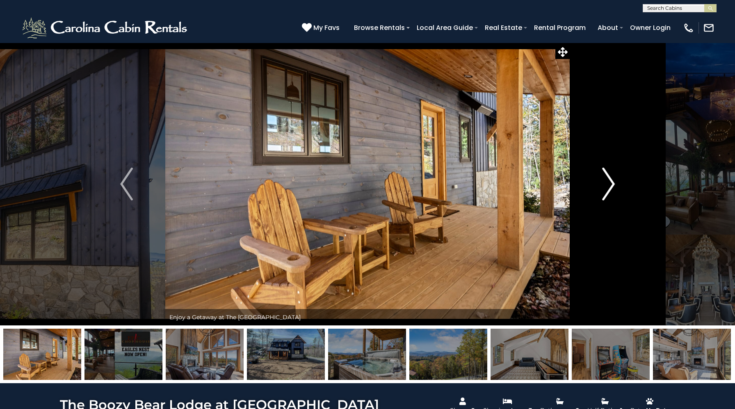
click at [607, 182] on img "Next" at bounding box center [608, 184] width 12 height 33
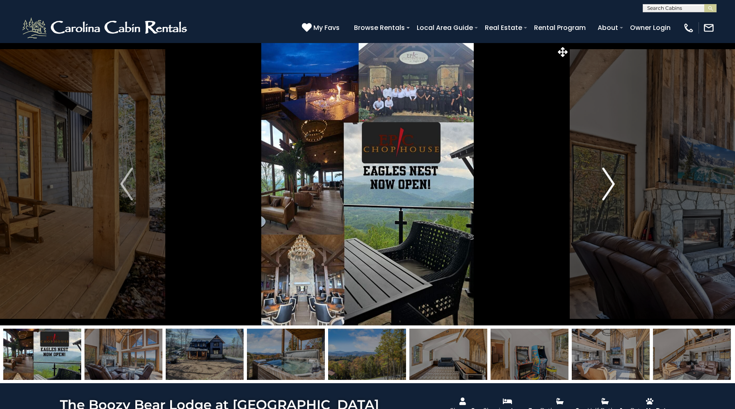
click at [607, 182] on img "Next" at bounding box center [608, 184] width 12 height 33
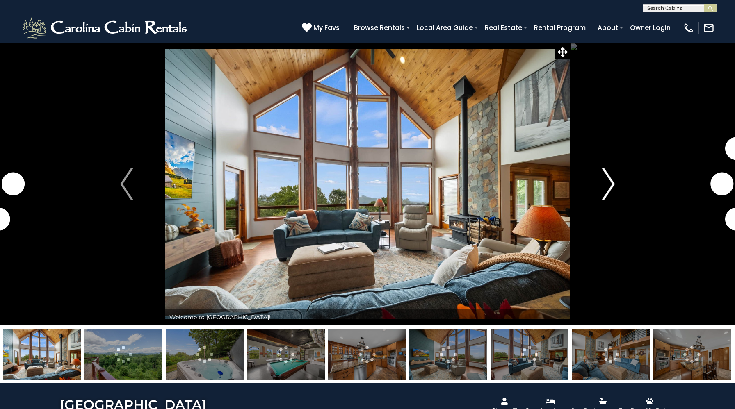
click at [605, 188] on img "Next" at bounding box center [608, 184] width 12 height 33
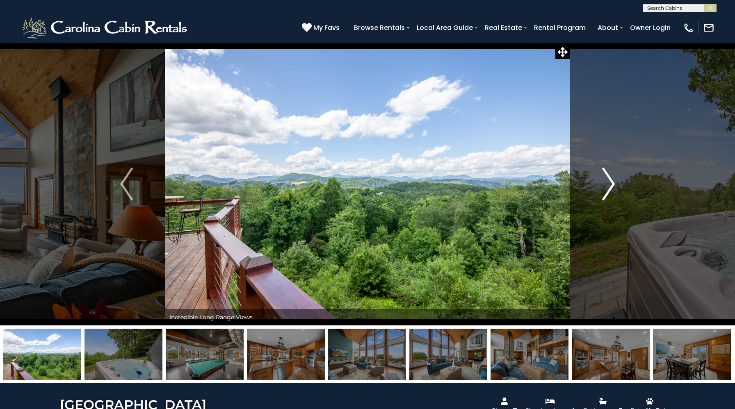
click at [605, 188] on img "Next" at bounding box center [608, 184] width 12 height 33
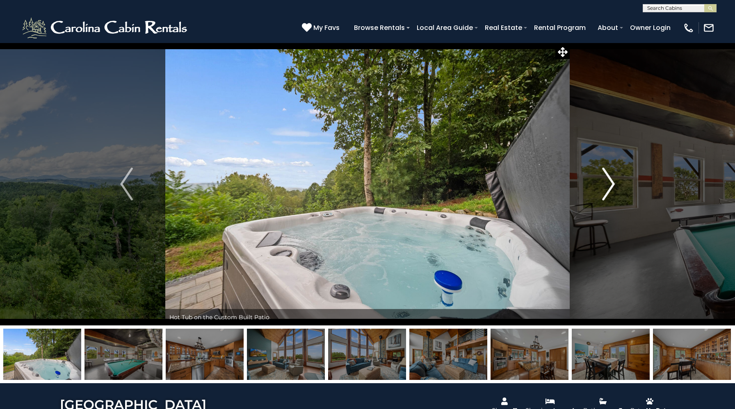
click at [605, 188] on img "Next" at bounding box center [608, 184] width 12 height 33
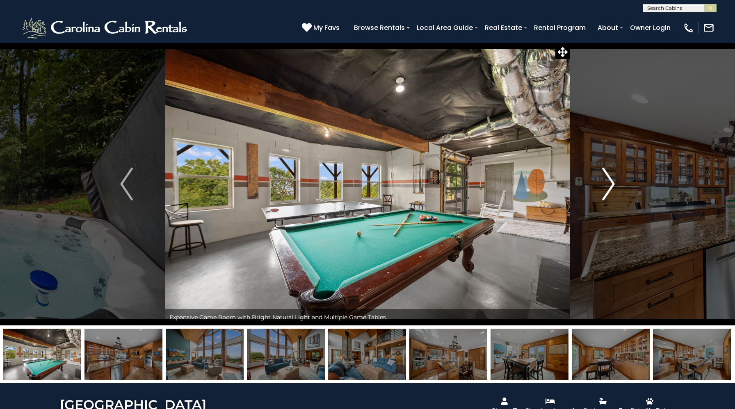
click at [605, 188] on img "Next" at bounding box center [608, 184] width 12 height 33
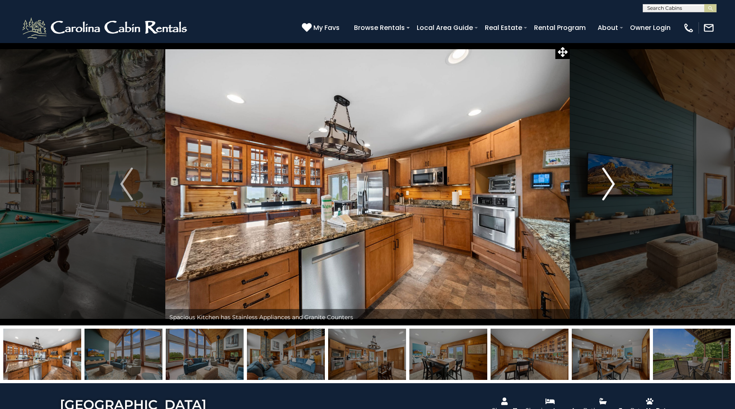
click at [605, 188] on img "Next" at bounding box center [608, 184] width 12 height 33
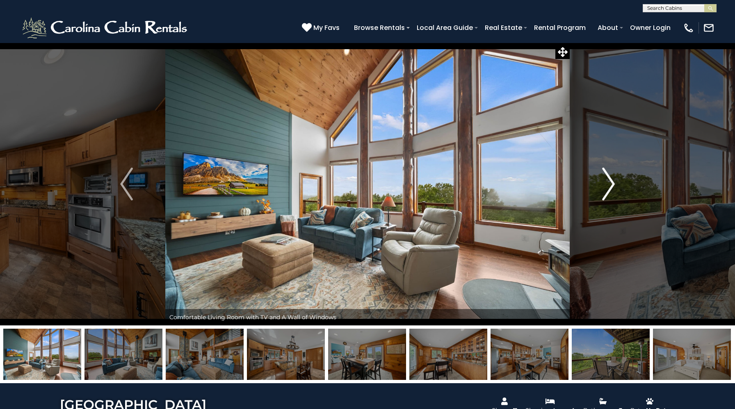
click at [605, 188] on img "Next" at bounding box center [608, 184] width 12 height 33
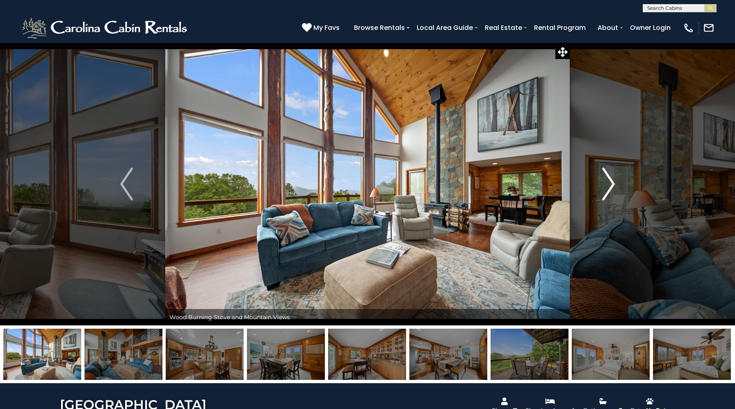
click at [605, 188] on img "Next" at bounding box center [608, 184] width 12 height 33
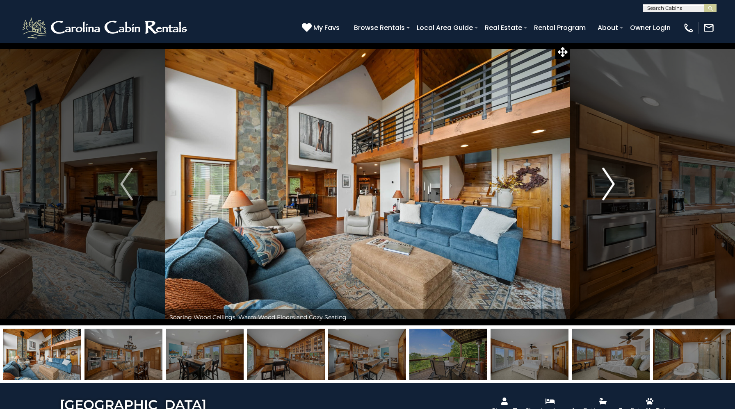
click at [605, 188] on img "Next" at bounding box center [608, 184] width 12 height 33
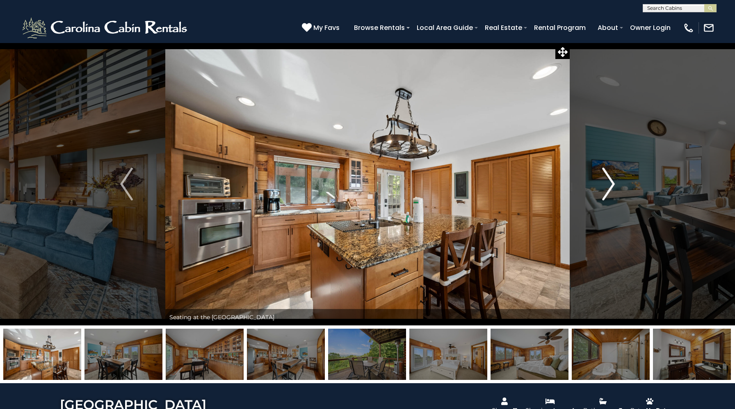
click at [605, 188] on img "Next" at bounding box center [608, 184] width 12 height 33
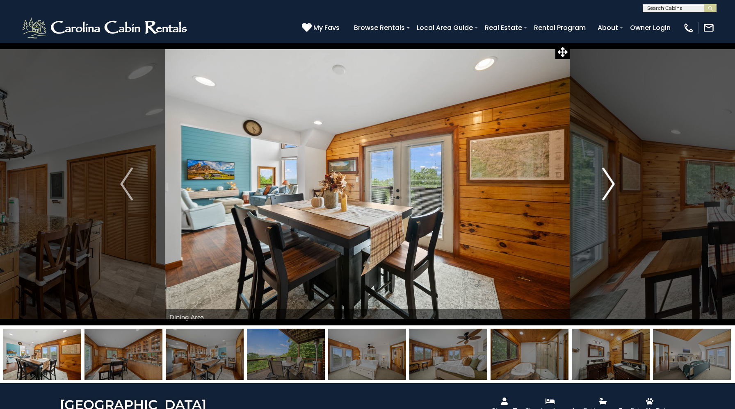
click at [605, 188] on img "Next" at bounding box center [608, 184] width 12 height 33
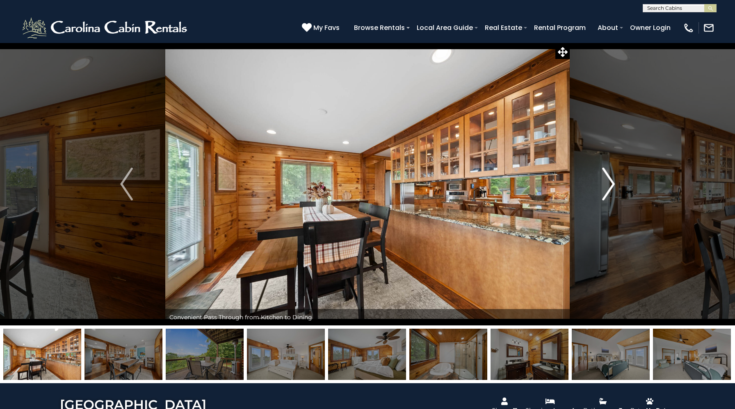
click at [605, 188] on img "Next" at bounding box center [608, 184] width 12 height 33
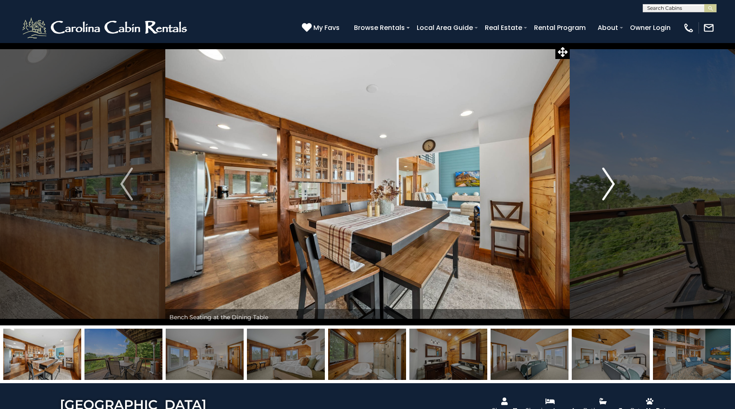
click at [605, 188] on img "Next" at bounding box center [608, 184] width 12 height 33
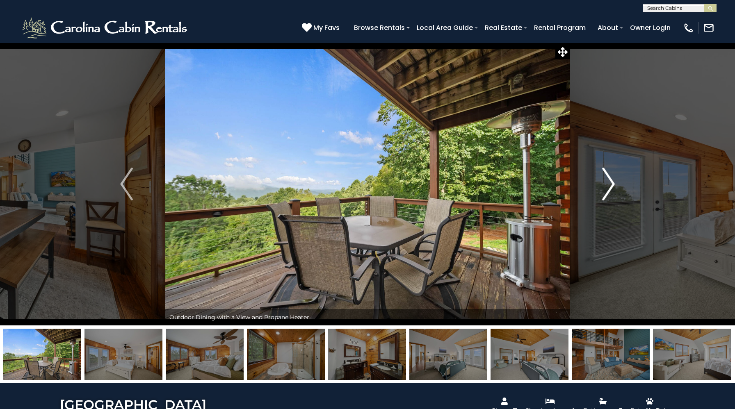
click at [605, 188] on img "Next" at bounding box center [608, 184] width 12 height 33
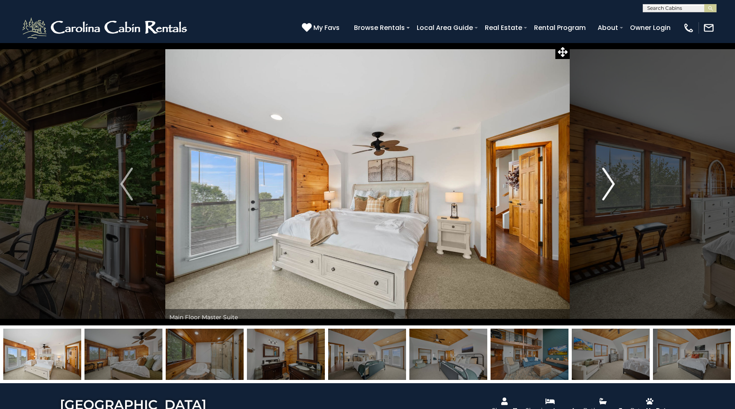
click at [605, 188] on img "Next" at bounding box center [608, 184] width 12 height 33
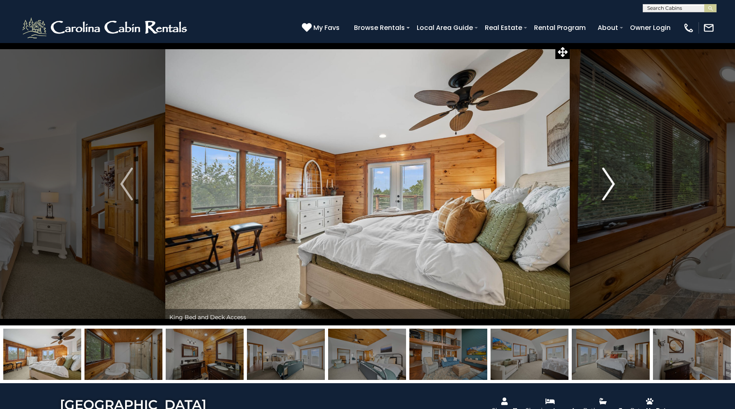
click at [605, 188] on img "Next" at bounding box center [608, 184] width 12 height 33
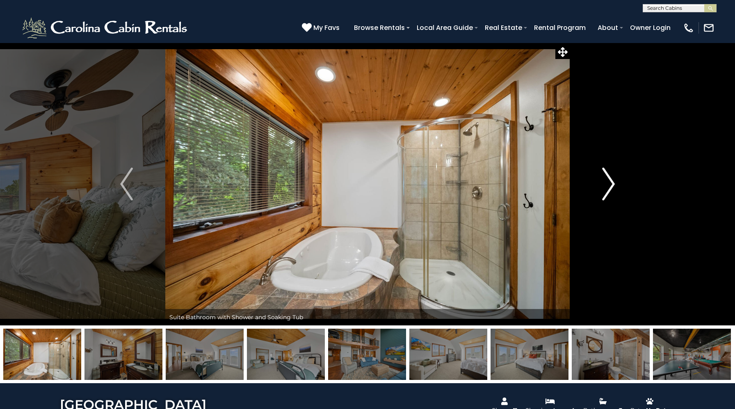
click at [605, 188] on img "Next" at bounding box center [608, 184] width 12 height 33
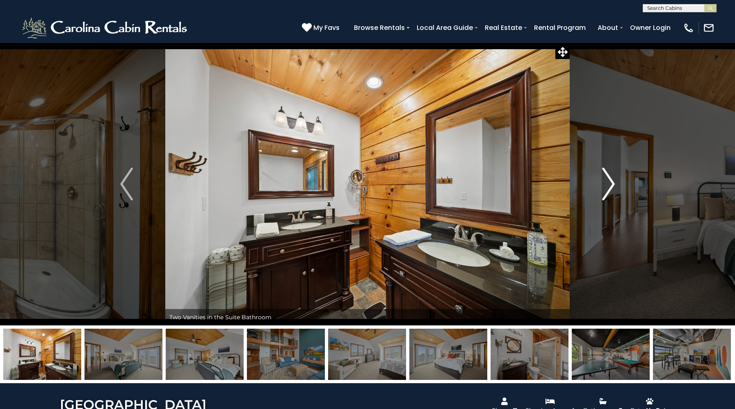
click at [605, 188] on img "Next" at bounding box center [608, 184] width 12 height 33
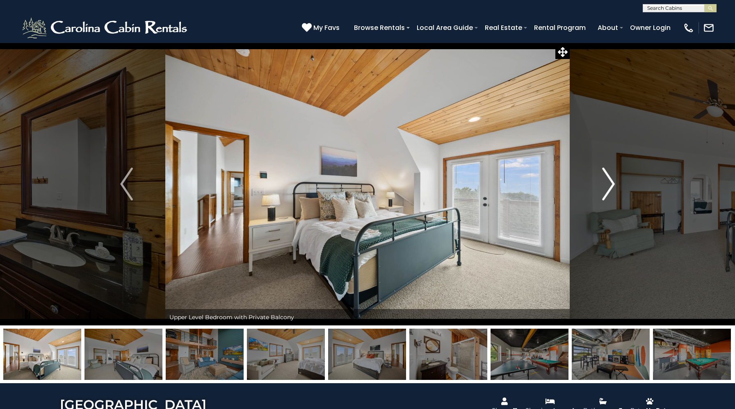
click at [605, 188] on img "Next" at bounding box center [608, 184] width 12 height 33
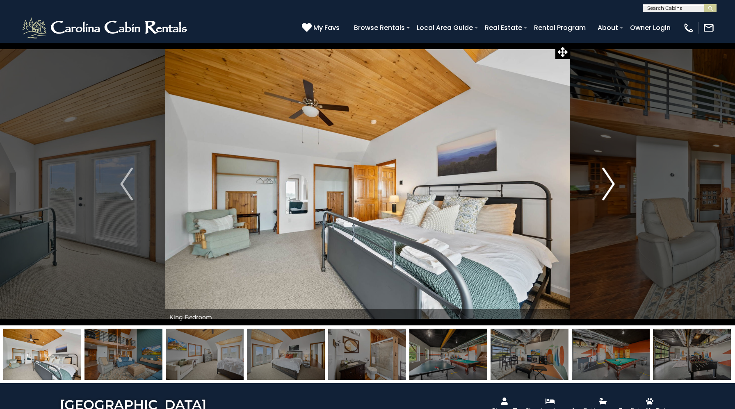
click at [605, 188] on img "Next" at bounding box center [608, 184] width 12 height 33
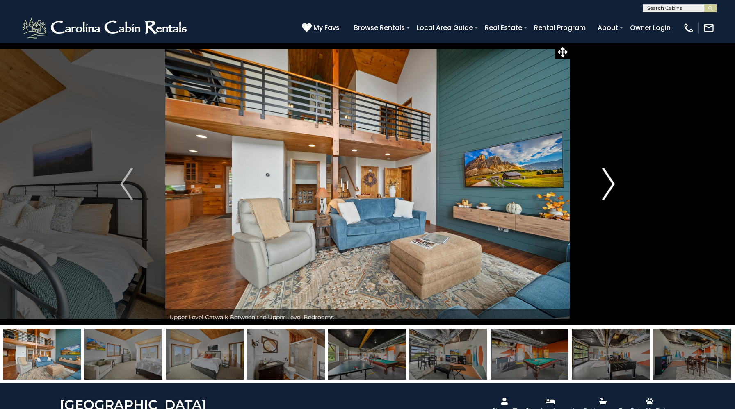
click at [605, 188] on img "Next" at bounding box center [608, 184] width 12 height 33
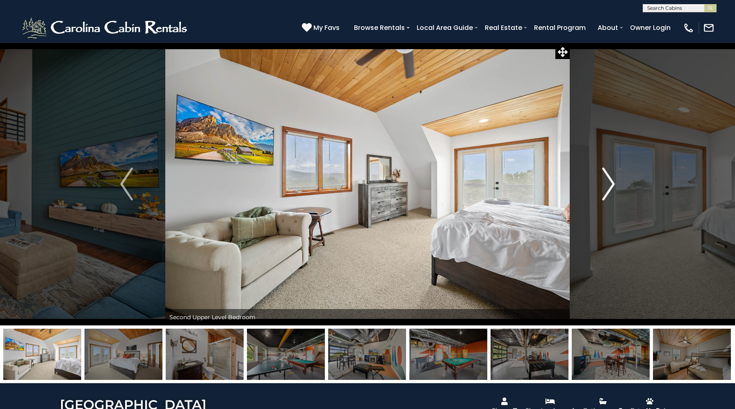
click at [605, 188] on img "Next" at bounding box center [608, 184] width 12 height 33
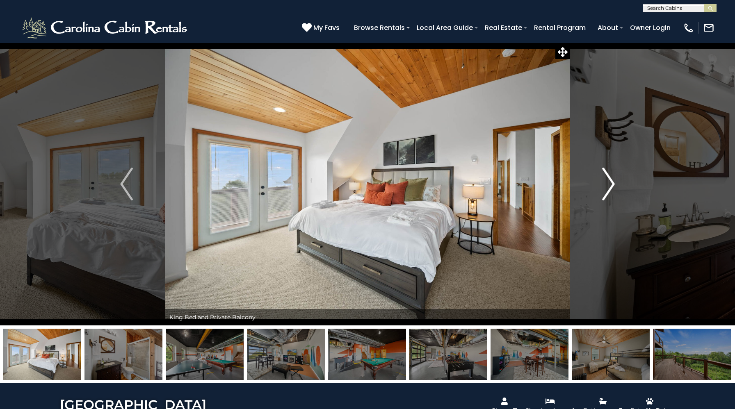
click at [605, 188] on img "Next" at bounding box center [608, 184] width 12 height 33
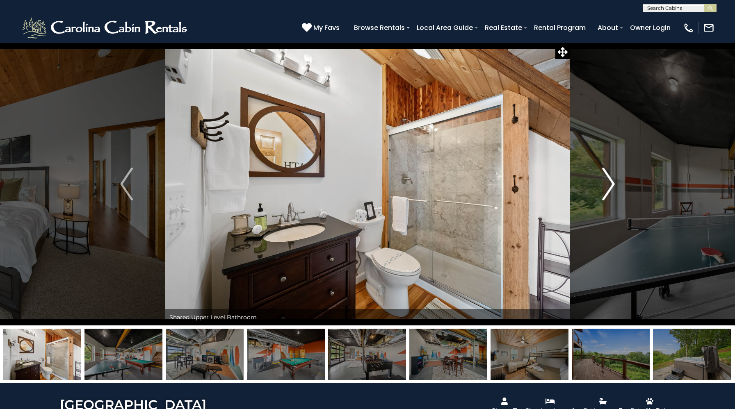
click at [605, 188] on img "Next" at bounding box center [608, 184] width 12 height 33
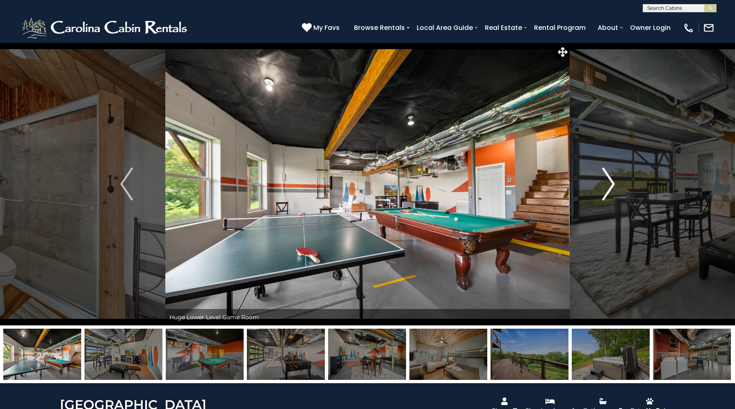
click at [605, 188] on img "Next" at bounding box center [608, 184] width 12 height 33
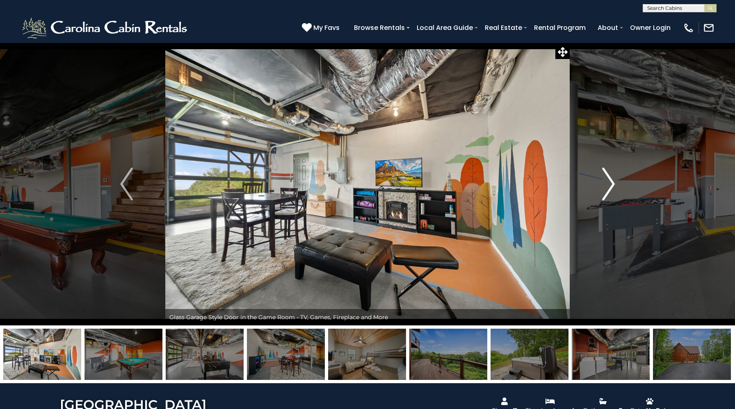
click at [605, 188] on img "Next" at bounding box center [608, 184] width 12 height 33
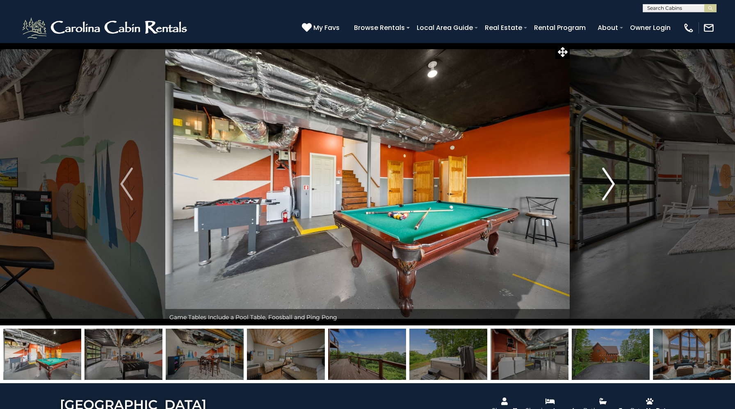
click at [605, 188] on img "Next" at bounding box center [608, 184] width 12 height 33
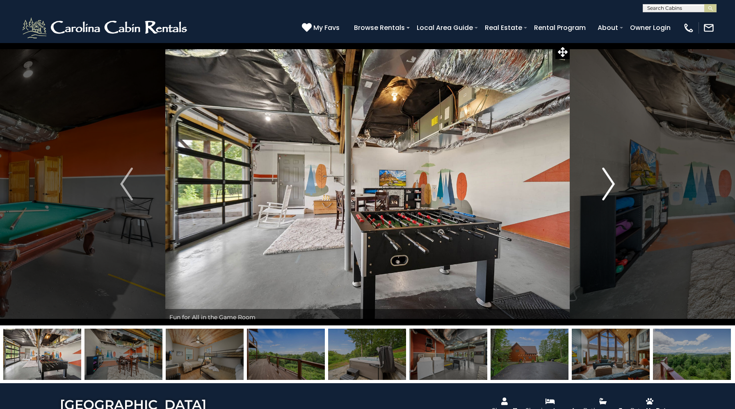
click at [605, 188] on img "Next" at bounding box center [608, 184] width 12 height 33
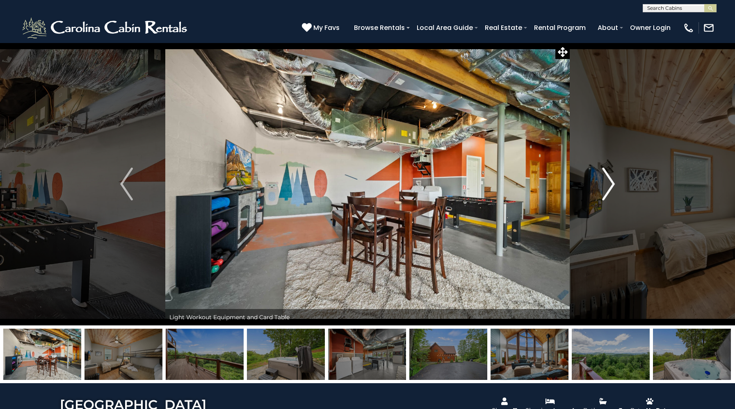
click at [605, 188] on img "Next" at bounding box center [608, 184] width 12 height 33
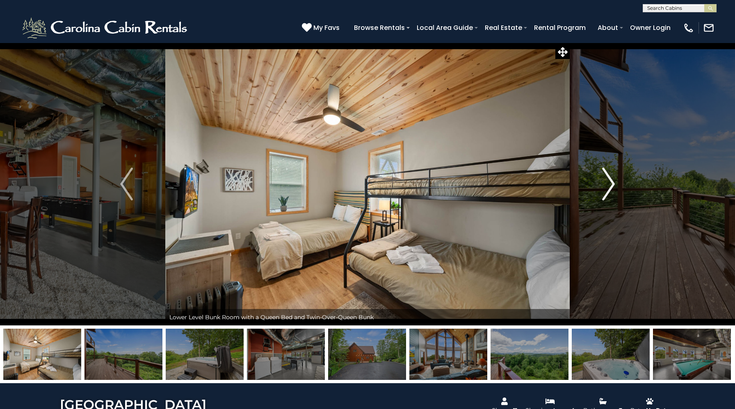
click at [605, 188] on img "Next" at bounding box center [608, 184] width 12 height 33
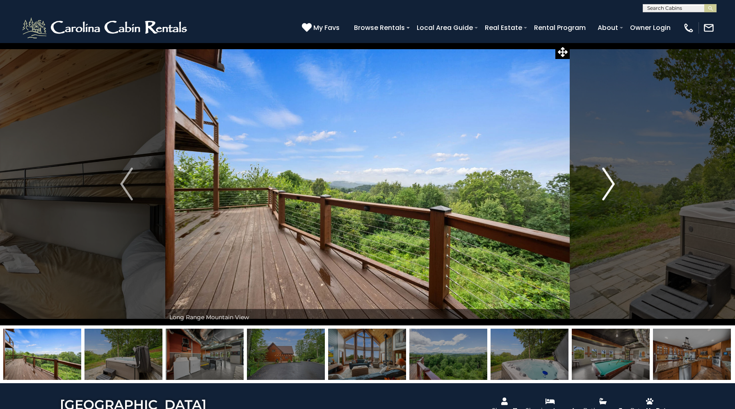
click at [605, 188] on img "Next" at bounding box center [608, 184] width 12 height 33
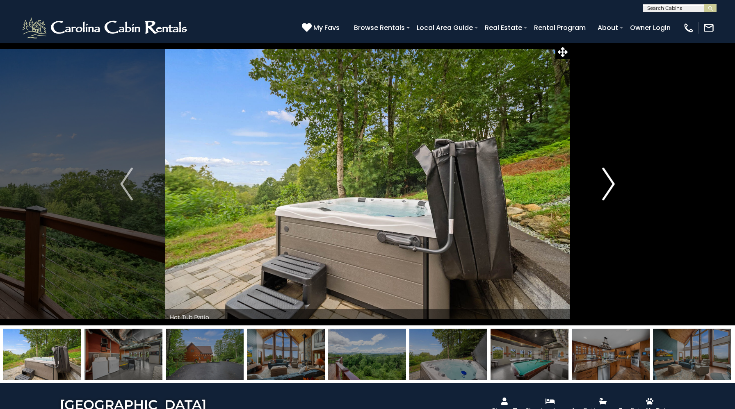
click at [605, 188] on img "Next" at bounding box center [608, 184] width 12 height 33
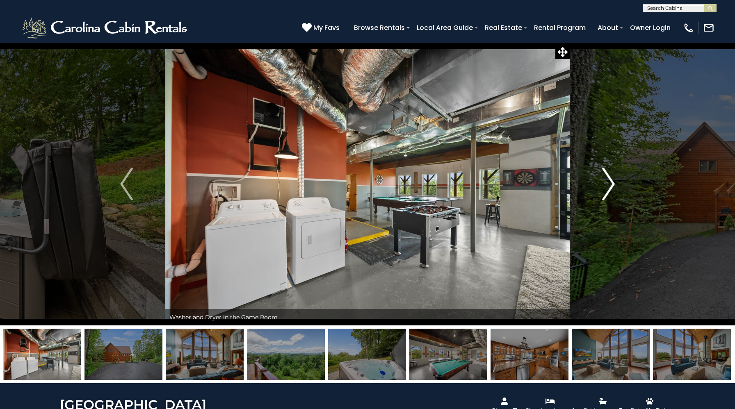
click at [605, 188] on img "Next" at bounding box center [608, 184] width 12 height 33
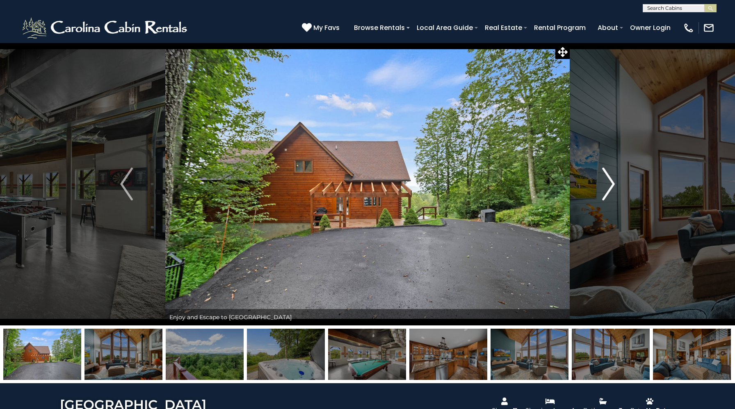
click at [605, 188] on img "Next" at bounding box center [608, 184] width 12 height 33
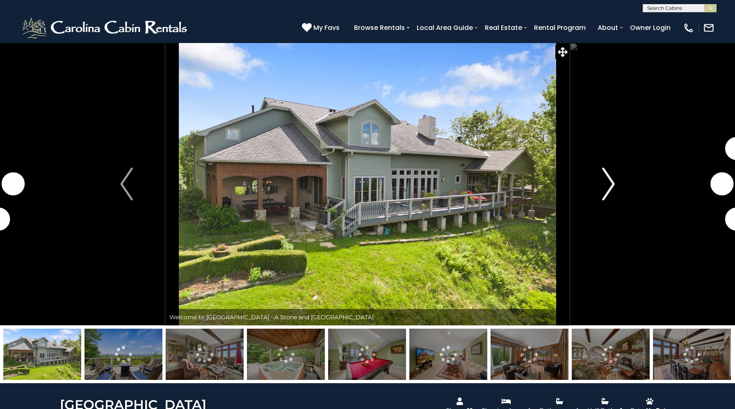
click at [609, 180] on img "Next" at bounding box center [608, 184] width 12 height 33
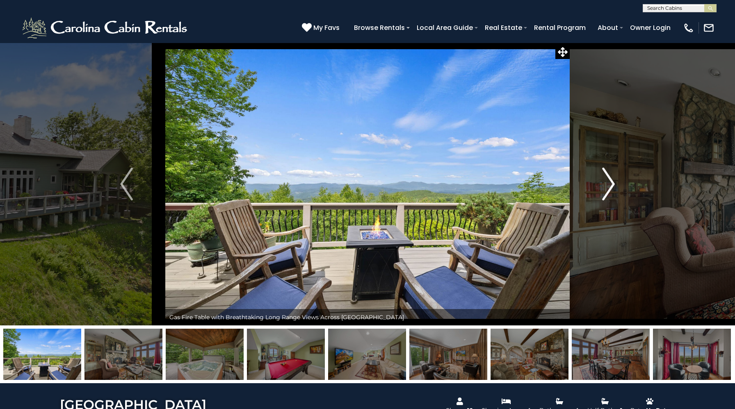
click at [609, 180] on img "Next" at bounding box center [608, 184] width 12 height 33
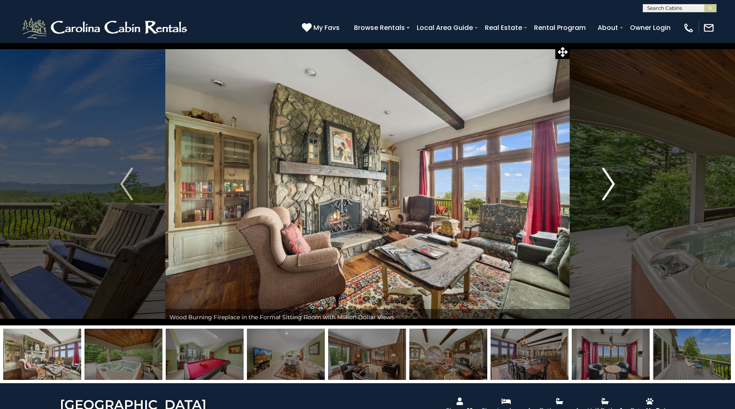
click at [609, 180] on img "Next" at bounding box center [608, 184] width 12 height 33
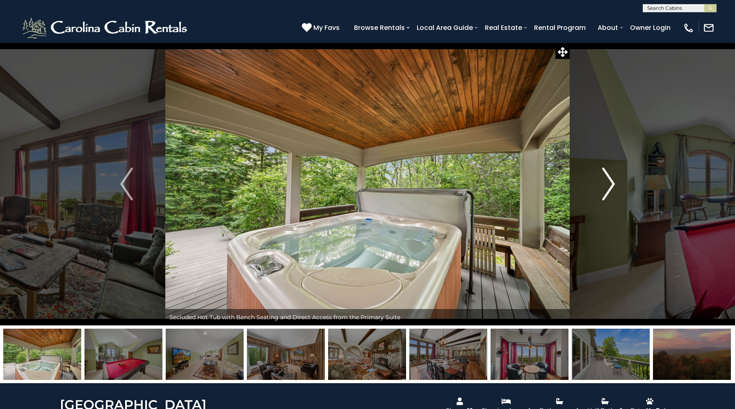
click at [609, 180] on img "Next" at bounding box center [608, 184] width 12 height 33
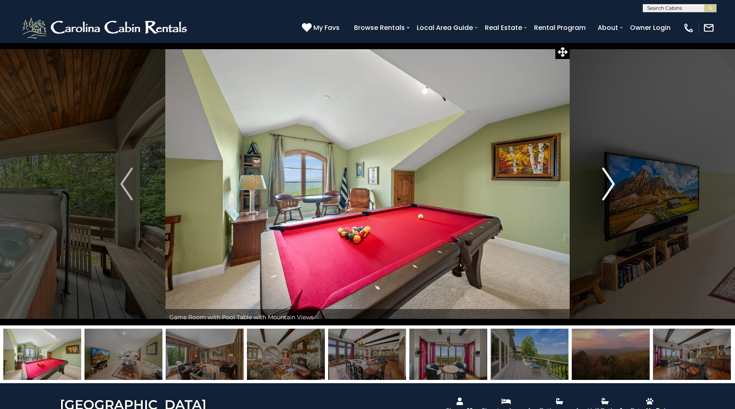
click at [609, 180] on img "Next" at bounding box center [608, 184] width 12 height 33
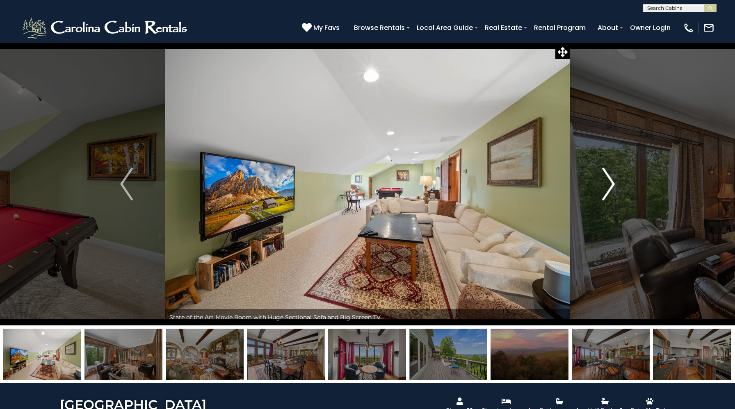
click at [609, 180] on img "Next" at bounding box center [608, 184] width 12 height 33
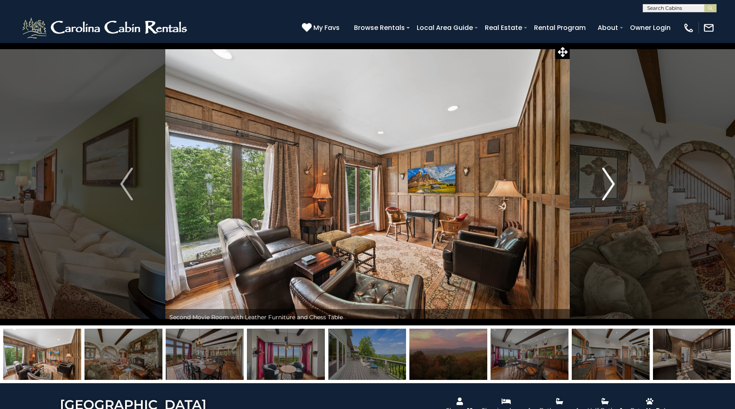
click at [609, 180] on img "Next" at bounding box center [608, 184] width 12 height 33
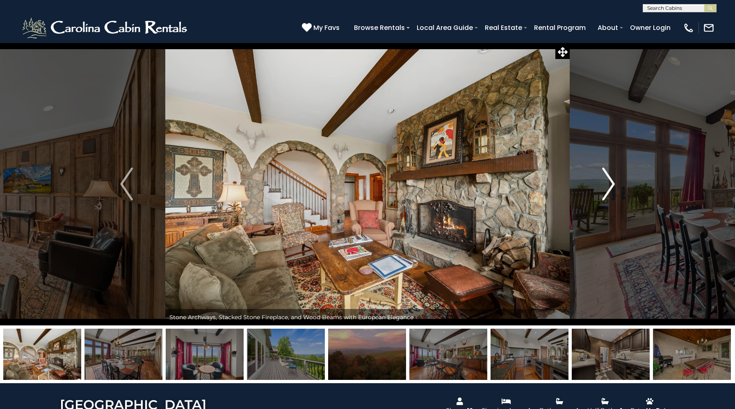
click at [609, 180] on img "Next" at bounding box center [608, 184] width 12 height 33
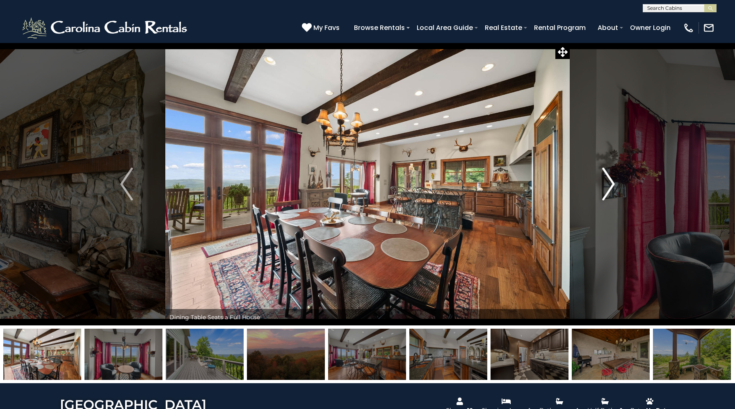
click at [609, 180] on img "Next" at bounding box center [608, 184] width 12 height 33
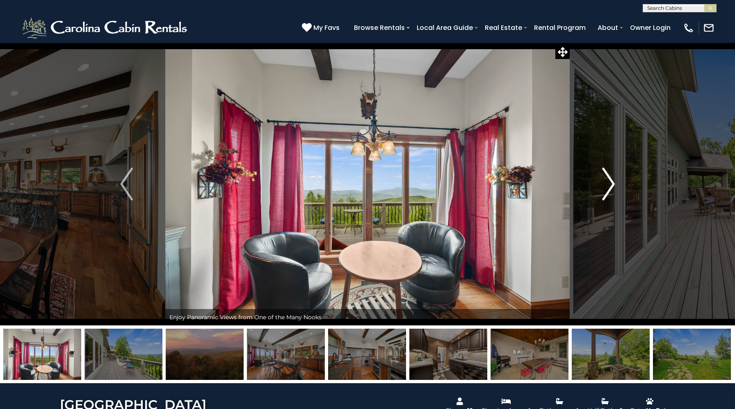
click at [609, 180] on img "Next" at bounding box center [608, 184] width 12 height 33
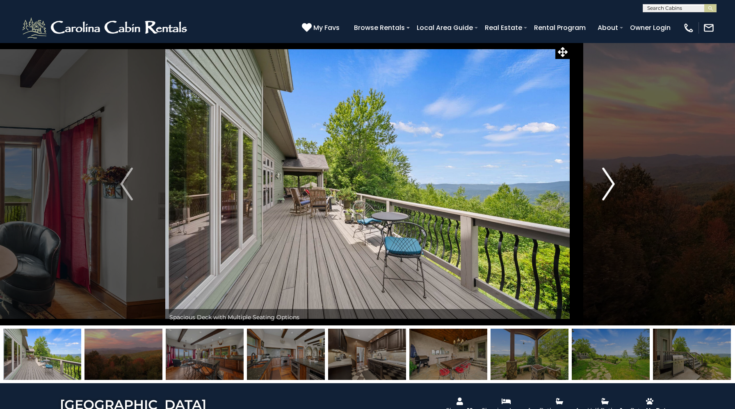
click at [609, 180] on img "Next" at bounding box center [608, 184] width 12 height 33
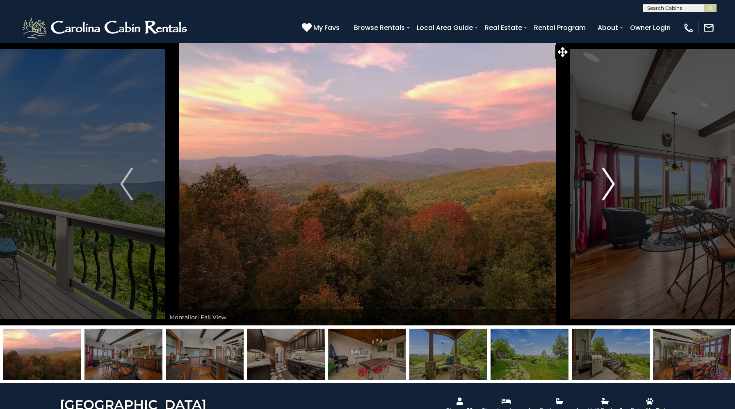
click at [609, 180] on img "Next" at bounding box center [608, 184] width 12 height 33
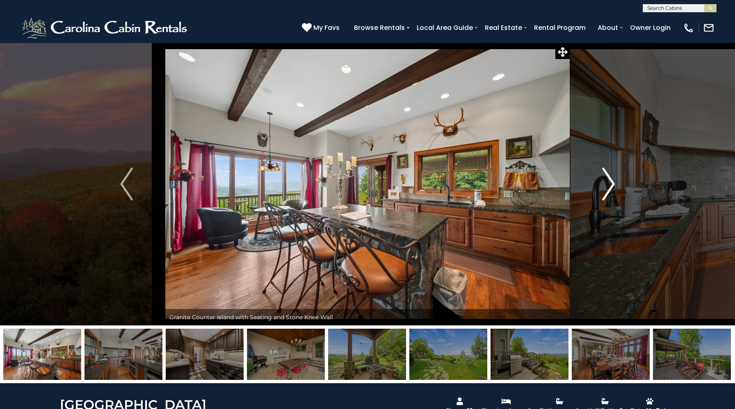
click at [609, 180] on img "Next" at bounding box center [608, 184] width 12 height 33
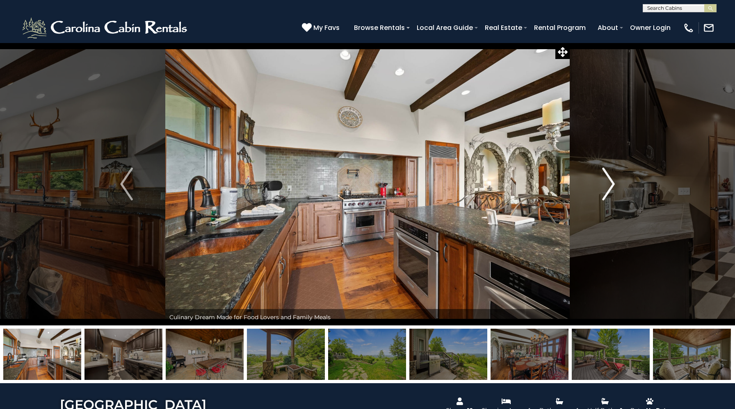
click at [609, 180] on img "Next" at bounding box center [608, 184] width 12 height 33
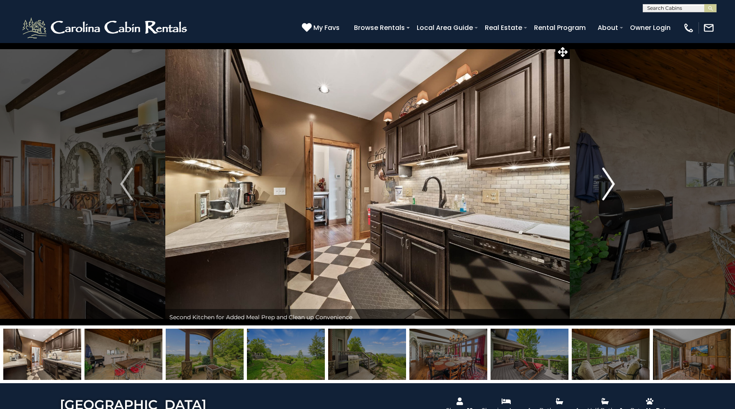
click at [609, 180] on img "Next" at bounding box center [608, 184] width 12 height 33
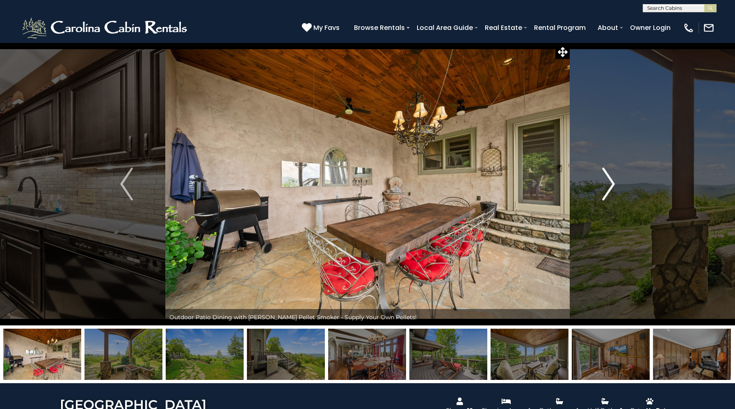
click at [609, 180] on img "Next" at bounding box center [608, 184] width 12 height 33
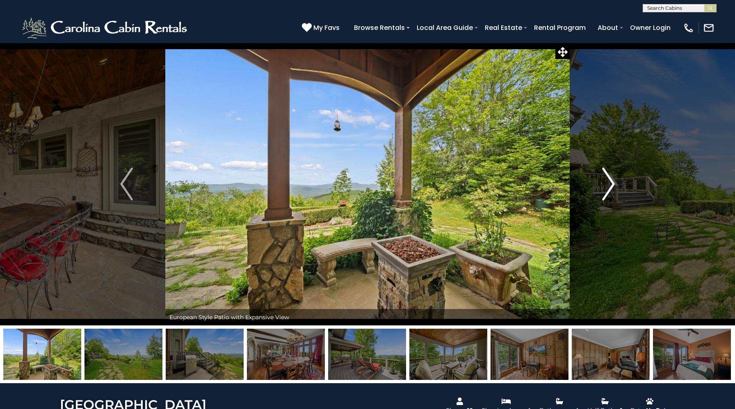
click at [609, 180] on img "Next" at bounding box center [608, 184] width 12 height 33
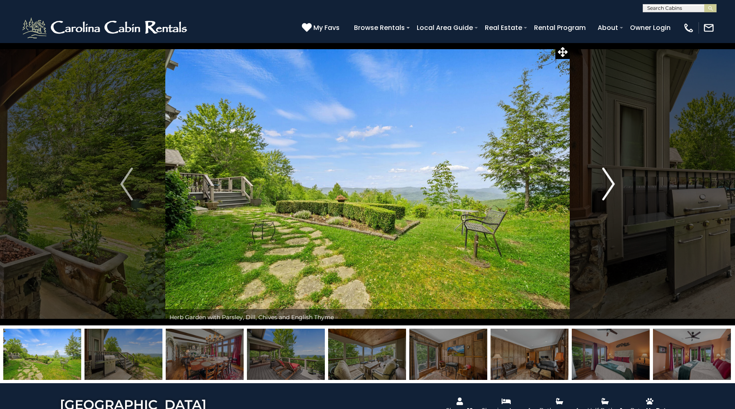
click at [609, 180] on img "Next" at bounding box center [608, 184] width 12 height 33
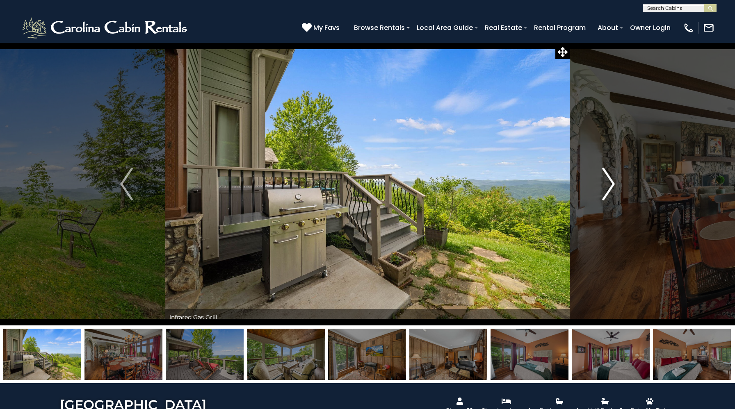
click at [609, 180] on img "Next" at bounding box center [608, 184] width 12 height 33
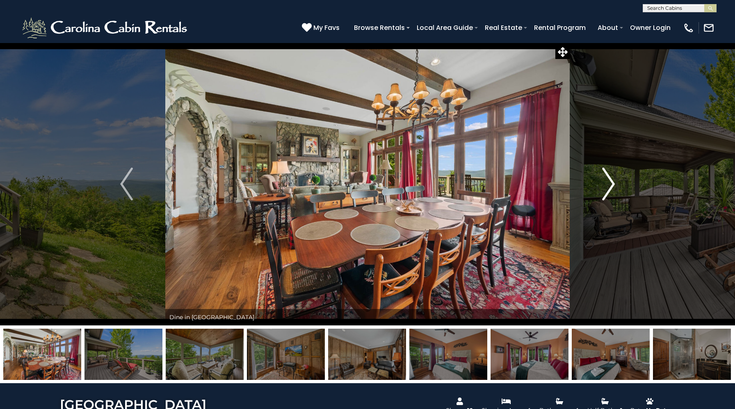
click at [609, 180] on img "Next" at bounding box center [608, 184] width 12 height 33
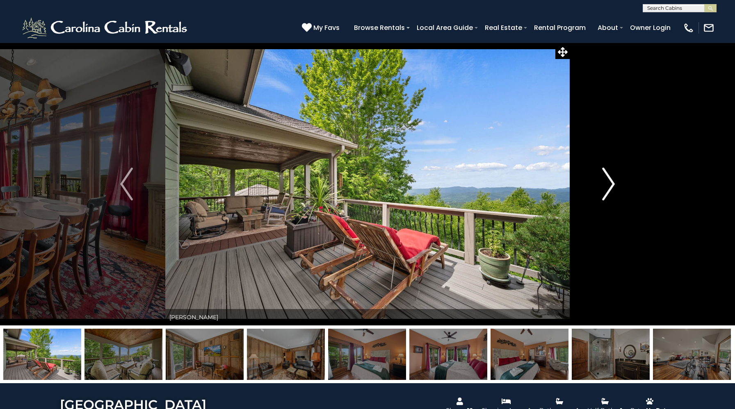
click at [609, 180] on img "Next" at bounding box center [608, 184] width 12 height 33
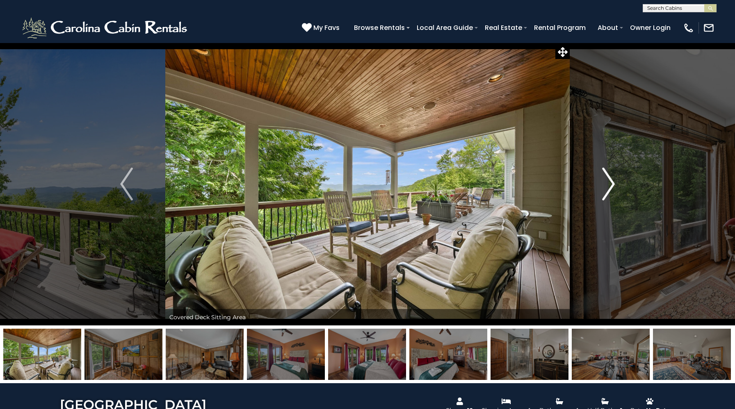
click at [609, 180] on img "Next" at bounding box center [608, 184] width 12 height 33
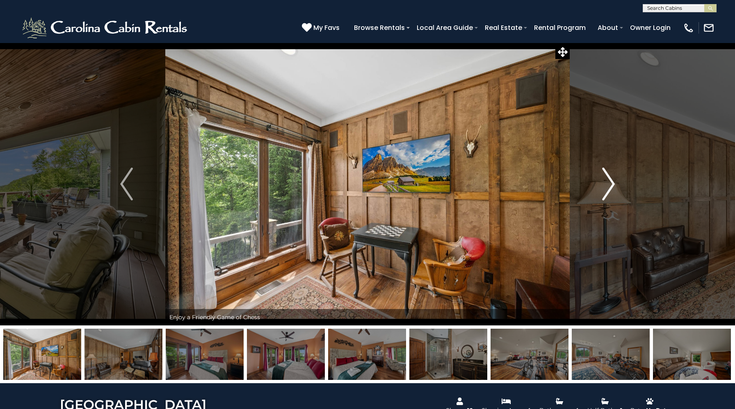
click at [609, 180] on img "Next" at bounding box center [608, 184] width 12 height 33
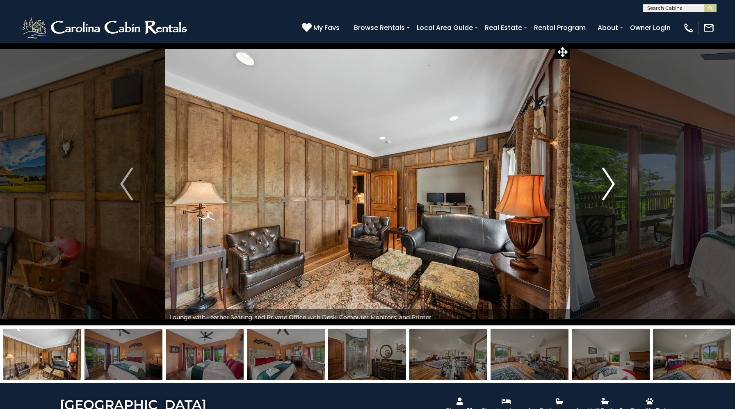
click at [609, 180] on img "Next" at bounding box center [608, 184] width 12 height 33
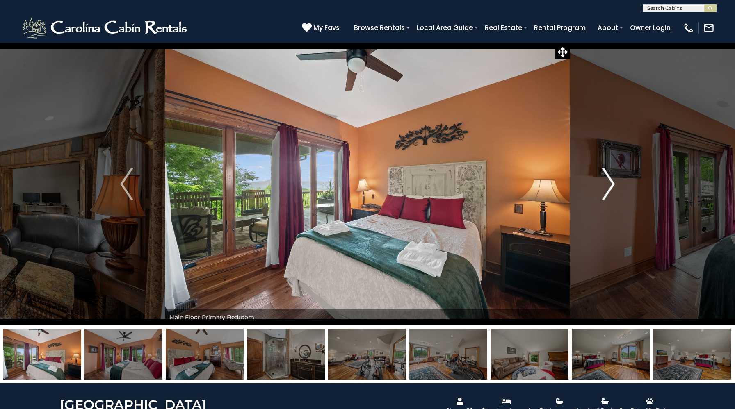
click at [609, 180] on img "Next" at bounding box center [608, 184] width 12 height 33
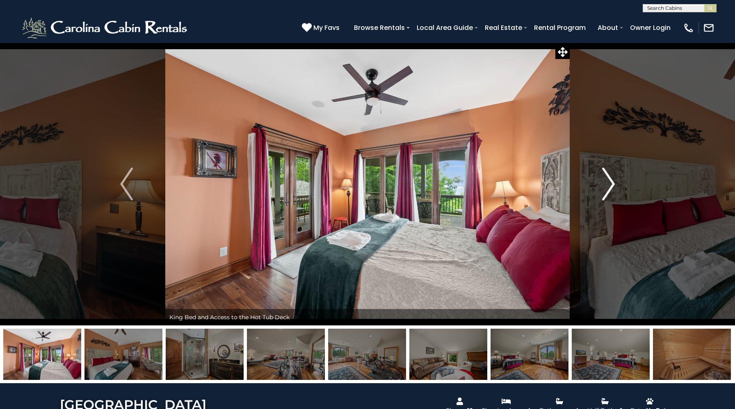
click at [609, 180] on img "Next" at bounding box center [608, 184] width 12 height 33
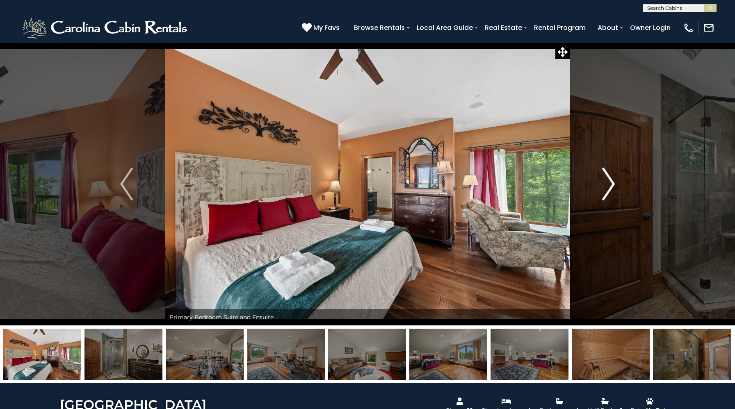
click at [609, 180] on img "Next" at bounding box center [608, 184] width 12 height 33
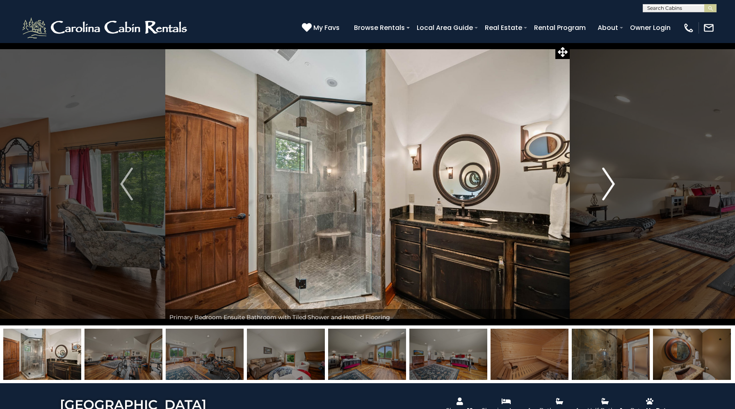
click at [609, 180] on img "Next" at bounding box center [608, 184] width 12 height 33
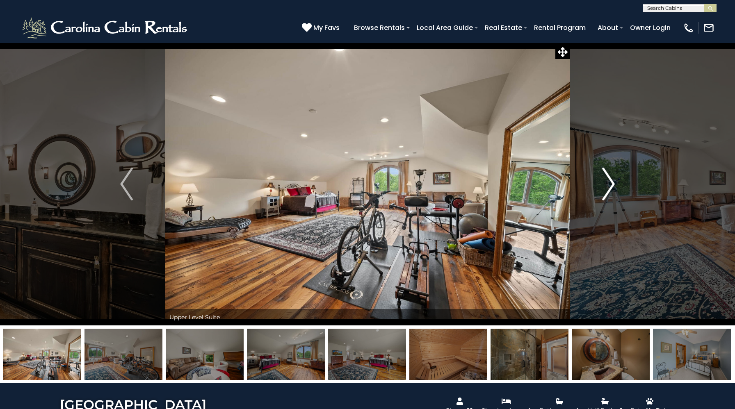
click at [609, 180] on img "Next" at bounding box center [608, 184] width 12 height 33
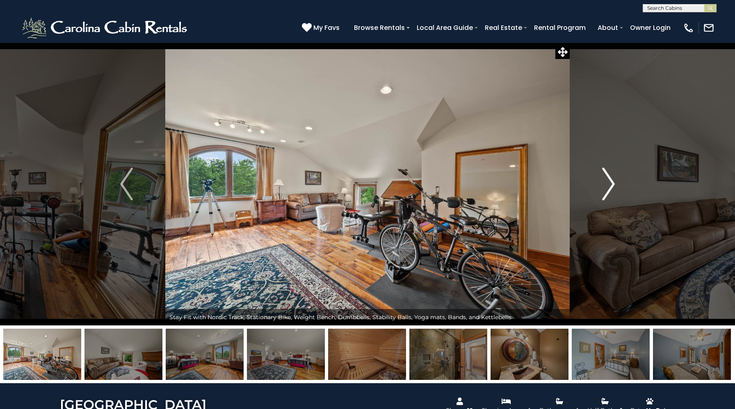
click at [609, 180] on img "Next" at bounding box center [608, 184] width 12 height 33
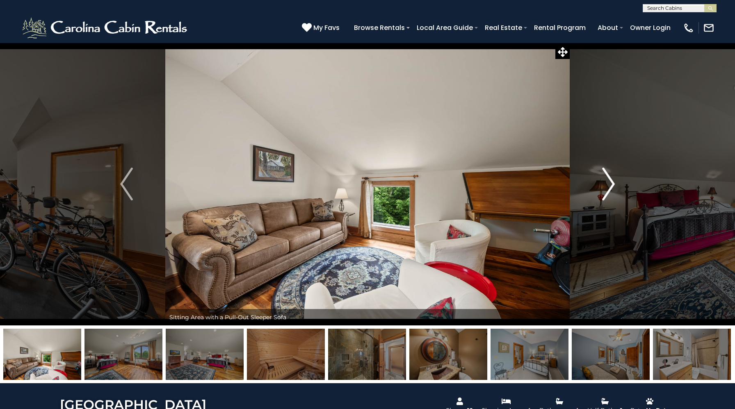
click at [609, 180] on img "Next" at bounding box center [608, 184] width 12 height 33
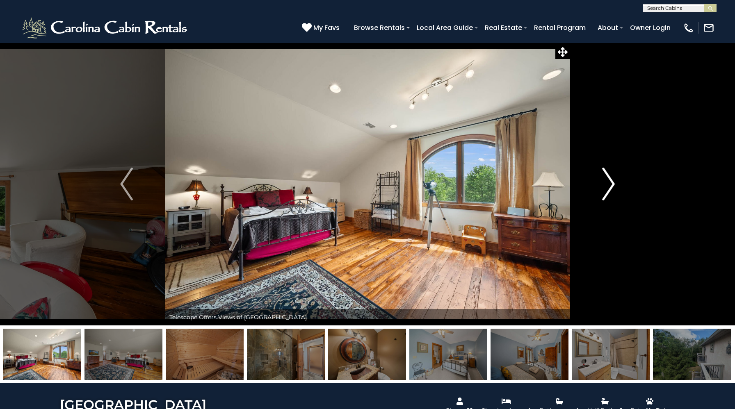
click at [609, 180] on img "Next" at bounding box center [608, 184] width 12 height 33
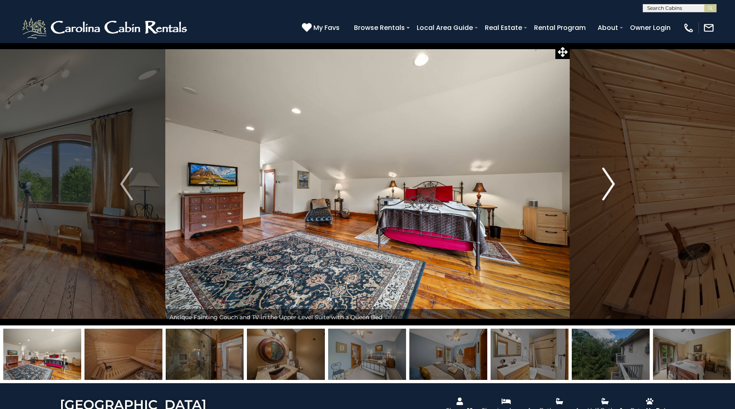
click at [609, 180] on img "Next" at bounding box center [608, 184] width 12 height 33
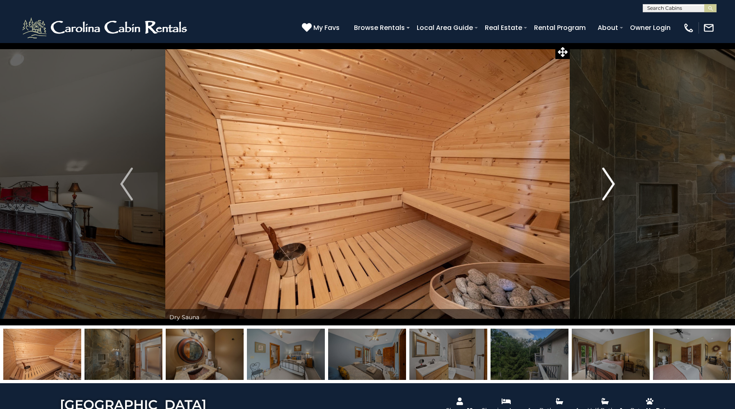
click at [609, 180] on img "Next" at bounding box center [608, 184] width 12 height 33
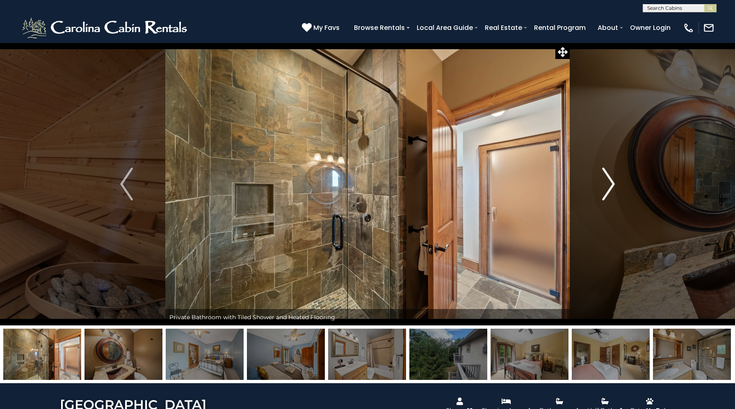
click at [609, 180] on img "Next" at bounding box center [608, 184] width 12 height 33
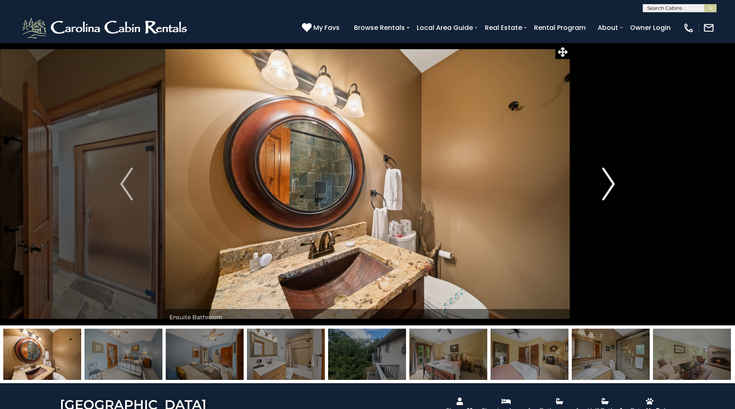
click at [609, 180] on img "Next" at bounding box center [608, 184] width 12 height 33
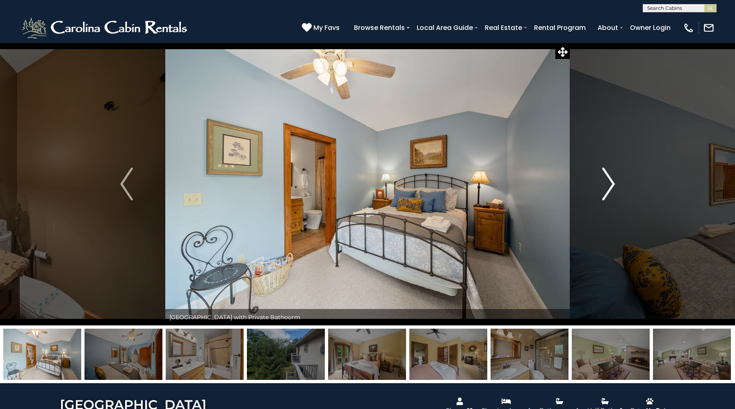
click at [609, 180] on img "Next" at bounding box center [608, 184] width 12 height 33
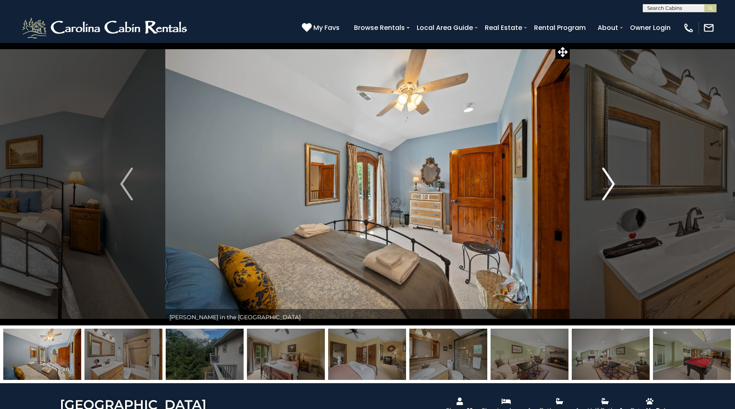
click at [609, 180] on img "Next" at bounding box center [608, 184] width 12 height 33
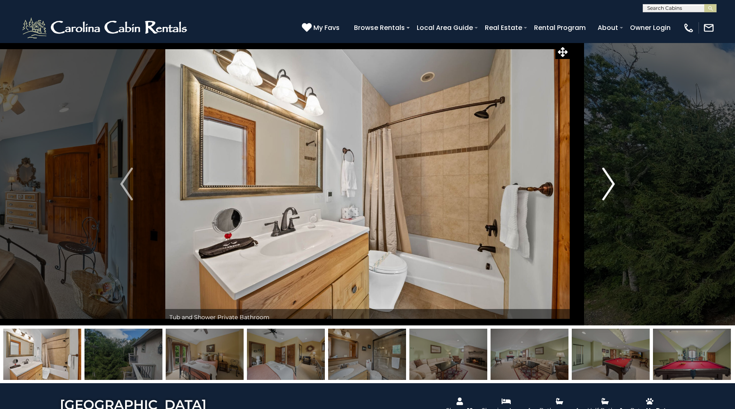
click at [609, 180] on img "Next" at bounding box center [608, 184] width 12 height 33
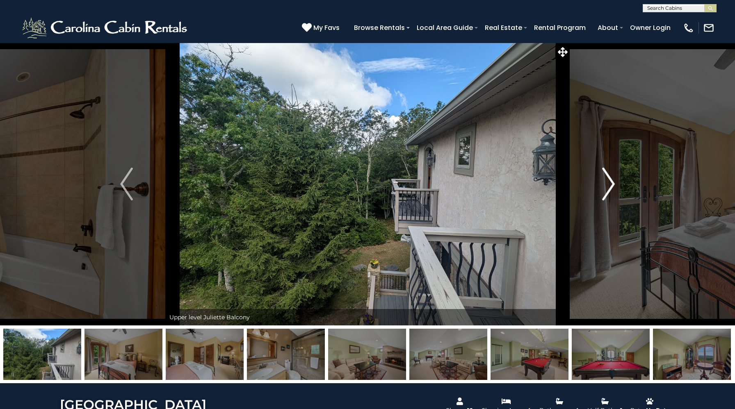
click at [609, 180] on img "Next" at bounding box center [608, 184] width 12 height 33
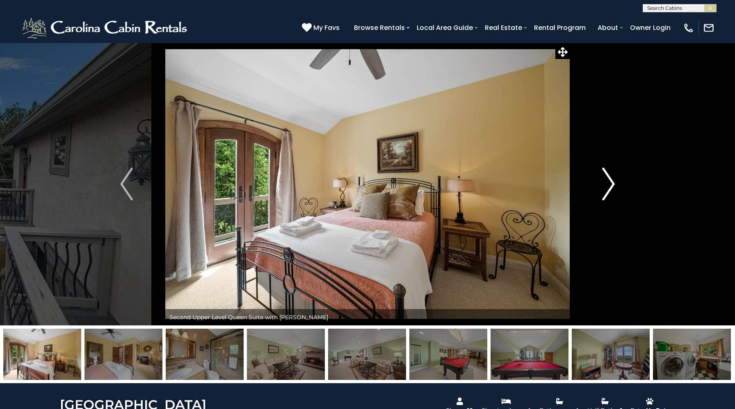
click at [609, 180] on img "Next" at bounding box center [608, 184] width 12 height 33
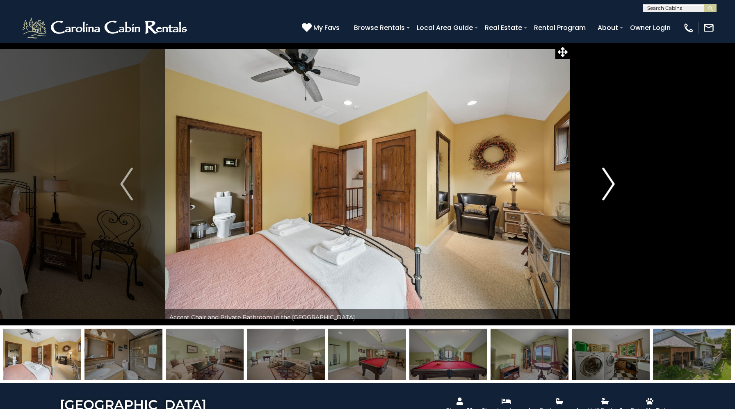
click at [609, 180] on img "Next" at bounding box center [608, 184] width 12 height 33
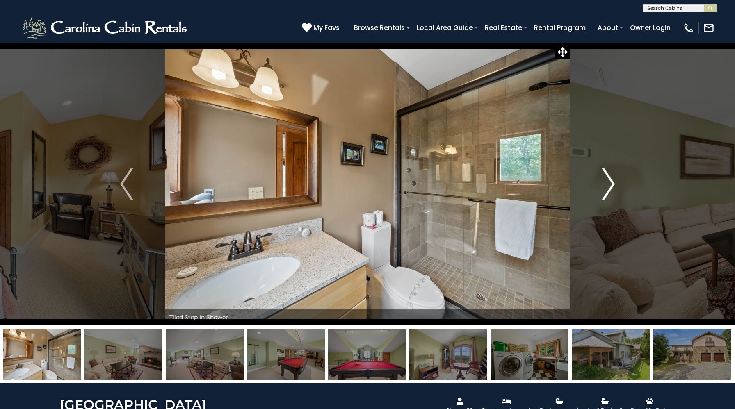
click at [609, 180] on img "Next" at bounding box center [608, 184] width 12 height 33
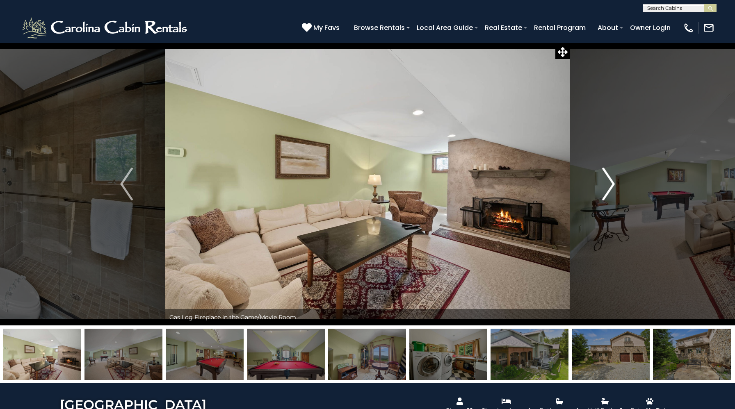
click at [609, 180] on img "Next" at bounding box center [608, 184] width 12 height 33
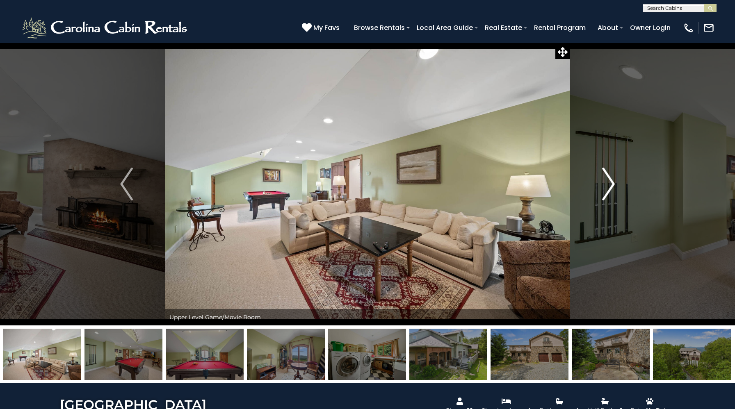
click at [609, 180] on img "Next" at bounding box center [608, 184] width 12 height 33
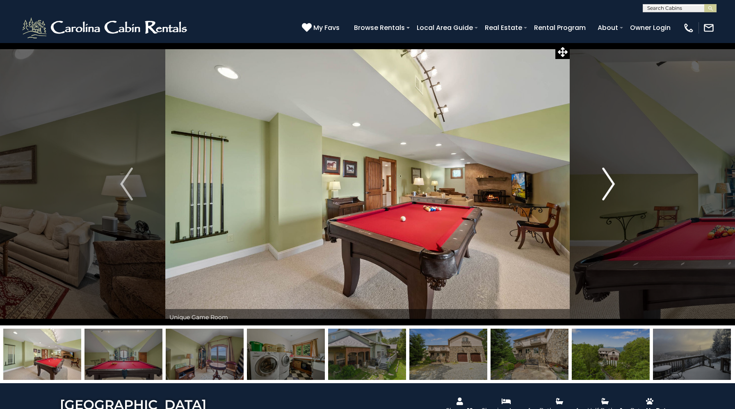
click at [609, 180] on img "Next" at bounding box center [608, 184] width 12 height 33
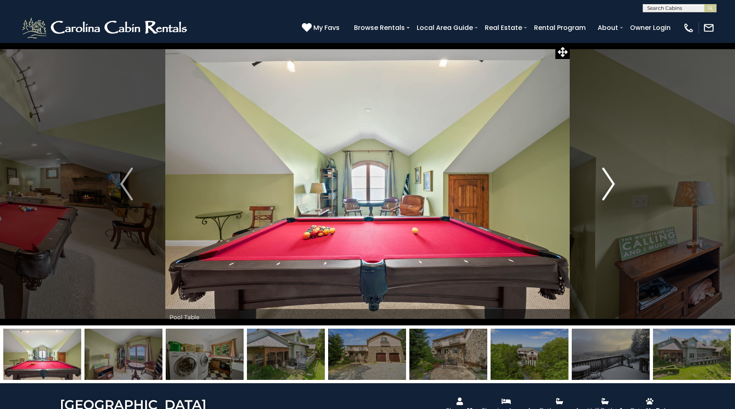
click at [609, 180] on img "Next" at bounding box center [608, 184] width 12 height 33
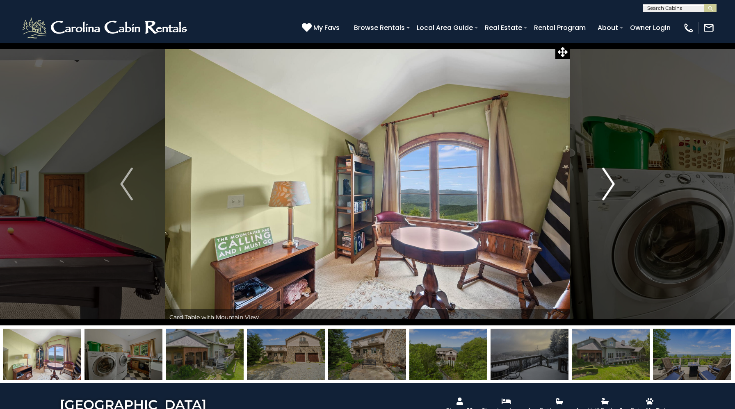
click at [609, 180] on img "Next" at bounding box center [608, 184] width 12 height 33
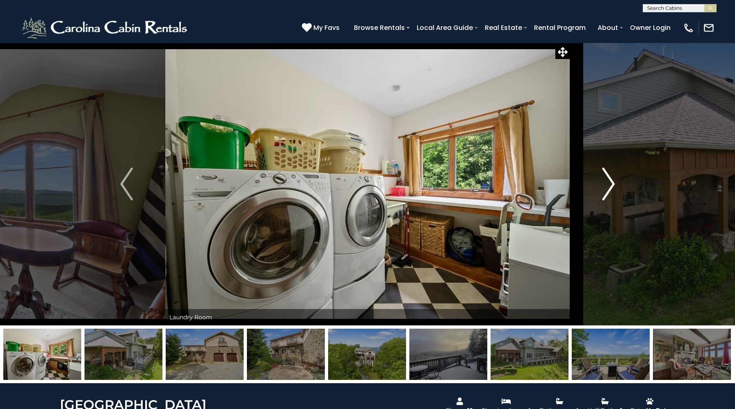
click at [609, 180] on img "Next" at bounding box center [608, 184] width 12 height 33
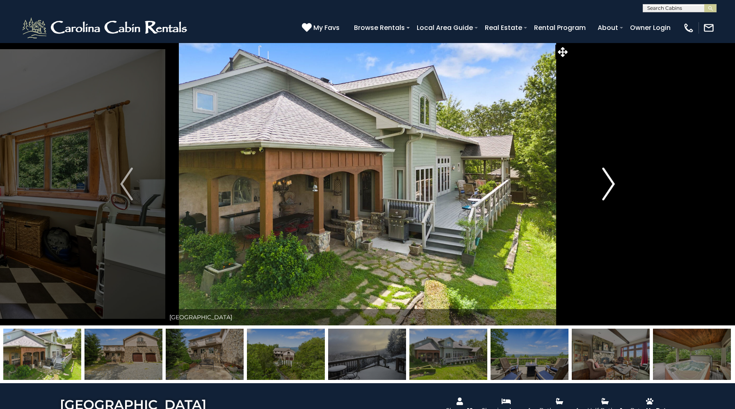
click at [609, 180] on img "Next" at bounding box center [608, 184] width 12 height 33
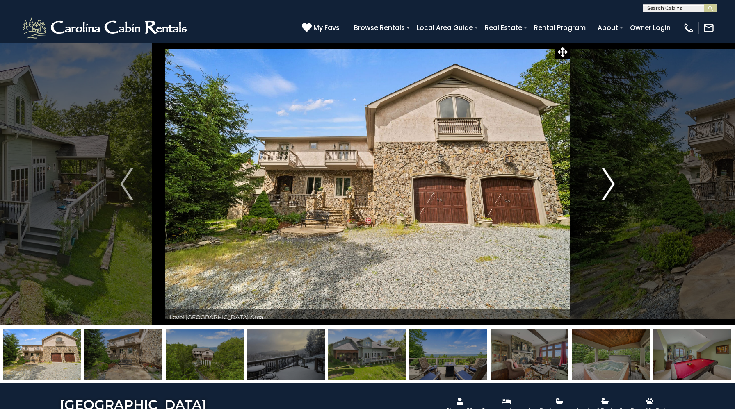
click at [609, 180] on img "Next" at bounding box center [608, 184] width 12 height 33
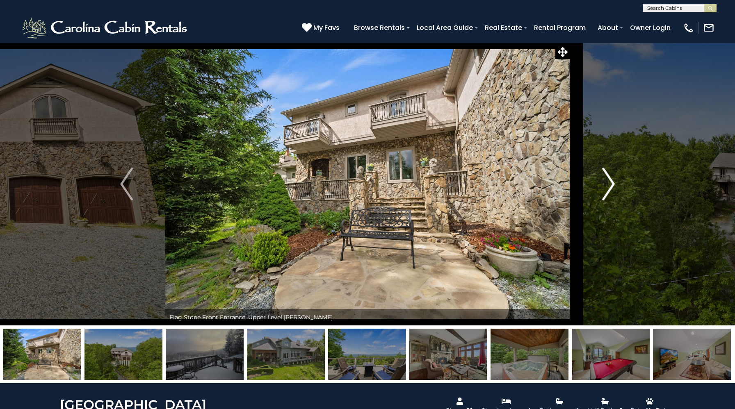
click at [609, 180] on img "Next" at bounding box center [608, 184] width 12 height 33
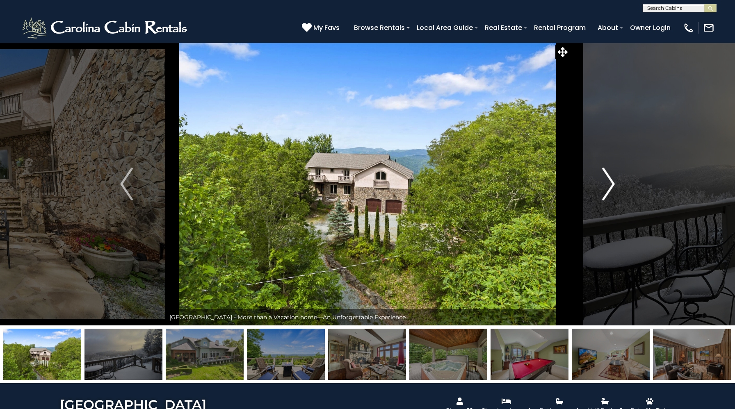
click at [609, 180] on img "Next" at bounding box center [608, 184] width 12 height 33
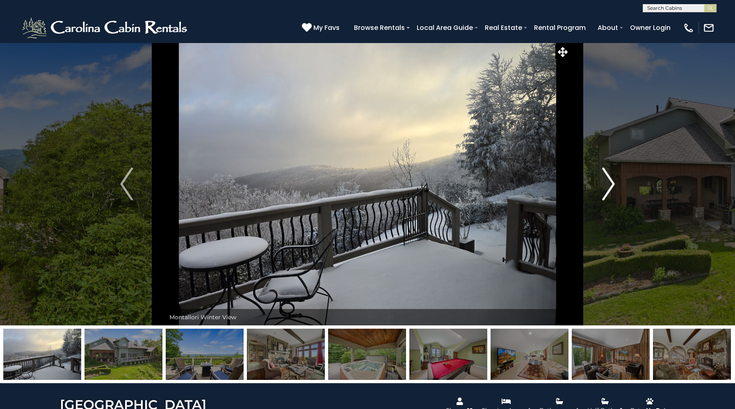
click at [609, 180] on img "Next" at bounding box center [608, 184] width 12 height 33
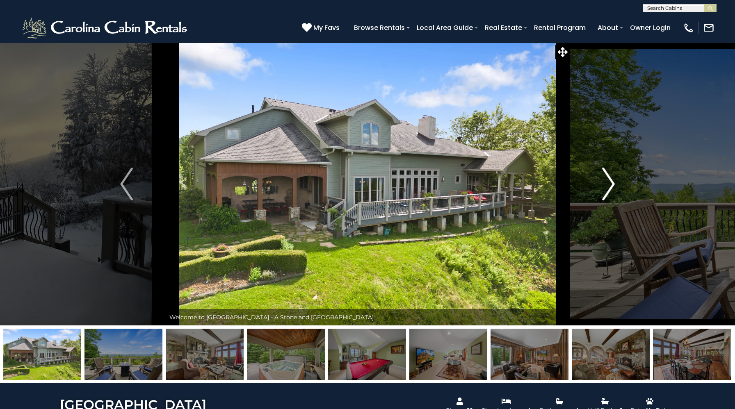
click at [609, 180] on img "Next" at bounding box center [608, 184] width 12 height 33
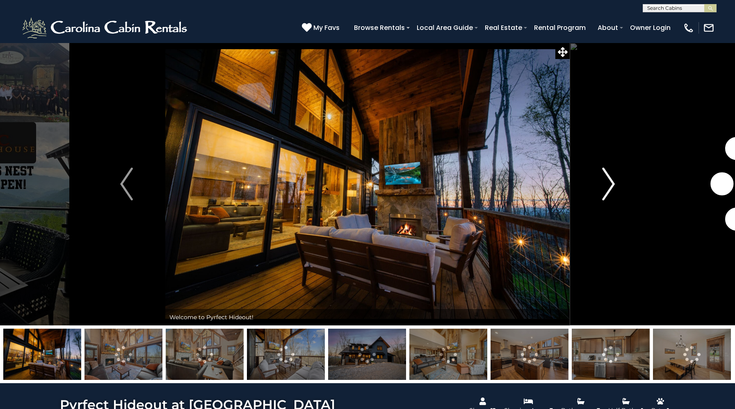
click at [606, 181] on img "Next" at bounding box center [608, 184] width 12 height 33
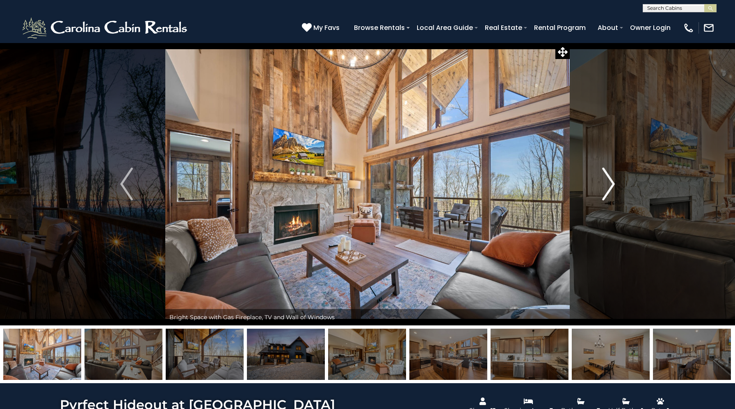
click at [606, 181] on img "Next" at bounding box center [608, 184] width 12 height 33
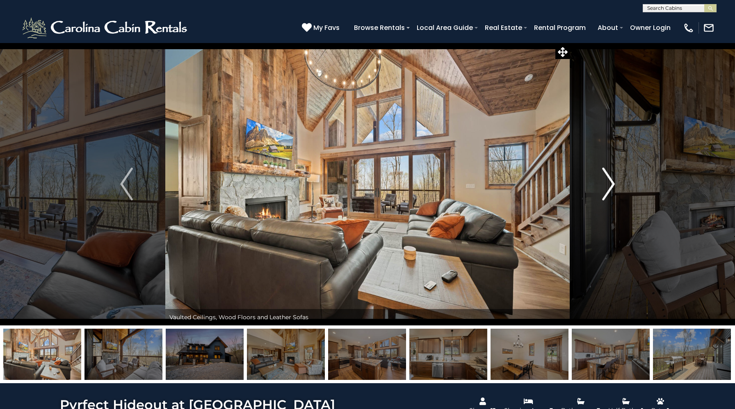
click at [606, 181] on img "Next" at bounding box center [608, 184] width 12 height 33
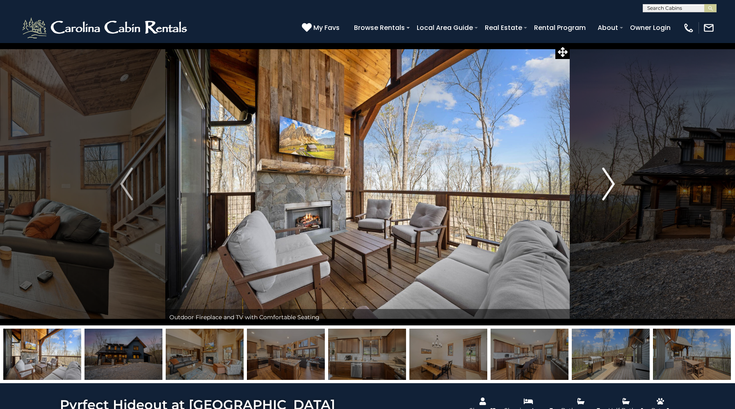
click at [606, 181] on img "Next" at bounding box center [608, 184] width 12 height 33
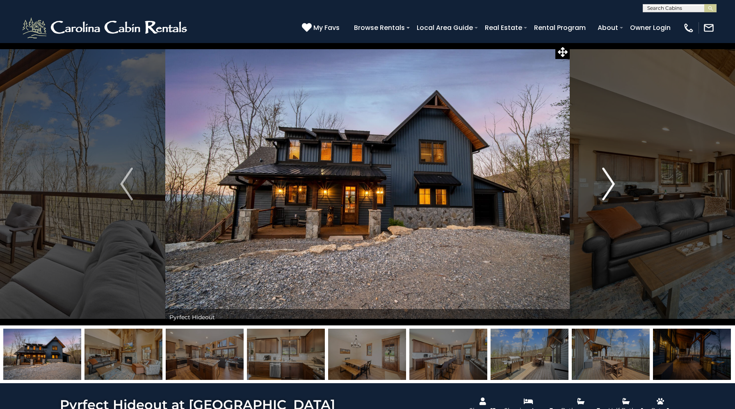
click at [606, 181] on img "Next" at bounding box center [608, 184] width 12 height 33
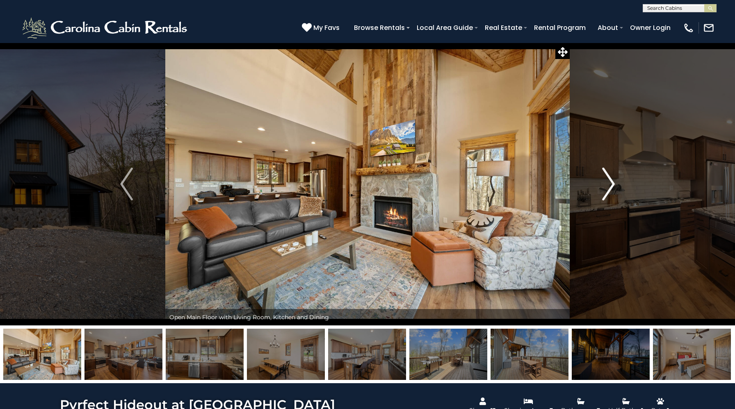
click at [606, 181] on img "Next" at bounding box center [608, 184] width 12 height 33
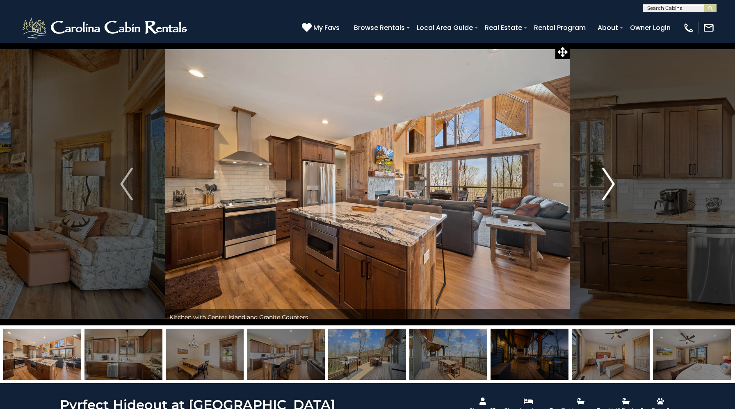
click at [606, 181] on img "Next" at bounding box center [608, 184] width 12 height 33
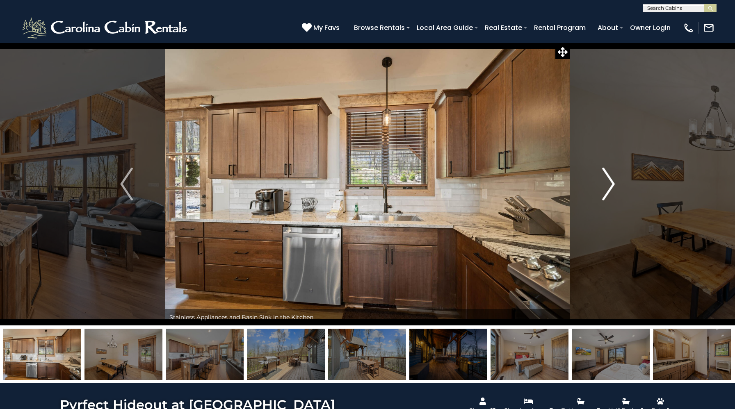
click at [606, 181] on img "Next" at bounding box center [608, 184] width 12 height 33
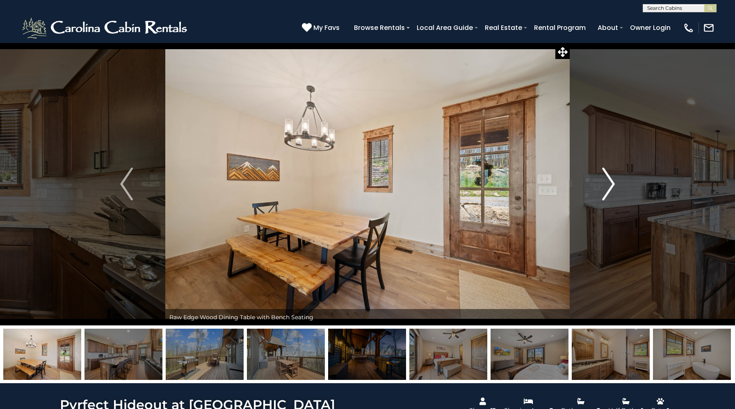
click at [606, 181] on img "Next" at bounding box center [608, 184] width 12 height 33
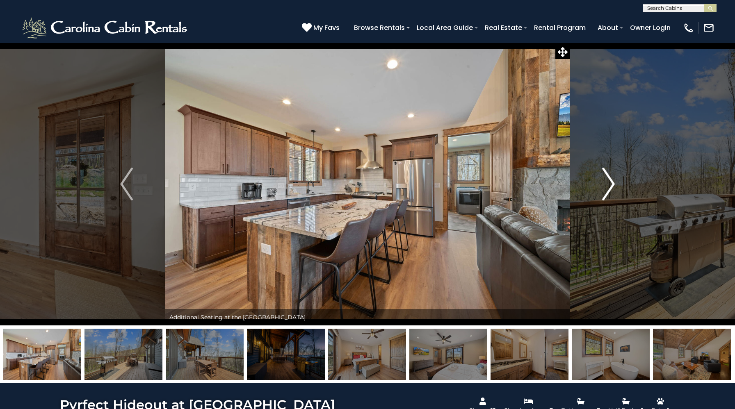
click at [606, 181] on img "Next" at bounding box center [608, 184] width 12 height 33
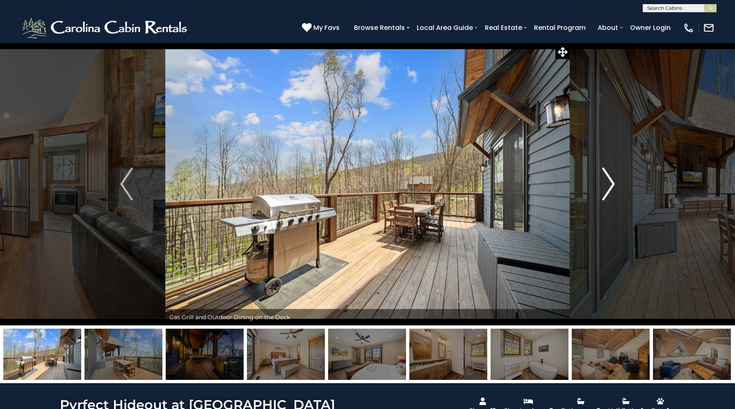
click at [606, 181] on img "Next" at bounding box center [608, 184] width 12 height 33
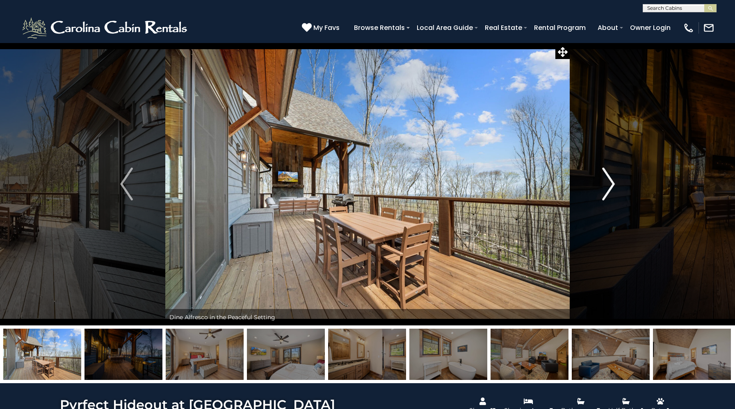
click at [606, 181] on img "Next" at bounding box center [608, 184] width 12 height 33
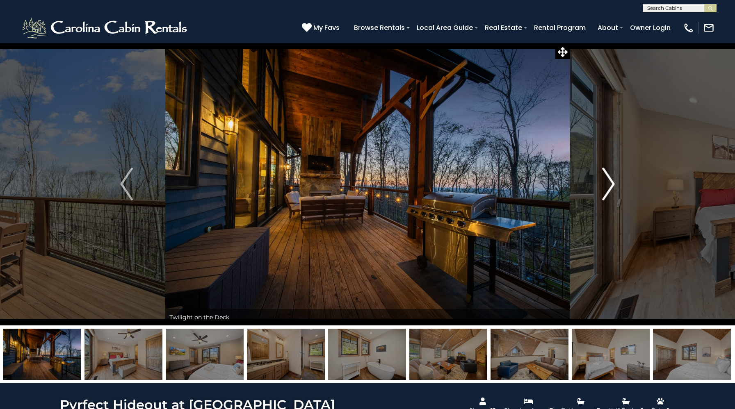
click at [606, 181] on img "Next" at bounding box center [608, 184] width 12 height 33
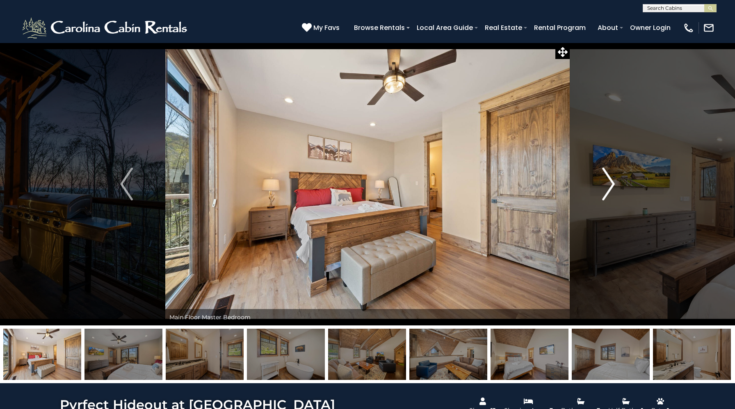
click at [606, 181] on img "Next" at bounding box center [608, 184] width 12 height 33
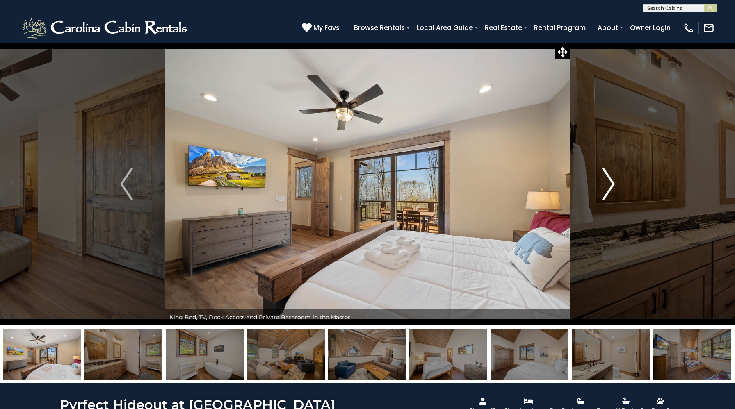
click at [606, 181] on img "Next" at bounding box center [608, 184] width 12 height 33
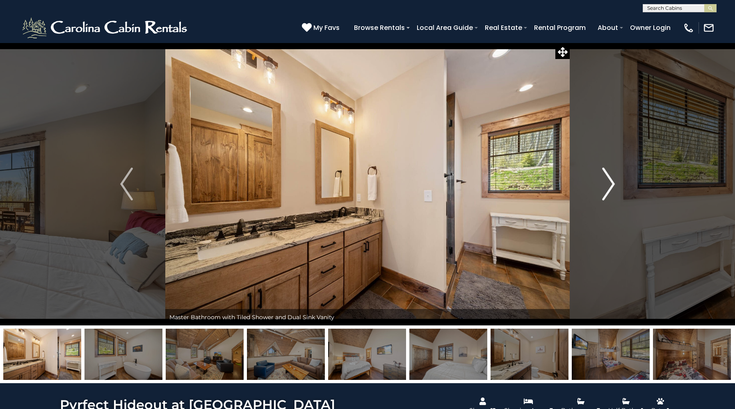
click at [606, 181] on img "Next" at bounding box center [608, 184] width 12 height 33
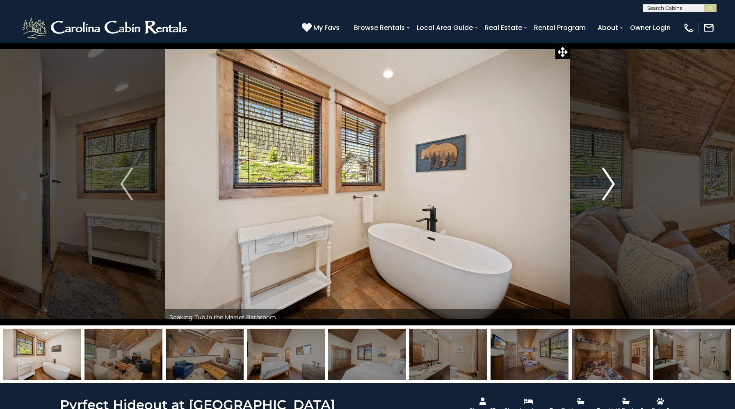
click at [606, 181] on img "Next" at bounding box center [608, 184] width 12 height 33
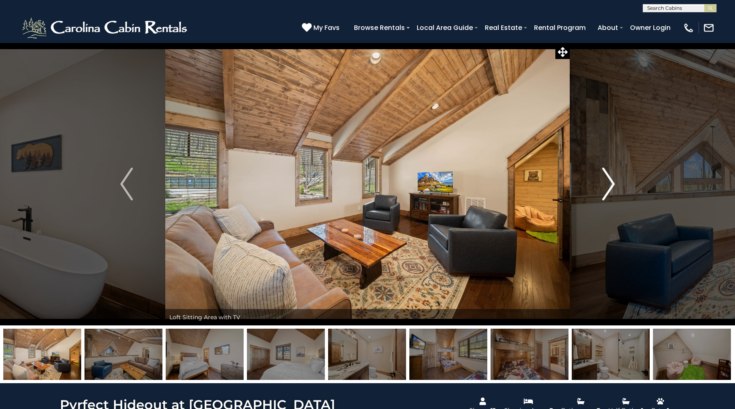
click at [606, 181] on img "Next" at bounding box center [608, 184] width 12 height 33
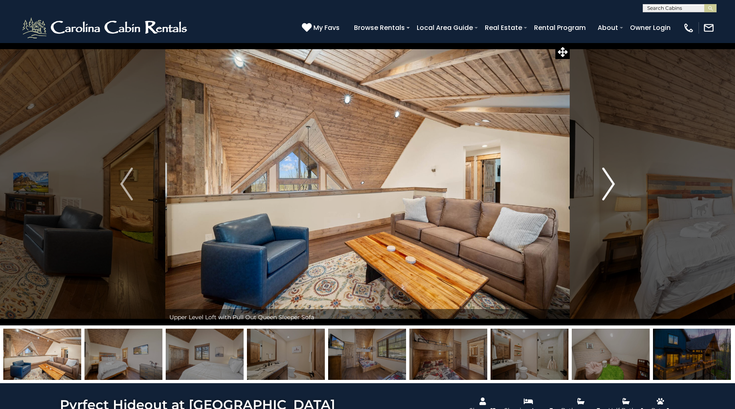
click at [606, 181] on img "Next" at bounding box center [608, 184] width 12 height 33
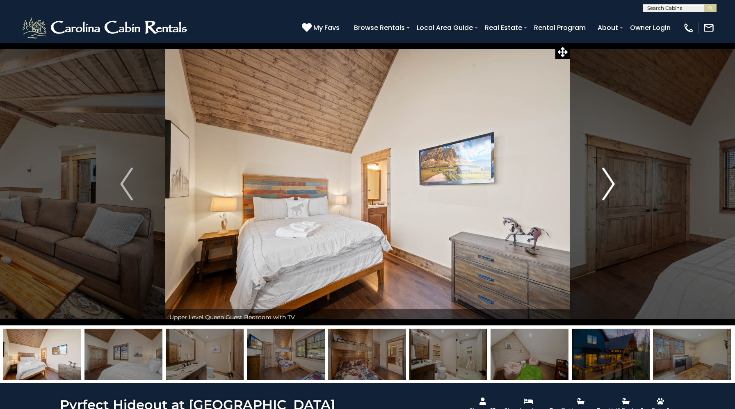
click at [606, 181] on img "Next" at bounding box center [608, 184] width 12 height 33
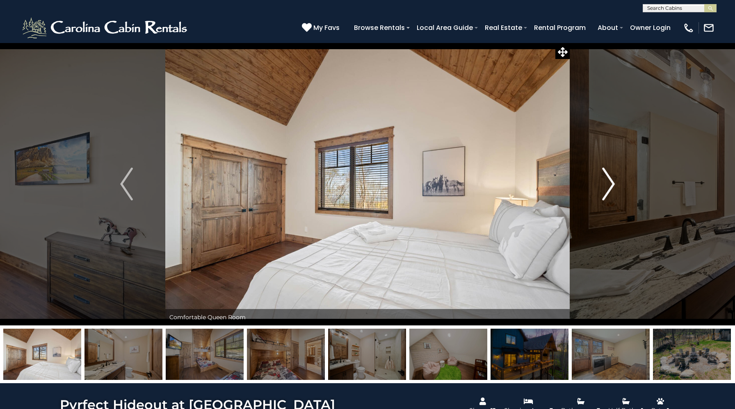
click at [606, 181] on img "Next" at bounding box center [608, 184] width 12 height 33
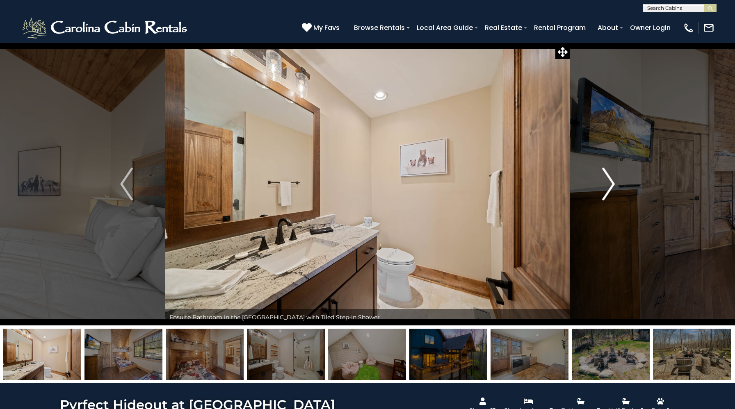
click at [606, 181] on img "Next" at bounding box center [608, 184] width 12 height 33
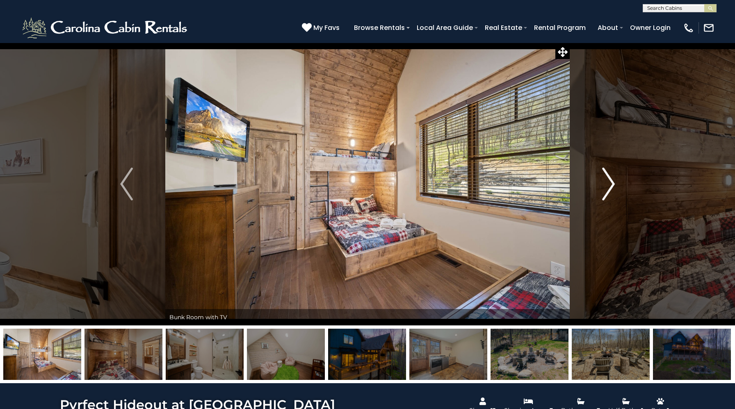
click at [606, 181] on img "Next" at bounding box center [608, 184] width 12 height 33
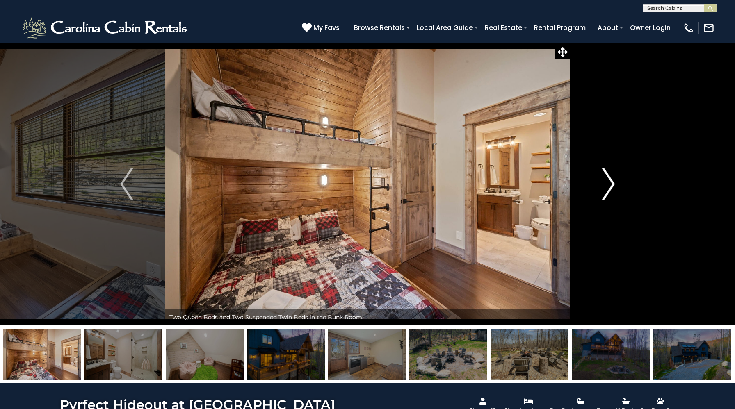
click at [606, 181] on img "Next" at bounding box center [608, 184] width 12 height 33
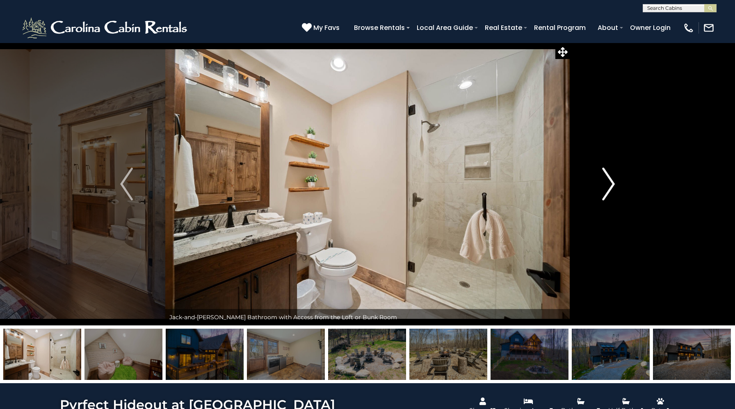
click at [606, 181] on img "Next" at bounding box center [608, 184] width 12 height 33
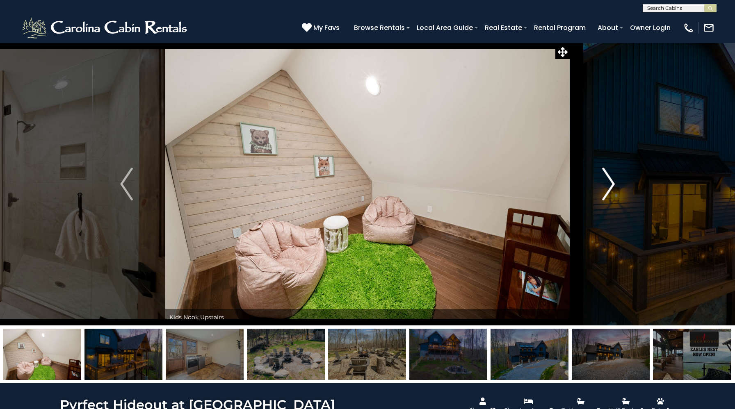
click at [606, 181] on img "Next" at bounding box center [608, 184] width 12 height 33
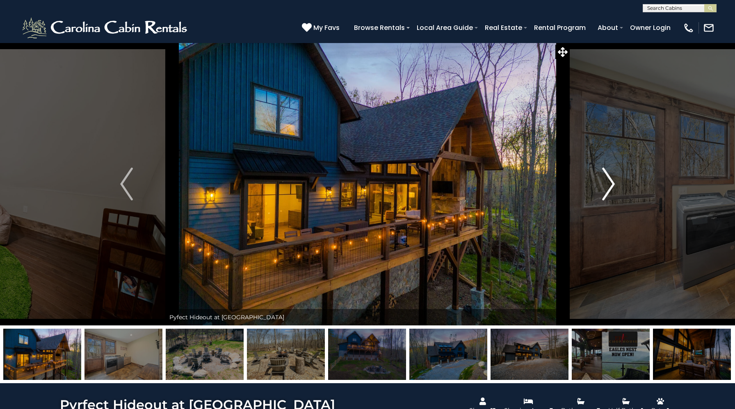
click at [606, 181] on img "Next" at bounding box center [608, 184] width 12 height 33
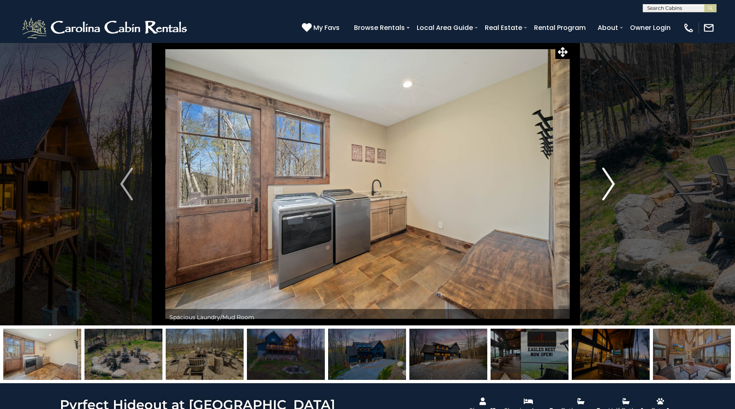
click at [606, 181] on img "Next" at bounding box center [608, 184] width 12 height 33
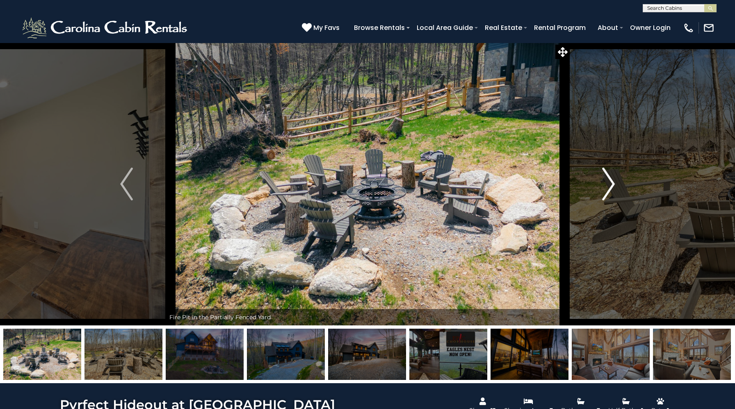
click at [606, 181] on img "Next" at bounding box center [608, 184] width 12 height 33
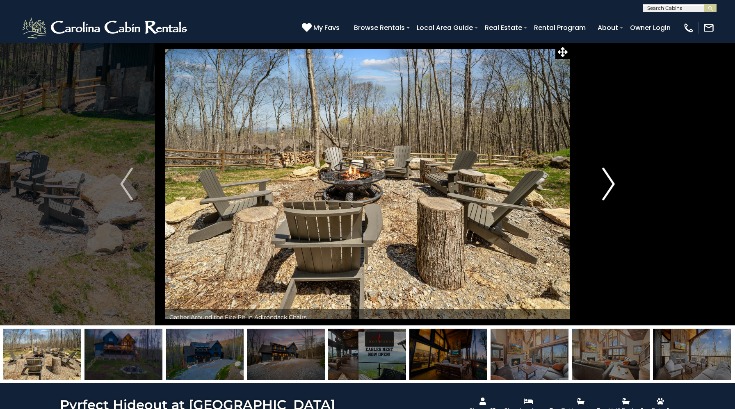
click at [606, 181] on img "Next" at bounding box center [608, 184] width 12 height 33
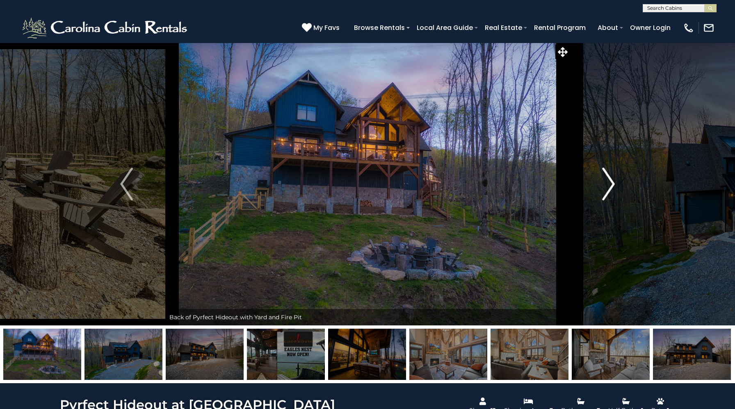
click at [606, 181] on img "Next" at bounding box center [608, 184] width 12 height 33
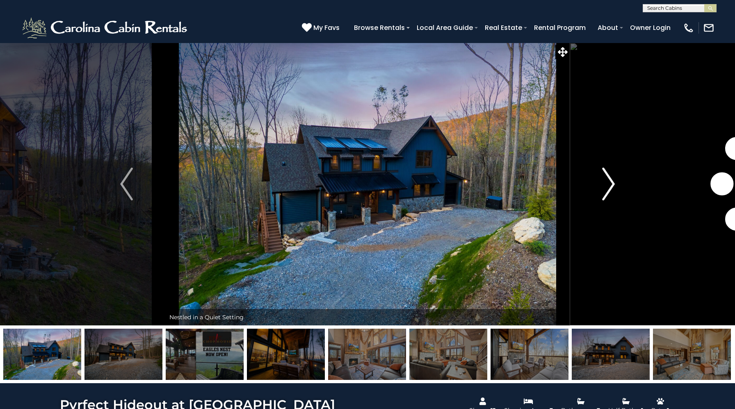
click at [606, 181] on img "Next" at bounding box center [608, 184] width 12 height 33
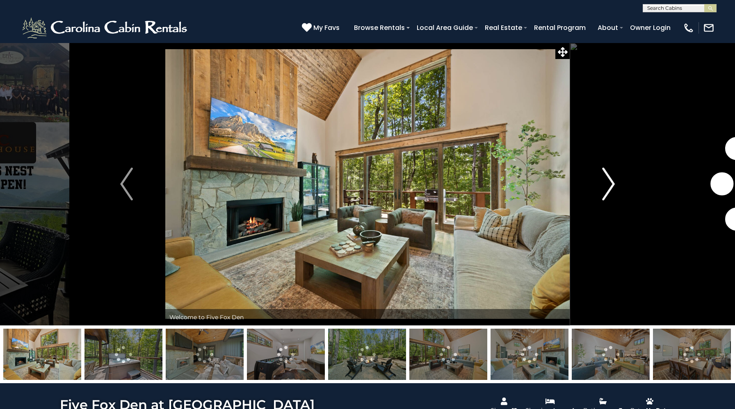
click at [600, 182] on button "Next" at bounding box center [607, 184] width 77 height 283
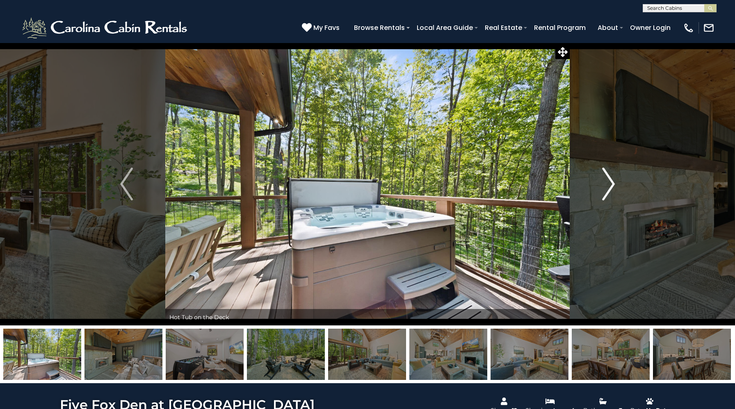
click at [613, 182] on img "Next" at bounding box center [608, 184] width 12 height 33
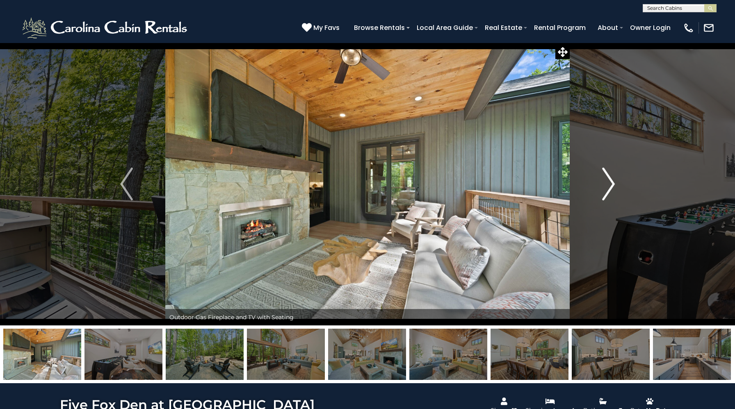
click at [608, 182] on img "Next" at bounding box center [608, 184] width 12 height 33
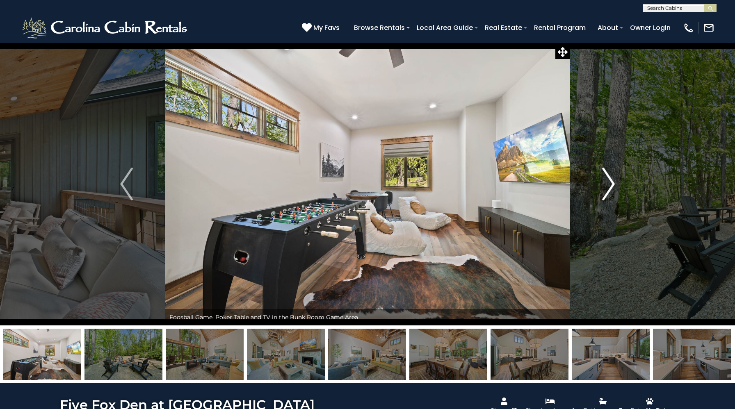
click at [607, 179] on img "Next" at bounding box center [608, 184] width 12 height 33
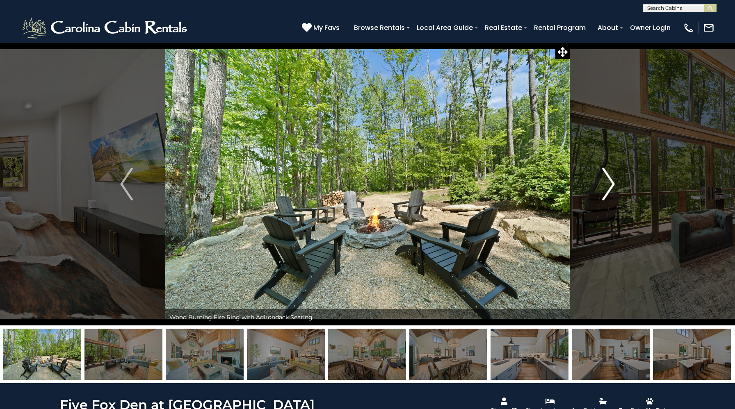
click at [607, 179] on img "Next" at bounding box center [608, 184] width 12 height 33
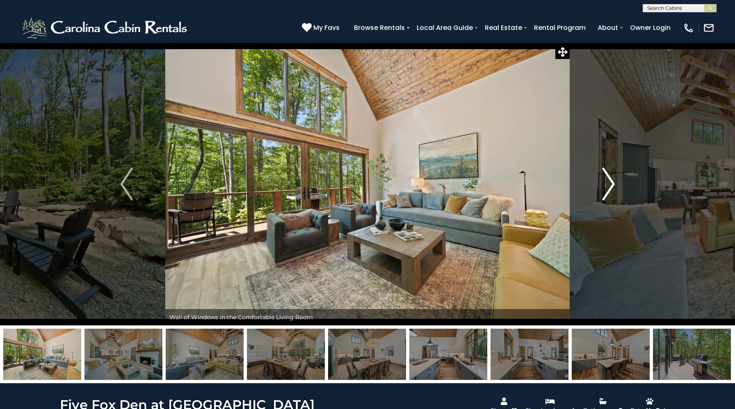
click at [607, 179] on img "Next" at bounding box center [608, 184] width 12 height 33
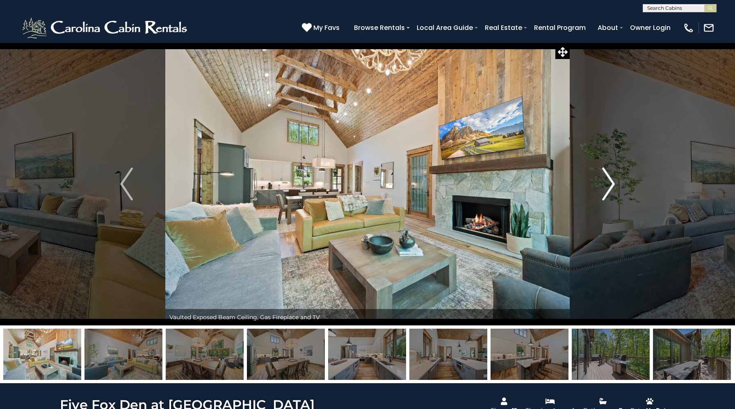
click at [607, 179] on img "Next" at bounding box center [608, 184] width 12 height 33
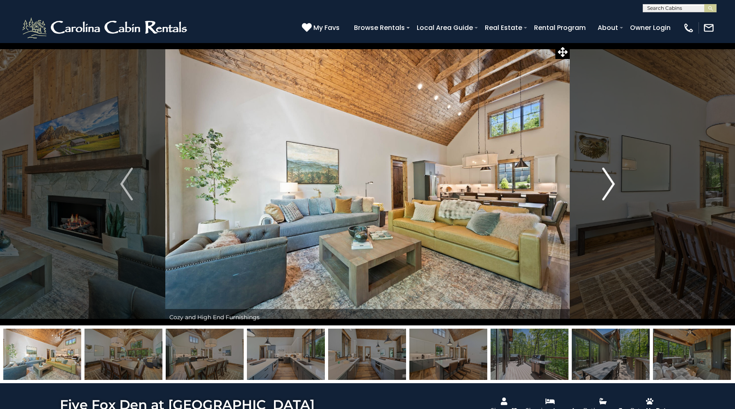
click at [607, 179] on img "Next" at bounding box center [608, 184] width 12 height 33
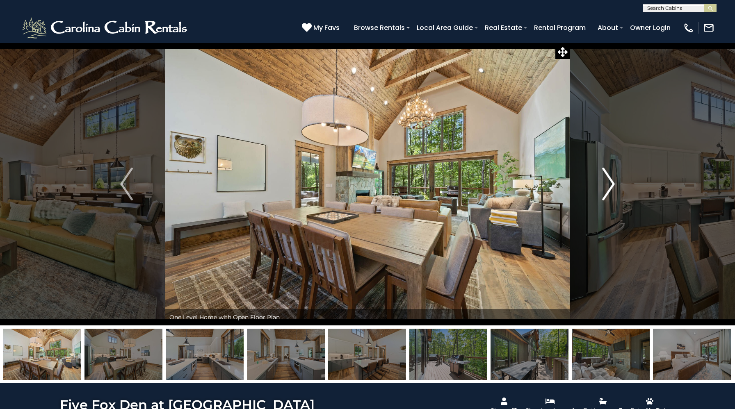
click at [607, 179] on img "Next" at bounding box center [608, 184] width 12 height 33
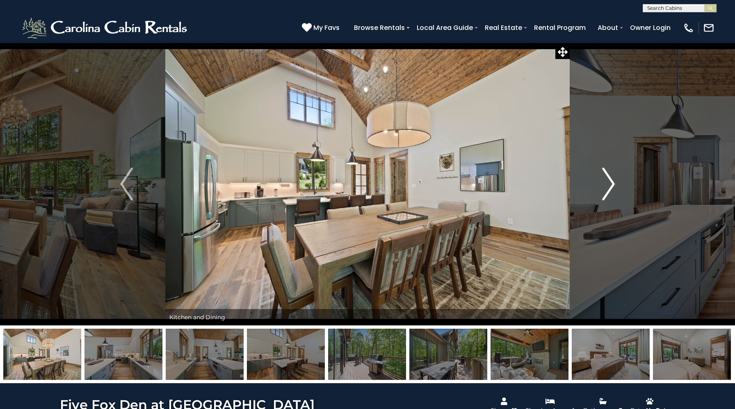
click at [607, 179] on img "Next" at bounding box center [608, 184] width 12 height 33
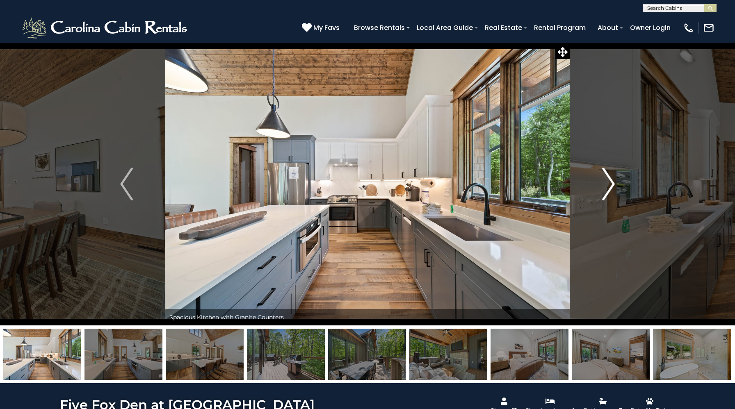
click at [607, 179] on img "Next" at bounding box center [608, 184] width 12 height 33
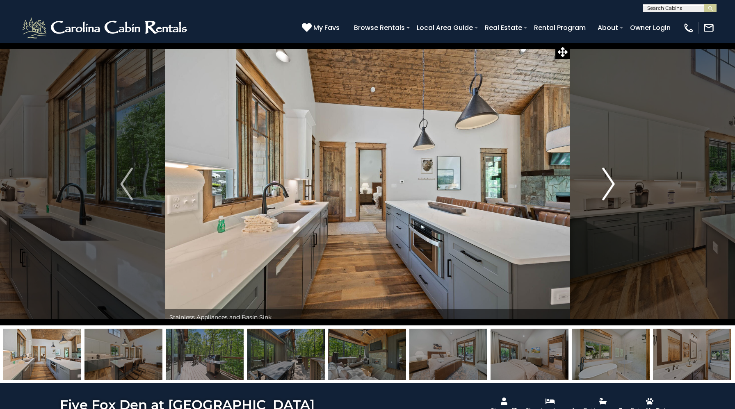
click at [607, 179] on img "Next" at bounding box center [608, 184] width 12 height 33
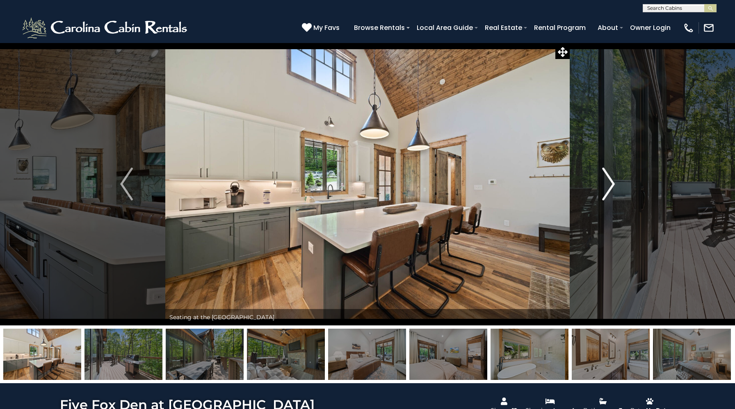
click at [607, 179] on img "Next" at bounding box center [608, 184] width 12 height 33
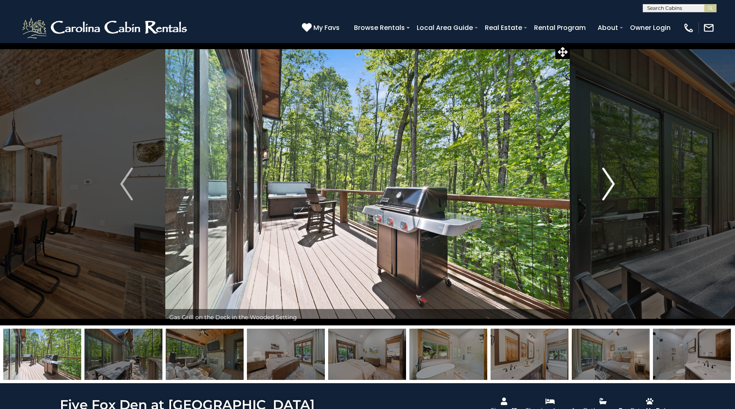
click at [607, 179] on img "Next" at bounding box center [608, 184] width 12 height 33
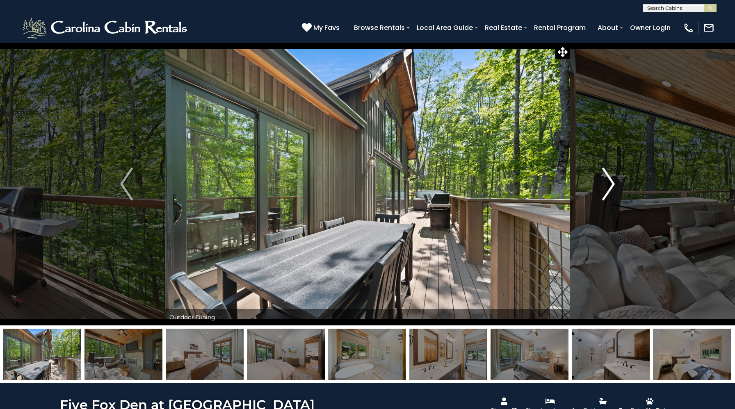
click at [607, 179] on img "Next" at bounding box center [608, 184] width 12 height 33
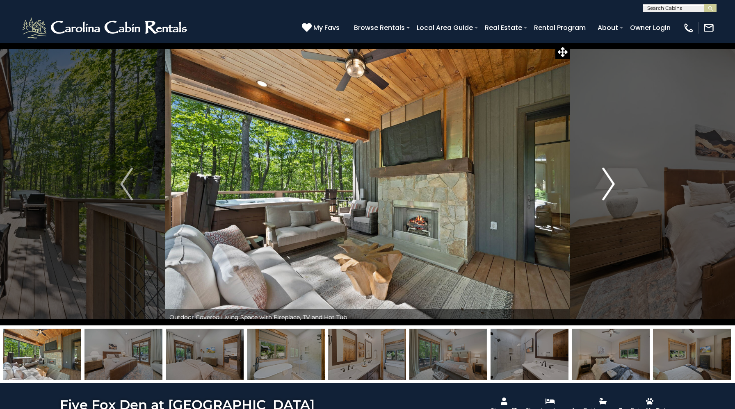
click at [607, 179] on img "Next" at bounding box center [608, 184] width 12 height 33
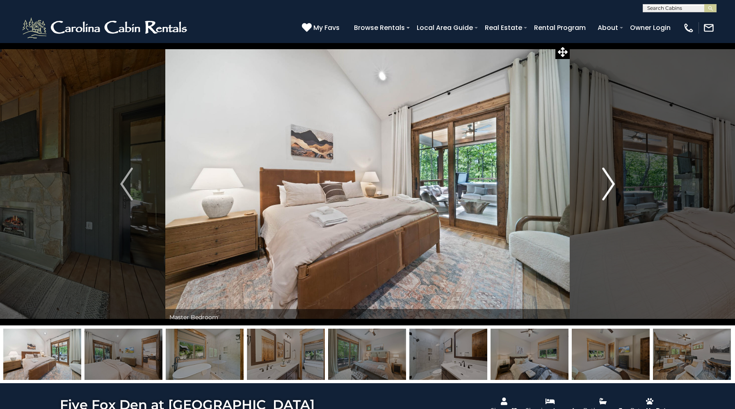
click at [607, 179] on img "Next" at bounding box center [608, 184] width 12 height 33
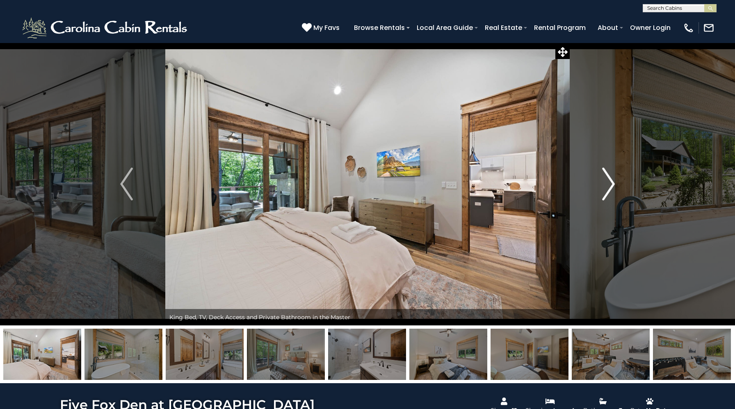
click at [607, 179] on img "Next" at bounding box center [608, 184] width 12 height 33
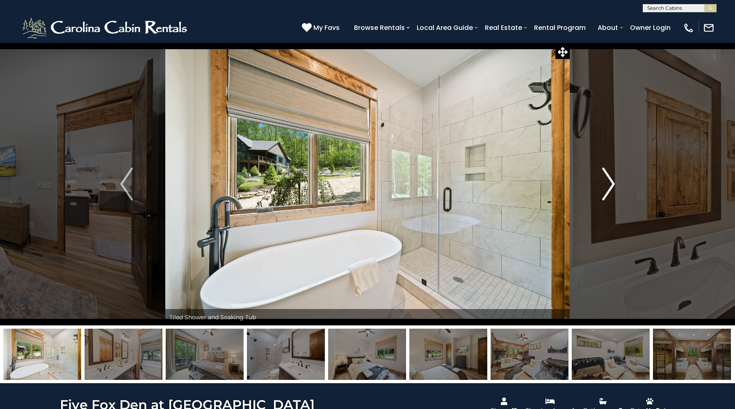
click at [607, 179] on img "Next" at bounding box center [608, 184] width 12 height 33
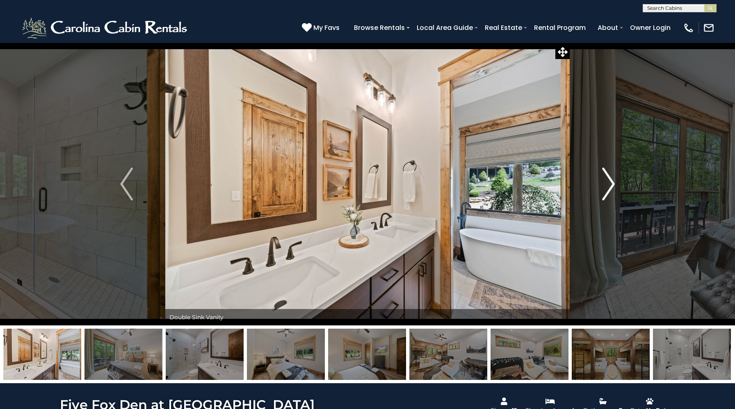
click at [607, 179] on img "Next" at bounding box center [608, 184] width 12 height 33
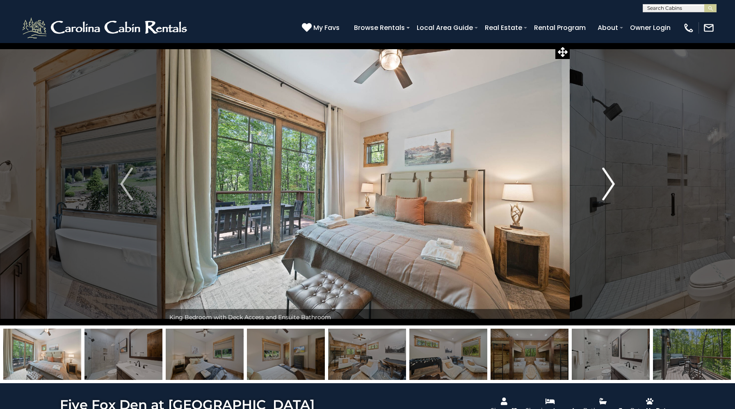
click at [607, 179] on img "Next" at bounding box center [608, 184] width 12 height 33
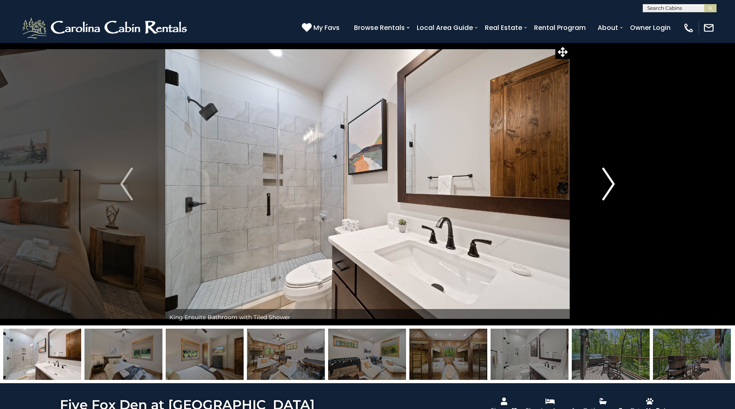
click at [607, 179] on img "Next" at bounding box center [608, 184] width 12 height 33
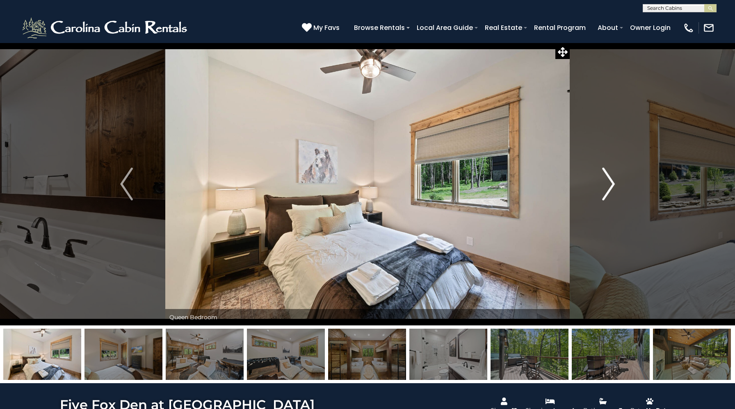
click at [607, 179] on img "Next" at bounding box center [608, 184] width 12 height 33
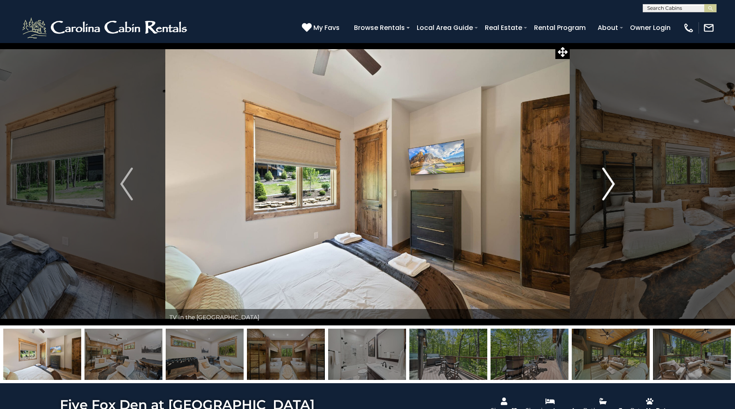
click at [607, 179] on img "Next" at bounding box center [608, 184] width 12 height 33
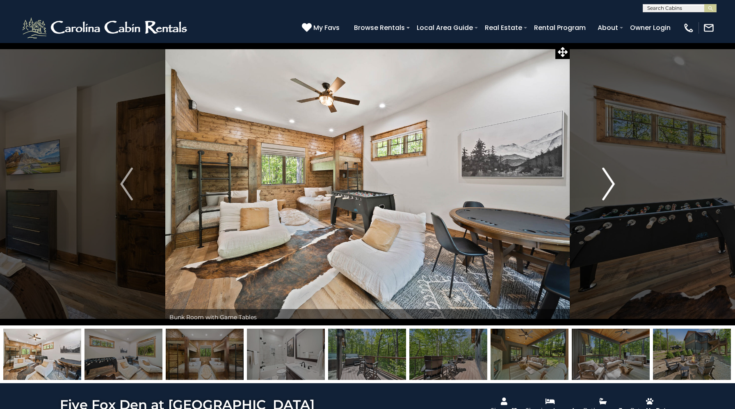
click at [607, 179] on img "Next" at bounding box center [608, 184] width 12 height 33
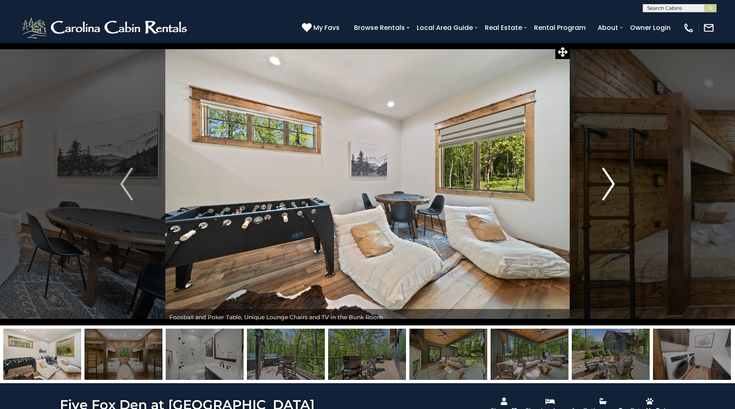
click at [607, 179] on img "Next" at bounding box center [608, 184] width 12 height 33
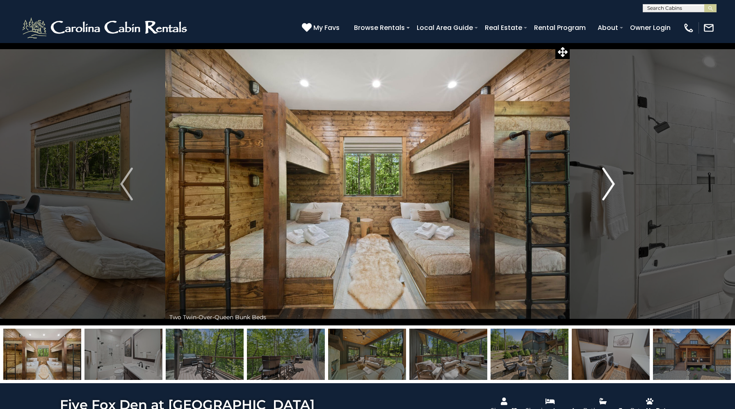
click at [607, 179] on img "Next" at bounding box center [608, 184] width 12 height 33
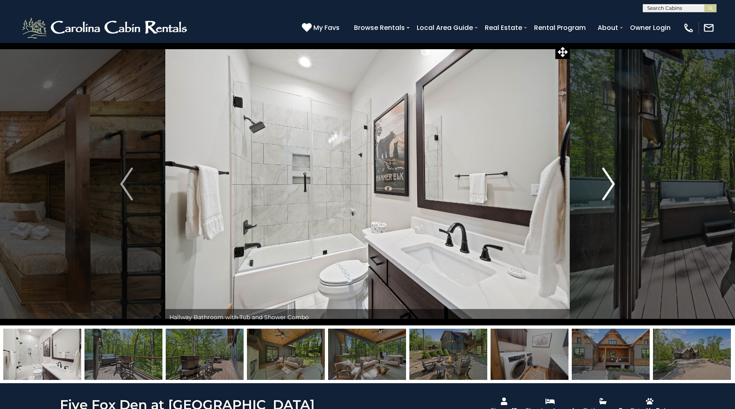
click at [607, 179] on img "Next" at bounding box center [608, 184] width 12 height 33
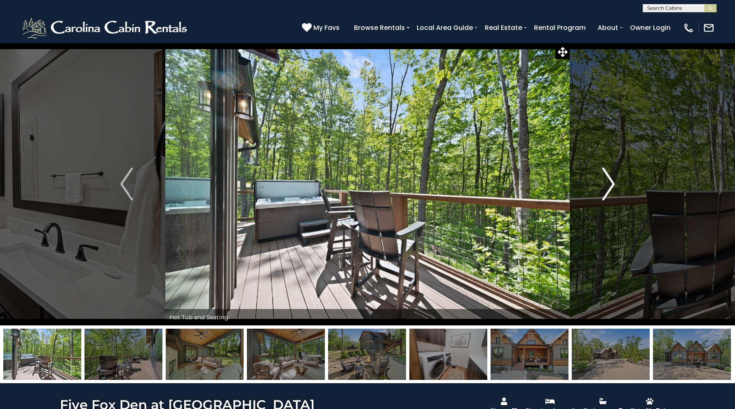
click at [607, 179] on img "Next" at bounding box center [608, 184] width 12 height 33
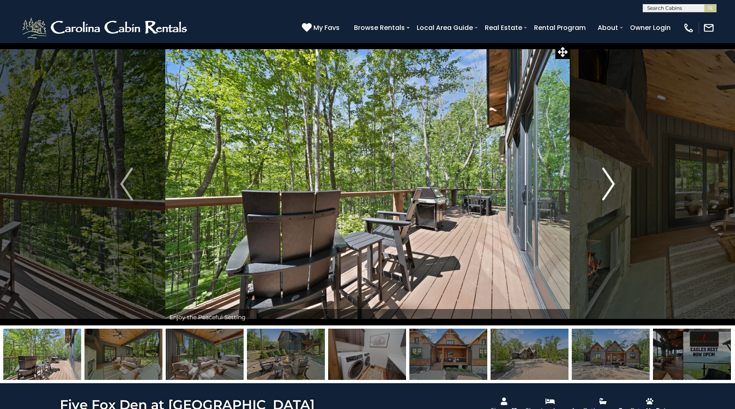
click at [607, 179] on img "Next" at bounding box center [608, 184] width 12 height 33
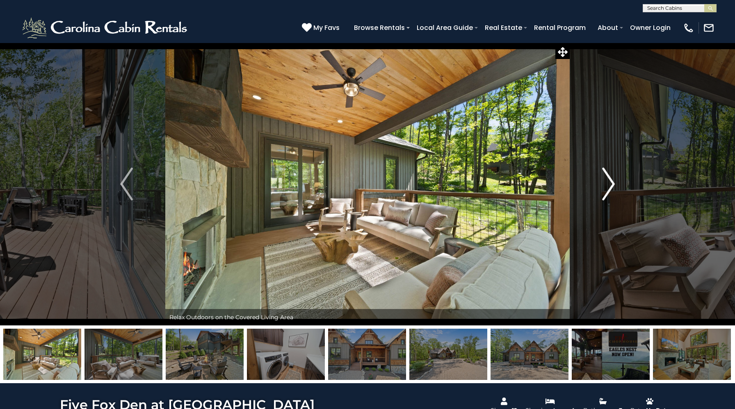
click at [607, 179] on img "Next" at bounding box center [608, 184] width 12 height 33
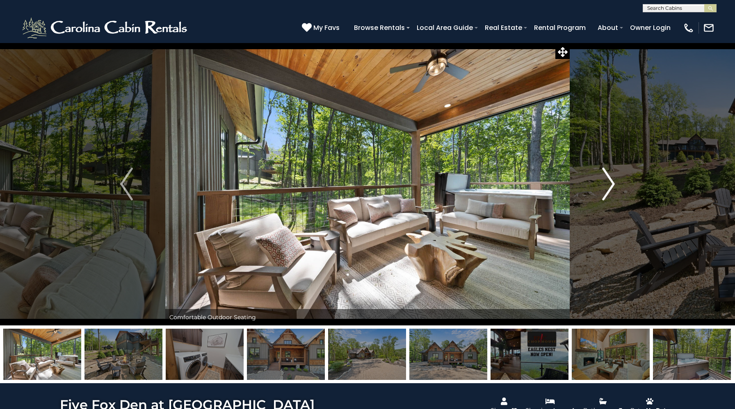
click at [607, 179] on img "Next" at bounding box center [608, 184] width 12 height 33
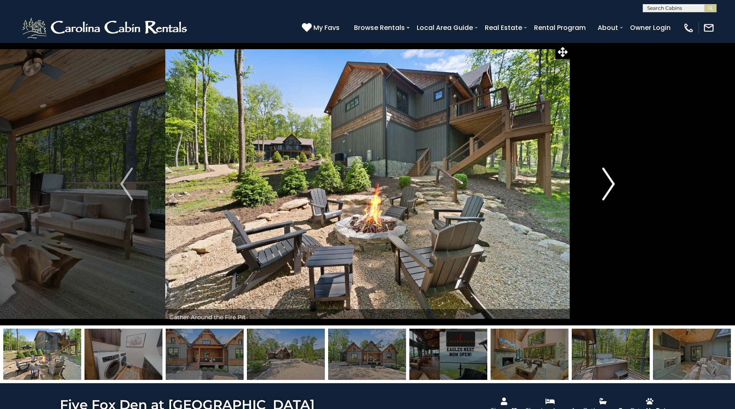
click at [607, 179] on img "Next" at bounding box center [608, 184] width 12 height 33
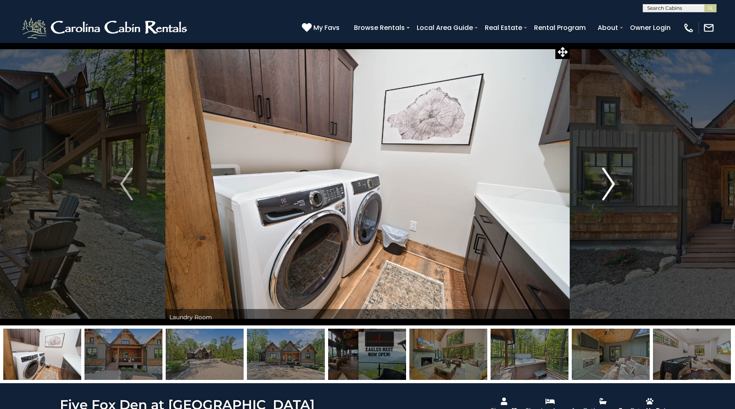
click at [607, 179] on img "Next" at bounding box center [608, 184] width 12 height 33
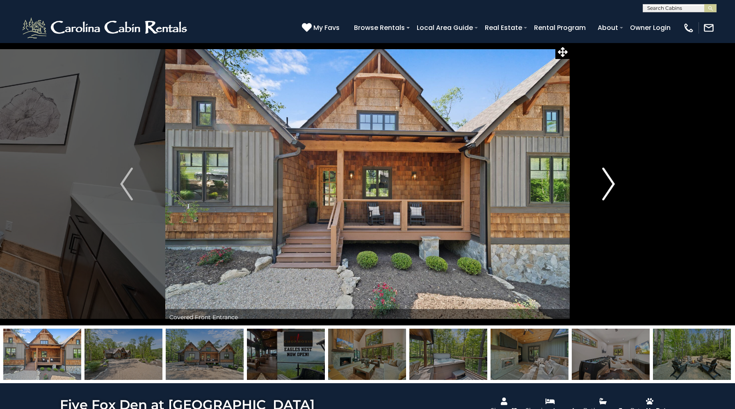
click at [607, 179] on img "Next" at bounding box center [608, 184] width 12 height 33
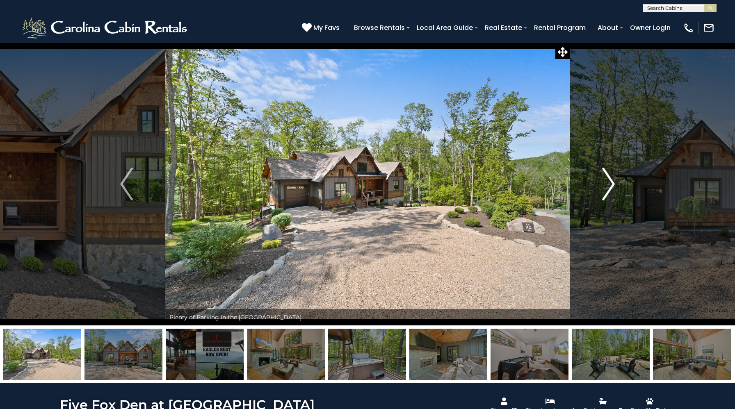
click at [607, 179] on img "Next" at bounding box center [608, 184] width 12 height 33
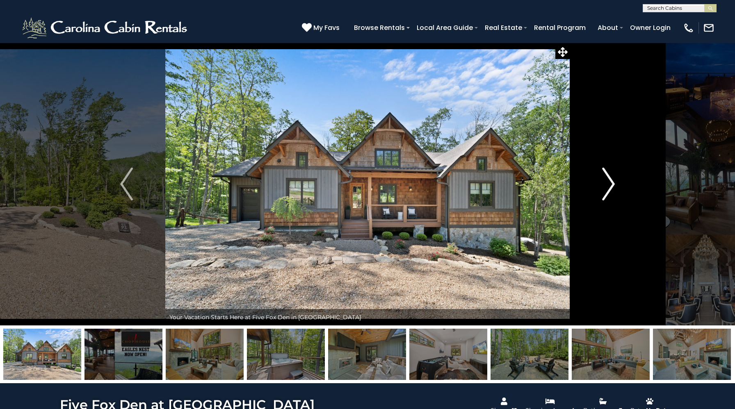
click at [607, 179] on img "Next" at bounding box center [608, 184] width 12 height 33
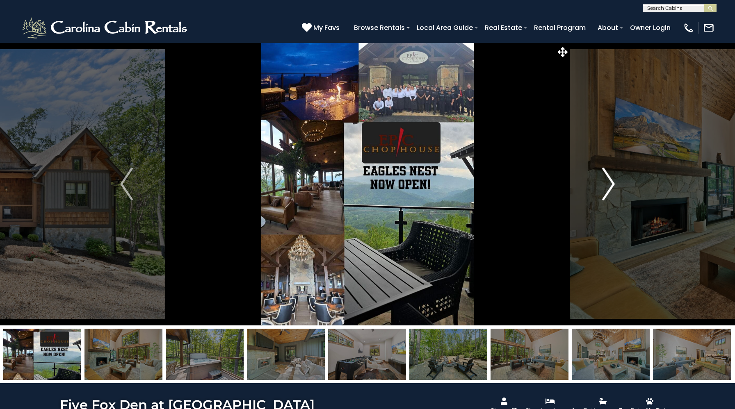
click at [607, 179] on img "Next" at bounding box center [608, 184] width 12 height 33
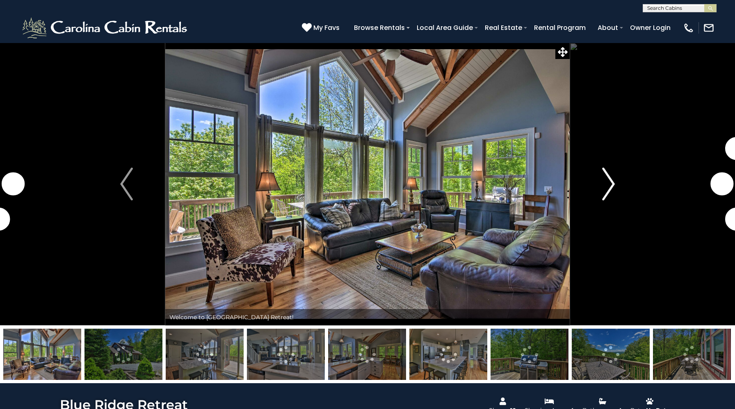
click at [609, 188] on img "Next" at bounding box center [608, 184] width 12 height 33
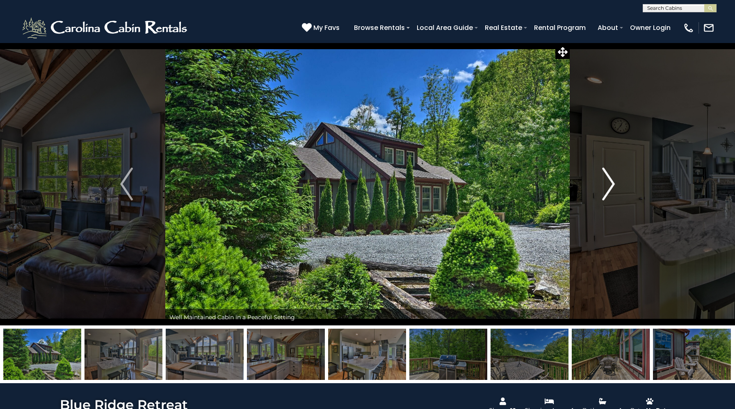
click at [609, 188] on img "Next" at bounding box center [608, 184] width 12 height 33
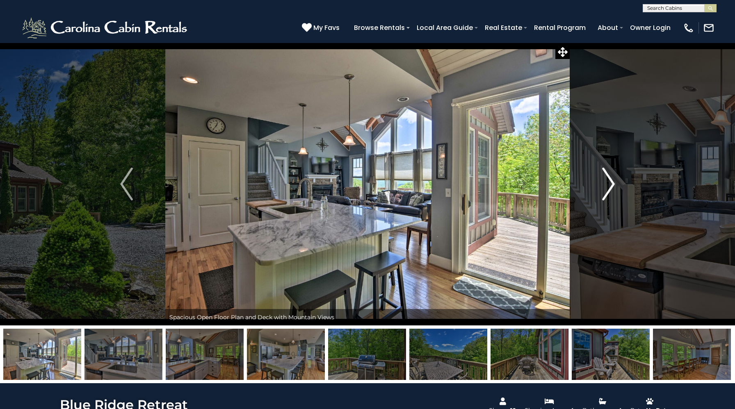
click at [609, 188] on img "Next" at bounding box center [608, 184] width 12 height 33
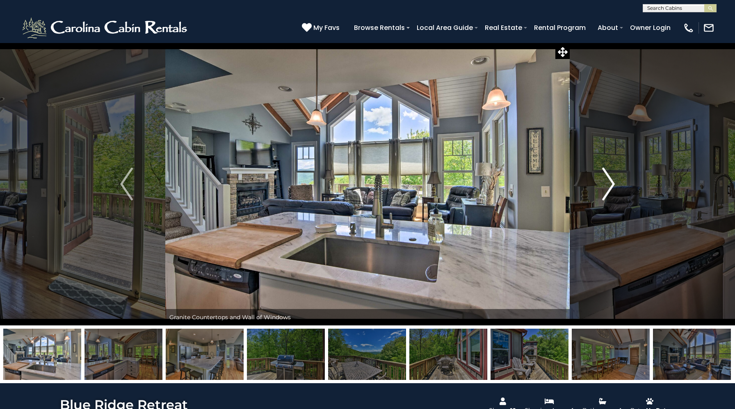
click at [609, 188] on img "Next" at bounding box center [608, 184] width 12 height 33
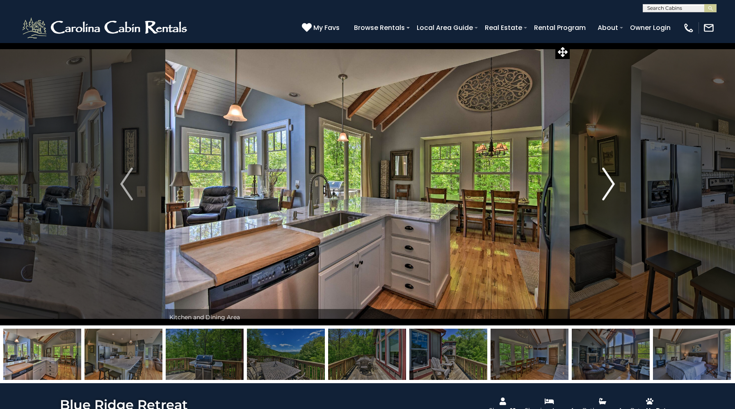
click at [609, 188] on img "Next" at bounding box center [608, 184] width 12 height 33
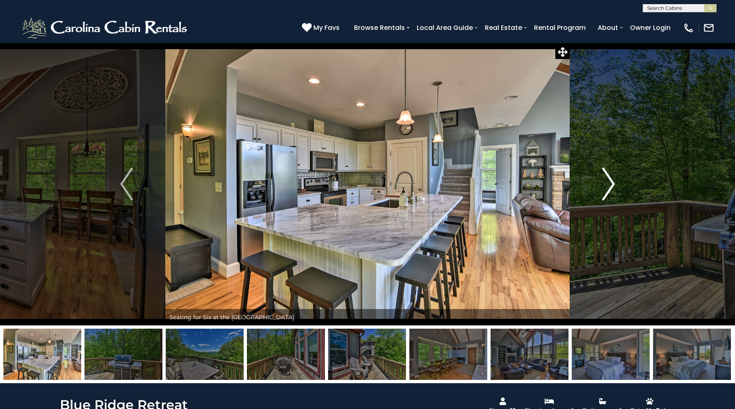
click at [609, 188] on img "Next" at bounding box center [608, 184] width 12 height 33
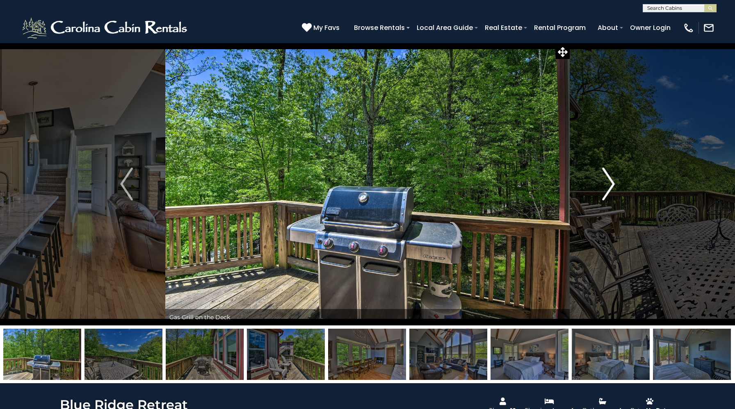
click at [609, 188] on img "Next" at bounding box center [608, 184] width 12 height 33
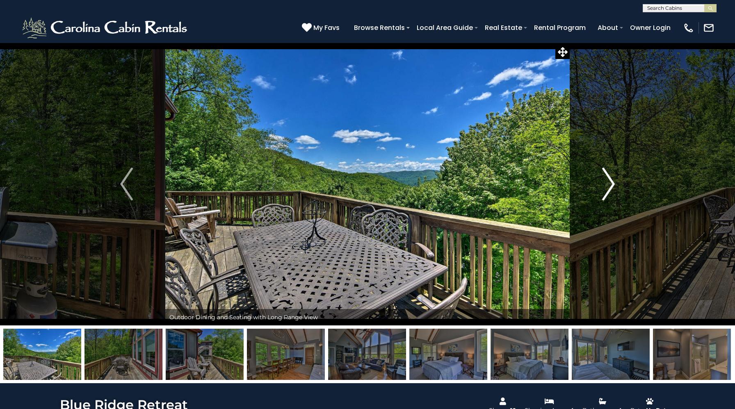
click at [609, 188] on img "Next" at bounding box center [608, 184] width 12 height 33
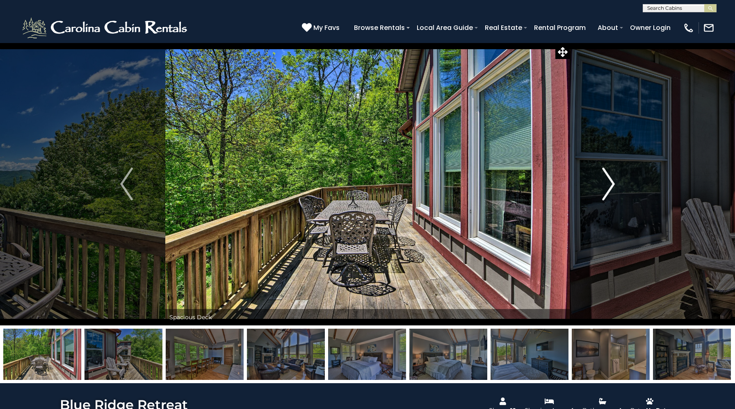
click at [609, 188] on img "Next" at bounding box center [608, 184] width 12 height 33
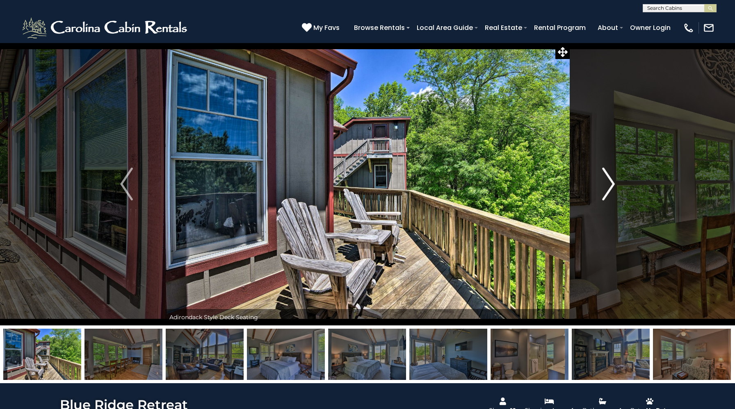
click at [609, 188] on img "Next" at bounding box center [608, 184] width 12 height 33
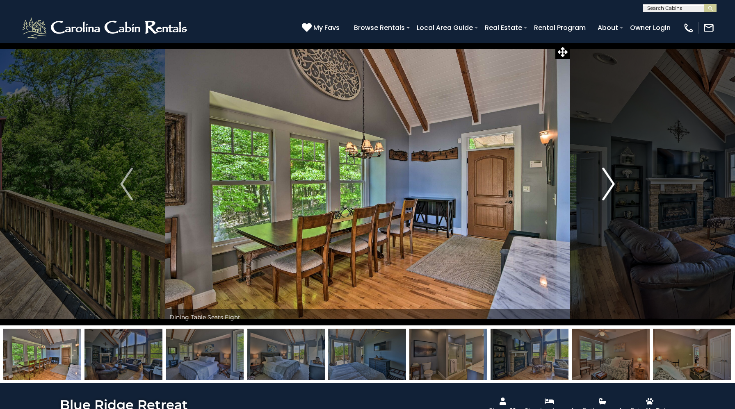
click at [609, 188] on img "Next" at bounding box center [608, 184] width 12 height 33
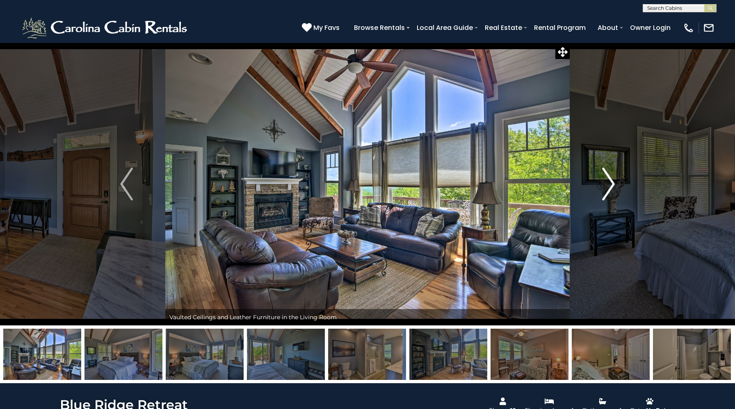
click at [609, 188] on img "Next" at bounding box center [608, 184] width 12 height 33
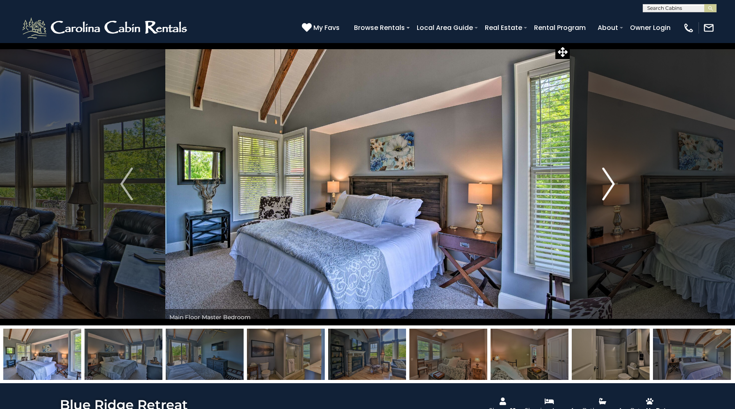
click at [609, 188] on img "Next" at bounding box center [608, 184] width 12 height 33
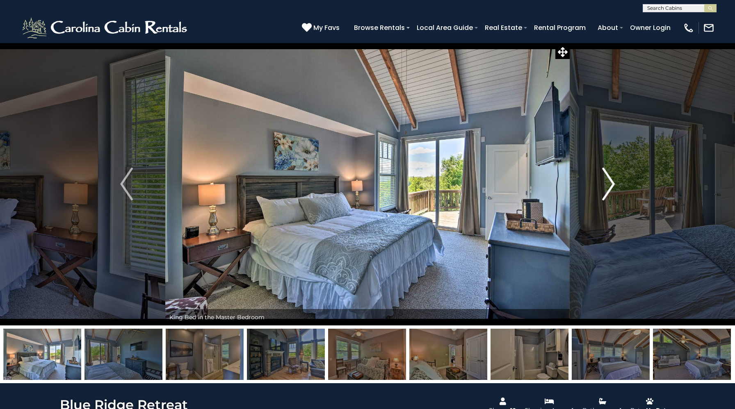
click at [609, 188] on img "Next" at bounding box center [608, 184] width 12 height 33
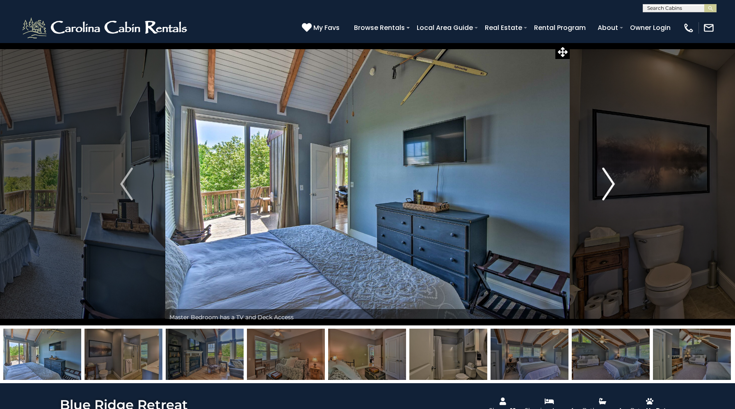
click at [609, 188] on img "Next" at bounding box center [608, 184] width 12 height 33
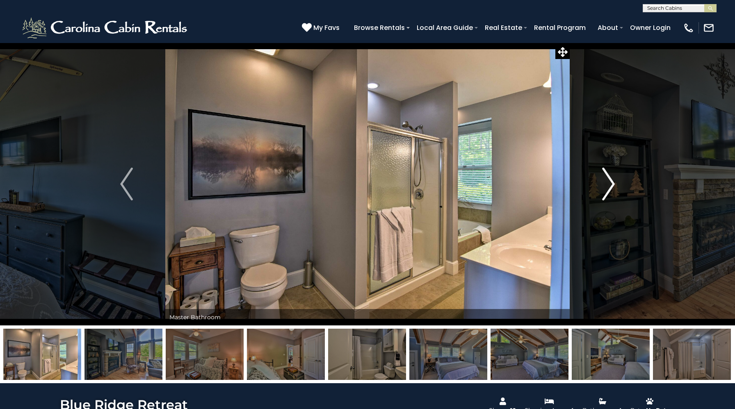
click at [609, 188] on img "Next" at bounding box center [608, 184] width 12 height 33
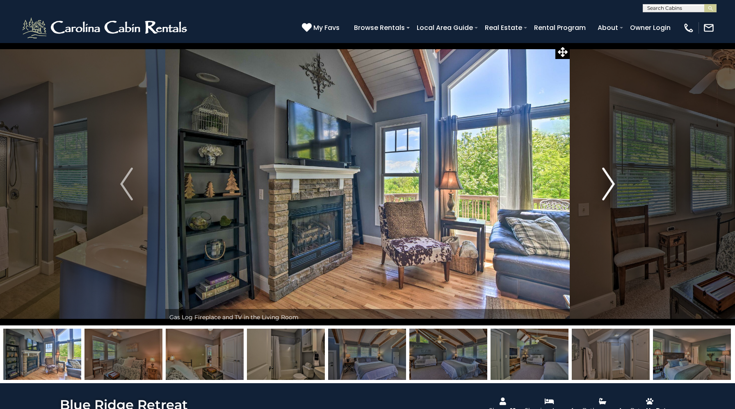
click at [609, 188] on img "Next" at bounding box center [608, 184] width 12 height 33
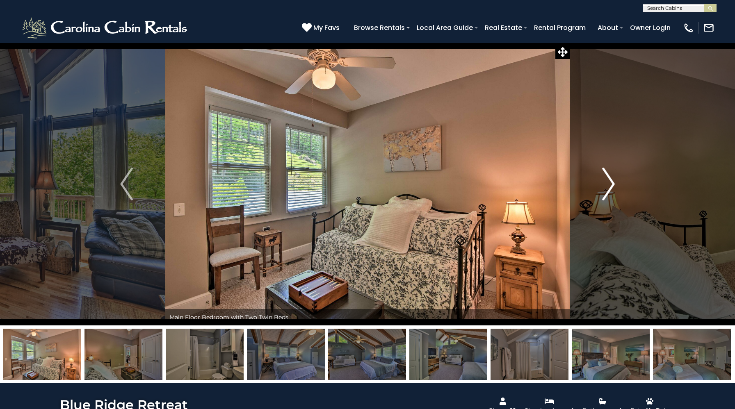
click at [609, 188] on img "Next" at bounding box center [608, 184] width 12 height 33
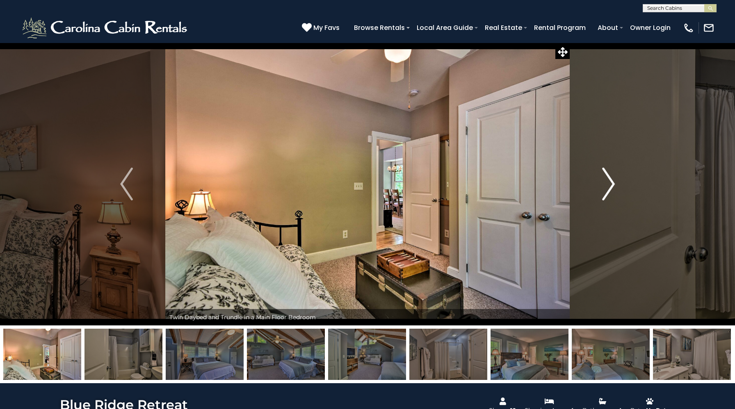
click at [609, 188] on img "Next" at bounding box center [608, 184] width 12 height 33
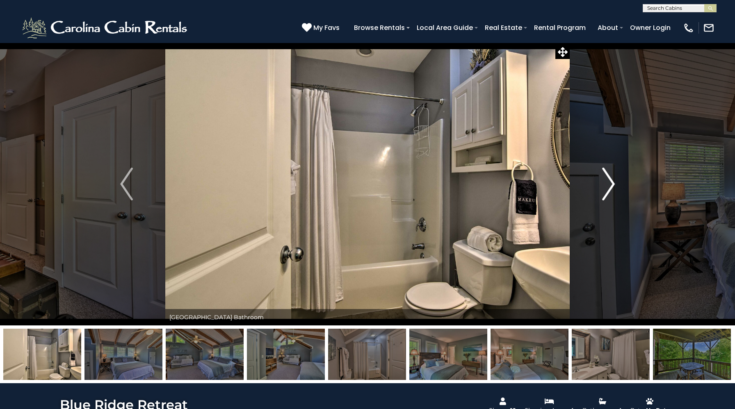
click at [609, 188] on img "Next" at bounding box center [608, 184] width 12 height 33
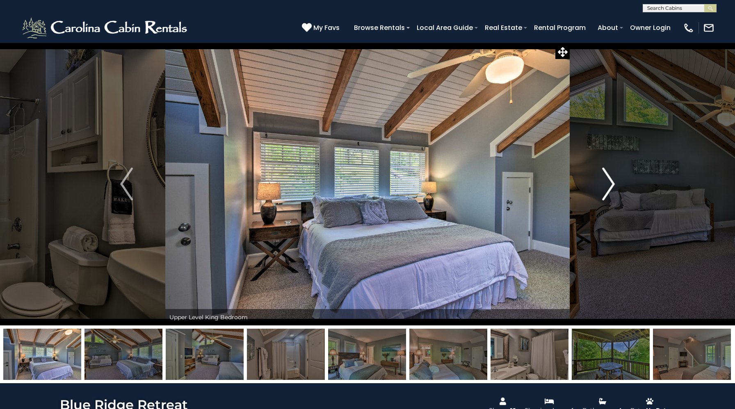
click at [609, 188] on img "Next" at bounding box center [608, 184] width 12 height 33
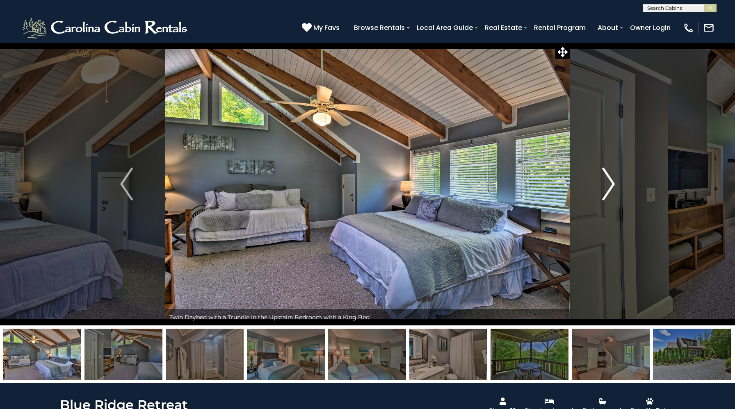
click at [609, 188] on img "Next" at bounding box center [608, 184] width 12 height 33
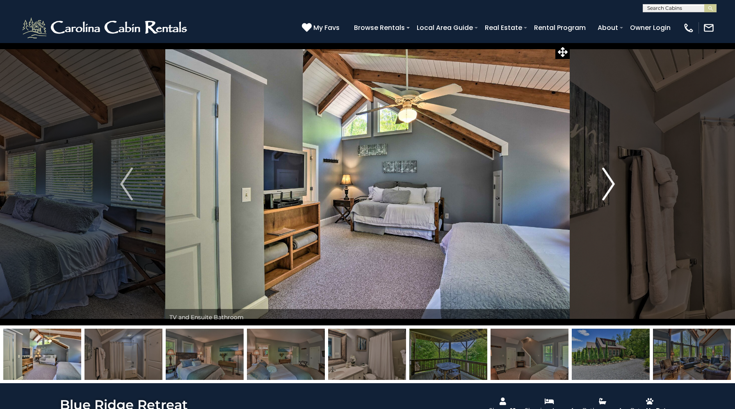
click at [609, 188] on img "Next" at bounding box center [608, 184] width 12 height 33
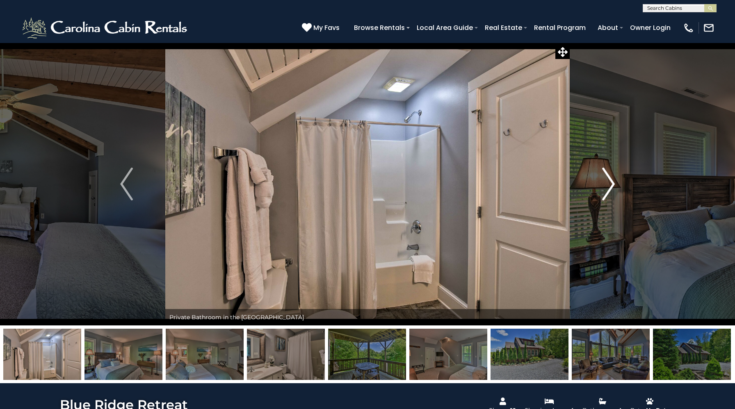
click at [609, 188] on img "Next" at bounding box center [608, 184] width 12 height 33
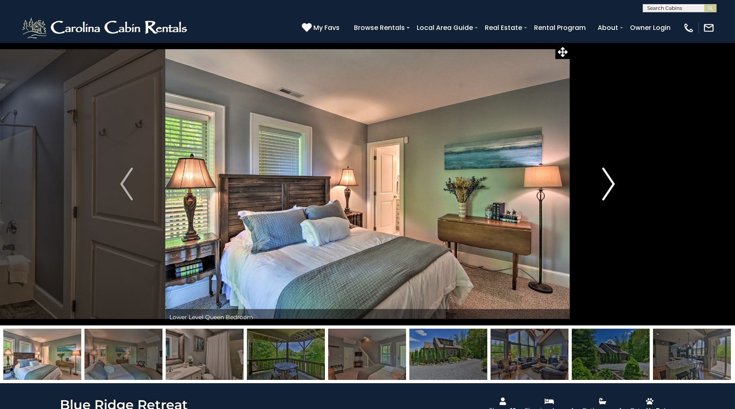
click at [609, 188] on img "Next" at bounding box center [608, 184] width 12 height 33
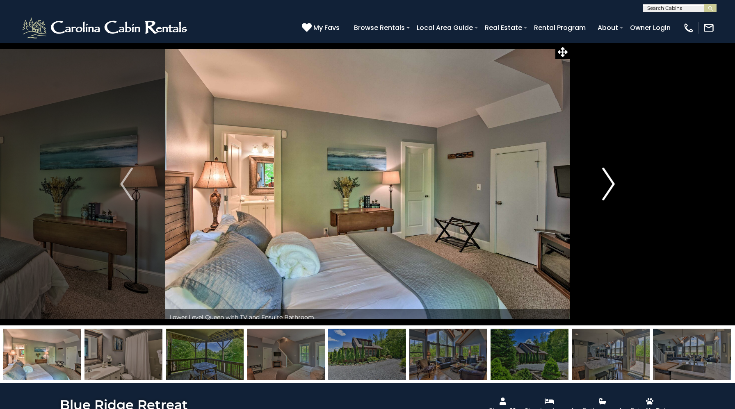
click at [609, 188] on img "Next" at bounding box center [608, 184] width 12 height 33
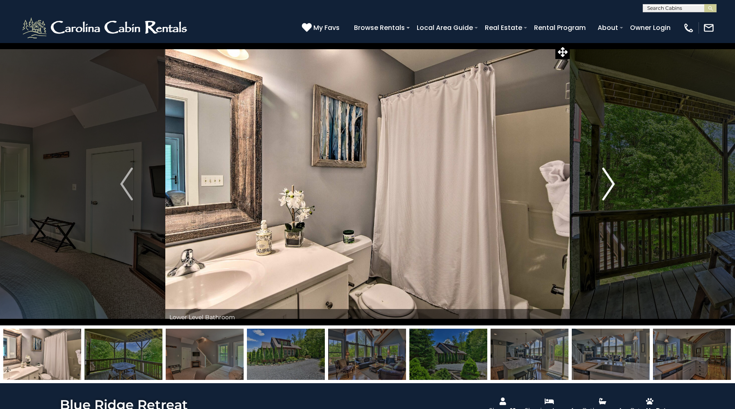
click at [609, 188] on img "Next" at bounding box center [608, 184] width 12 height 33
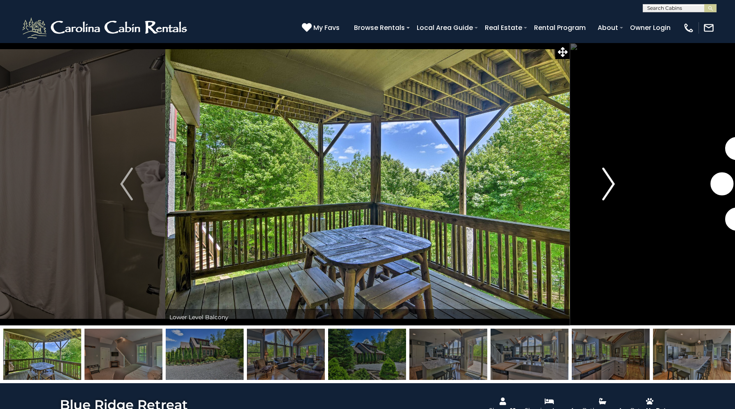
click at [609, 188] on img "Next" at bounding box center [608, 184] width 12 height 33
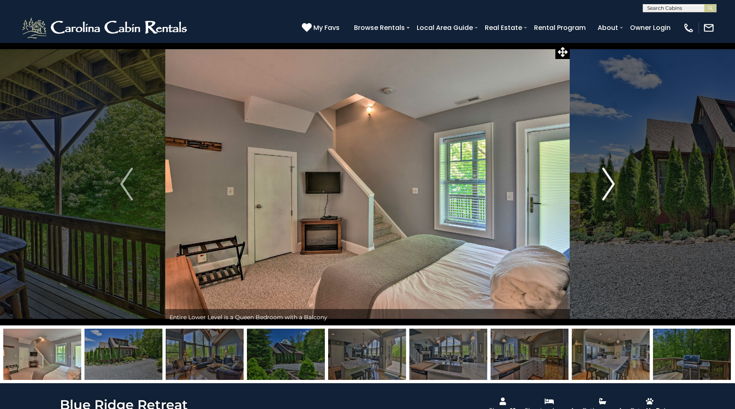
click at [609, 188] on img "Next" at bounding box center [608, 184] width 12 height 33
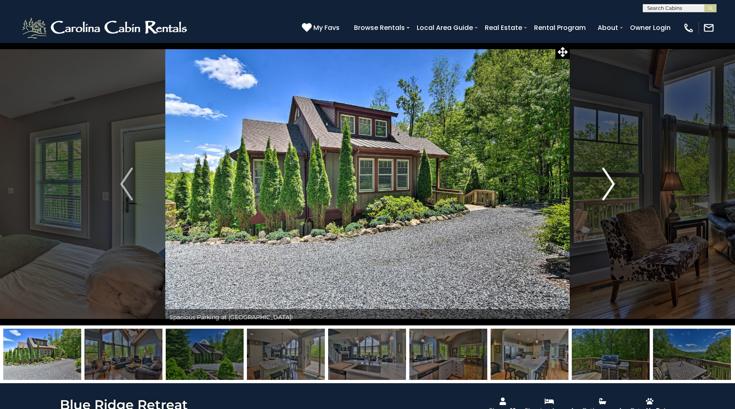
click at [609, 188] on img "Next" at bounding box center [608, 184] width 12 height 33
